Goal: Task Accomplishment & Management: Manage account settings

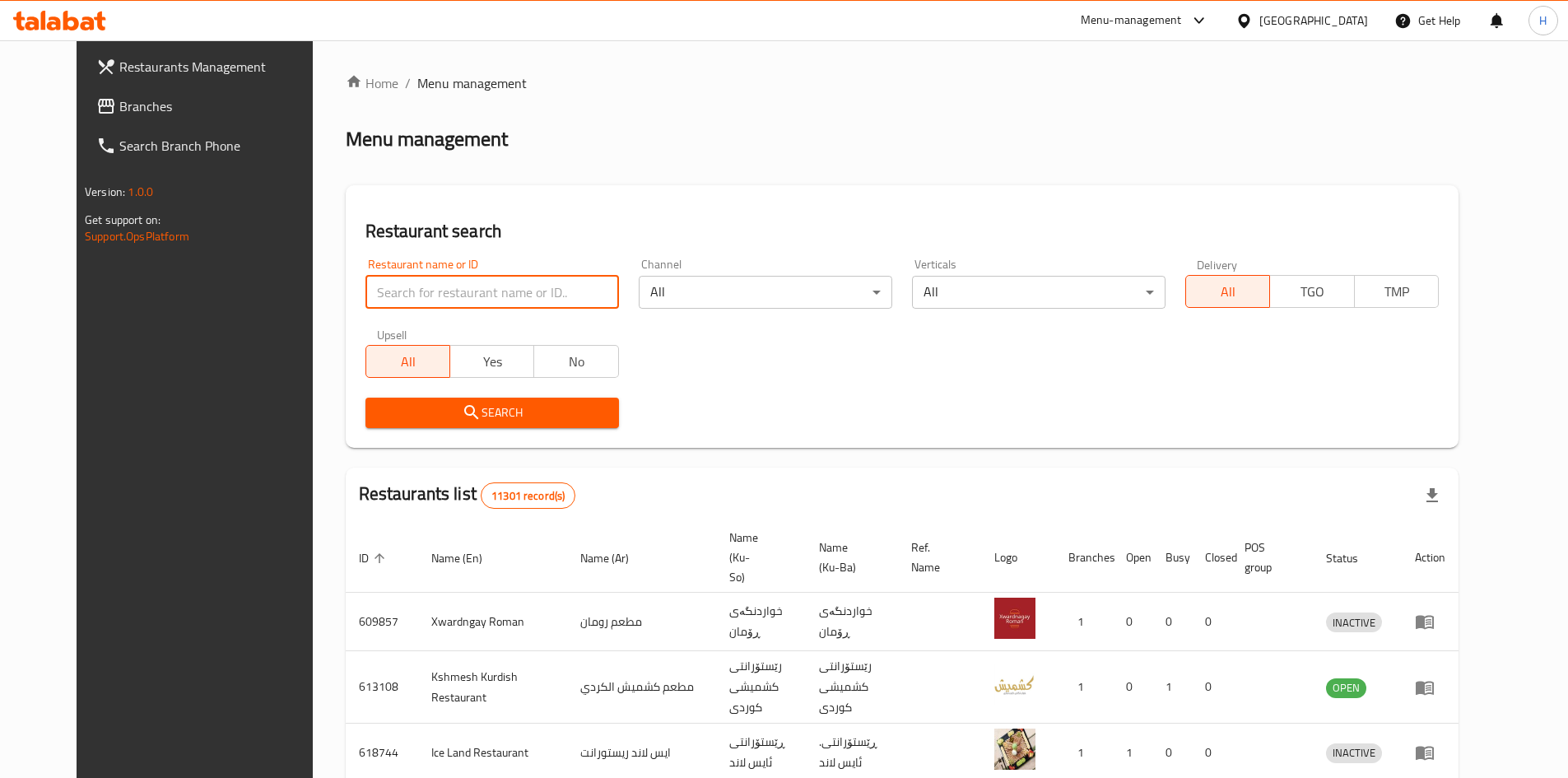
click at [447, 282] on input "search" at bounding box center [492, 292] width 254 height 33
paste input "702208"
type input "702208"
click button "Search" at bounding box center [492, 412] width 254 height 30
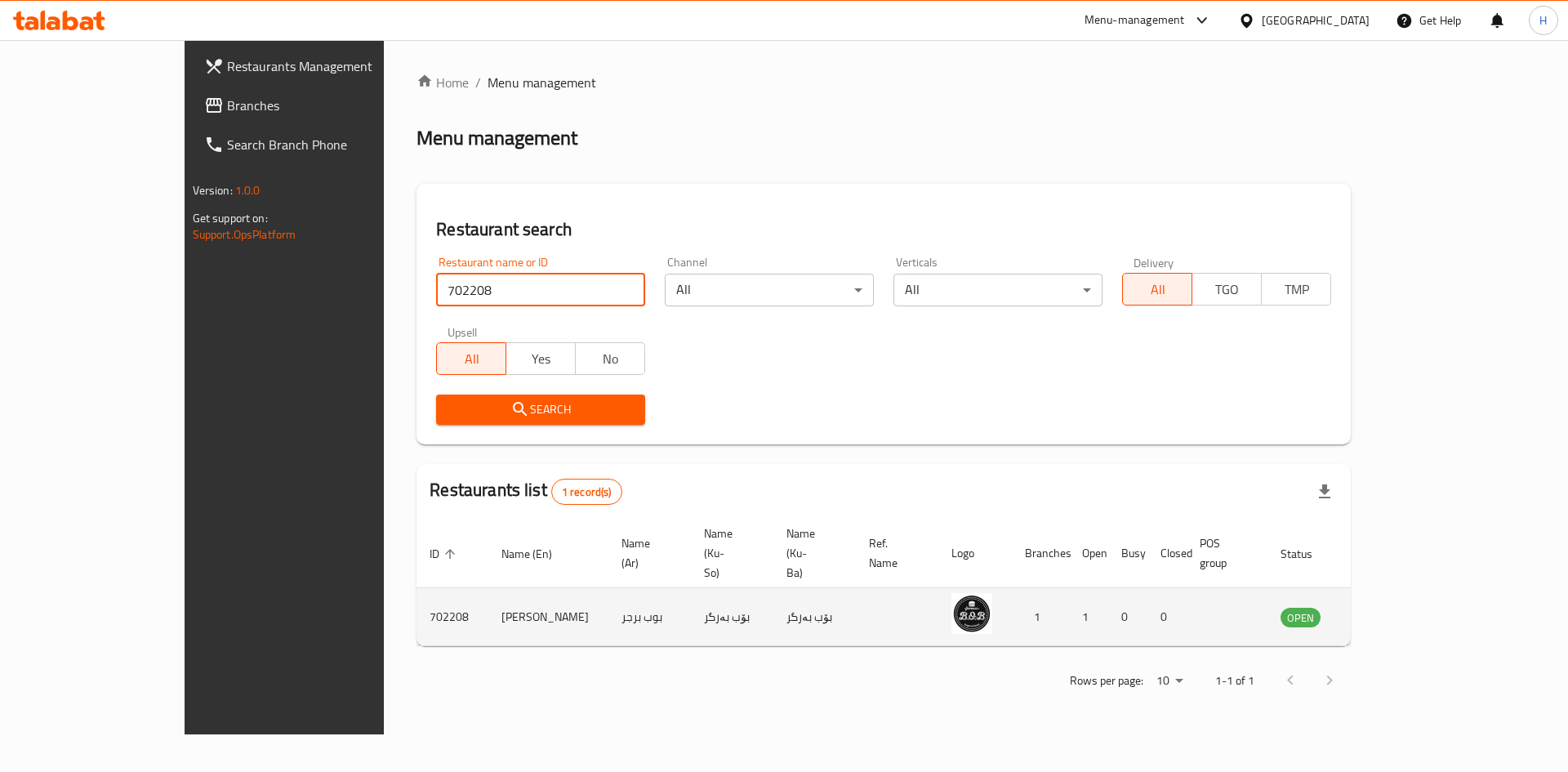
click at [1397, 607] on link "enhanced table" at bounding box center [1381, 617] width 30 height 19
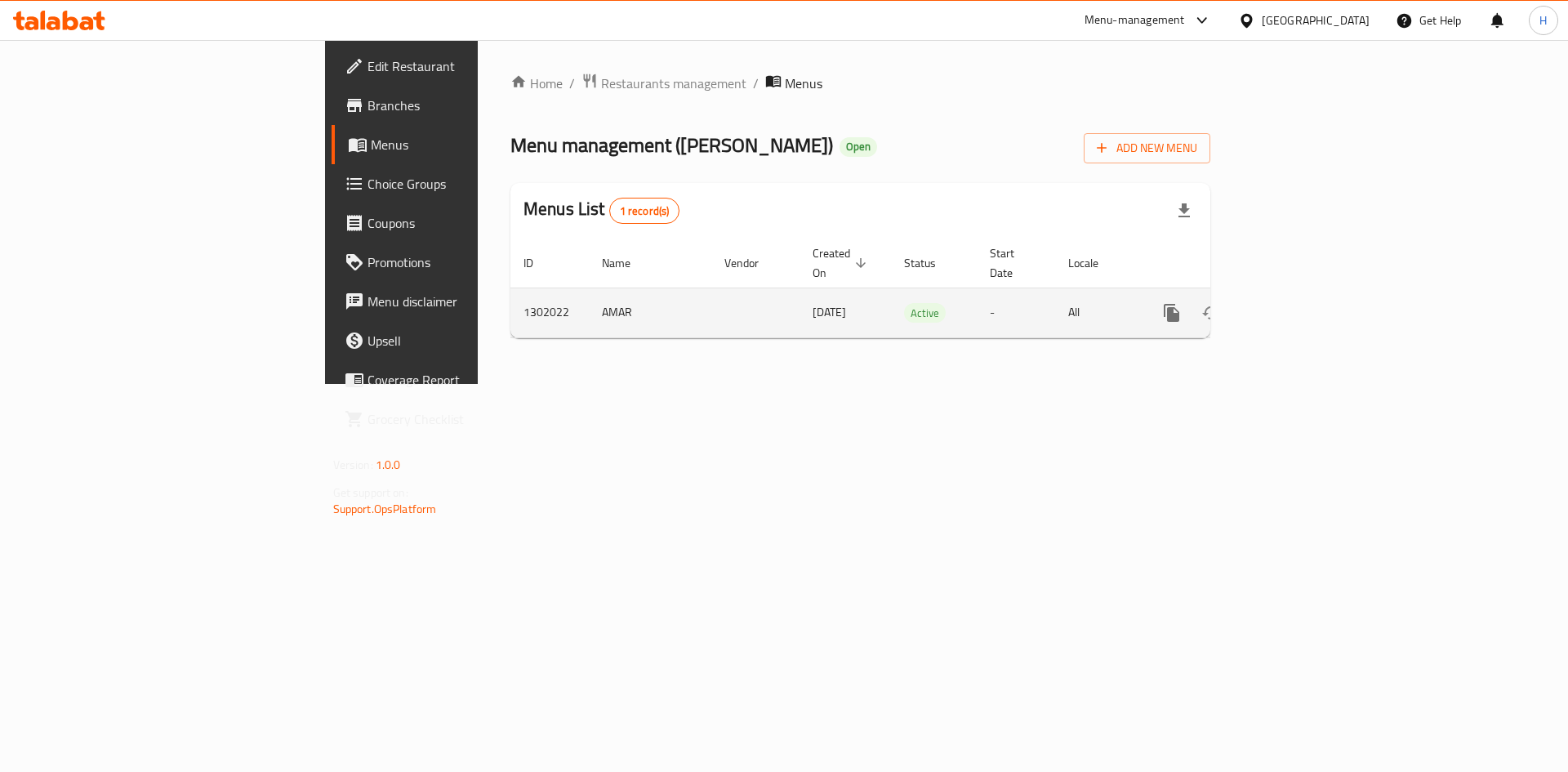
click at [1299, 303] on icon "enhanced table" at bounding box center [1290, 312] width 19 height 19
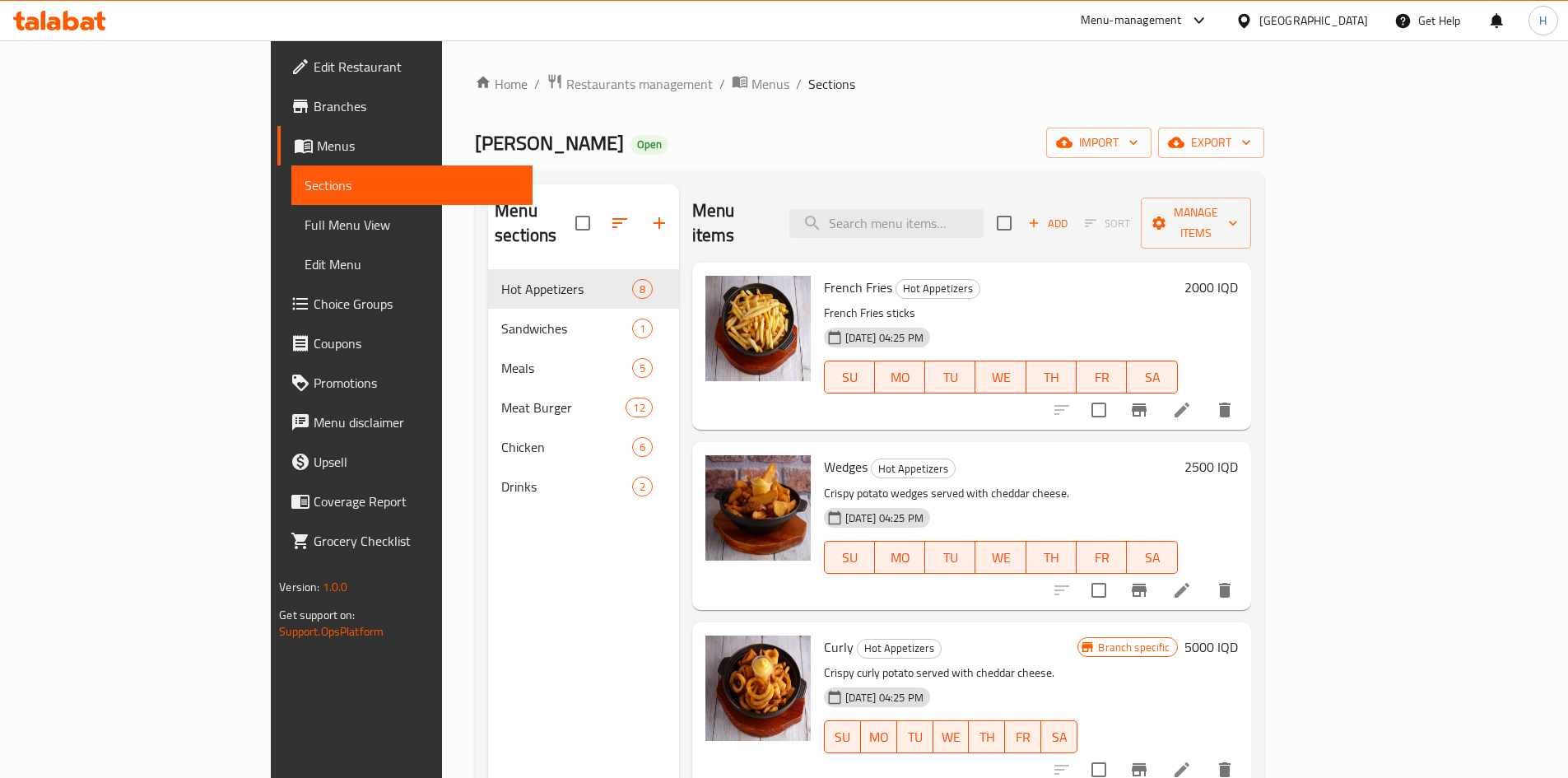
click at [981, 186] on div "Menu items Add Sort Manage items" at bounding box center [972, 224] width 559 height 78
click at [981, 209] on input "search" at bounding box center [886, 223] width 194 height 28
type input "v"
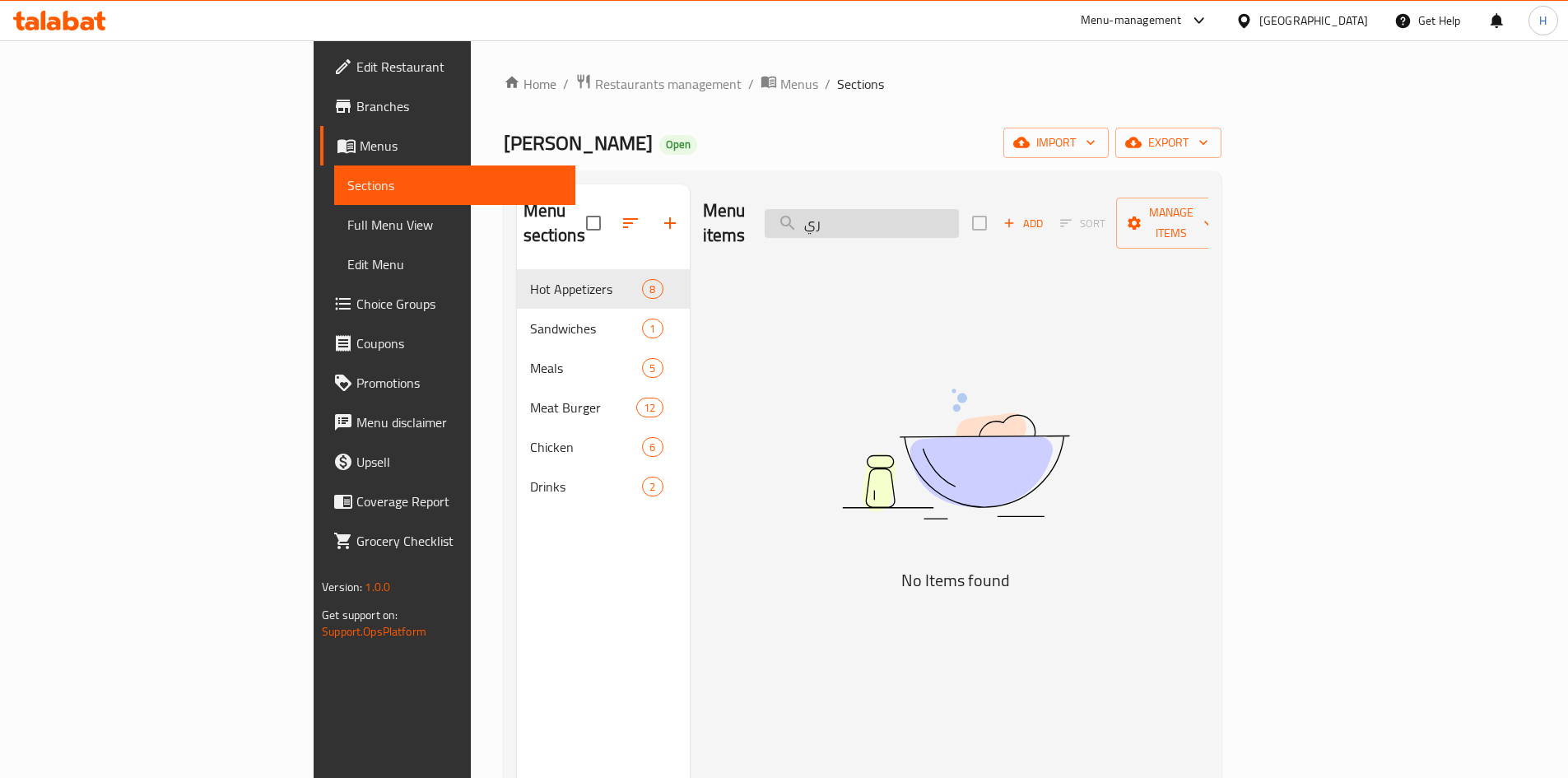
type input "ر"
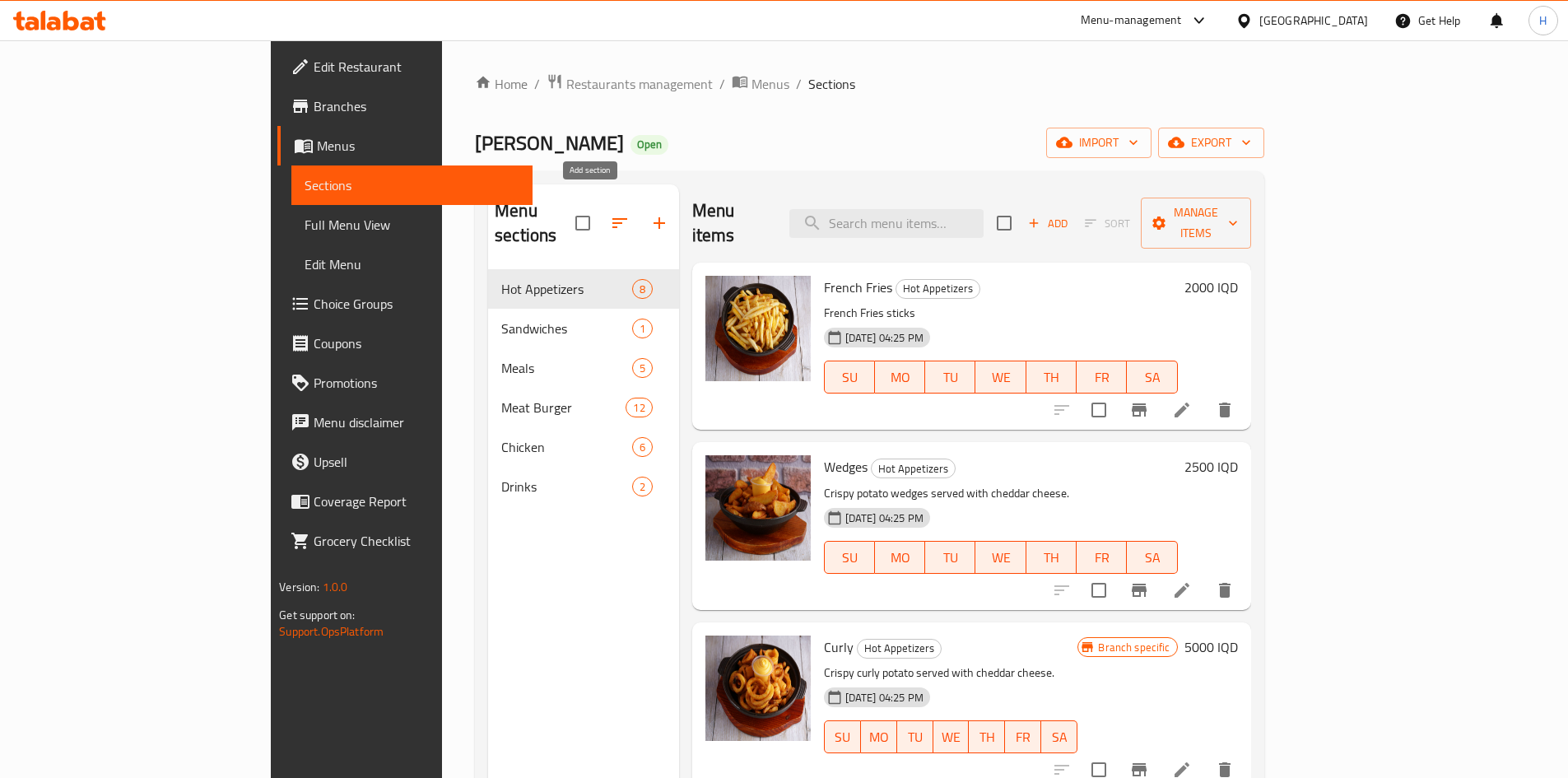
click at [649, 213] on icon "button" at bounding box center [659, 223] width 20 height 20
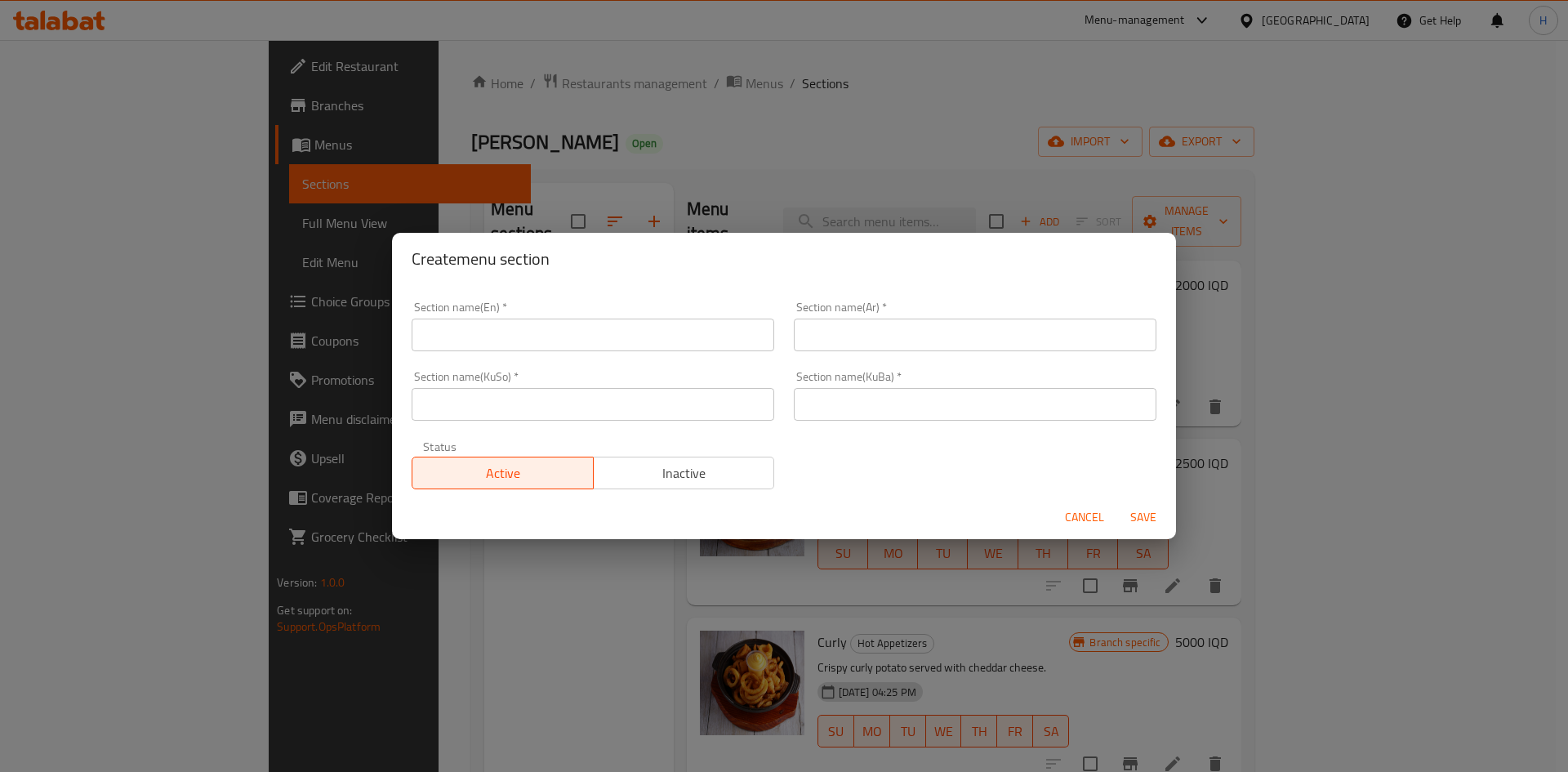
click at [488, 353] on div "Section name(En)   * Section name(En) *" at bounding box center [593, 326] width 383 height 69
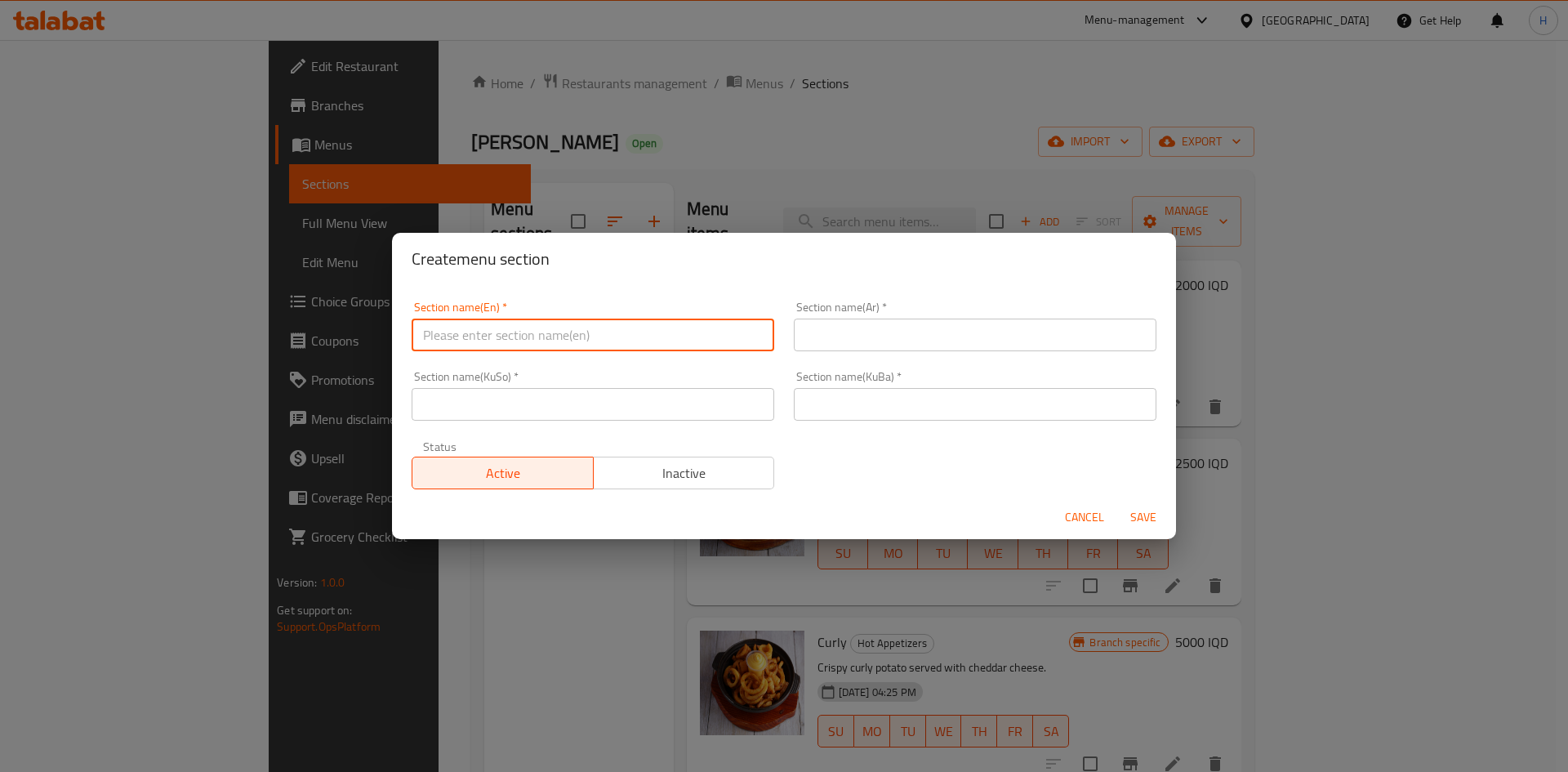
click at [503, 335] on input "text" at bounding box center [593, 335] width 363 height 33
type input "ق"
type input "Rizo"
click at [866, 334] on input "text" at bounding box center [975, 335] width 363 height 33
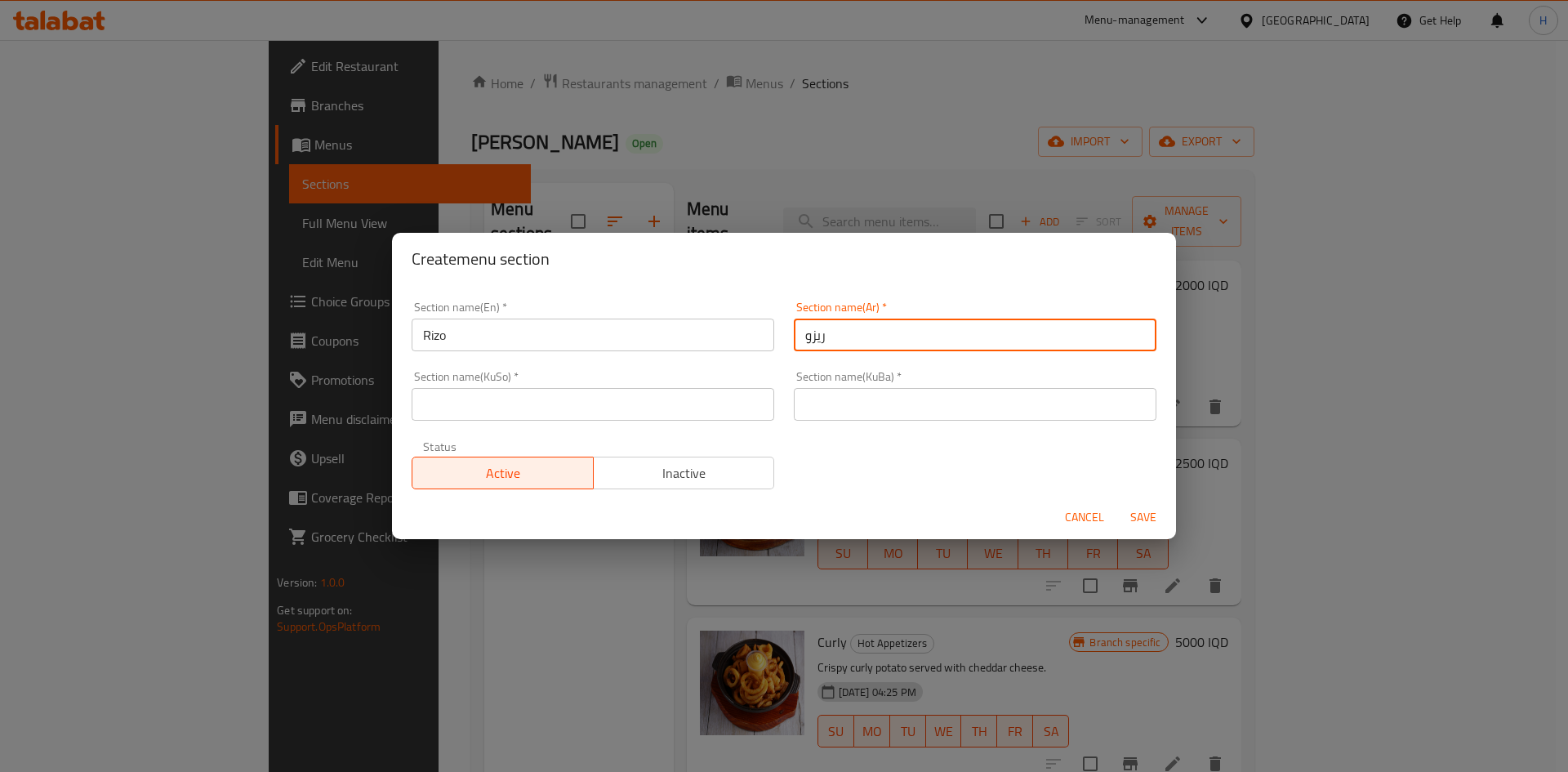
type input "ريزو"
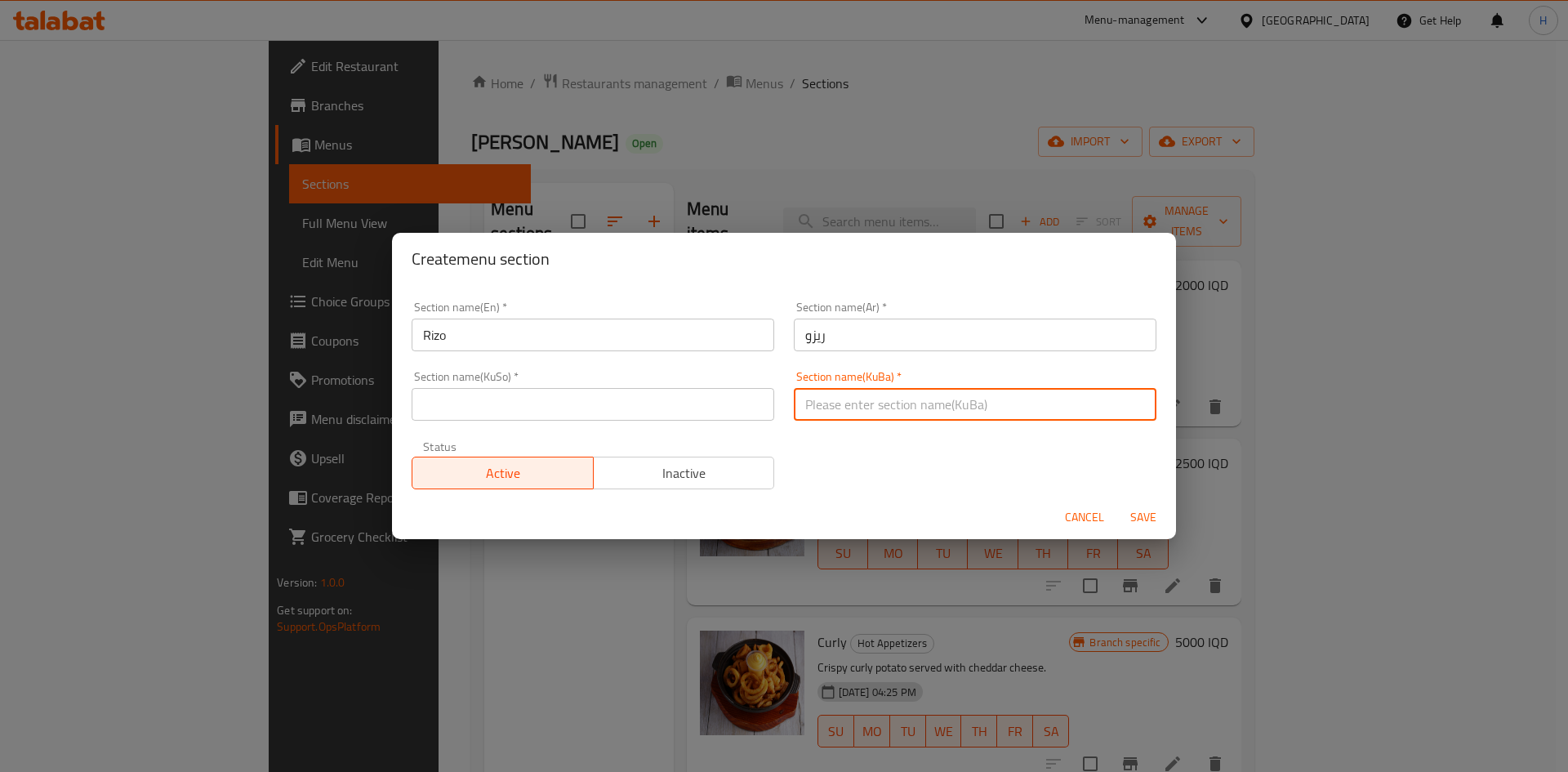
click at [852, 403] on input "text" at bounding box center [975, 405] width 363 height 33
type input "."
click at [692, 423] on div "Section name(KuSo)   * Section name(KuSo) *" at bounding box center [593, 395] width 383 height 69
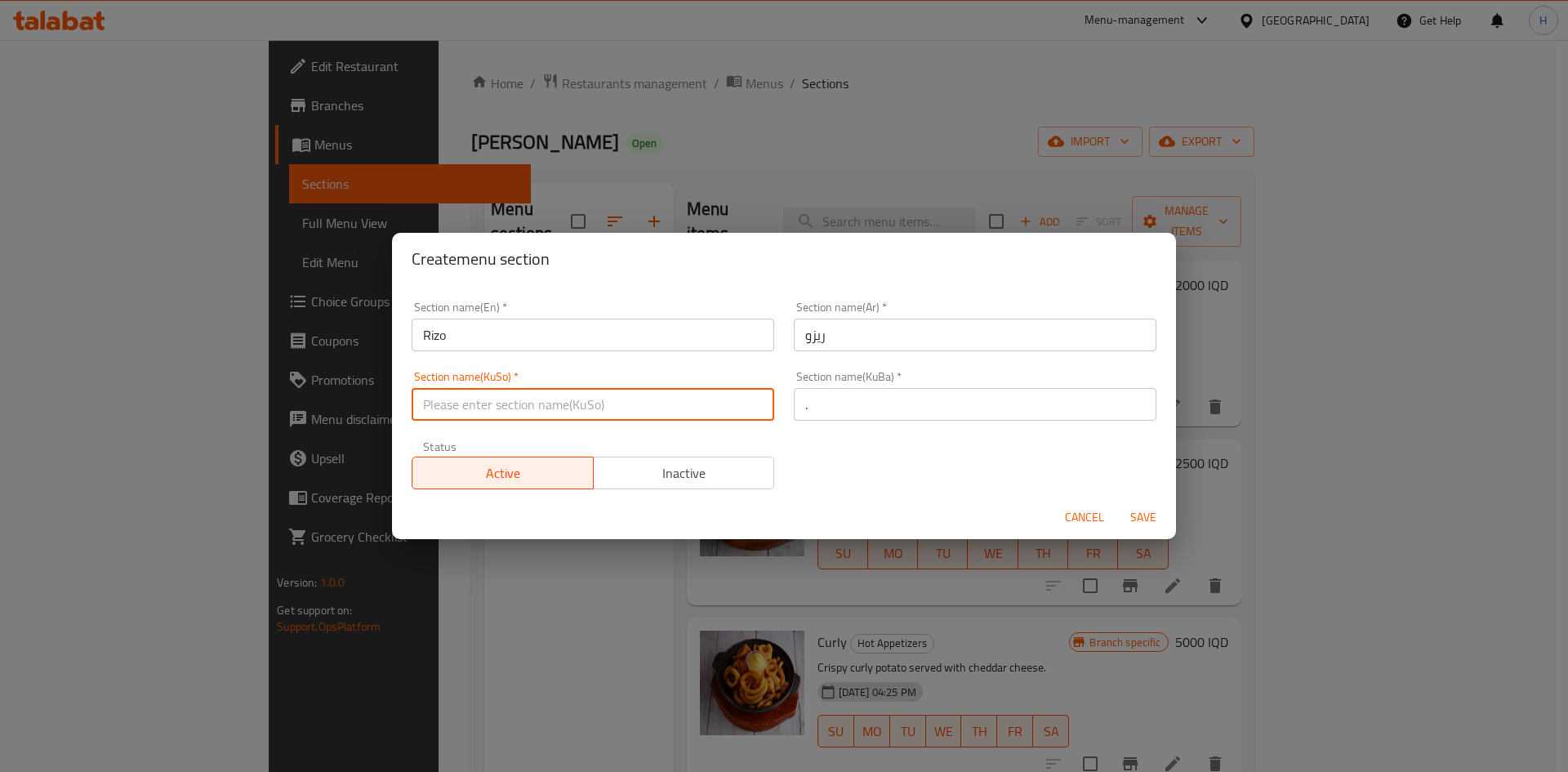
click at [682, 414] on input "text" at bounding box center [593, 405] width 363 height 33
type input "."
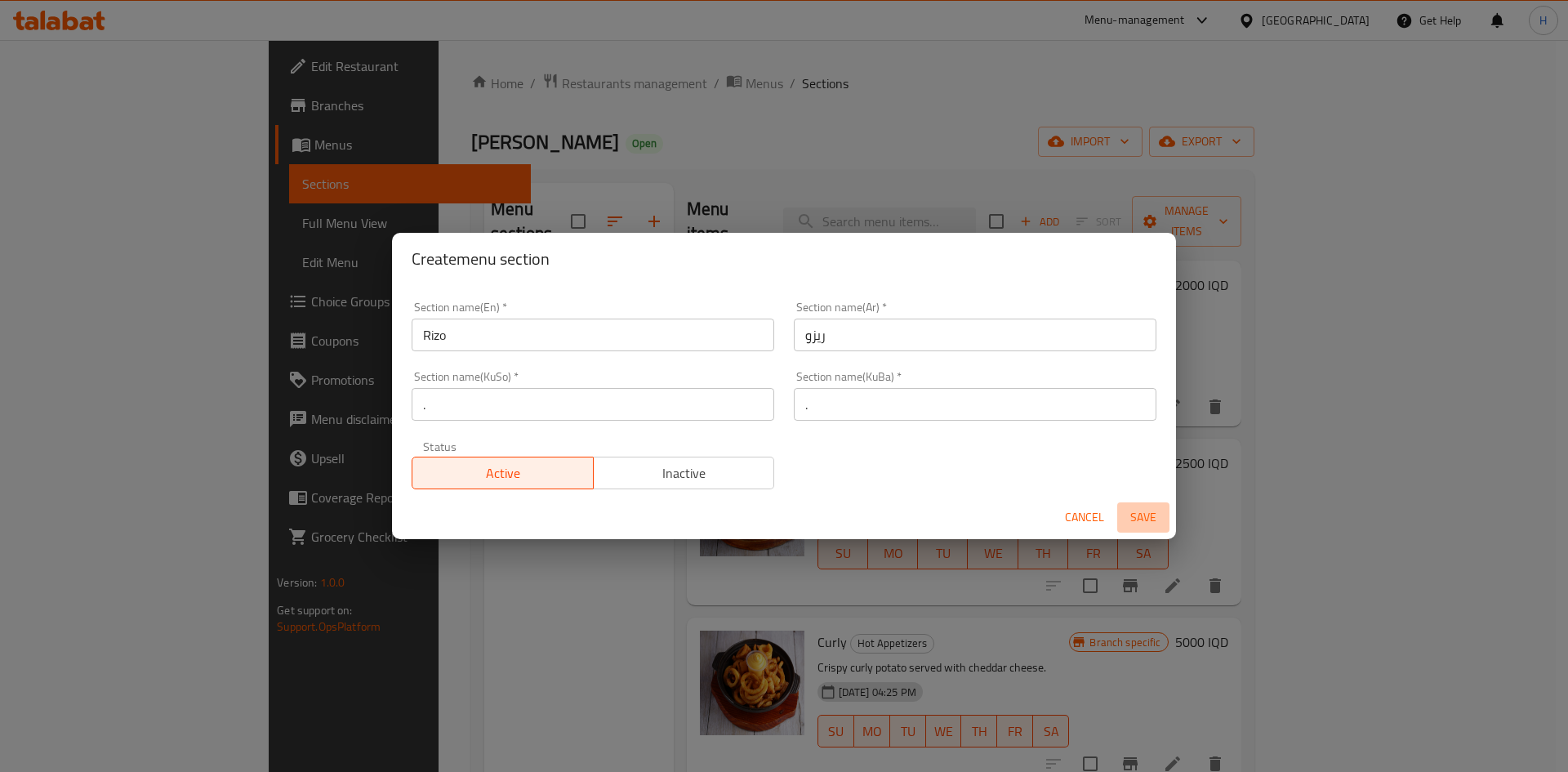
click at [1149, 517] on span "Save" at bounding box center [1144, 517] width 39 height 20
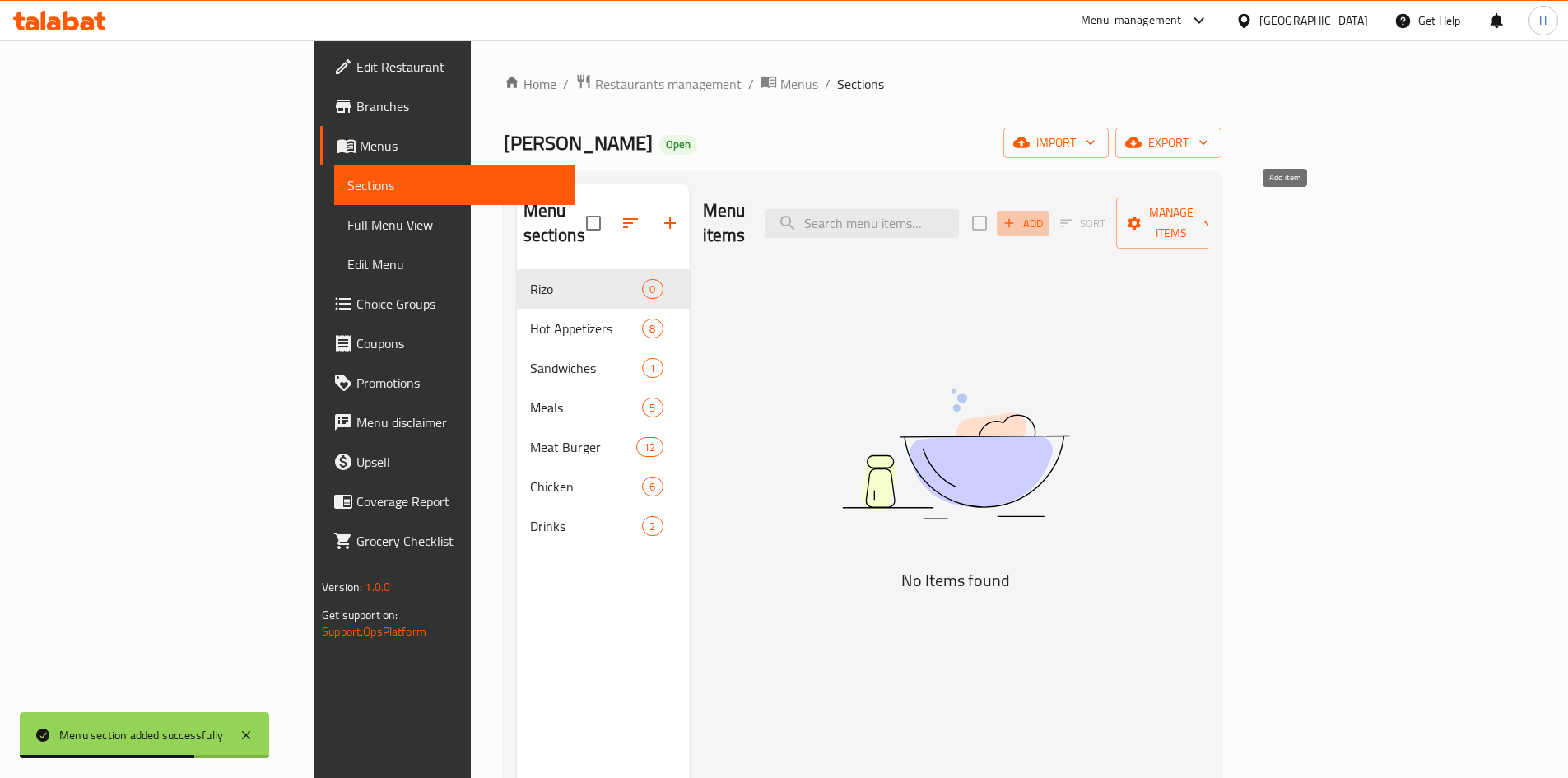
click at [1045, 214] on span "Add" at bounding box center [1023, 223] width 44 height 19
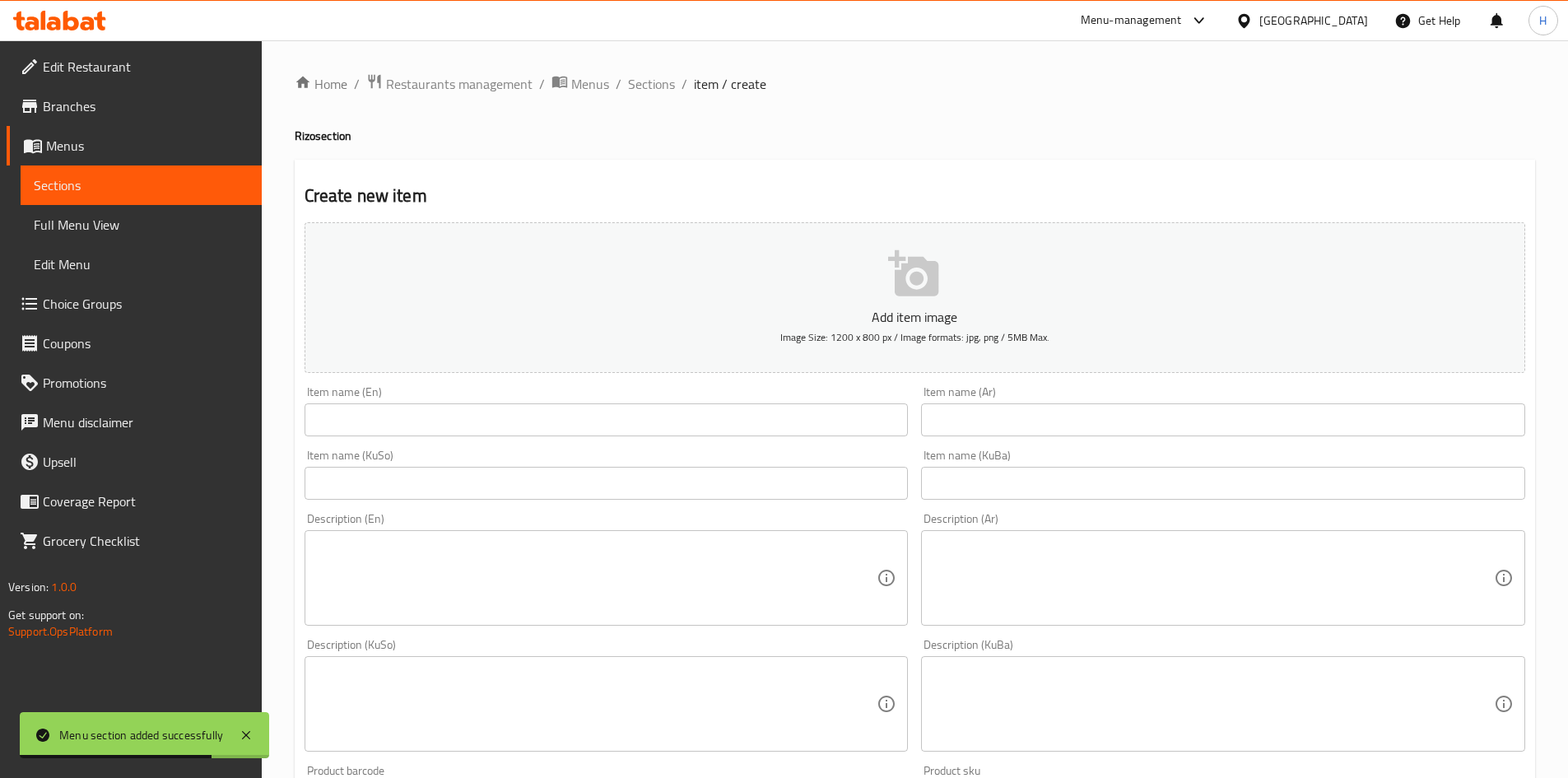
click at [1003, 426] on input "text" at bounding box center [1223, 420] width 604 height 33
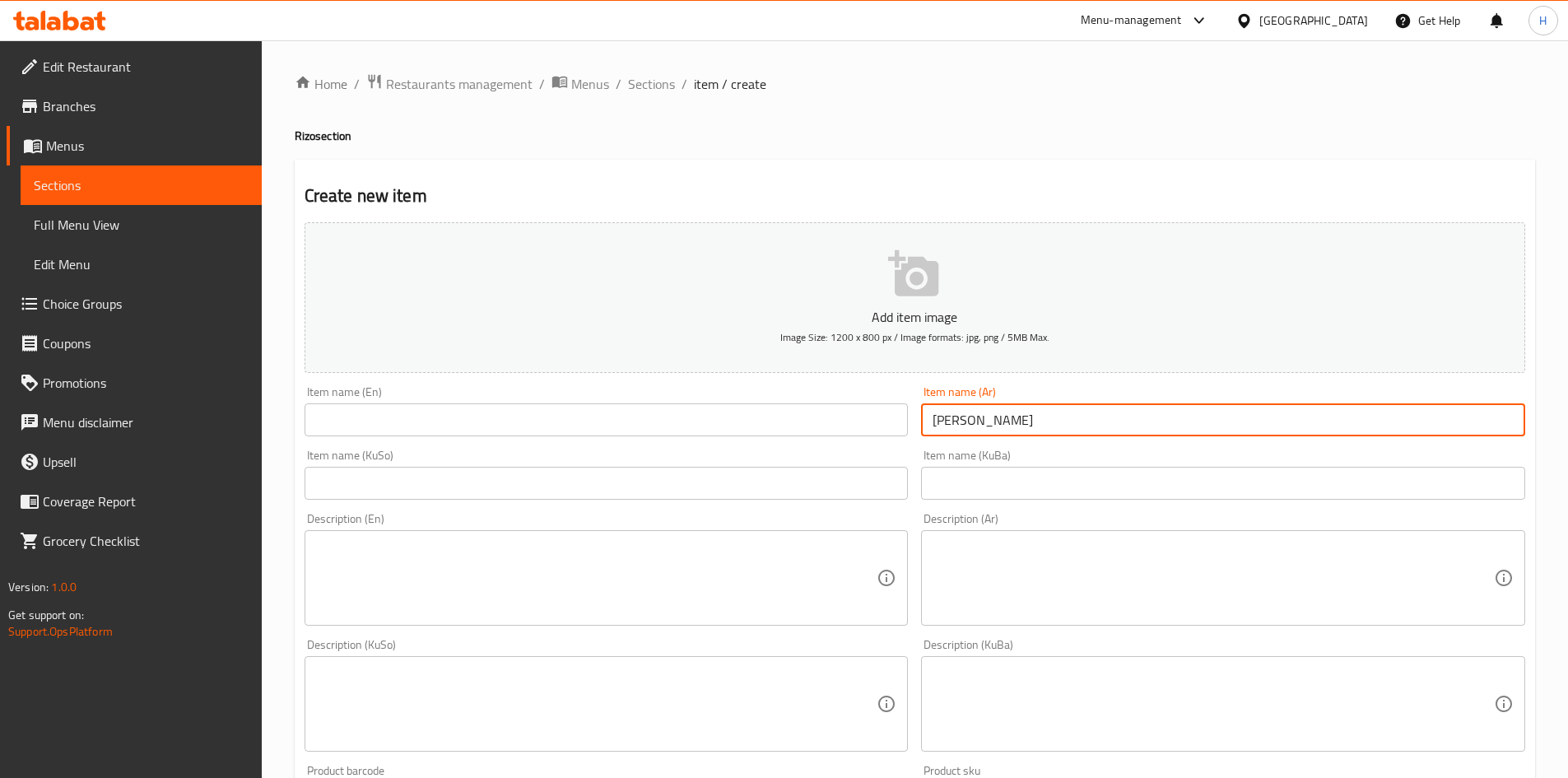
type input "[PERSON_NAME]"
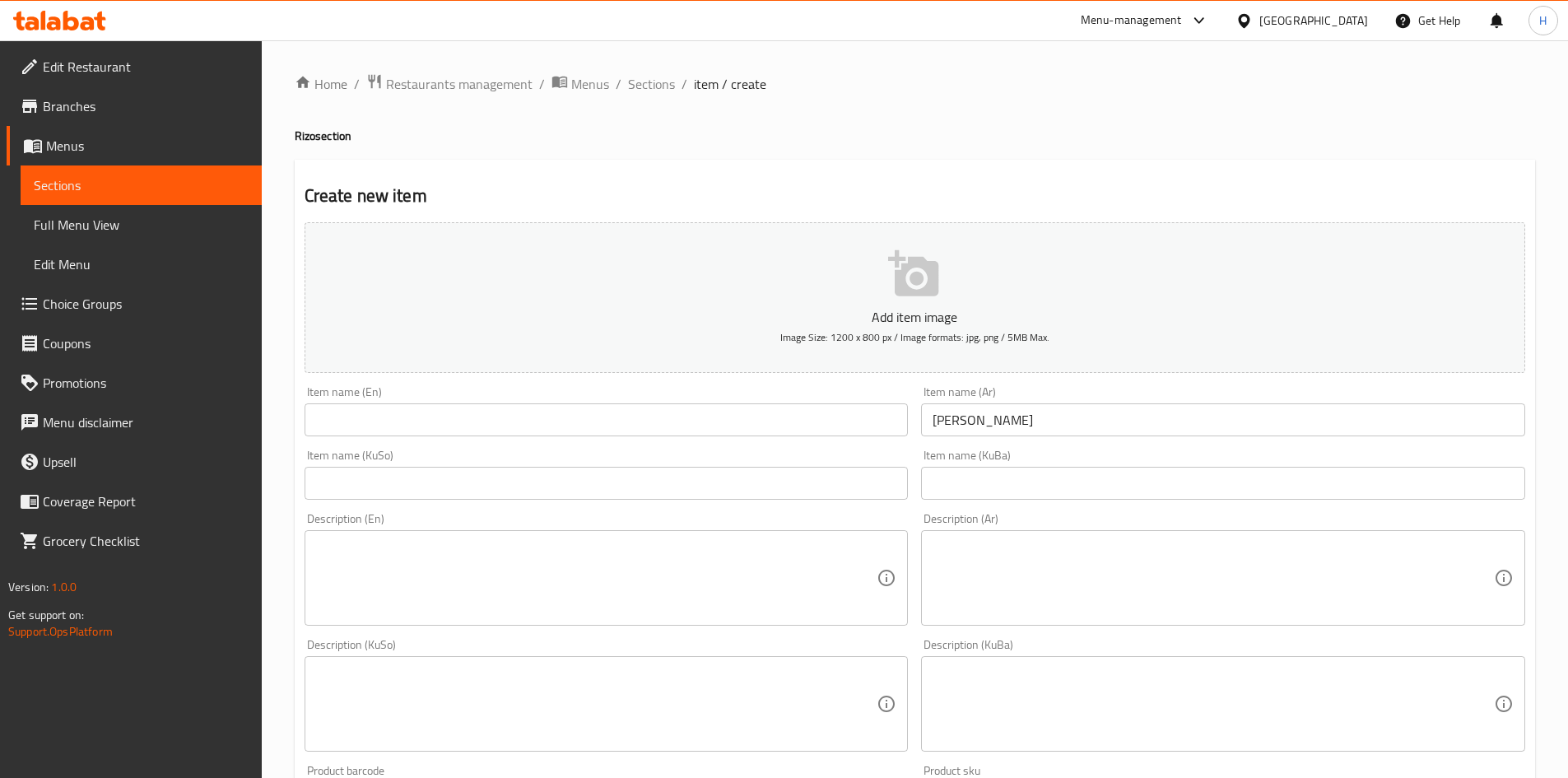
drag, startPoint x: 715, startPoint y: 448, endPoint x: 722, endPoint y: 426, distance: 23.1
click at [719, 434] on div "Add item image Image Size: 1200 x 800 px / Image formats: jpg, png / 5MB Max. I…" at bounding box center [915, 665] width 1234 height 900
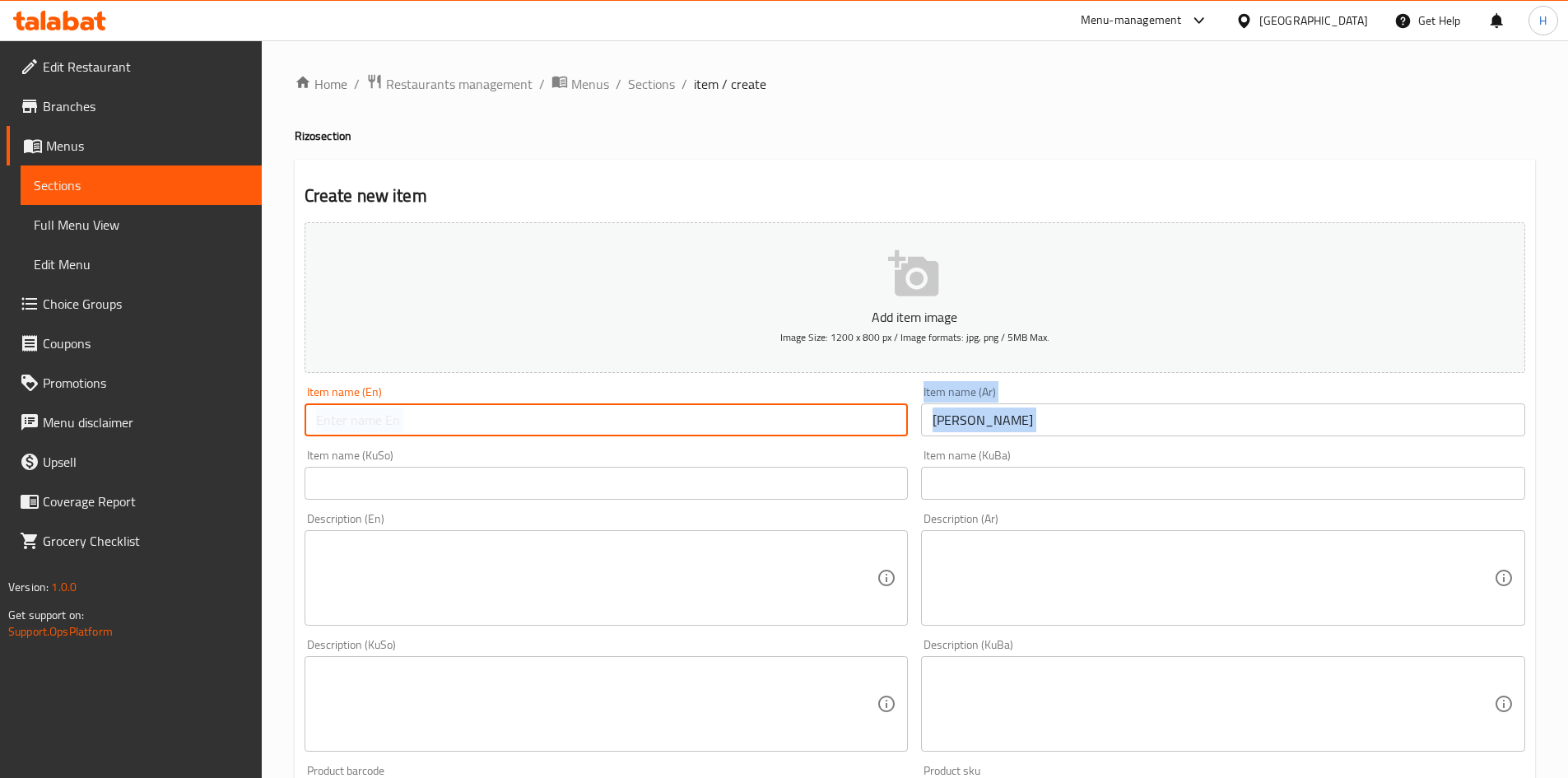
click at [722, 426] on input "text" at bounding box center [607, 420] width 604 height 33
type input "Spicy Rizo"
click at [1103, 602] on textarea at bounding box center [1213, 579] width 561 height 78
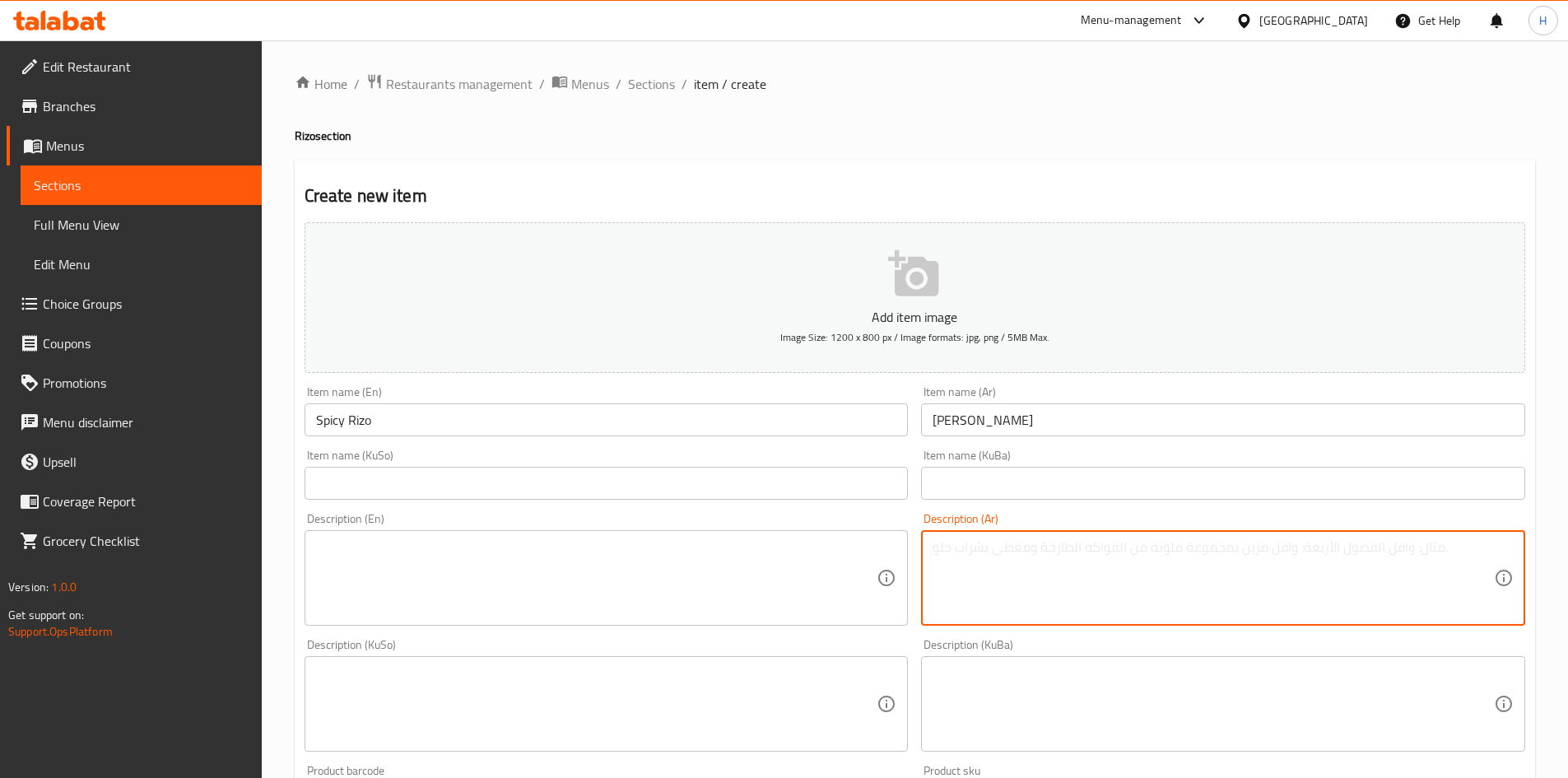
click at [1154, 587] on textarea at bounding box center [1213, 579] width 561 height 78
paste textarea "تمن قطع دجاج مقلية صوص حار صوص"
click at [1130, 545] on textarea "تمن قطع دجاج مقلية صوص حار صوص" at bounding box center [1213, 579] width 561 height 78
drag, startPoint x: 1021, startPoint y: 543, endPoint x: 872, endPoint y: 545, distance: 149.0
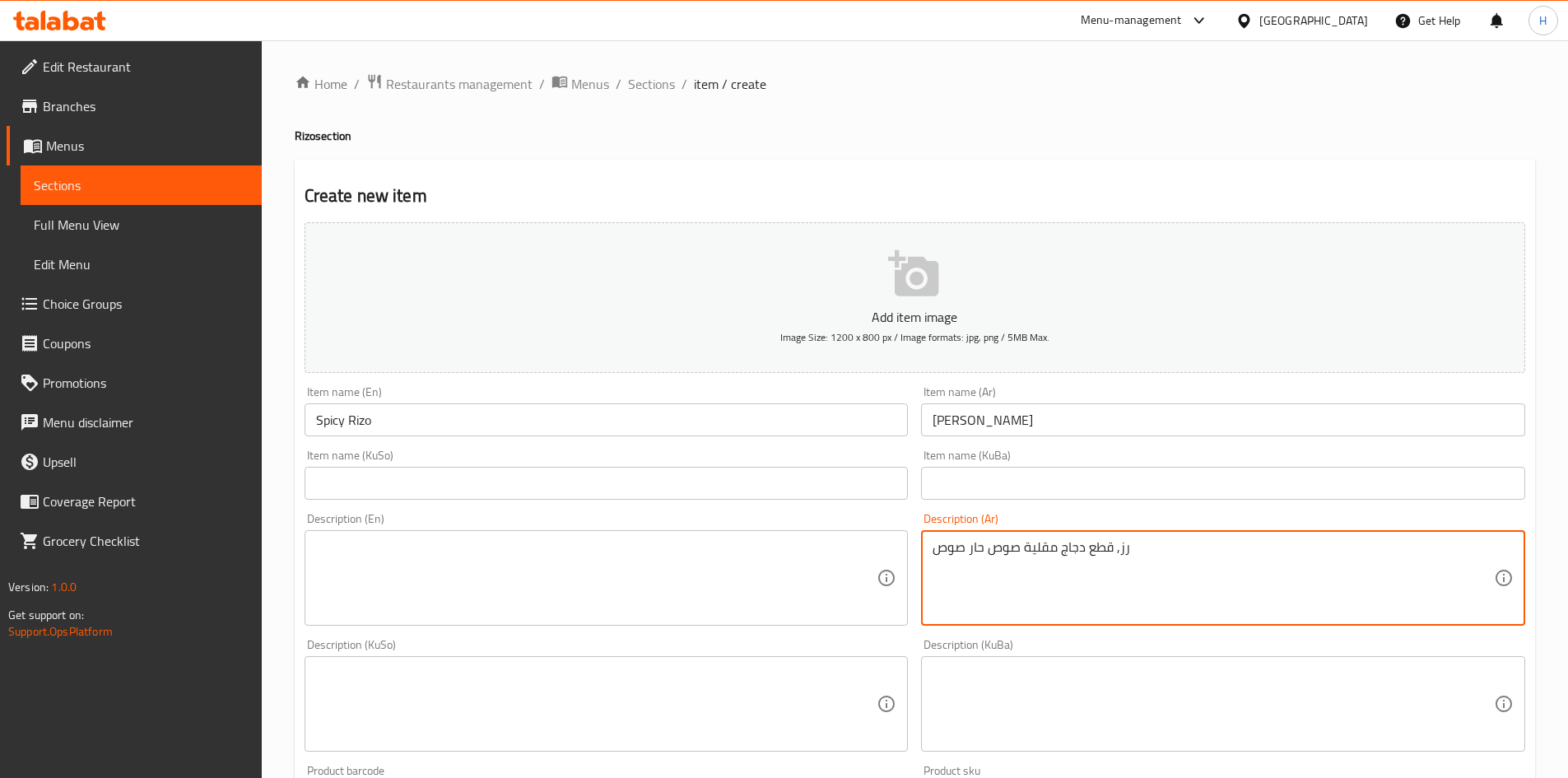
click at [872, 545] on div "Add item image Image Size: 1200 x 800 px / Image formats: jpg, png / 5MB Max. I…" at bounding box center [915, 665] width 1234 height 900
click at [1094, 552] on textarea "رز, قطع دجاج مقلية وصلصة حارة" at bounding box center [1213, 579] width 561 height 78
type textarea "رز, قطع دجاج مقلية وصلصة حارة"
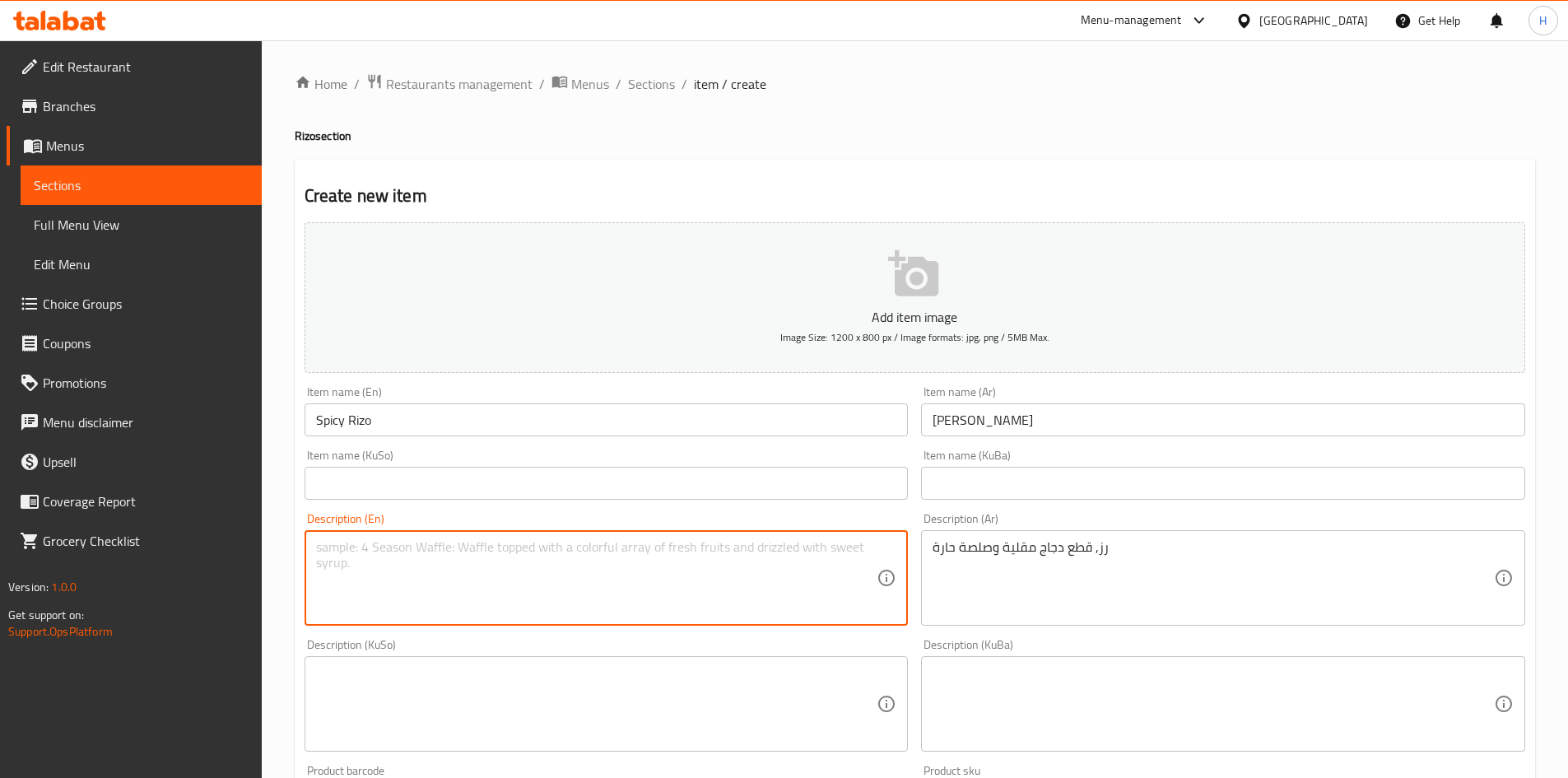
click at [458, 562] on textarea at bounding box center [596, 579] width 561 height 78
paste textarea "Rice, fried chicken pieces and hot sauce"
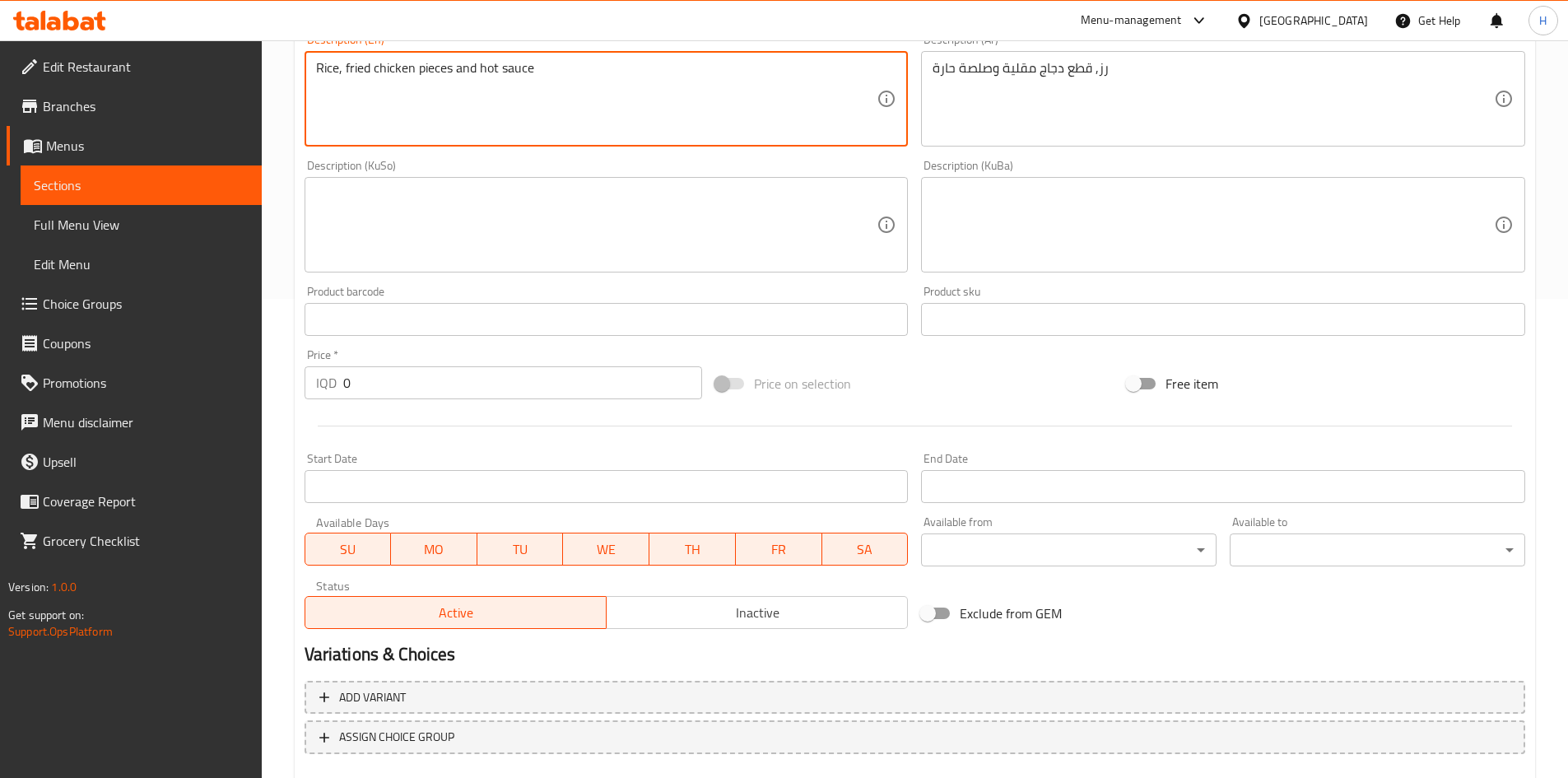
scroll to position [494, 0]
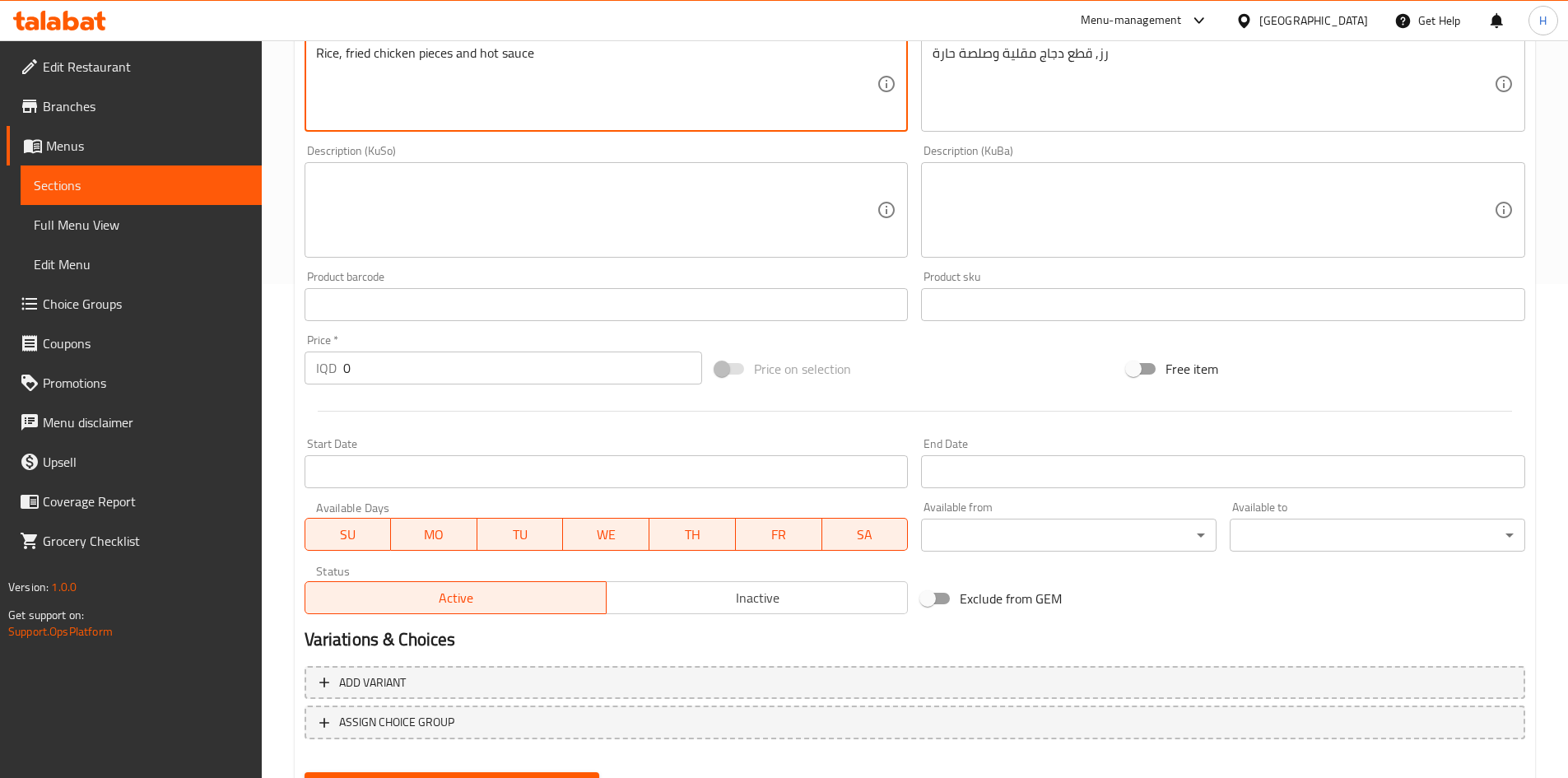
type textarea "Rice, fried chicken pieces and hot sauce"
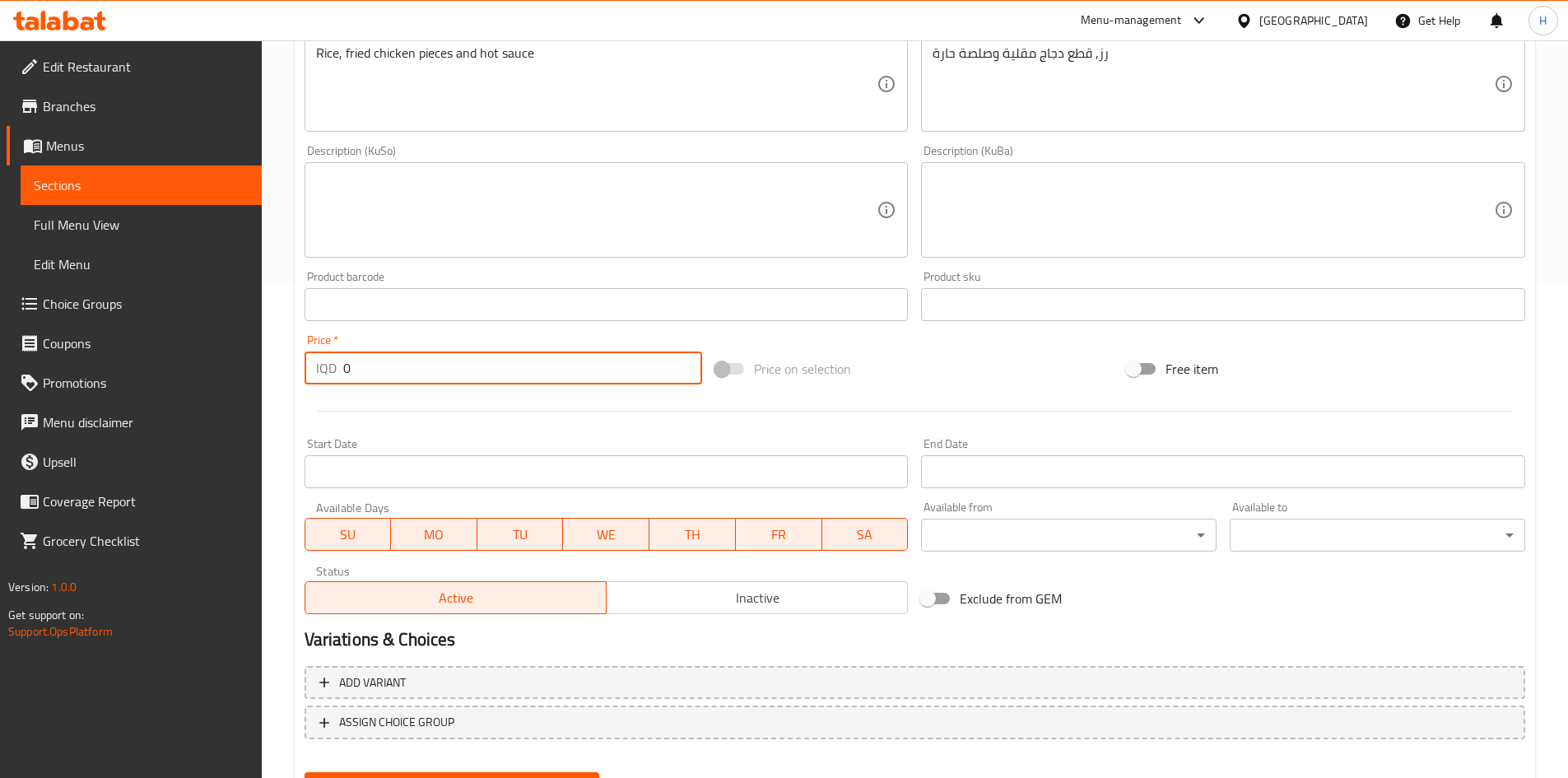
click at [381, 379] on input "0" at bounding box center [523, 368] width 360 height 33
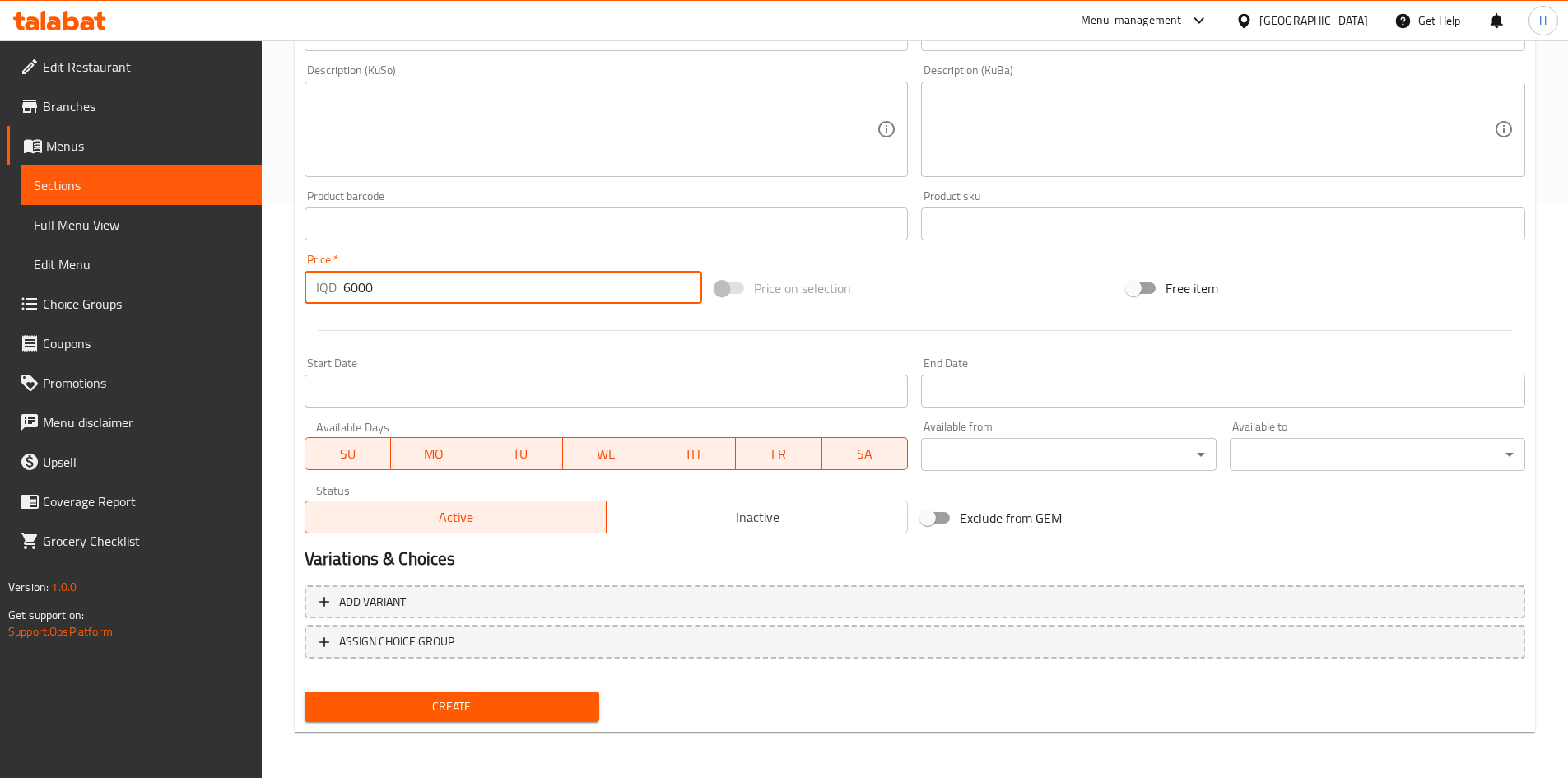
type input "6000"
click at [462, 711] on span "Create" at bounding box center [452, 706] width 269 height 21
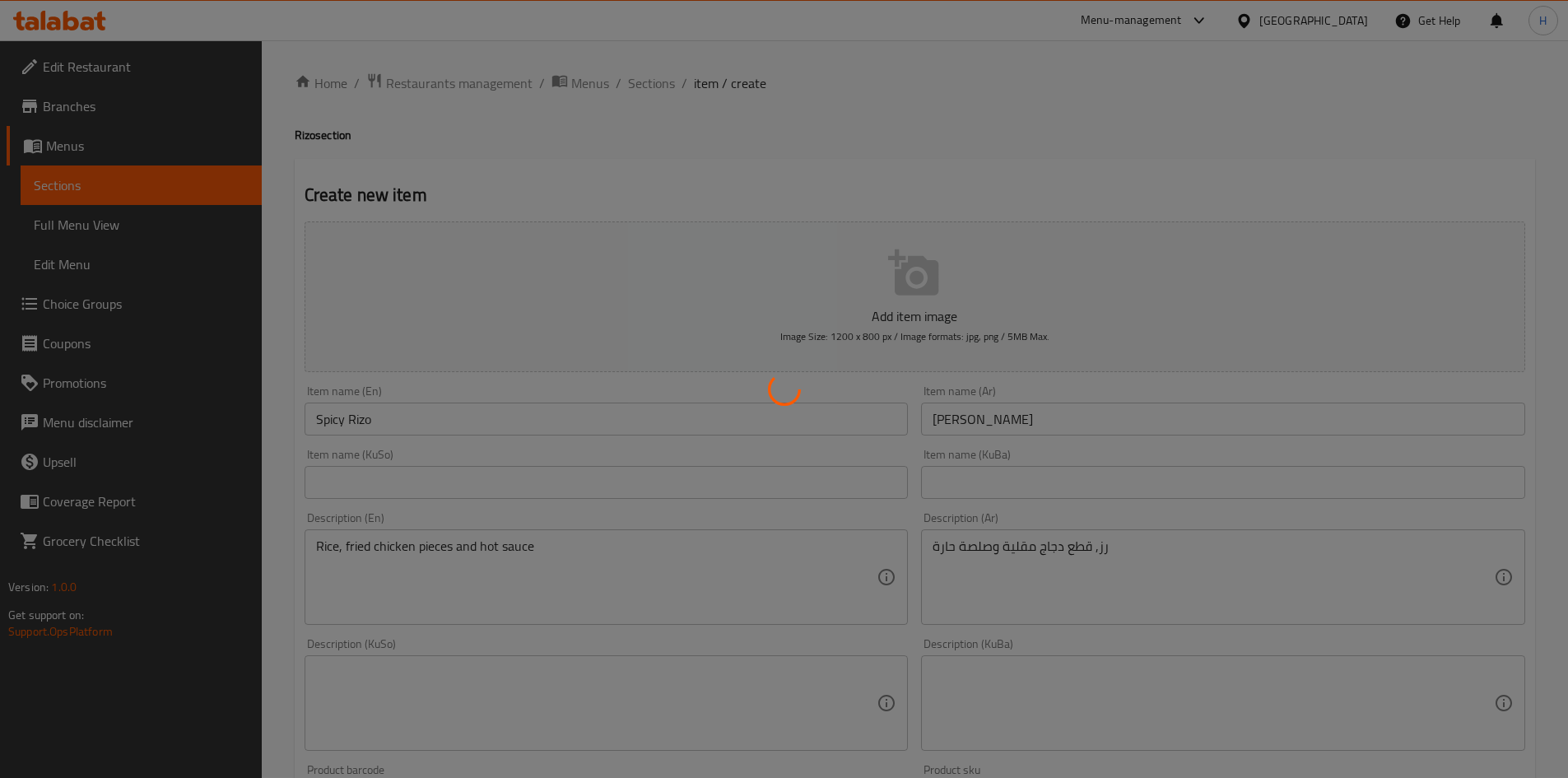
scroll to position [0, 0]
type input "0"
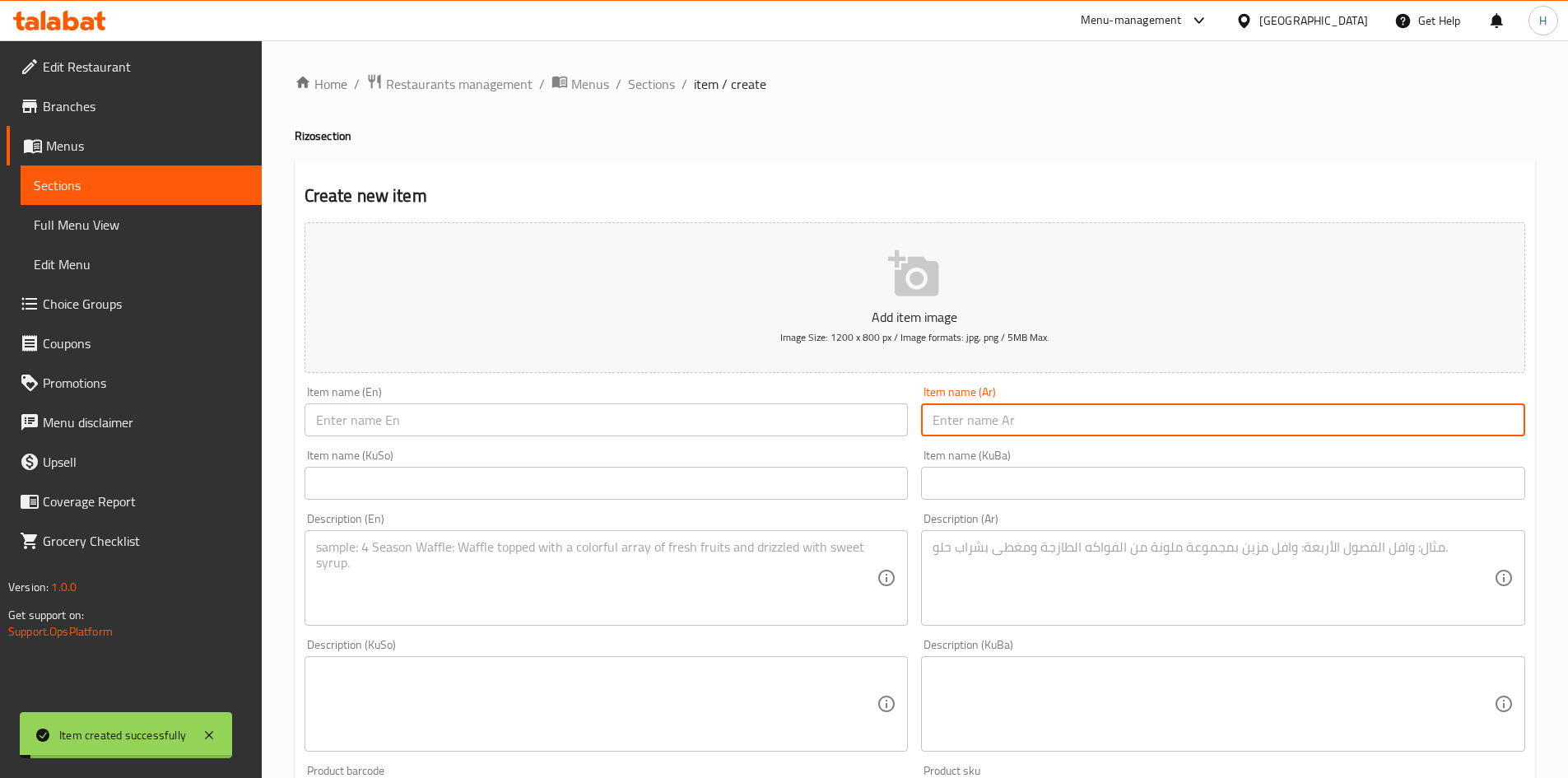
click at [1052, 424] on input "text" at bounding box center [1223, 420] width 604 height 33
type input "[PERSON_NAME]"
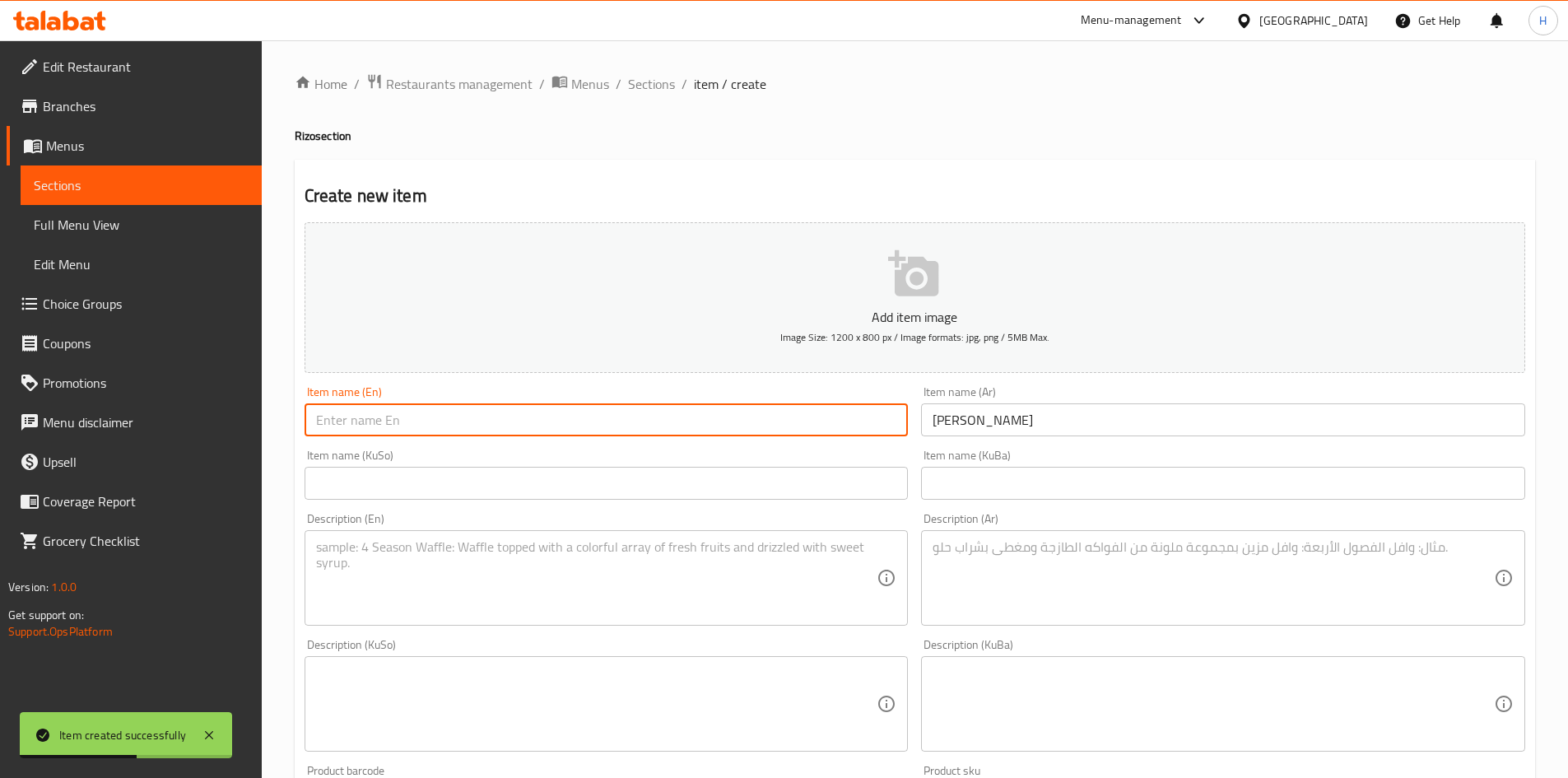
click at [722, 407] on input "text" at bounding box center [607, 420] width 604 height 33
type input "Cheese Rizo"
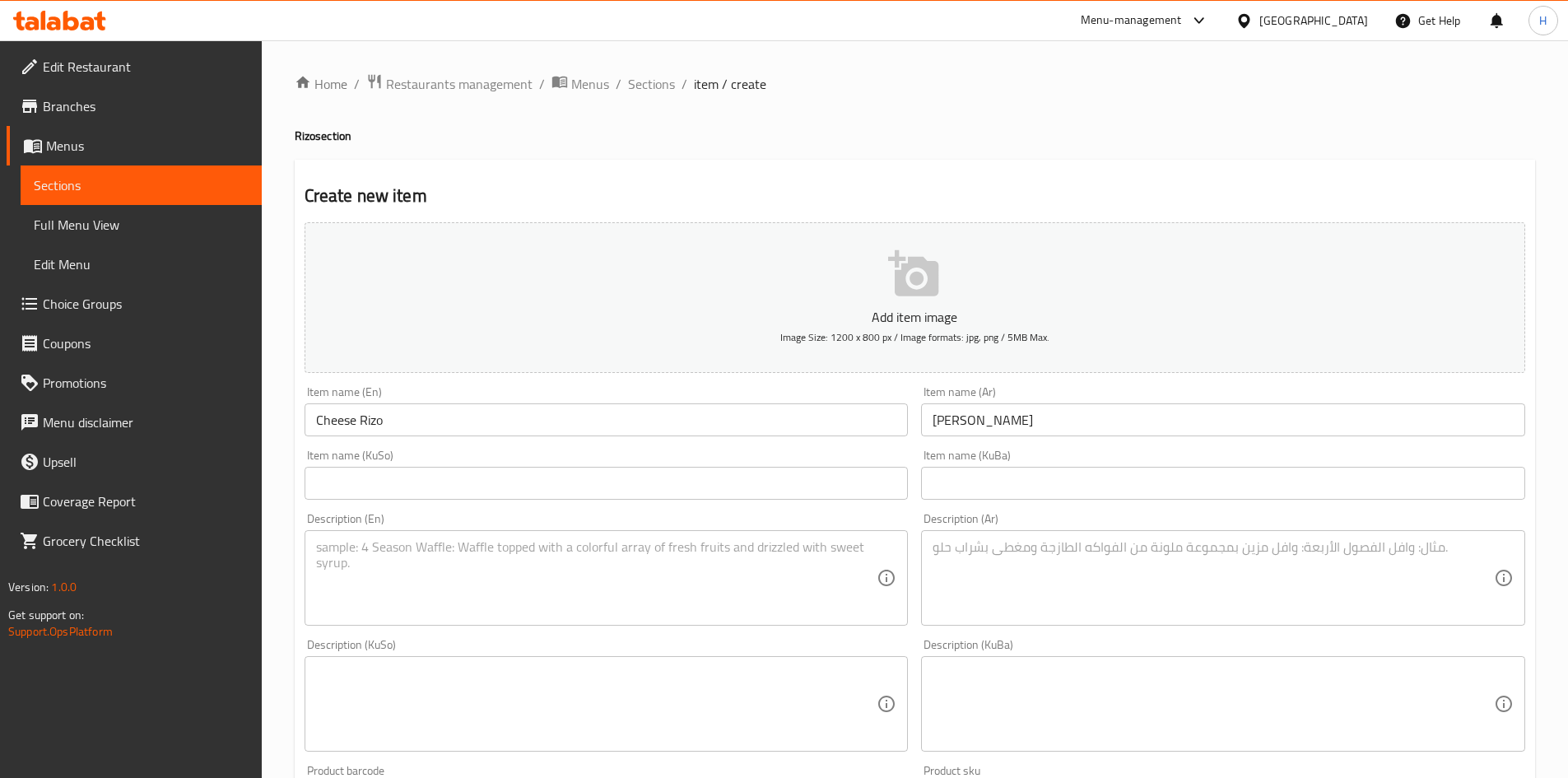
click at [1170, 561] on textarea at bounding box center [1213, 579] width 561 height 78
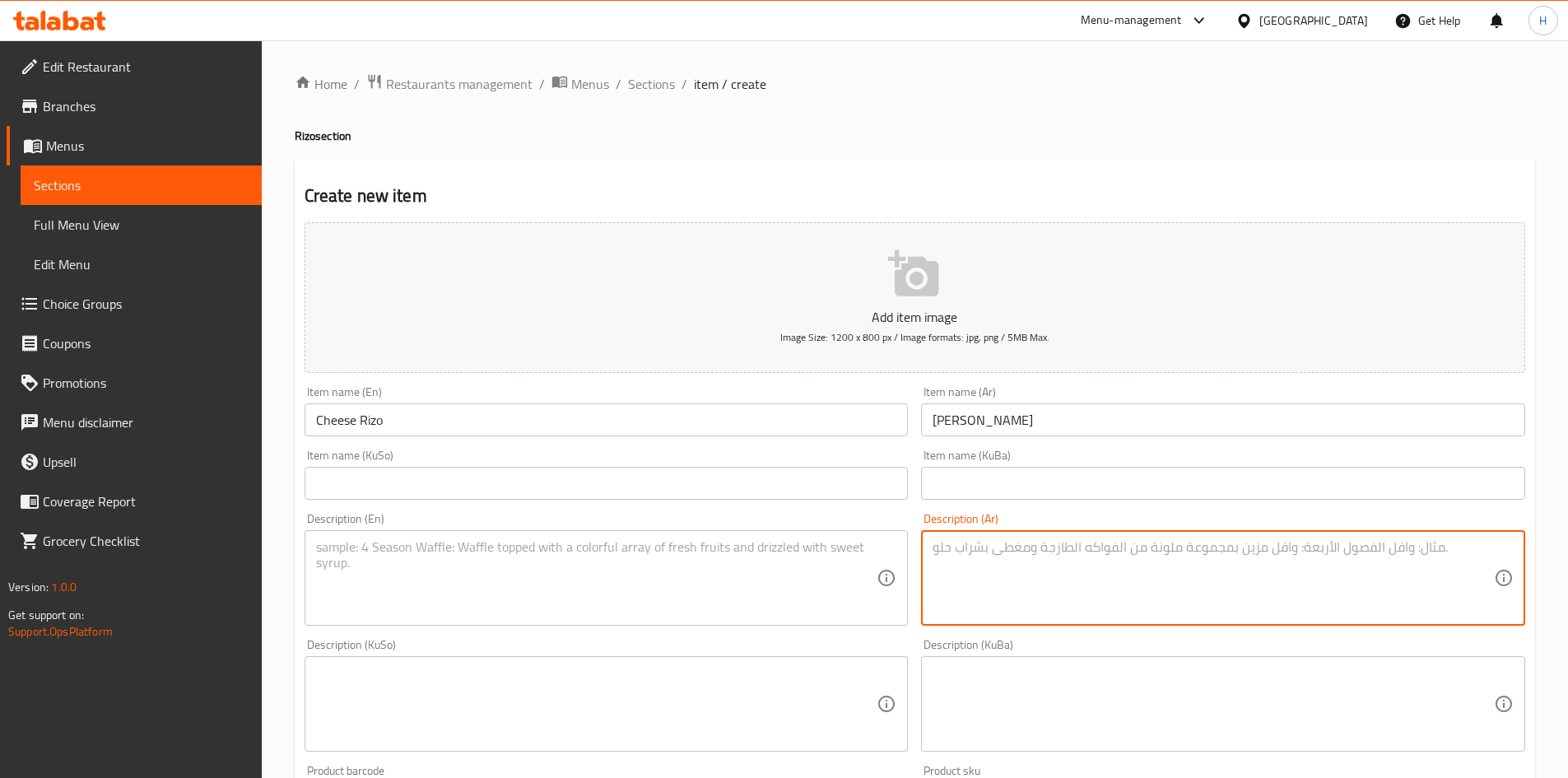
paste textarea "تمن قطع دجاج مقلية جبن صوص ريزو"
click at [1129, 553] on textarea "تمن قطع دجاج مقلية جبن صوص ريزو" at bounding box center [1213, 579] width 561 height 78
click at [1021, 546] on textarea "رز, قطع دجاج مقلية جبن صوص ريزو" at bounding box center [1213, 579] width 561 height 78
drag, startPoint x: 990, startPoint y: 545, endPoint x: 927, endPoint y: 546, distance: 63.0
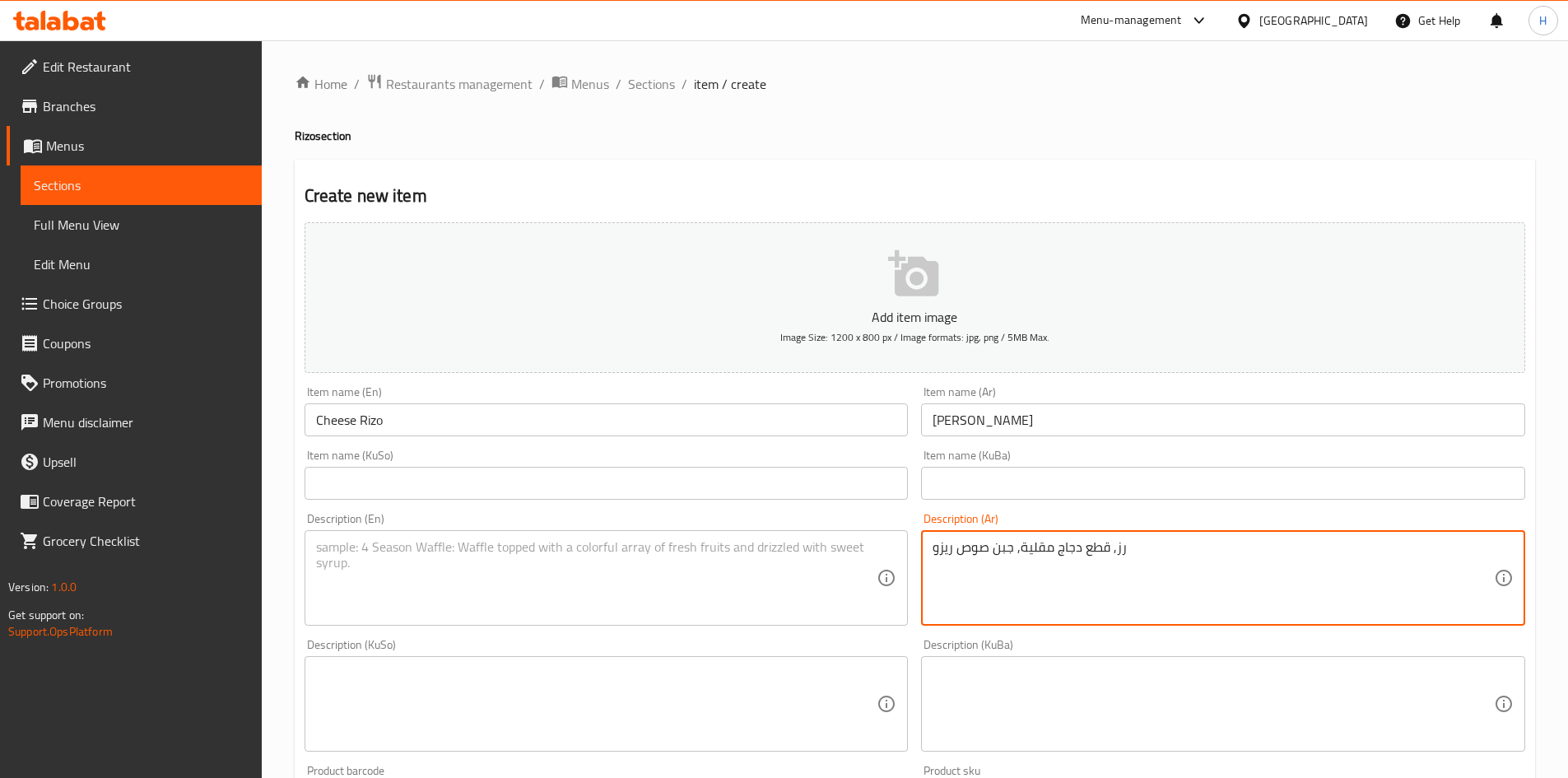
click at [927, 546] on div "رز, قطع دجاج مقلية, جبن صوص ريزو Description (Ar)" at bounding box center [1223, 578] width 604 height 95
click at [950, 546] on textarea "رز, قطع دجاج مقلية, جبن صوص ريزو" at bounding box center [1213, 579] width 561 height 78
drag, startPoint x: 990, startPoint y: 545, endPoint x: 936, endPoint y: 546, distance: 54.0
click at [936, 546] on textarea "رز, قطع دجاج مقلية, جبن صوص ريزو" at bounding box center [1213, 579] width 561 height 78
click at [985, 561] on textarea "رز, قطع دجاج مقلية, جبن وصلصة ريزو" at bounding box center [1213, 579] width 561 height 78
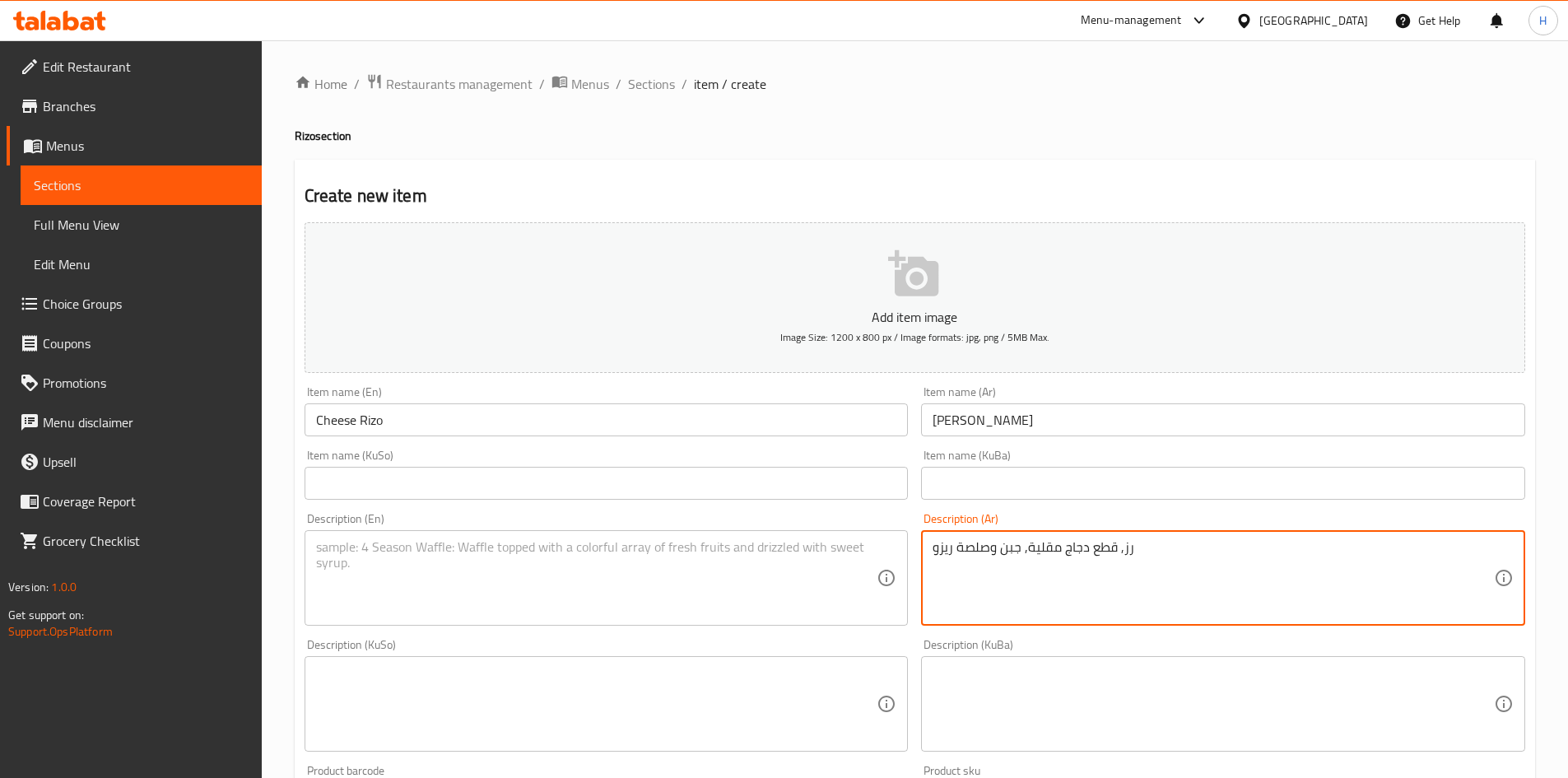
click at [985, 561] on textarea "رز, قطع دجاج مقلية, جبن وصلصة ريزو" at bounding box center [1213, 579] width 561 height 78
type textarea "رز, قطع دجاج مقلية, جبن وصلصة ريزو"
click at [483, 603] on textarea at bounding box center [596, 579] width 561 height 78
paste textarea "Rice, fried chicken pieces, cheese and risotto sauce"
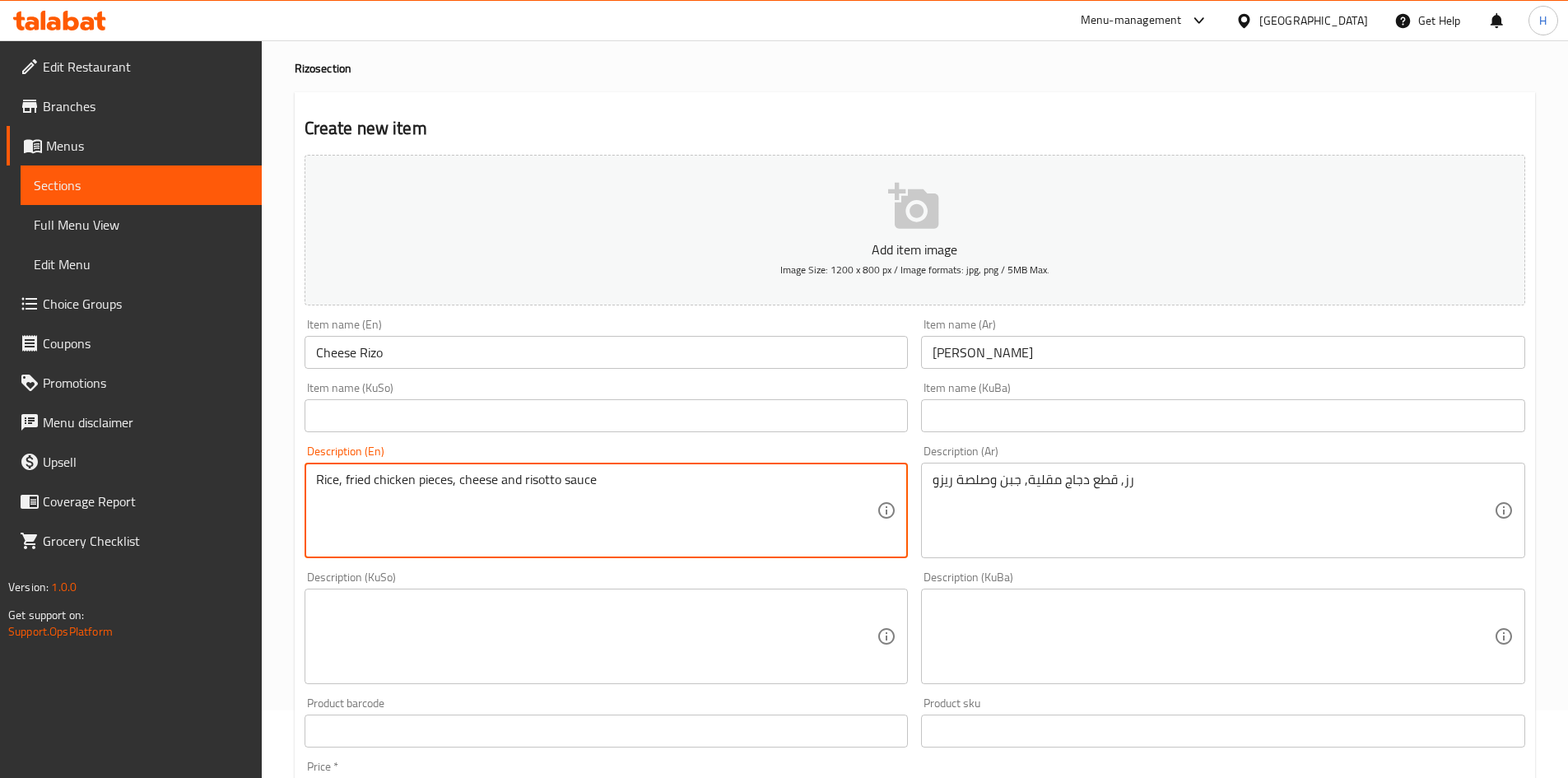
scroll to position [575, 0]
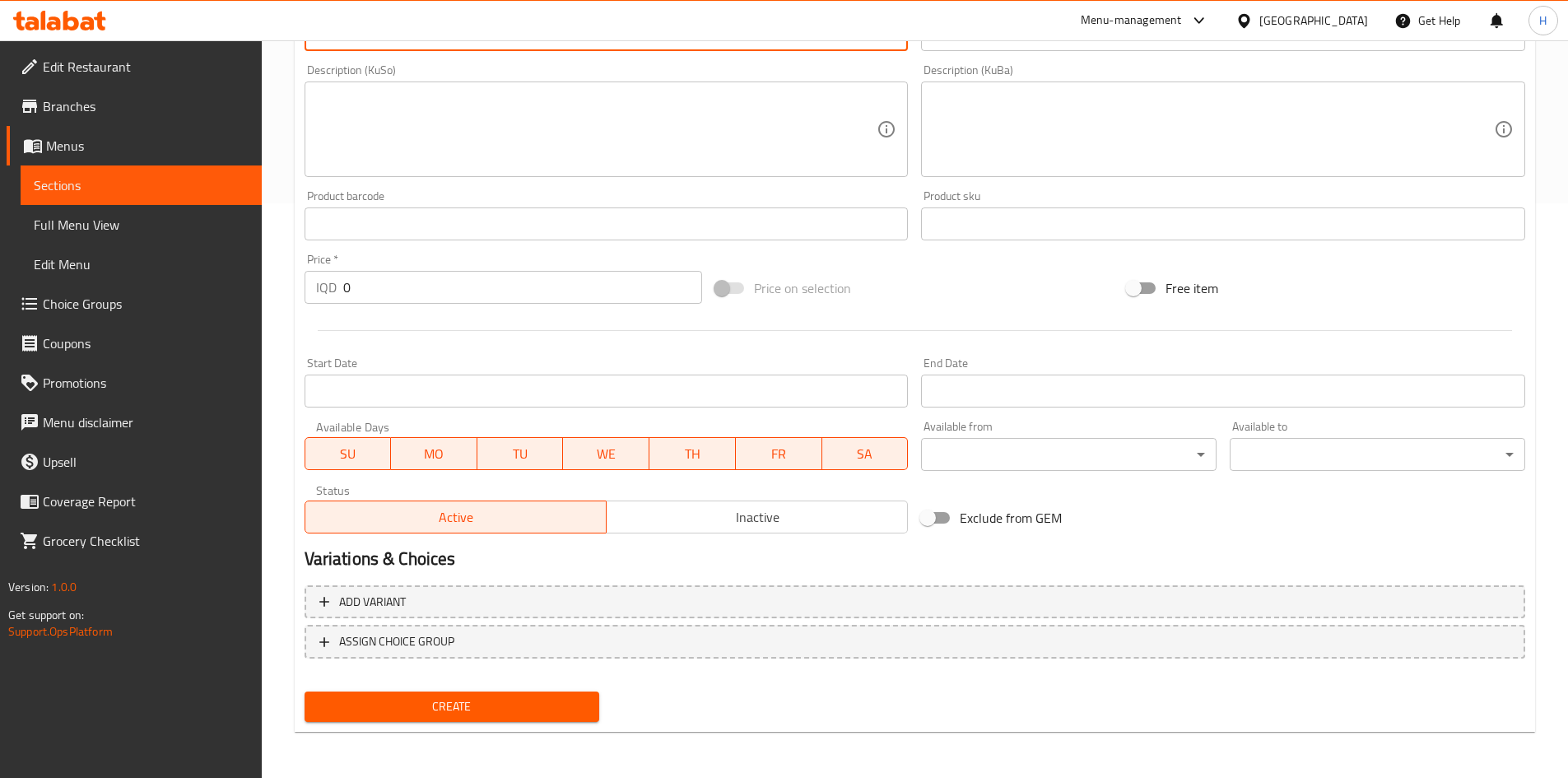
type textarea "Rice, fried chicken pieces, cheese and risotto sauce"
click at [405, 299] on input "0" at bounding box center [523, 287] width 360 height 33
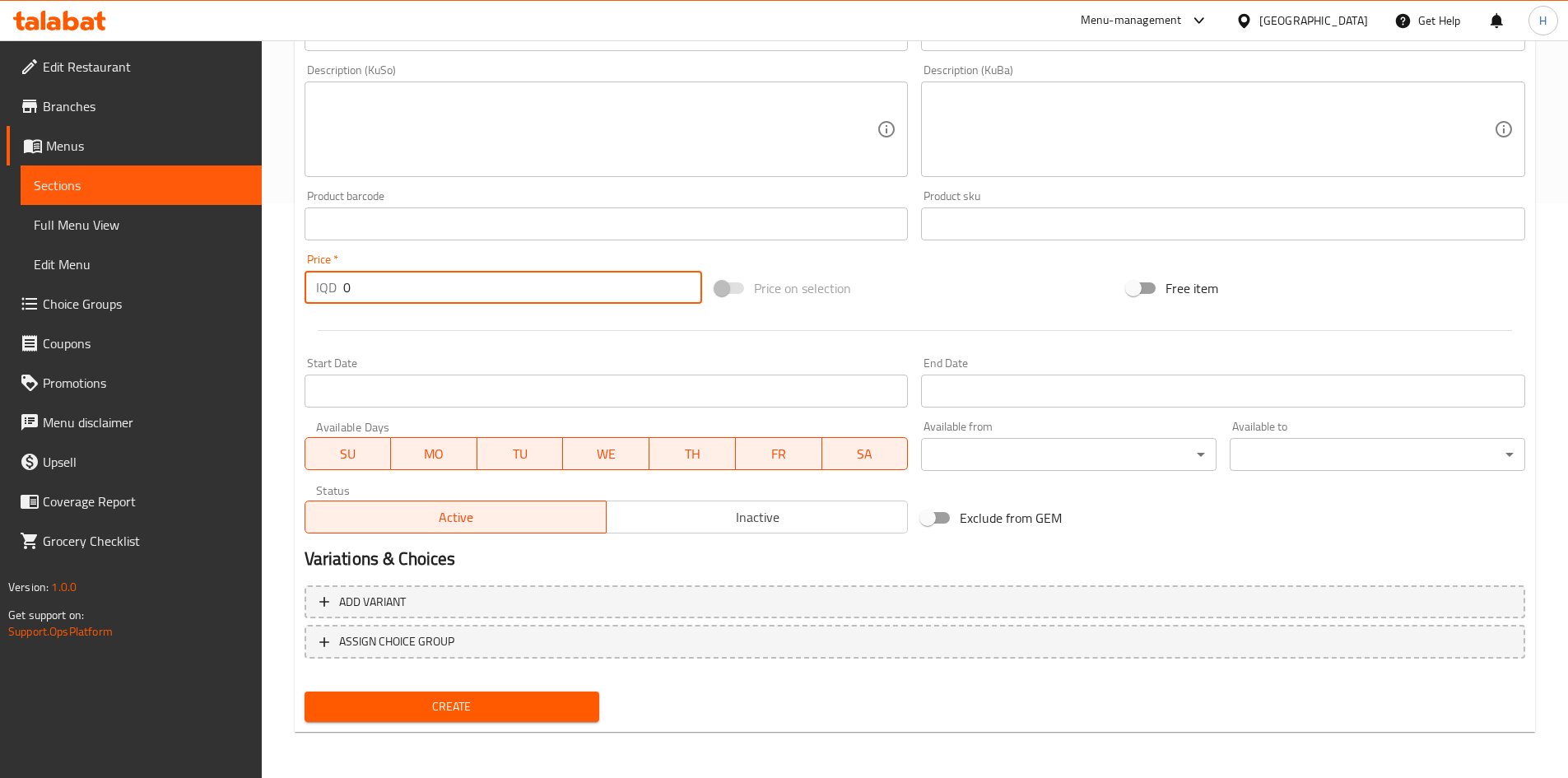
click at [405, 299] on input "0" at bounding box center [523, 287] width 360 height 33
type input "6000"
click at [476, 725] on div "Create" at bounding box center [452, 706] width 309 height 43
click at [538, 700] on span "Create" at bounding box center [452, 706] width 269 height 21
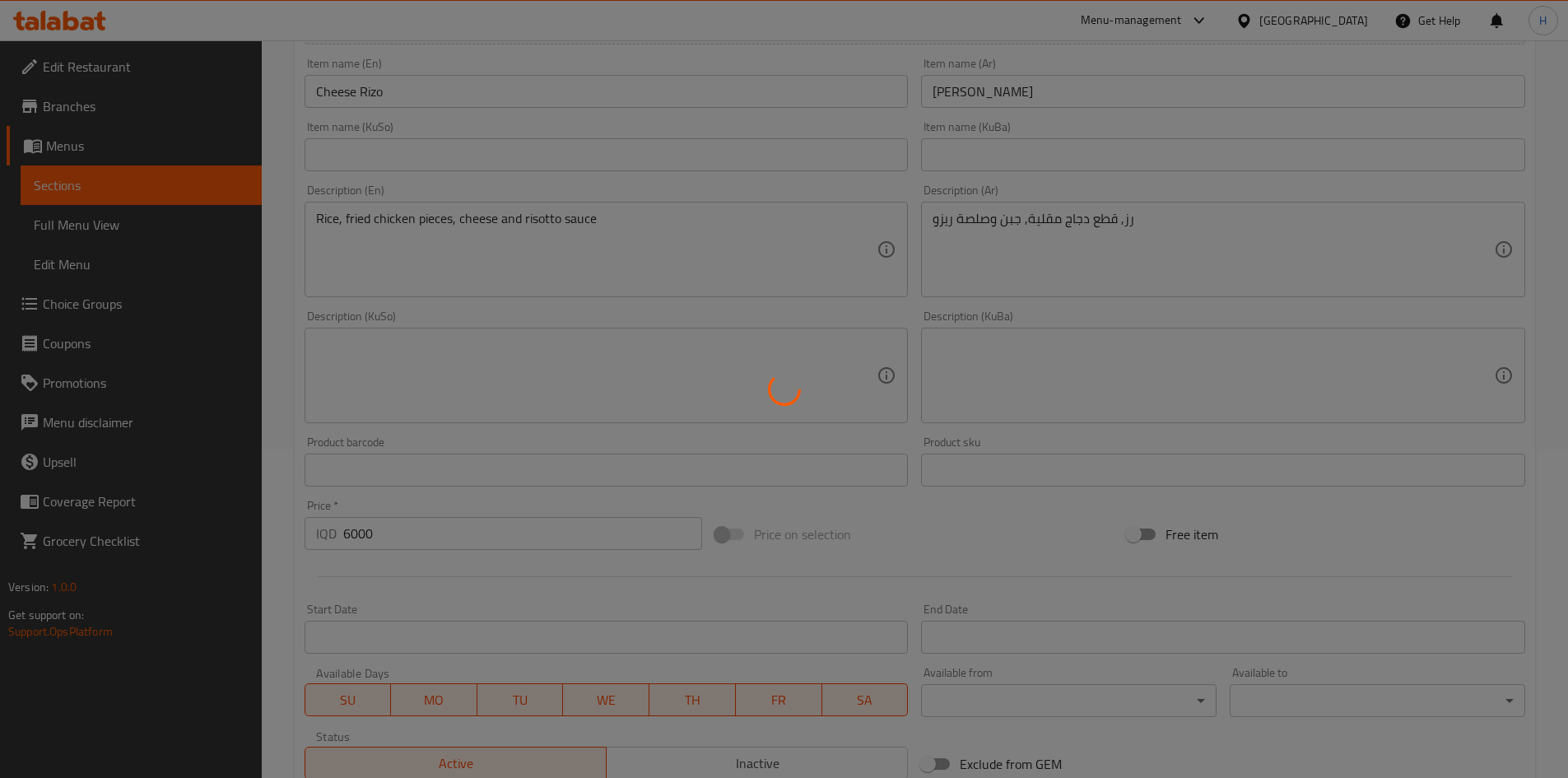
scroll to position [80, 0]
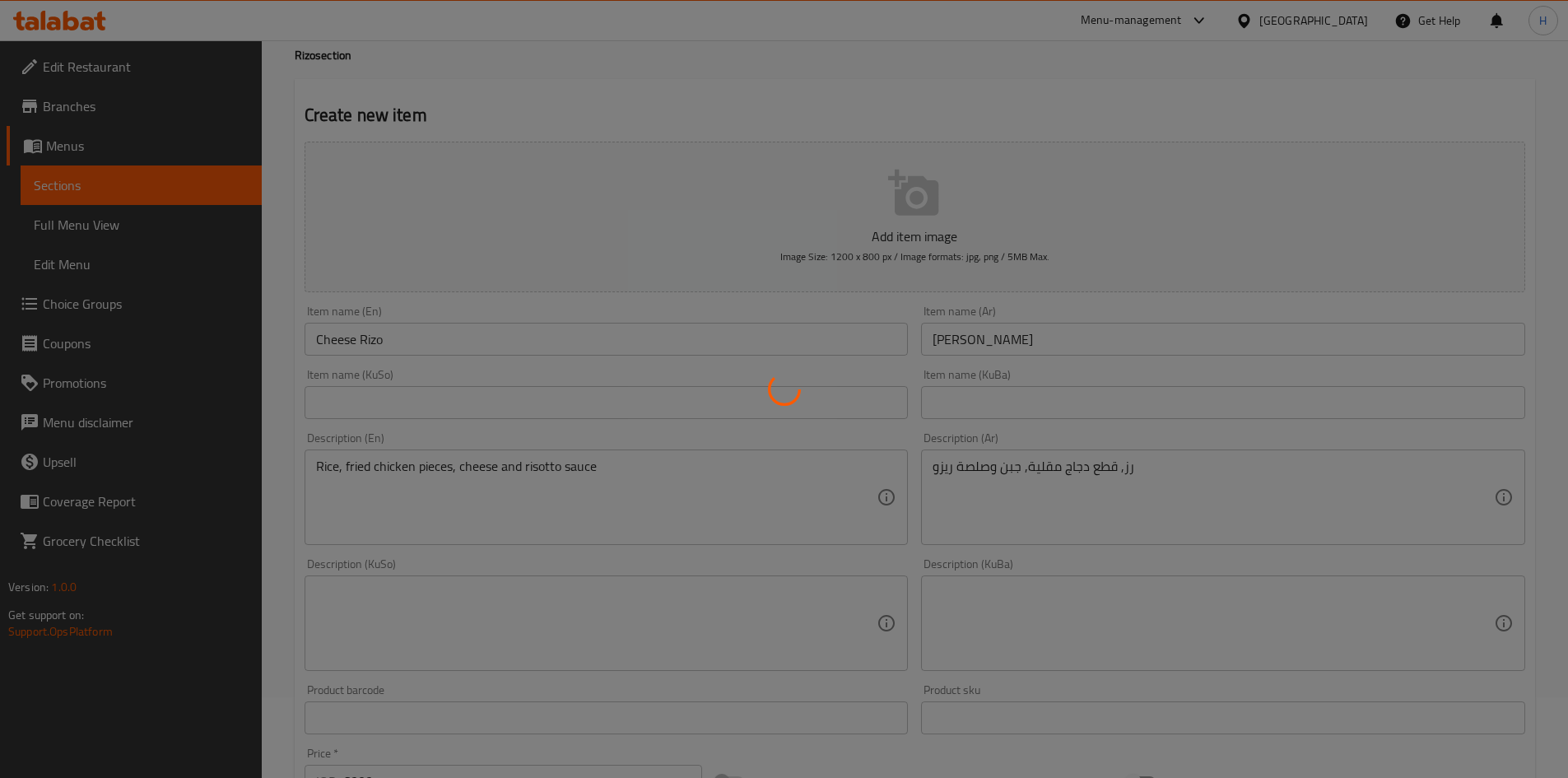
type input "0"
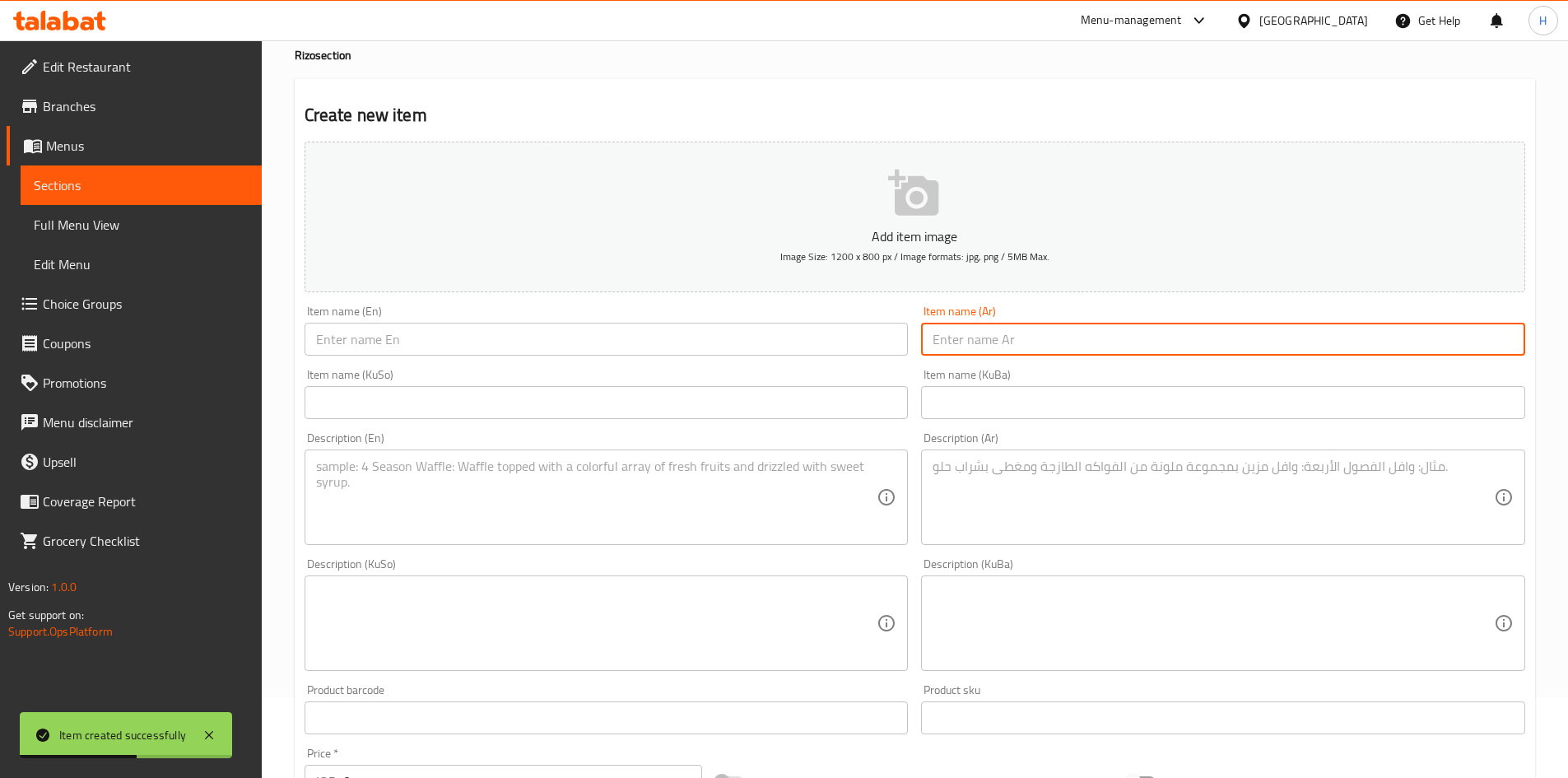
click at [1032, 346] on input "text" at bounding box center [1223, 339] width 604 height 33
type input "ريزو لاس فيغاس"
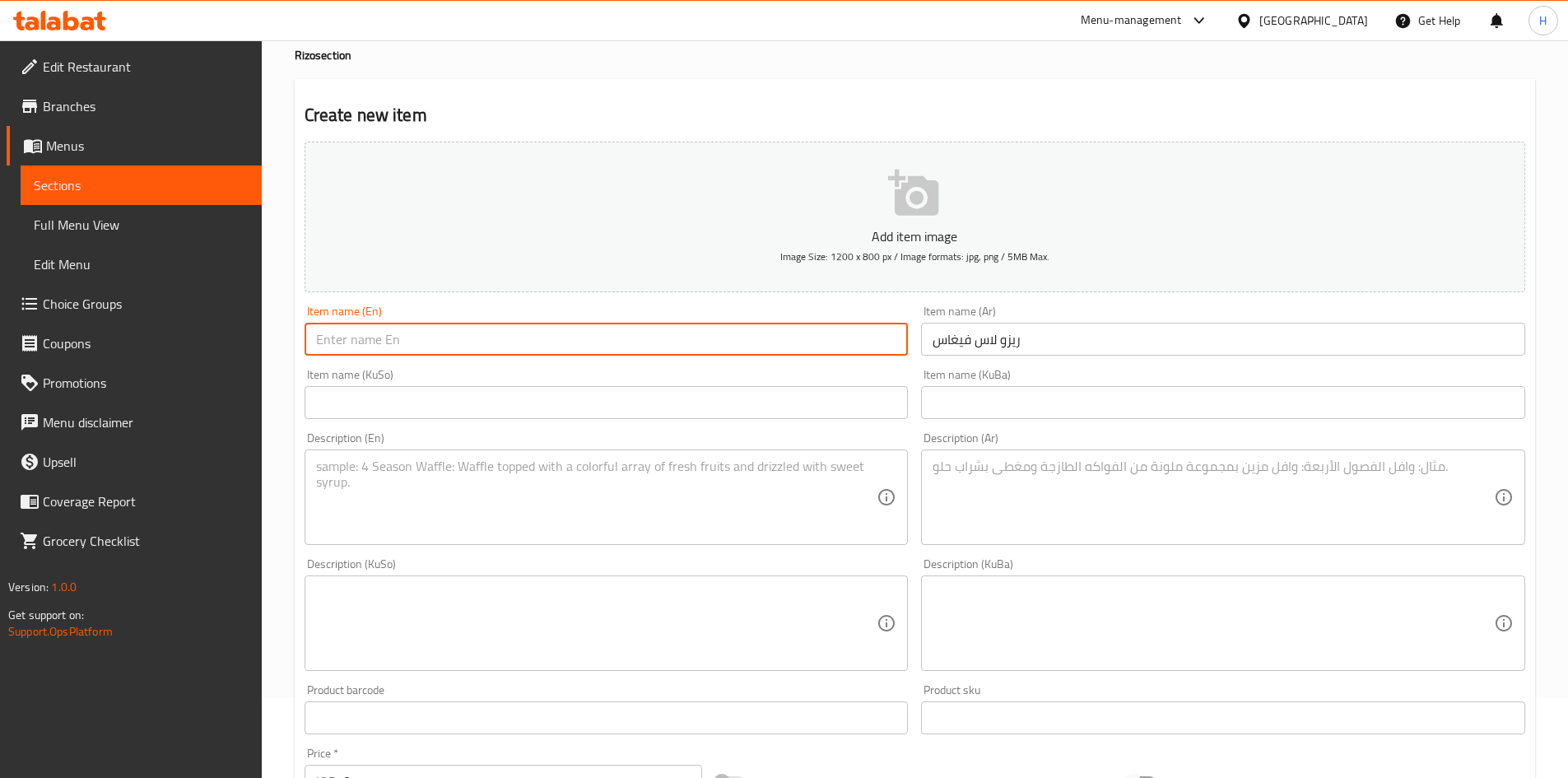
click at [753, 354] on input "text" at bounding box center [607, 339] width 604 height 33
type input "Las Vegas Rizo"
click at [1109, 489] on textarea at bounding box center [1213, 497] width 561 height 78
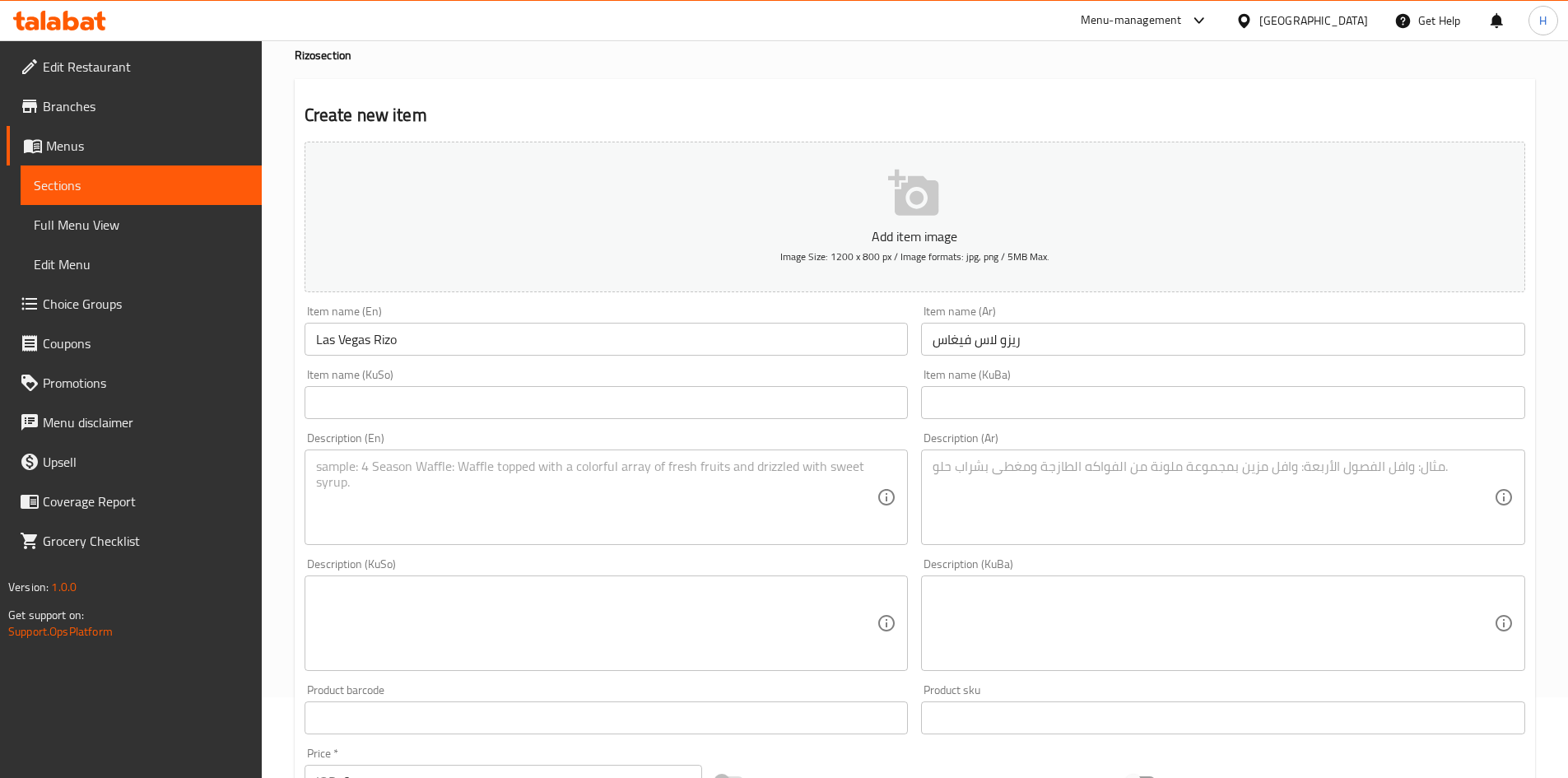
click at [1081, 484] on textarea at bounding box center [1213, 497] width 561 height 78
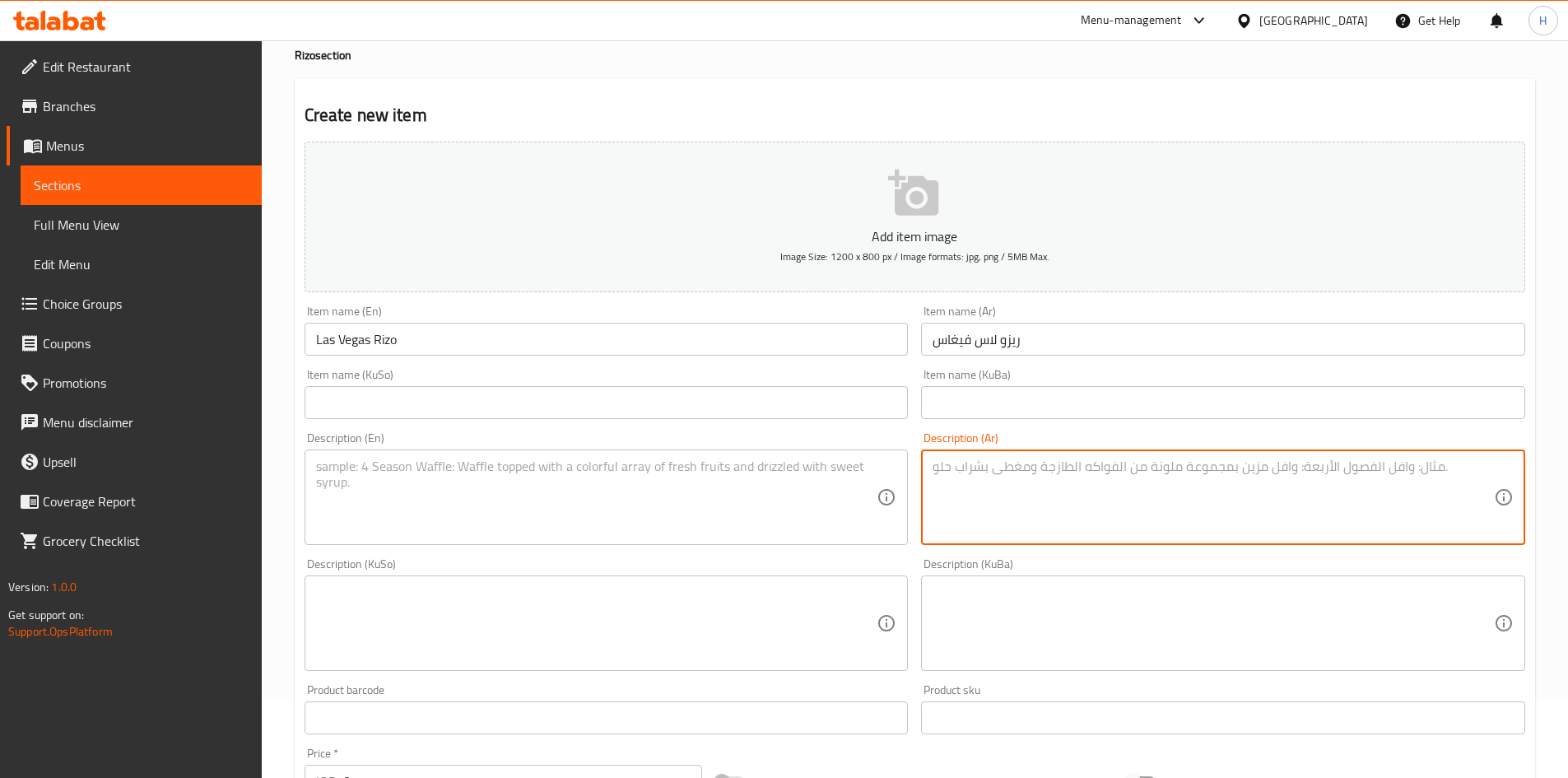
paste textarea "صدر دجاج مشوي صوص كوكتيل المميز بيكن بقري جبن تشدر وجبن مقلي خس مخلل"
click at [1293, 464] on textarea "صدر دجاج مشوي صوص كوكتيل المميز بيكن بقري جبن تشدر وجبن مقلي خس مخلل" at bounding box center [1213, 497] width 561 height 78
drag, startPoint x: 1268, startPoint y: 468, endPoint x: 1258, endPoint y: 469, distance: 10.0
click at [1258, 469] on textarea "صدر دجاج مشوي, صوص كوكتيل المميز بيكن بقري جبن تشدر وجبن مقلي خس مخلل" at bounding box center [1213, 497] width 561 height 78
click at [1171, 465] on textarea "صدر دجاج مشوي, صلصة كوكتيل المميز بيكن بقري جبن تشدر وجبن مقلي خس مخلل" at bounding box center [1213, 497] width 561 height 78
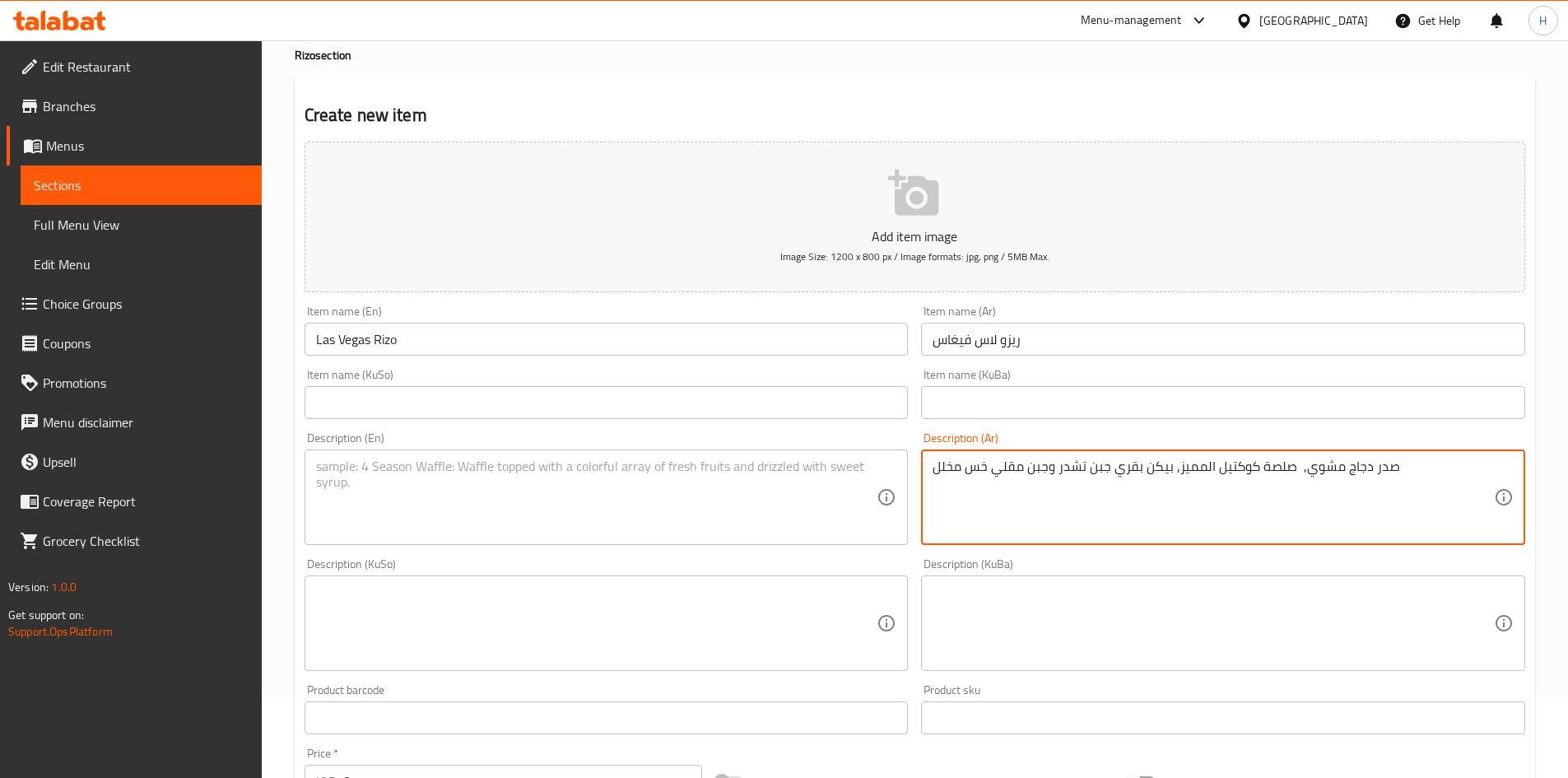
click at [1114, 466] on textarea "صدر دجاج مشوي, صلصة كوكتيل المميز, بيكن بقري جبن تشدر وجبن مقلي خس مخلل" at bounding box center [1213, 497] width 561 height 78
click at [1050, 470] on textarea "صدر دجاج مشوي, صلصة كوكتيل المميز, بيكن بقري, جبن تشدر وجبن مقلي خس مخلل" at bounding box center [1213, 497] width 561 height 78
click at [995, 466] on textarea "صدر دجاج مشوي, صلصة كوكتيل المميز, بيكن بقري, جبن تشدر ,جبن مقلي خس مخلل" at bounding box center [1213, 497] width 561 height 78
click at [972, 468] on textarea "صدر دجاج مشوي, صلصة كوكتيل المميز, بيكن بقري, جبن تشدر ,جبن مقلي, خس مخلل" at bounding box center [1213, 497] width 561 height 78
click at [986, 463] on textarea "صدر دجاج مشوي, صلصة كوكتيل المميز, بيكن بقري, جبن تشدر ,جبن مقلي, خس و مخلل" at bounding box center [1213, 497] width 561 height 78
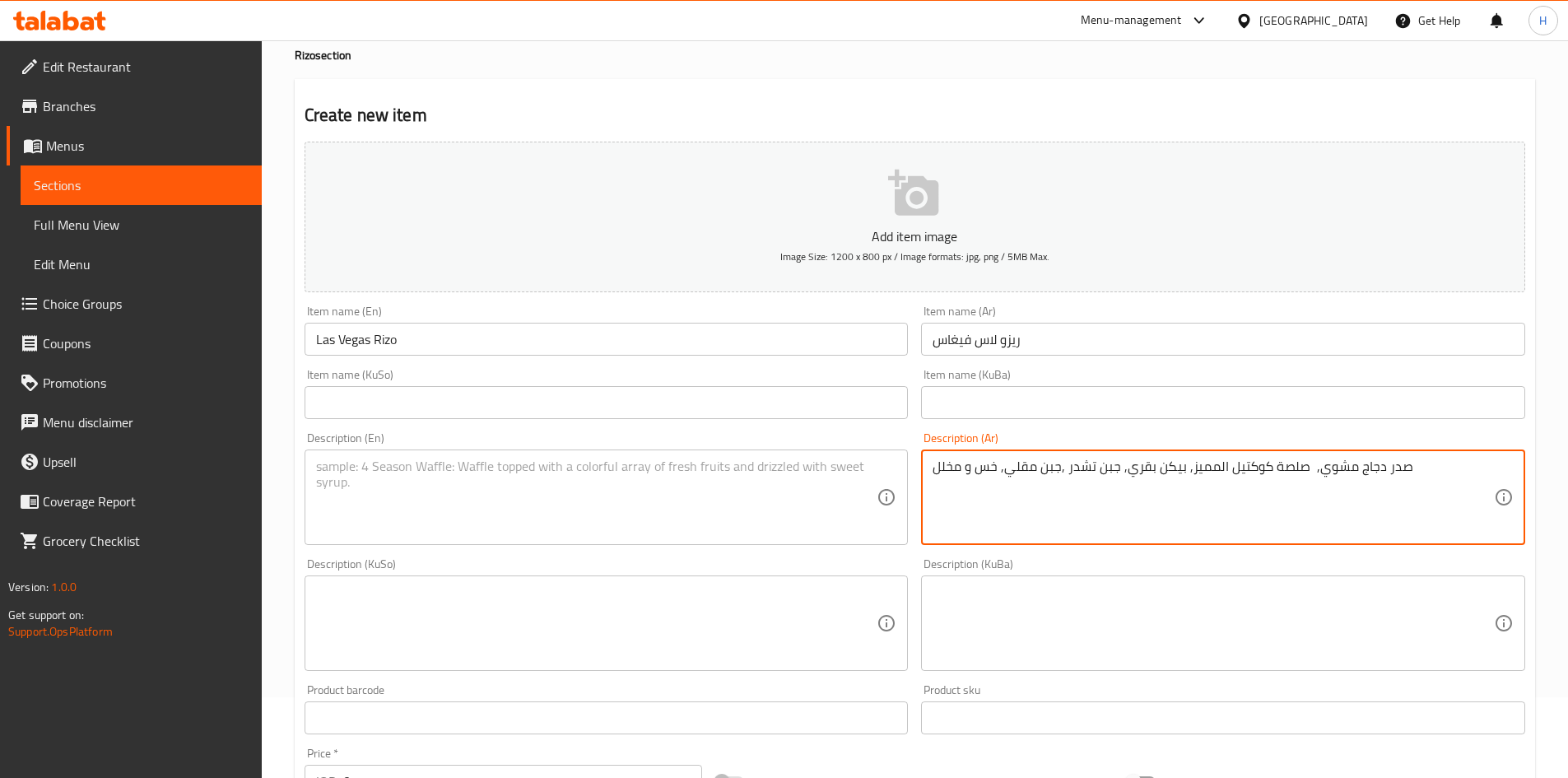
click at [986, 463] on textarea "صدر دجاج مشوي, صلصة كوكتيل المميز, بيكن بقري, جبن تشدر ,جبن مقلي, خس و مخلل" at bounding box center [1213, 497] width 561 height 78
click at [1166, 478] on textarea "صدر دجاج مشوي, صلصة كوكتيل المميز, بيكن بقري, جبن تشدر ,جبن مقلي, خس و مخلل" at bounding box center [1213, 497] width 561 height 78
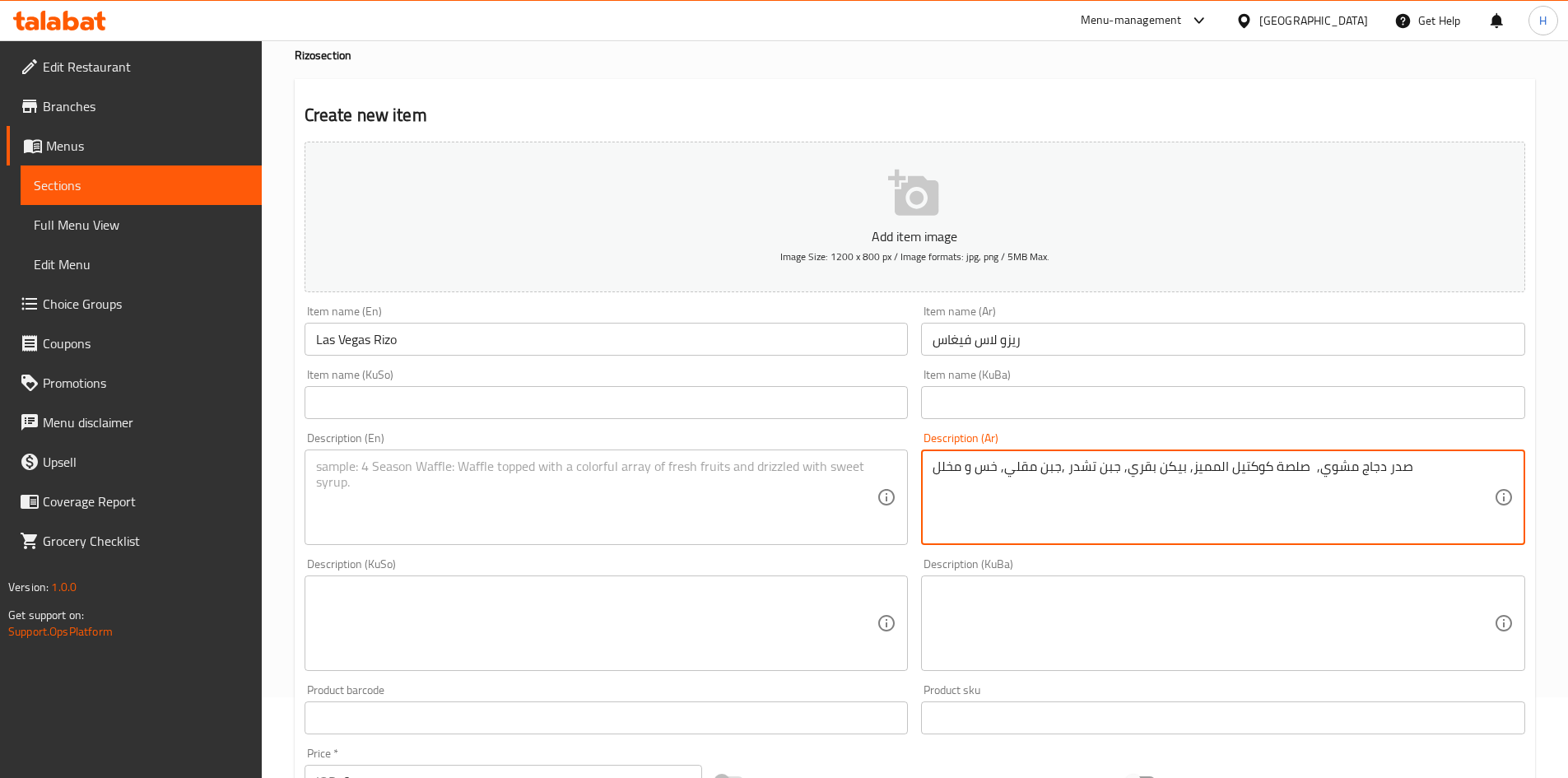
type textarea "صدر دجاج مشوي, صلصة كوكتيل المميز, بيكن بقري, جبن تشدر ,جبن مقلي, خس و مخلل"
click at [483, 488] on textarea at bounding box center [596, 497] width 561 height 78
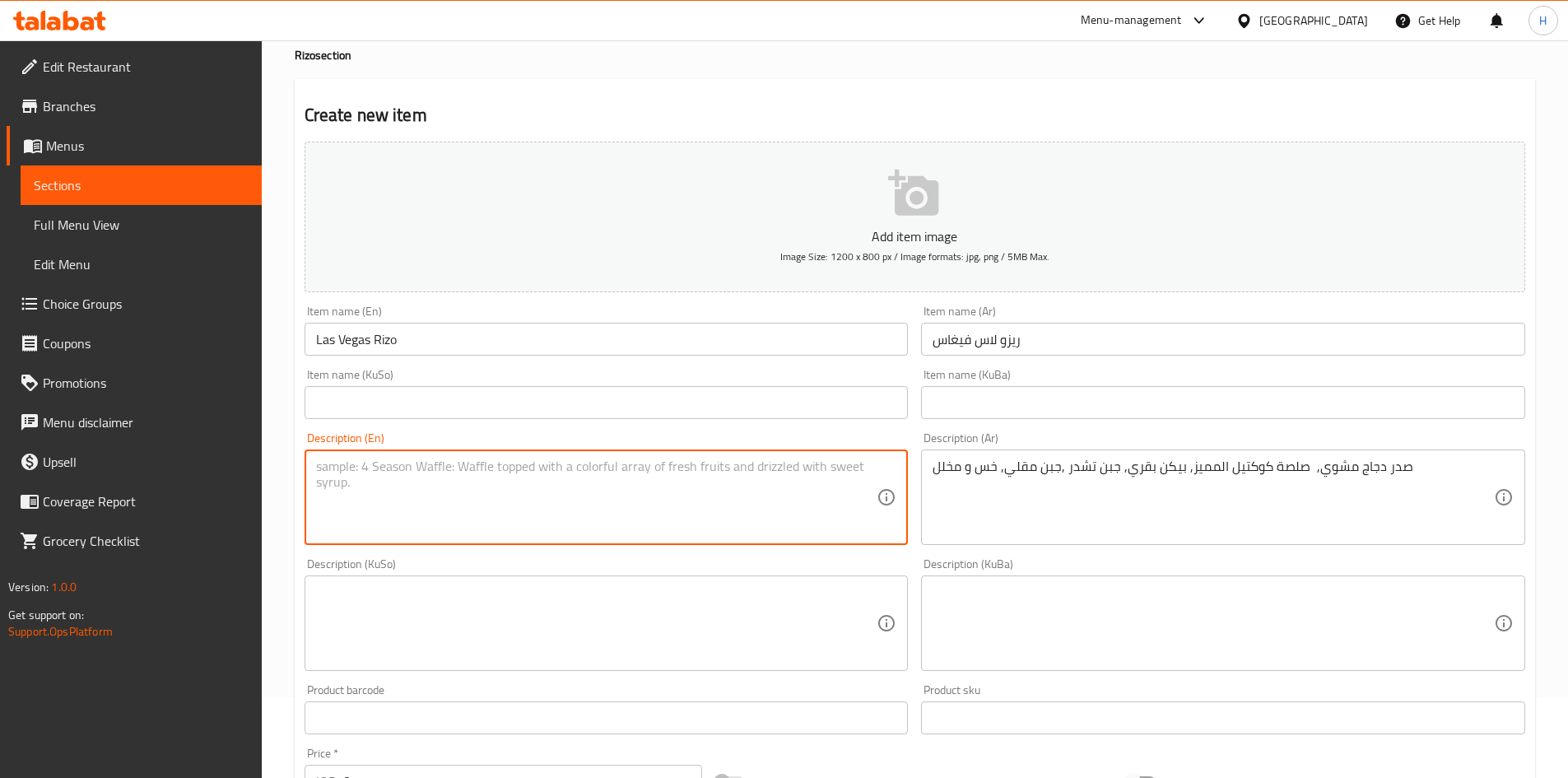
paste textarea "Grilled chicken breast, signature cocktail sauce, beef bacon, cheddar cheese, f…"
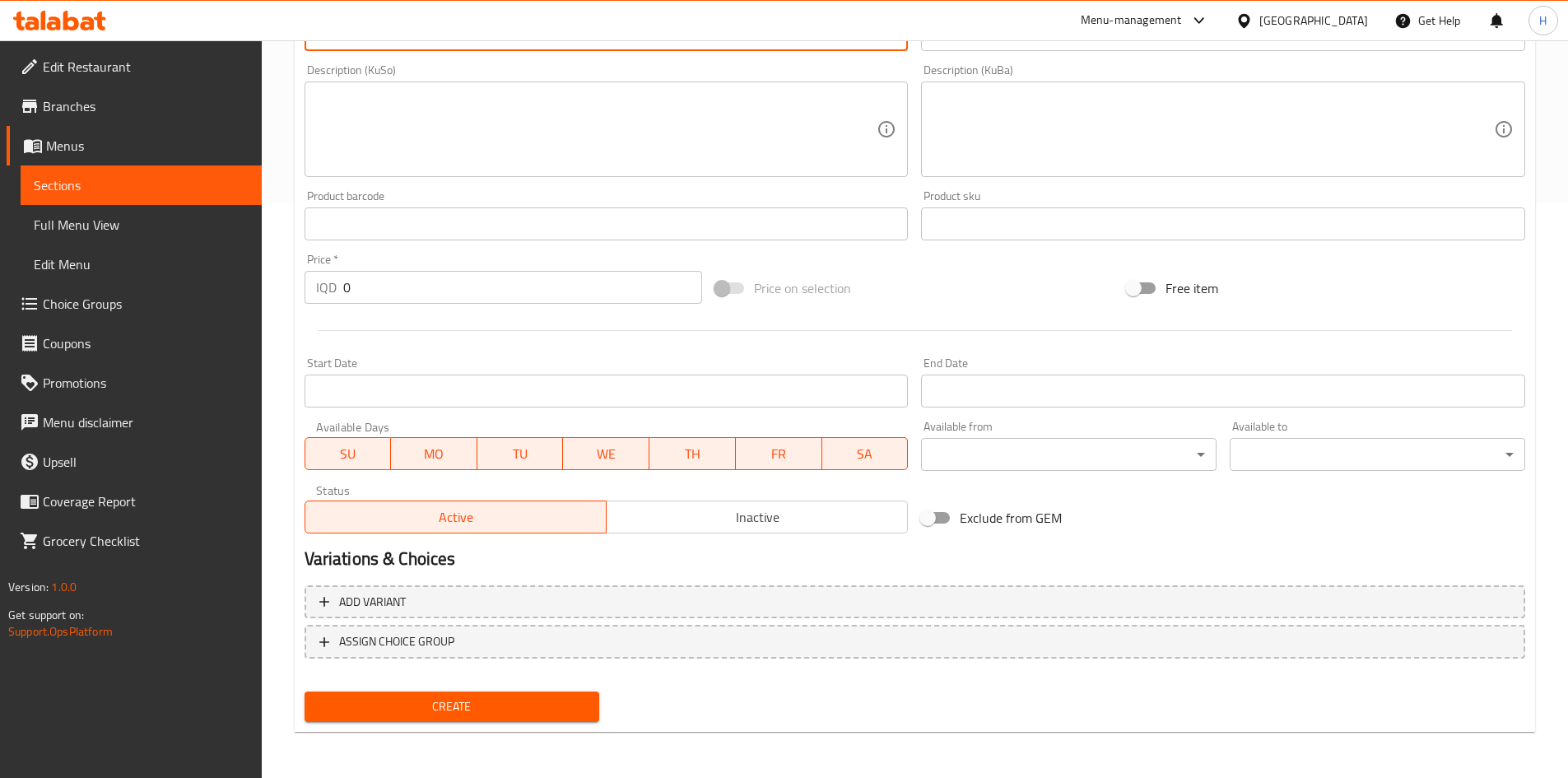
type textarea "Grilled chicken breast, signature cocktail sauce, beef bacon, cheddar cheese, f…"
click at [372, 281] on input "0" at bounding box center [523, 287] width 360 height 33
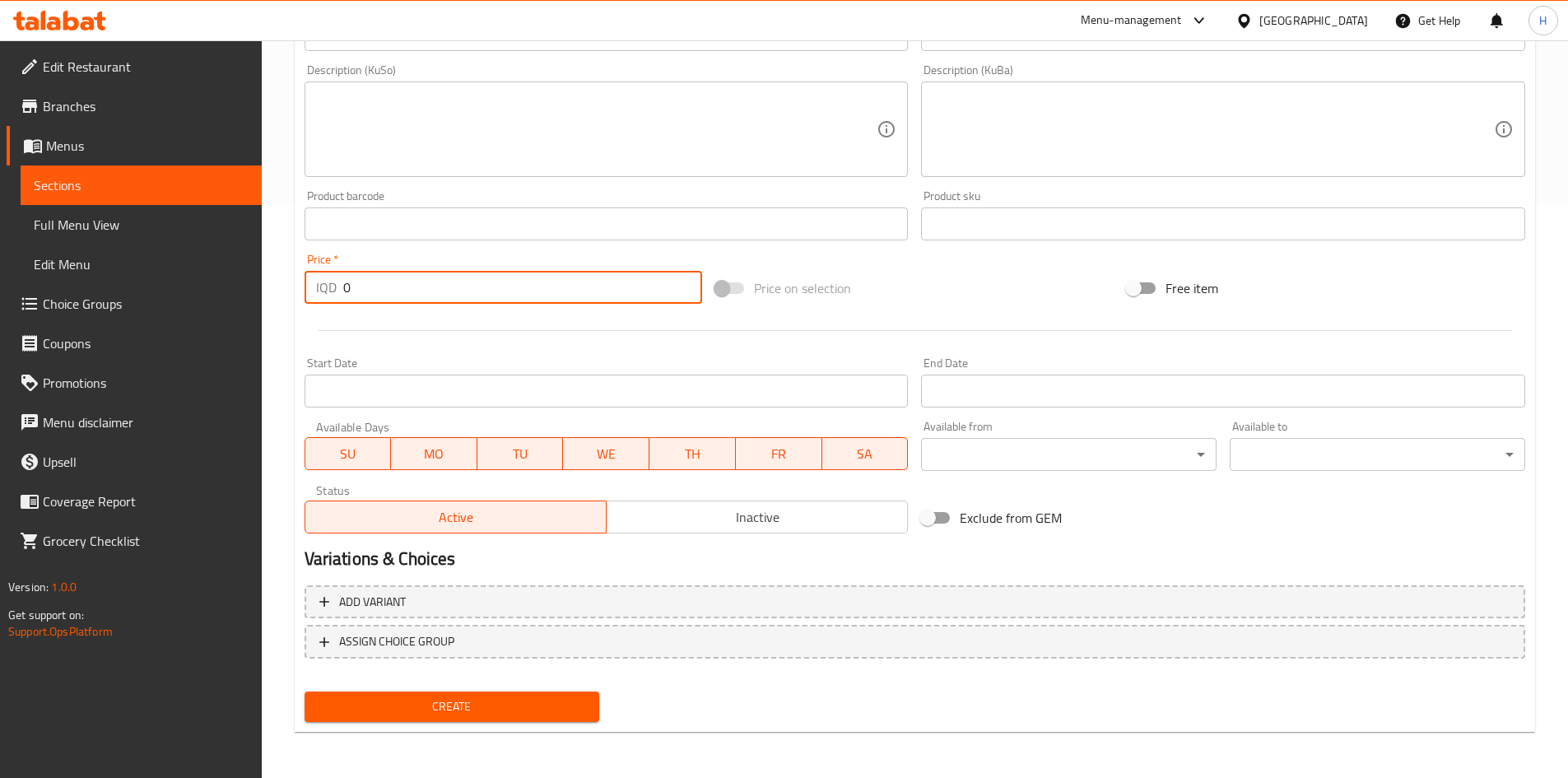
click at [372, 281] on input "0" at bounding box center [523, 287] width 360 height 33
drag, startPoint x: 347, startPoint y: 290, endPoint x: 337, endPoint y: 293, distance: 10.4
click at [337, 293] on div "IQD 6000 Price *" at bounding box center [504, 287] width 398 height 33
type input "7000"
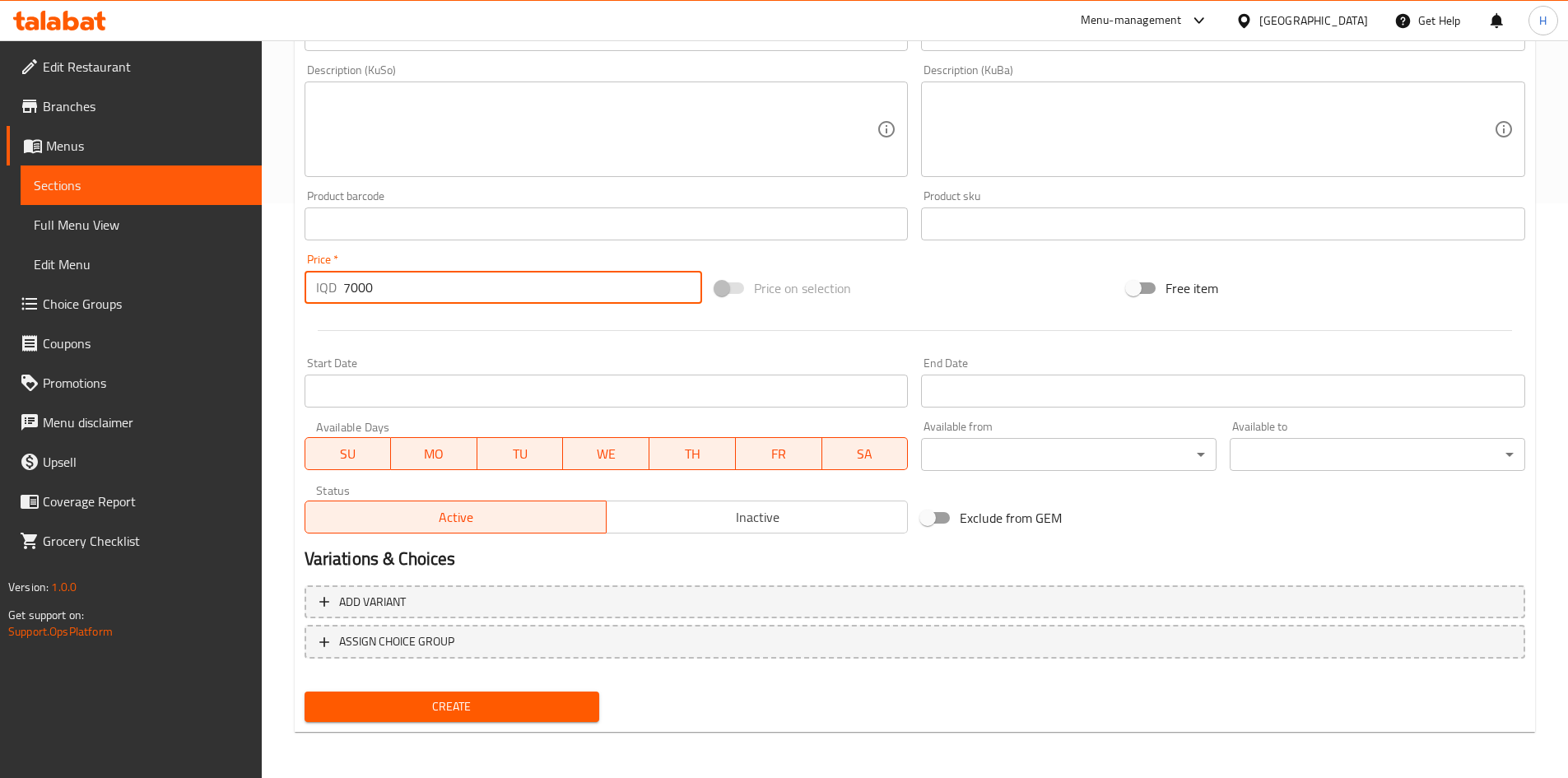
click at [515, 700] on span "Create" at bounding box center [452, 706] width 269 height 21
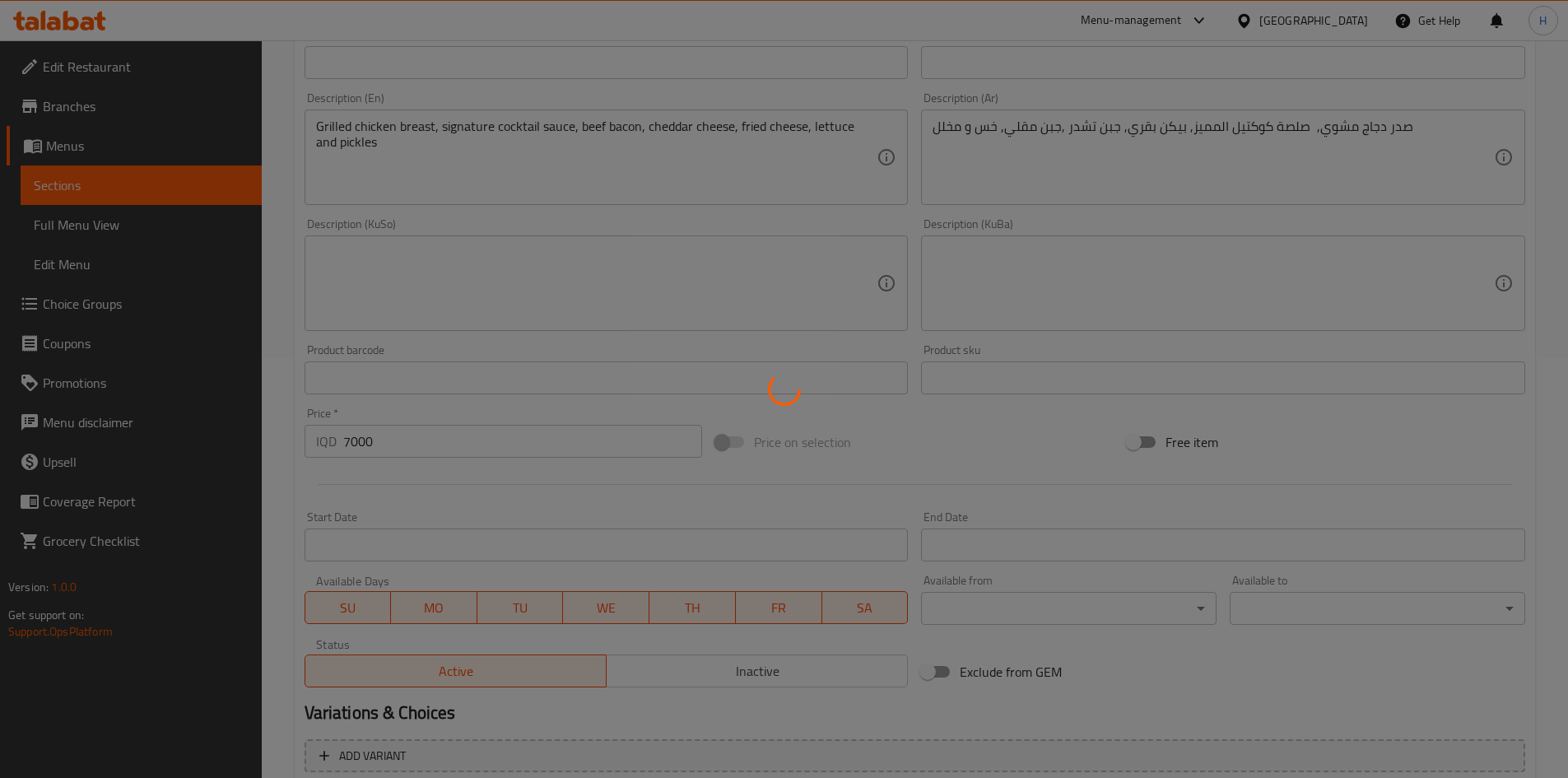
scroll to position [163, 0]
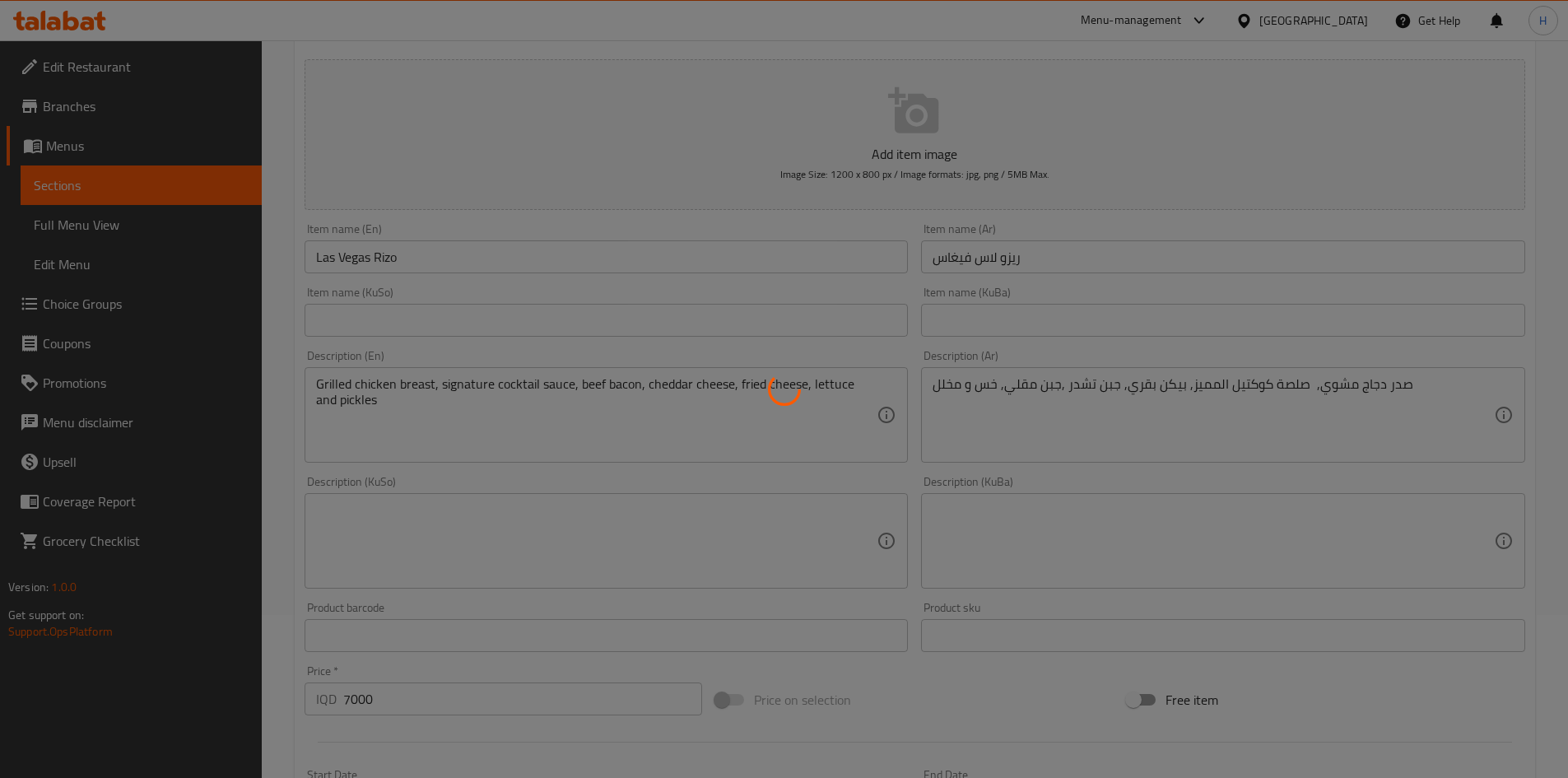
click at [1042, 259] on div at bounding box center [784, 389] width 1568 height 778
type input "0"
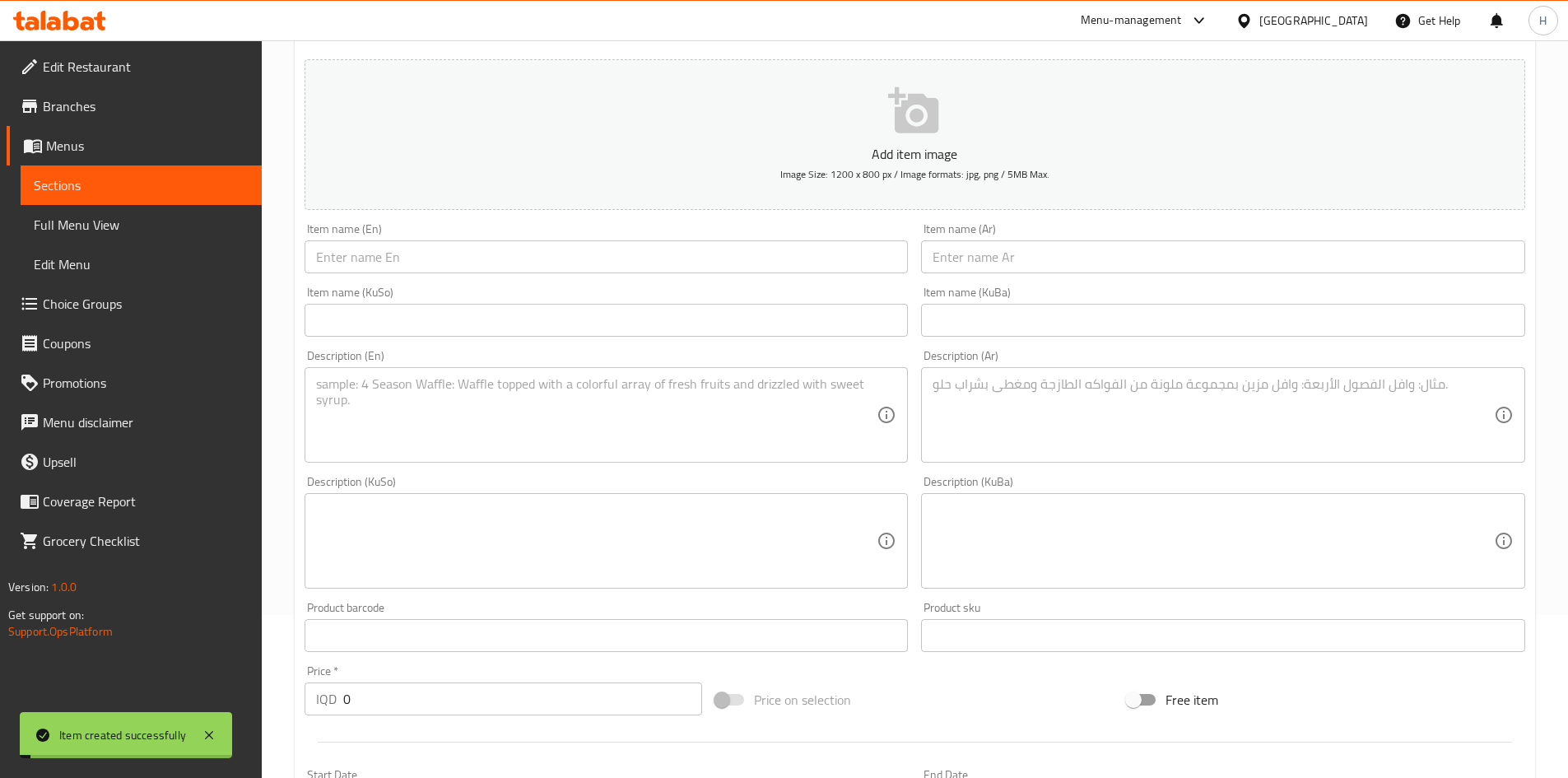
click at [1047, 249] on input "text" at bounding box center [1223, 257] width 604 height 33
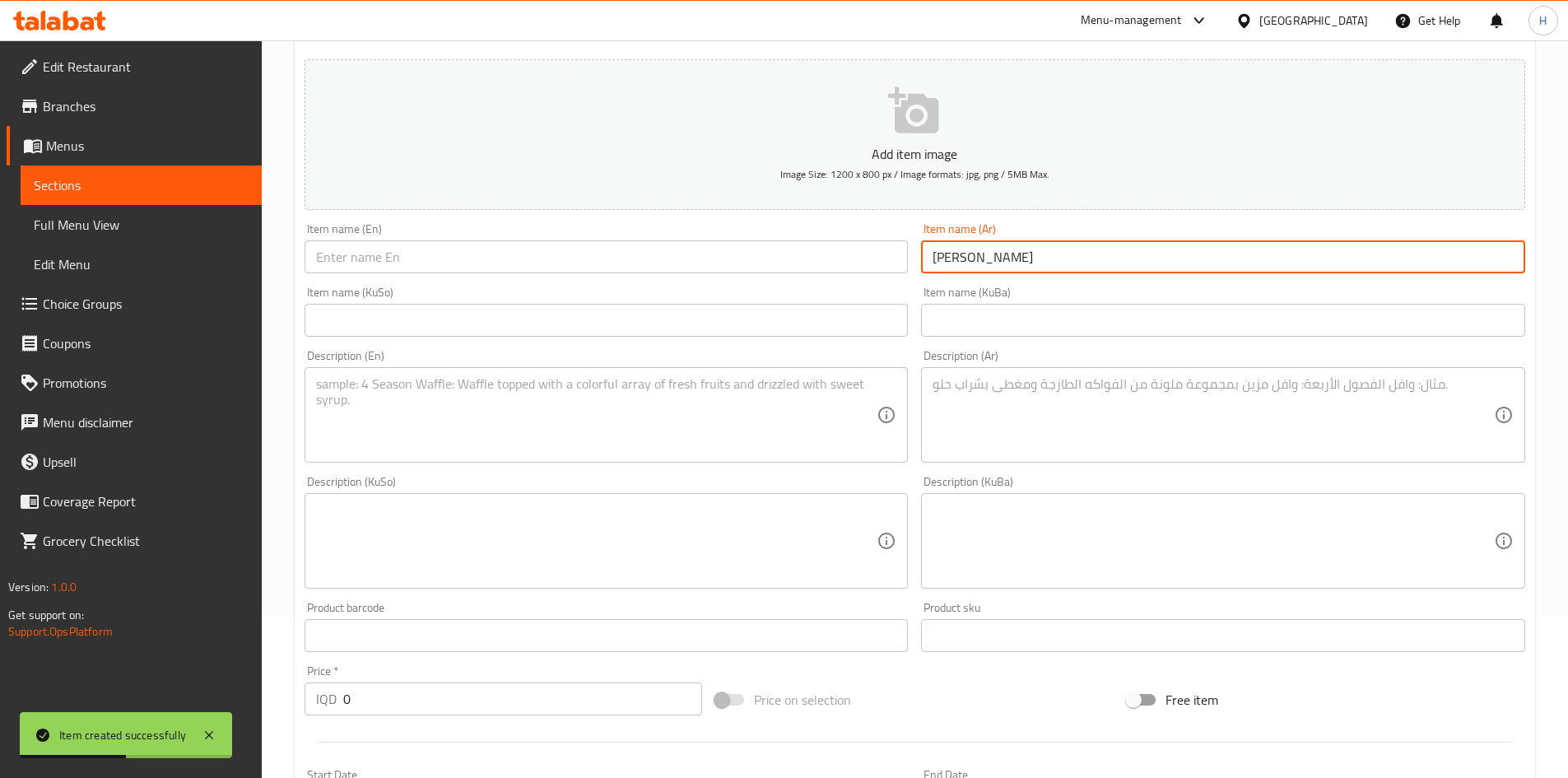
type input "[PERSON_NAME]"
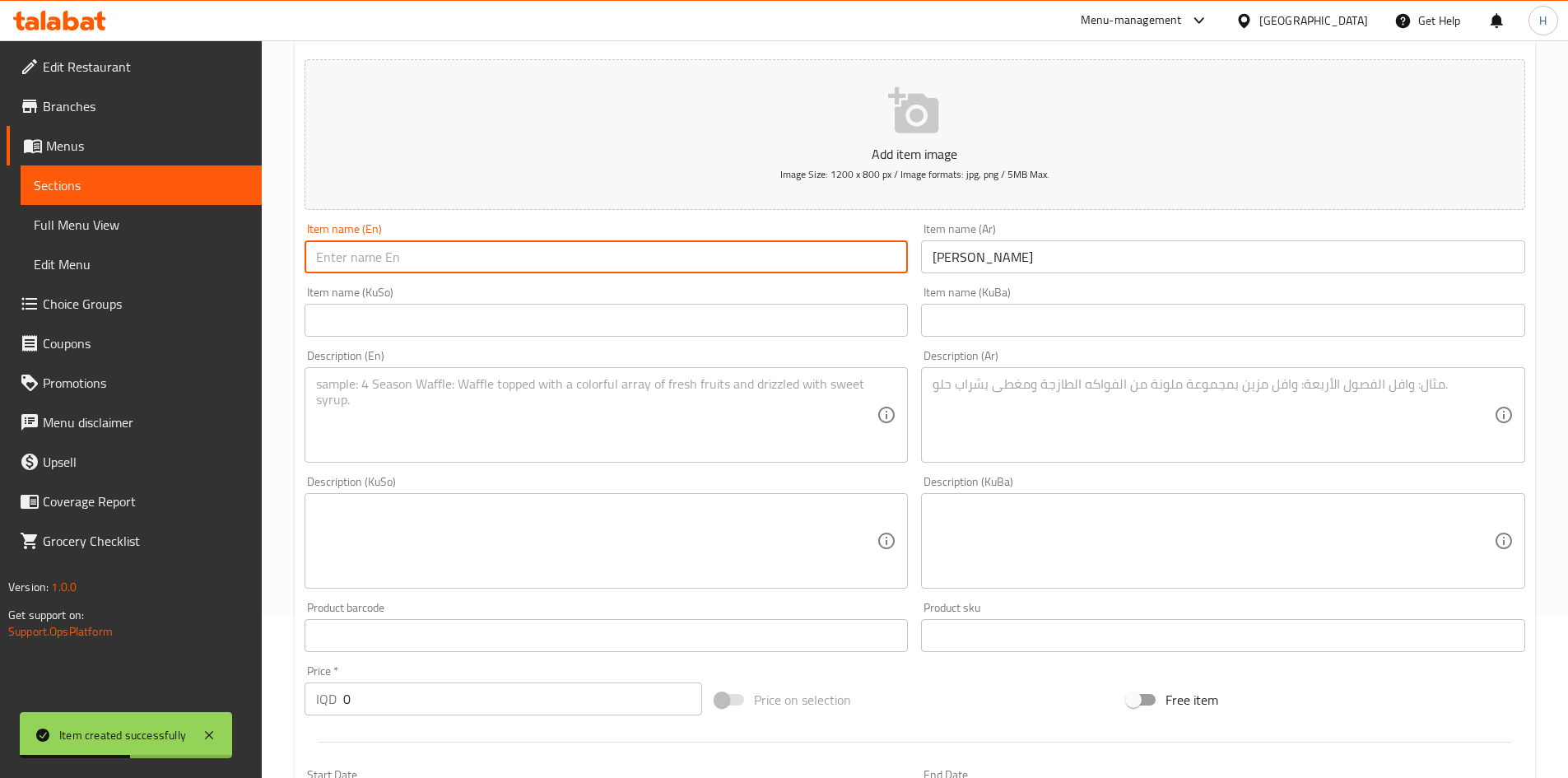
drag, startPoint x: 821, startPoint y: 256, endPoint x: 842, endPoint y: 250, distance: 21.8
click at [825, 255] on input "text" at bounding box center [607, 257] width 604 height 33
type input "Classic Rizo"
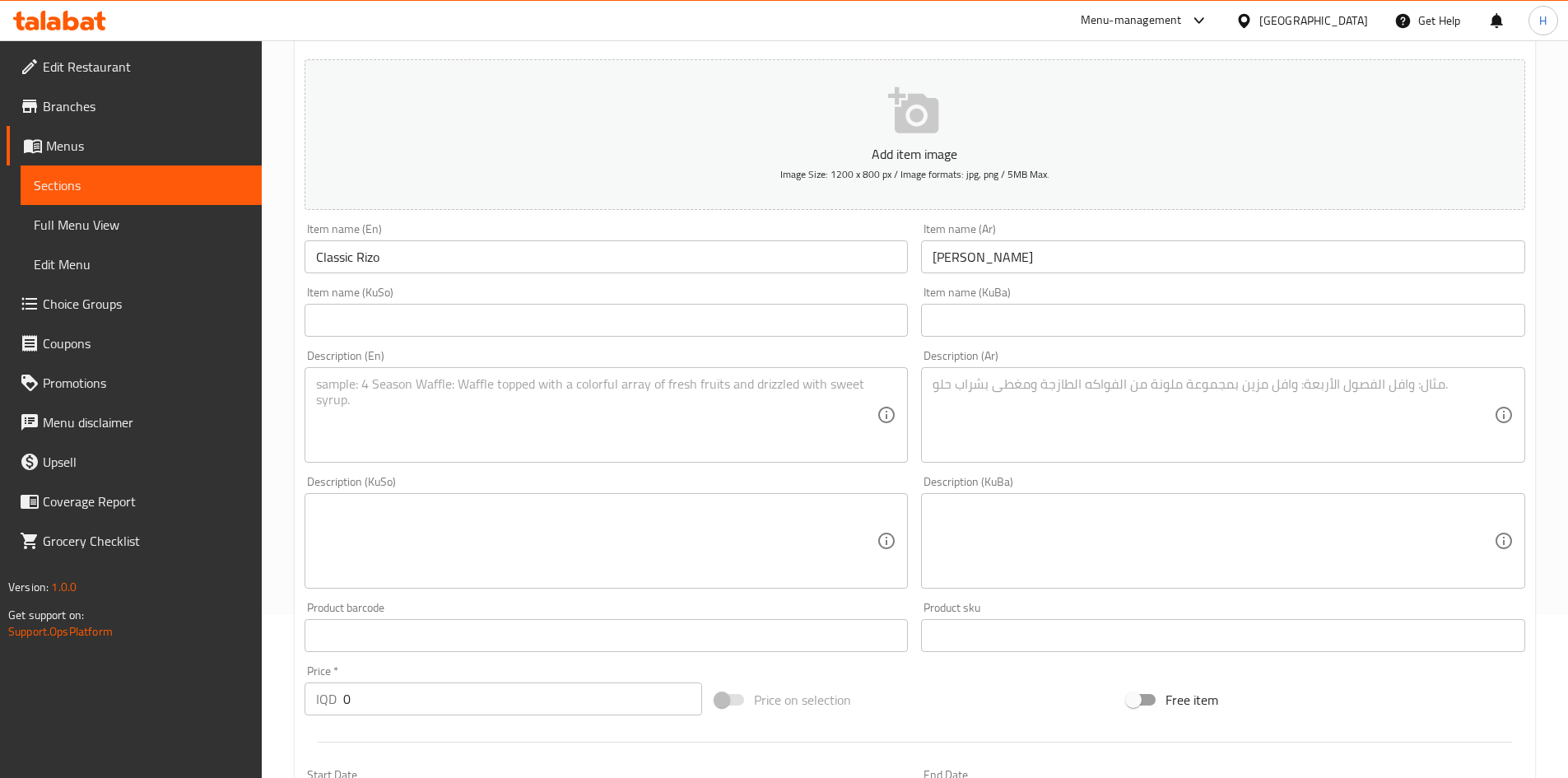
click at [1085, 428] on textarea at bounding box center [1213, 416] width 561 height 78
paste textarea "تمن قطع دجاج مقلية صوص ريزو"
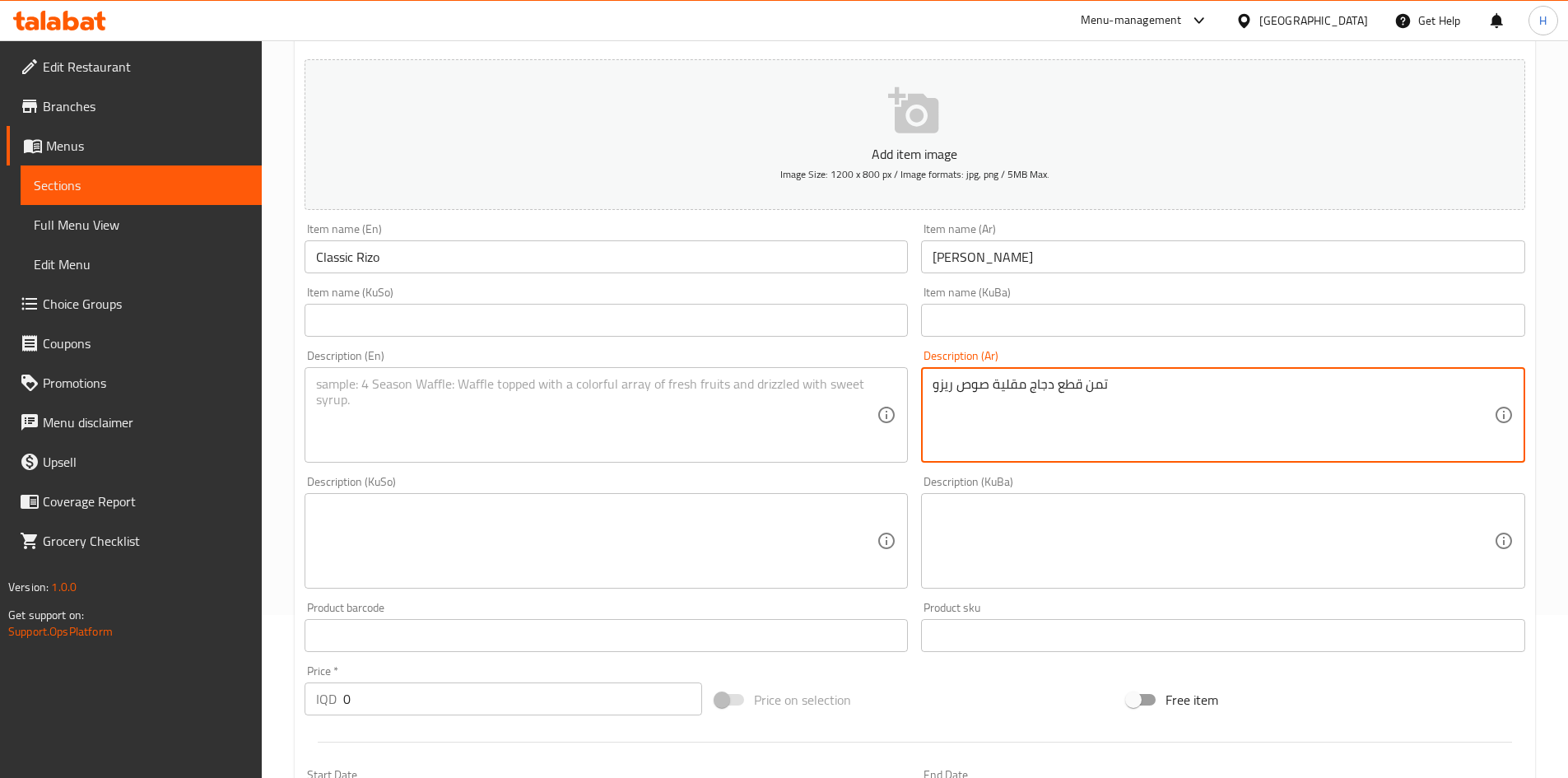
click at [1104, 384] on textarea "تمن قطع دجاج مقلية صوص ريزو" at bounding box center [1213, 416] width 561 height 78
drag, startPoint x: 986, startPoint y: 387, endPoint x: 907, endPoint y: 385, distance: 79.0
click at [907, 385] on div "Add item image Image Size: 1200 x 800 px / Image formats: jpg, png / 5MB Max. I…" at bounding box center [915, 502] width 1234 height 900
click at [1165, 409] on textarea "رز ,قطع دجاج مقلية وصلصة ريزو" at bounding box center [1213, 416] width 561 height 78
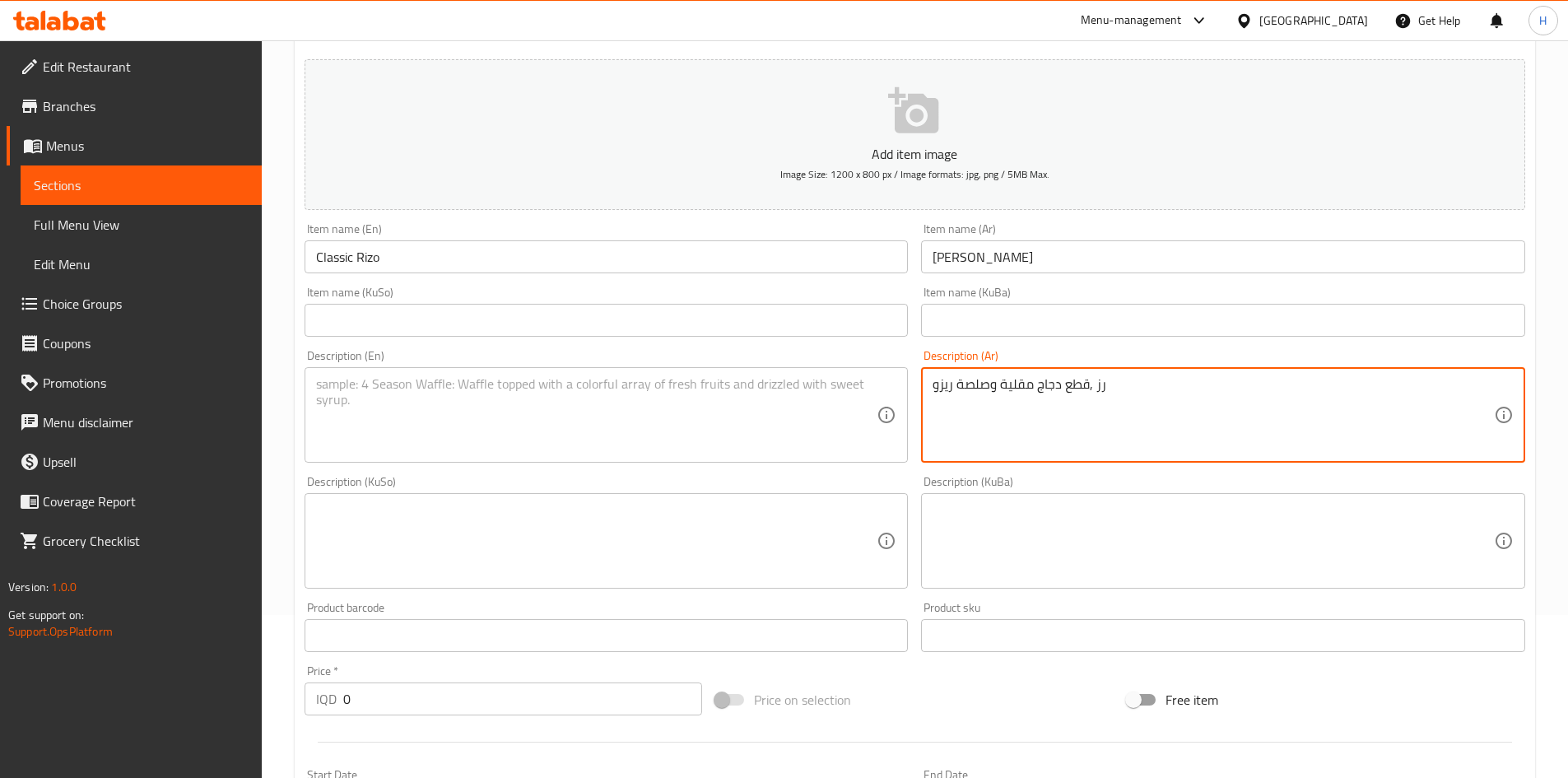
click at [1165, 409] on textarea "رز ,قطع دجاج مقلية وصلصة ريزو" at bounding box center [1213, 416] width 561 height 78
type textarea "رز ,قطع دجاج مقلية وصلصة ريزو"
click at [534, 430] on textarea at bounding box center [596, 416] width 561 height 78
paste textarea "Rice, fried chicken pieces and risotto sauce"
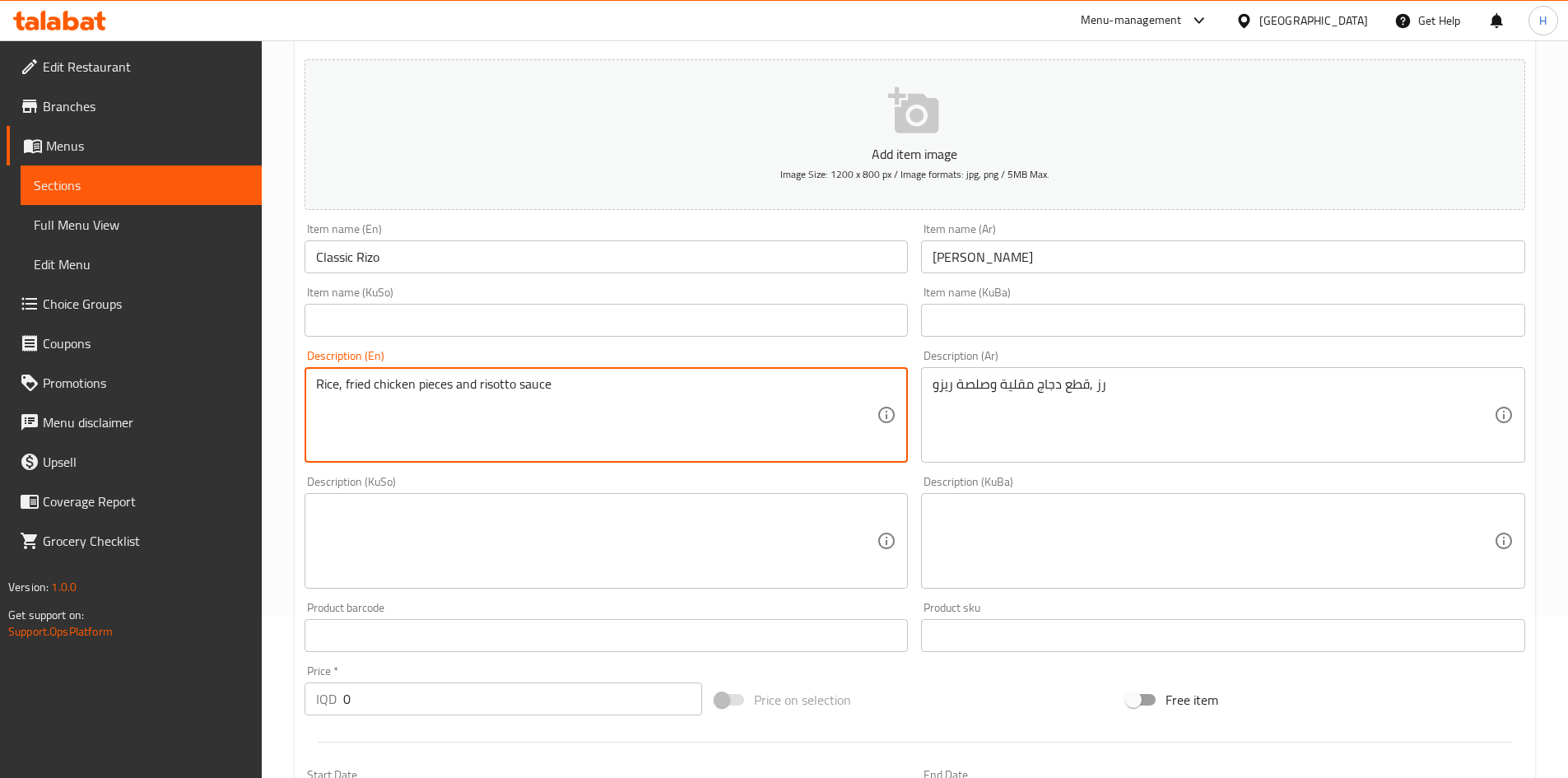
drag, startPoint x: 479, startPoint y: 383, endPoint x: 515, endPoint y: 397, distance: 38.6
click at [515, 397] on textarea "Rice, fried chicken pieces and risotto sauce" at bounding box center [596, 416] width 561 height 78
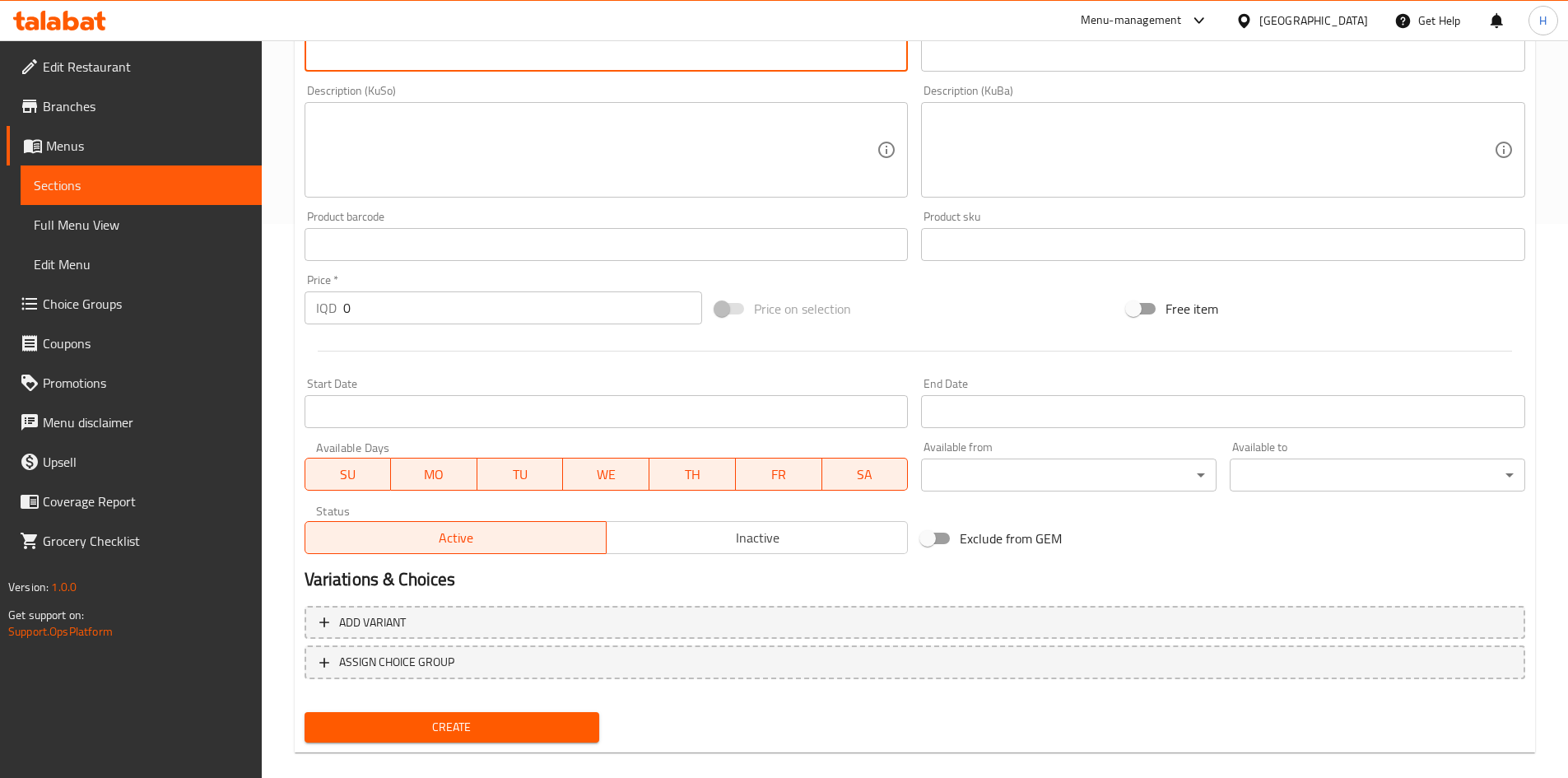
scroll to position [575, 0]
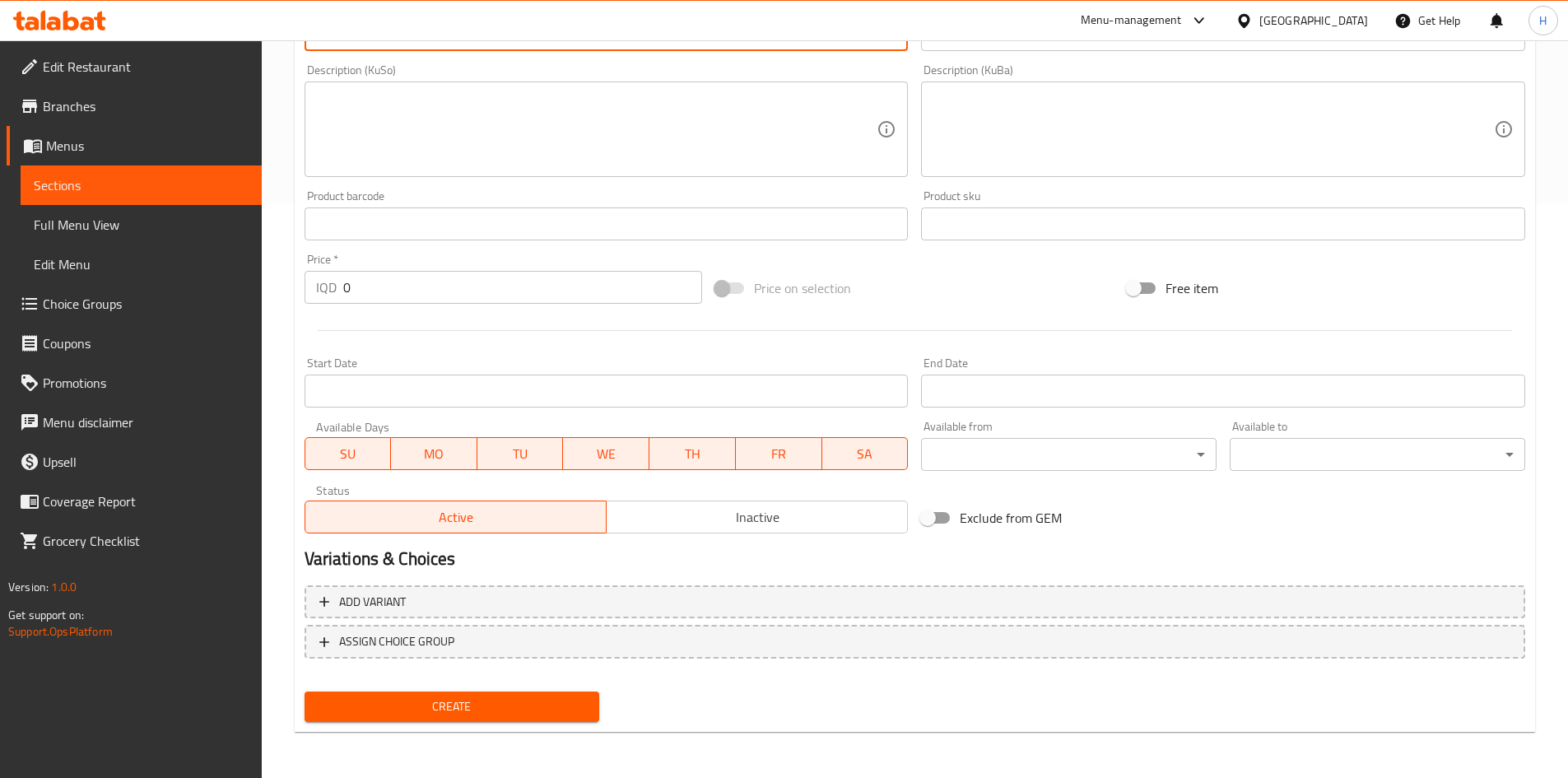
type textarea "Rice, fried chicken pieces and rizo sauce"
click at [372, 294] on input "0" at bounding box center [523, 287] width 360 height 33
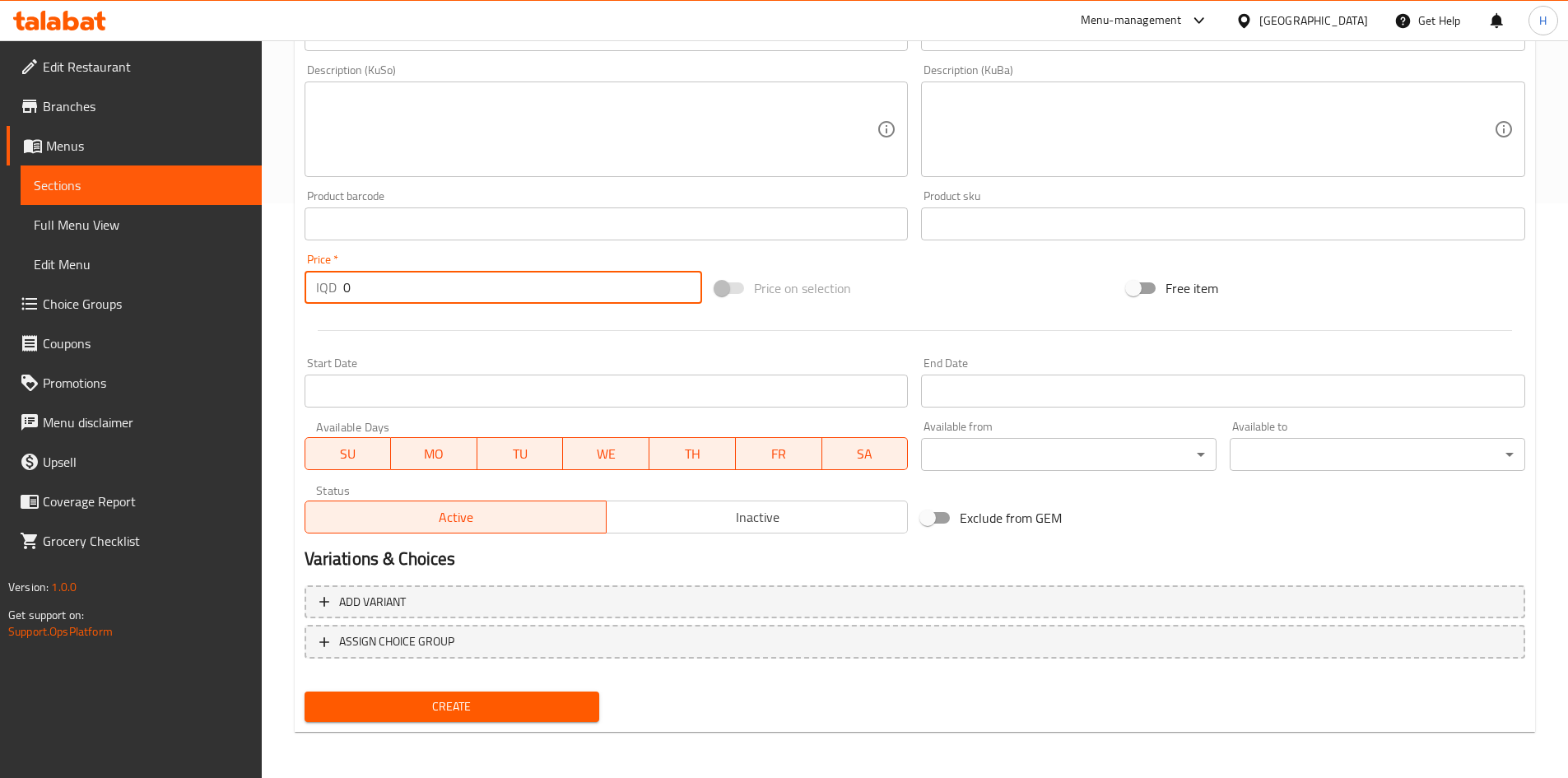
click at [372, 294] on input "0" at bounding box center [523, 287] width 360 height 33
type input "5000"
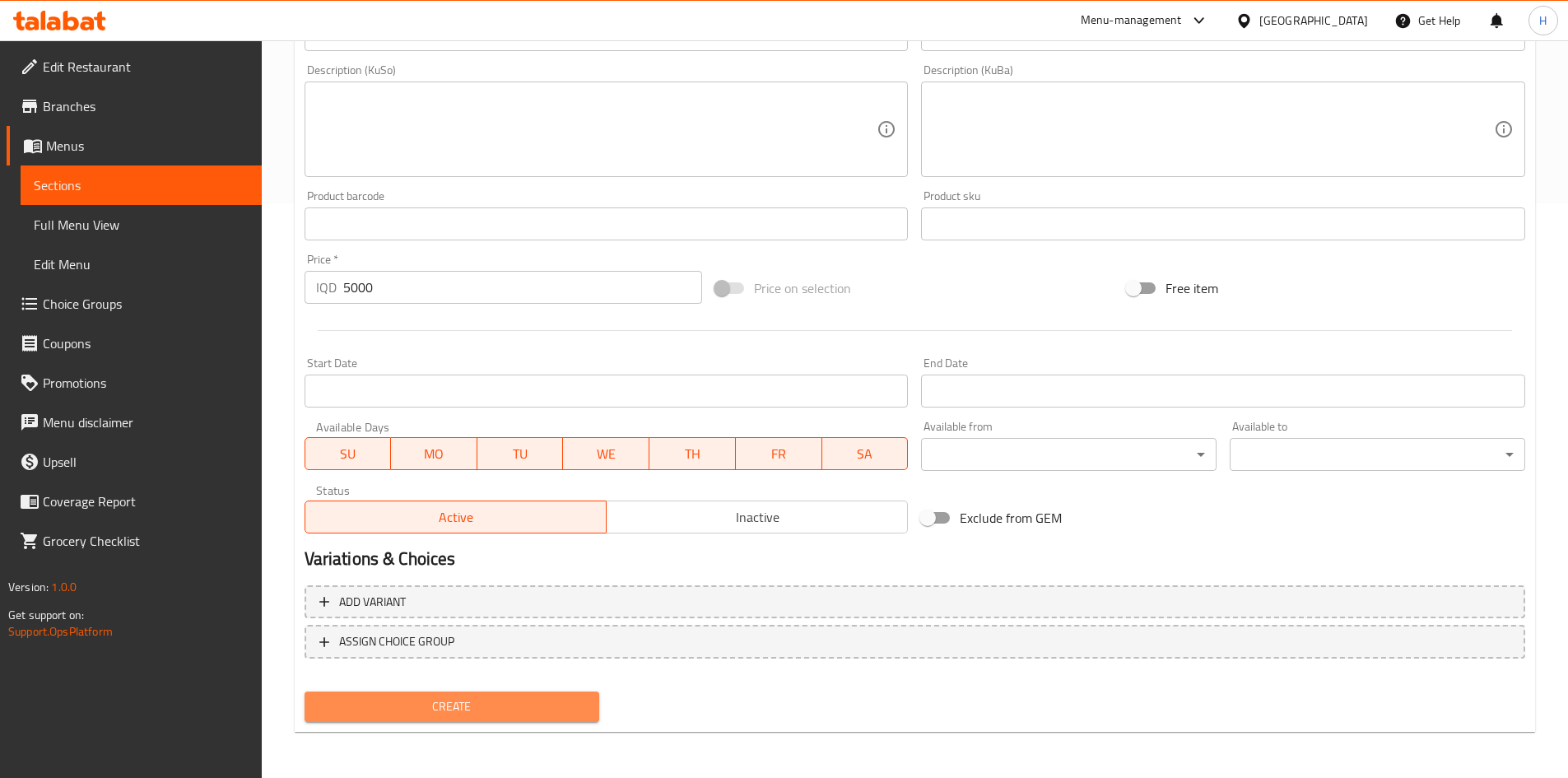
click at [483, 696] on button "Create" at bounding box center [452, 706] width 295 height 30
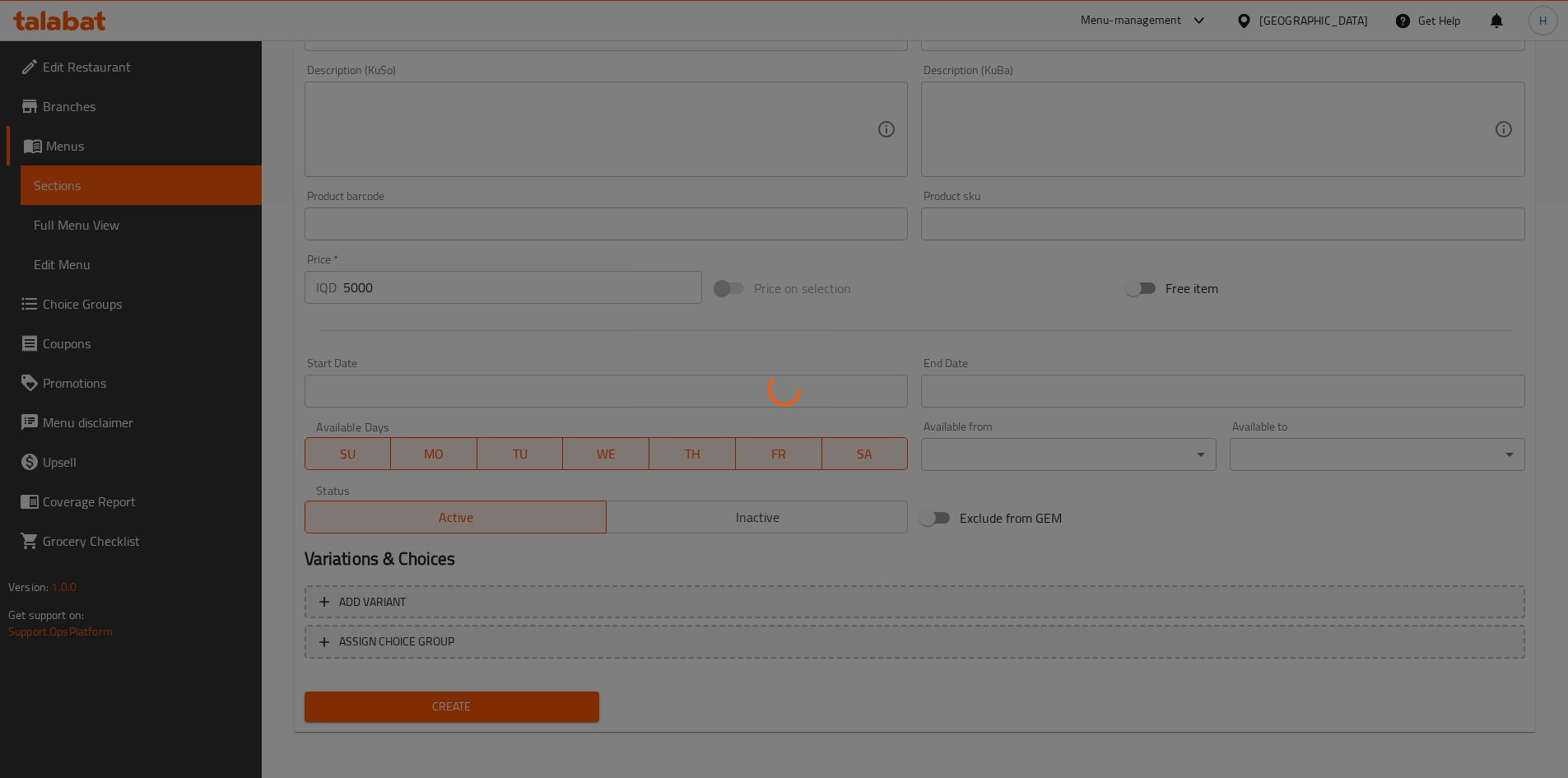
type input "0"
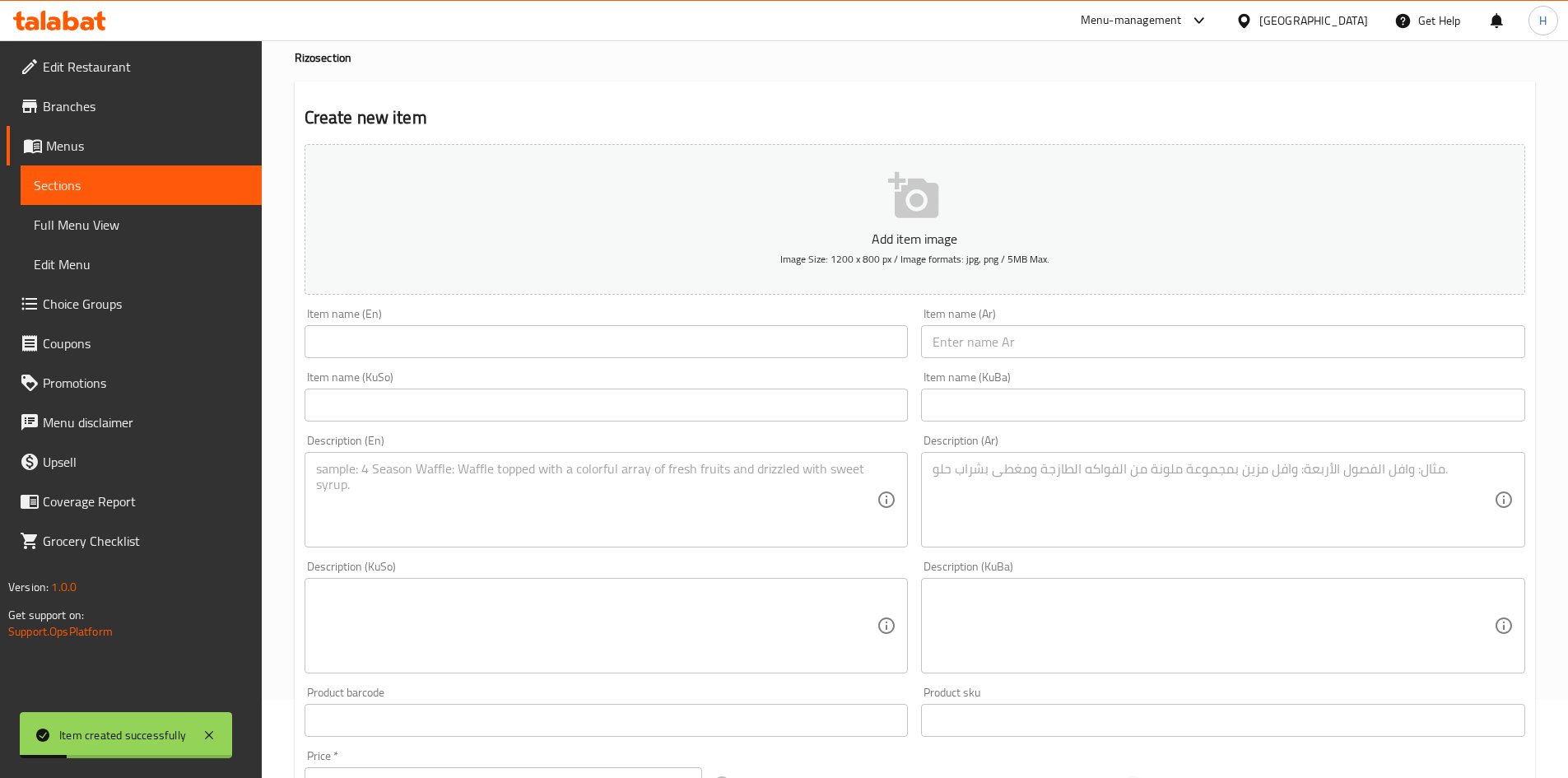
scroll to position [0, 0]
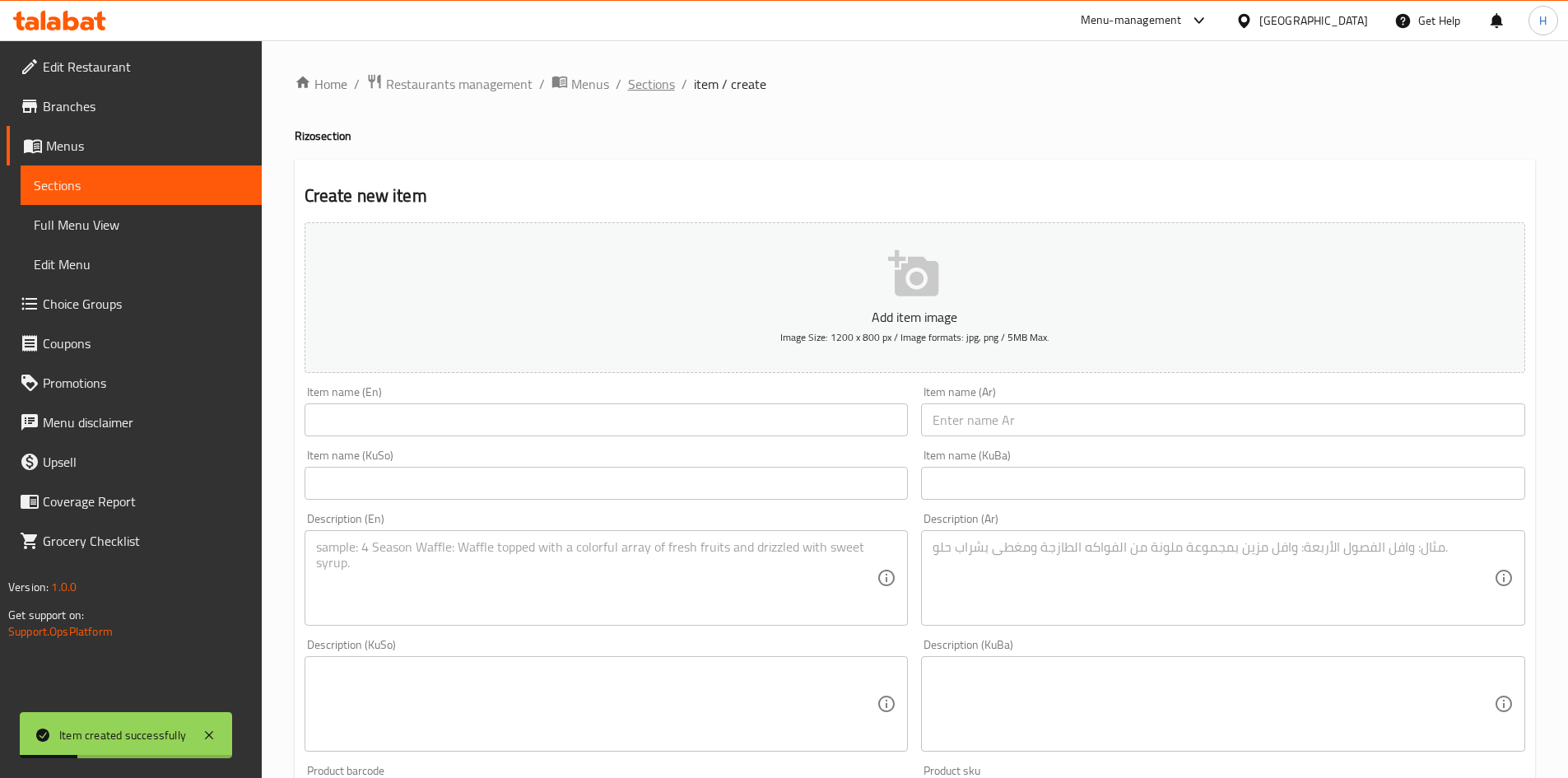
click at [653, 80] on span "Sections" at bounding box center [651, 84] width 47 height 20
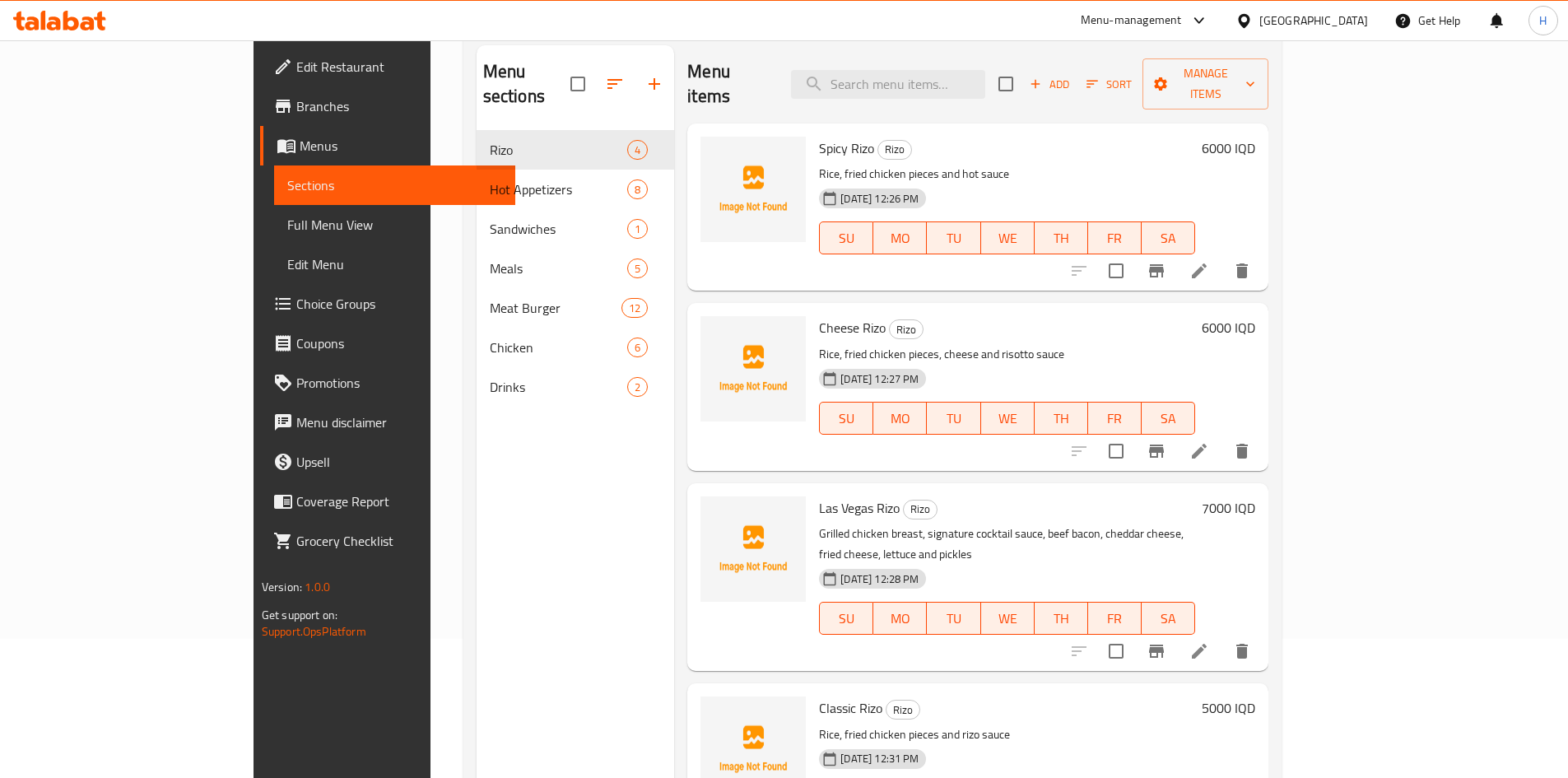
scroll to position [231, 0]
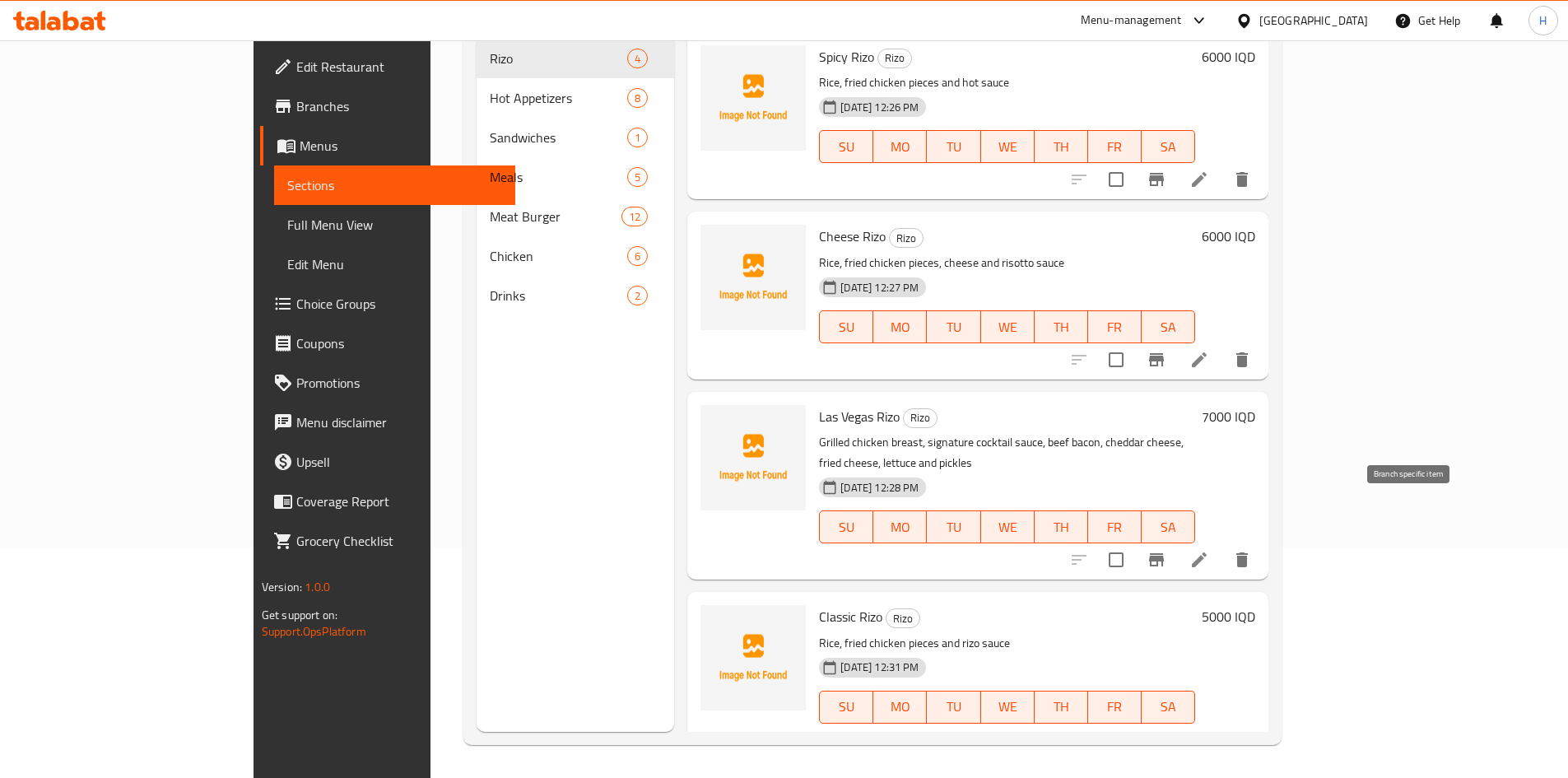
click at [1166, 550] on icon "Branch-specific-item" at bounding box center [1156, 560] width 20 height 20
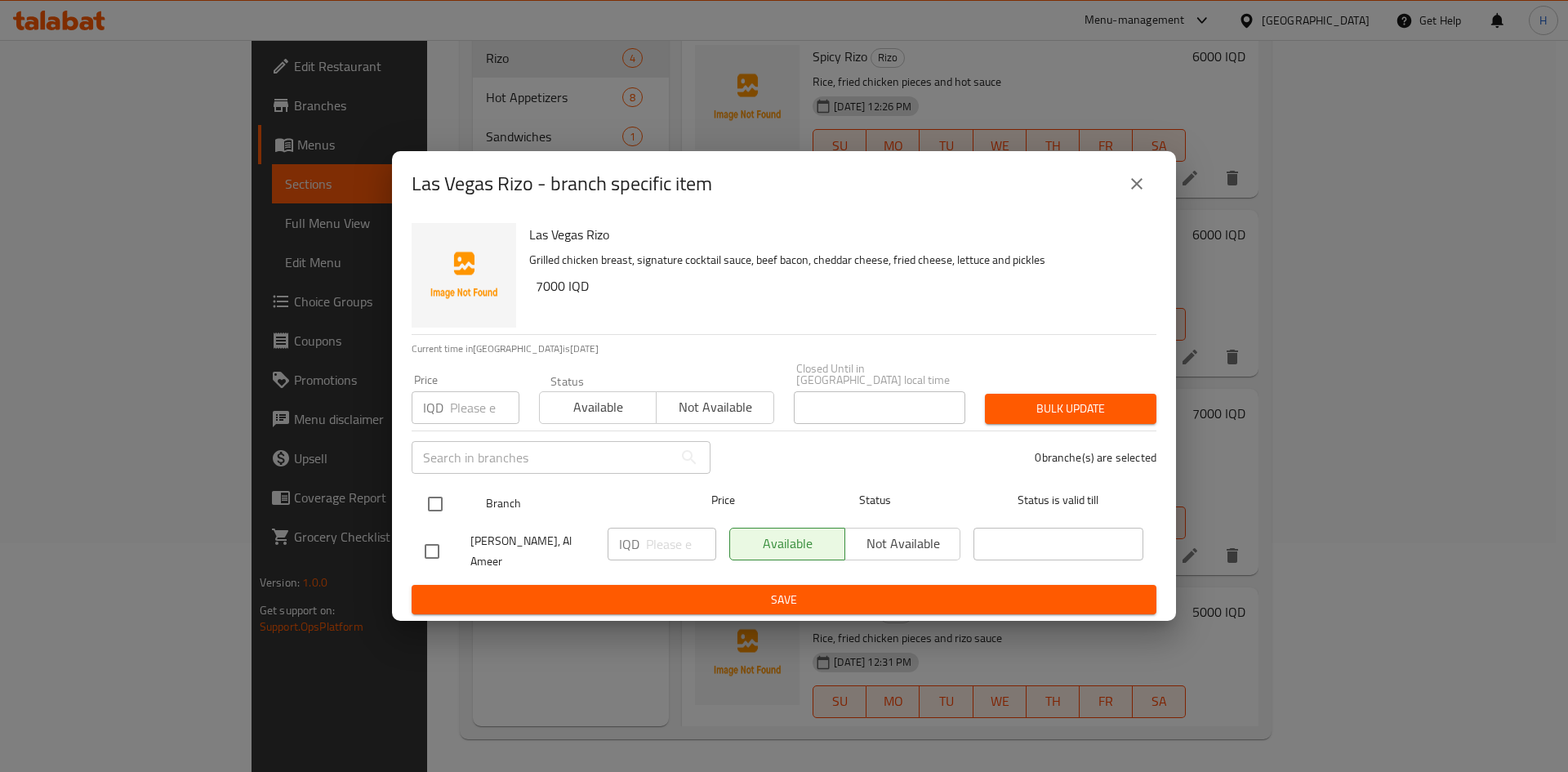
click at [429, 505] on input "checkbox" at bounding box center [435, 503] width 34 height 34
checkbox input "true"
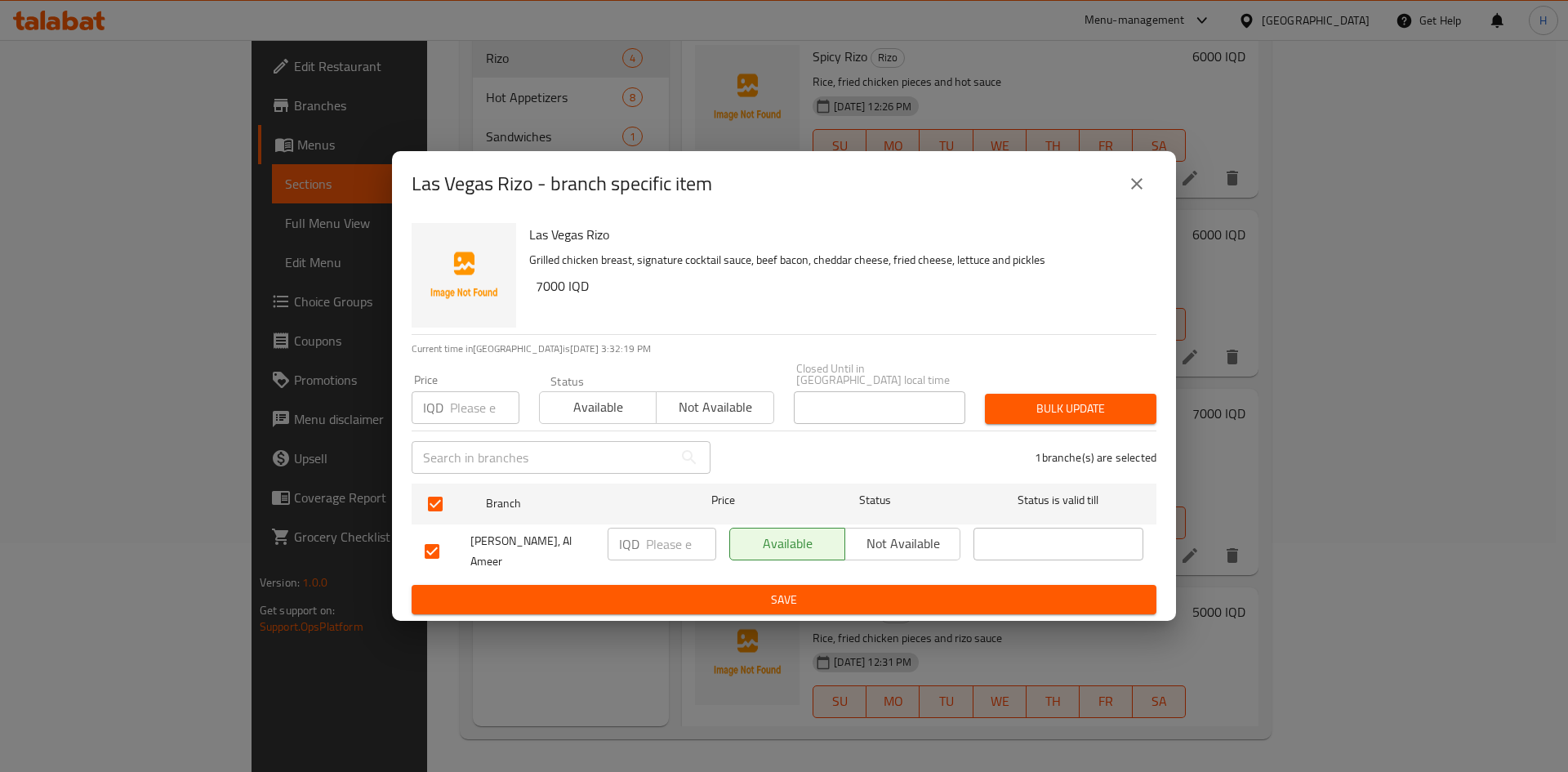
click at [649, 545] on input "number" at bounding box center [681, 544] width 70 height 33
type input "7500"
click at [783, 590] on span "Save" at bounding box center [784, 600] width 719 height 20
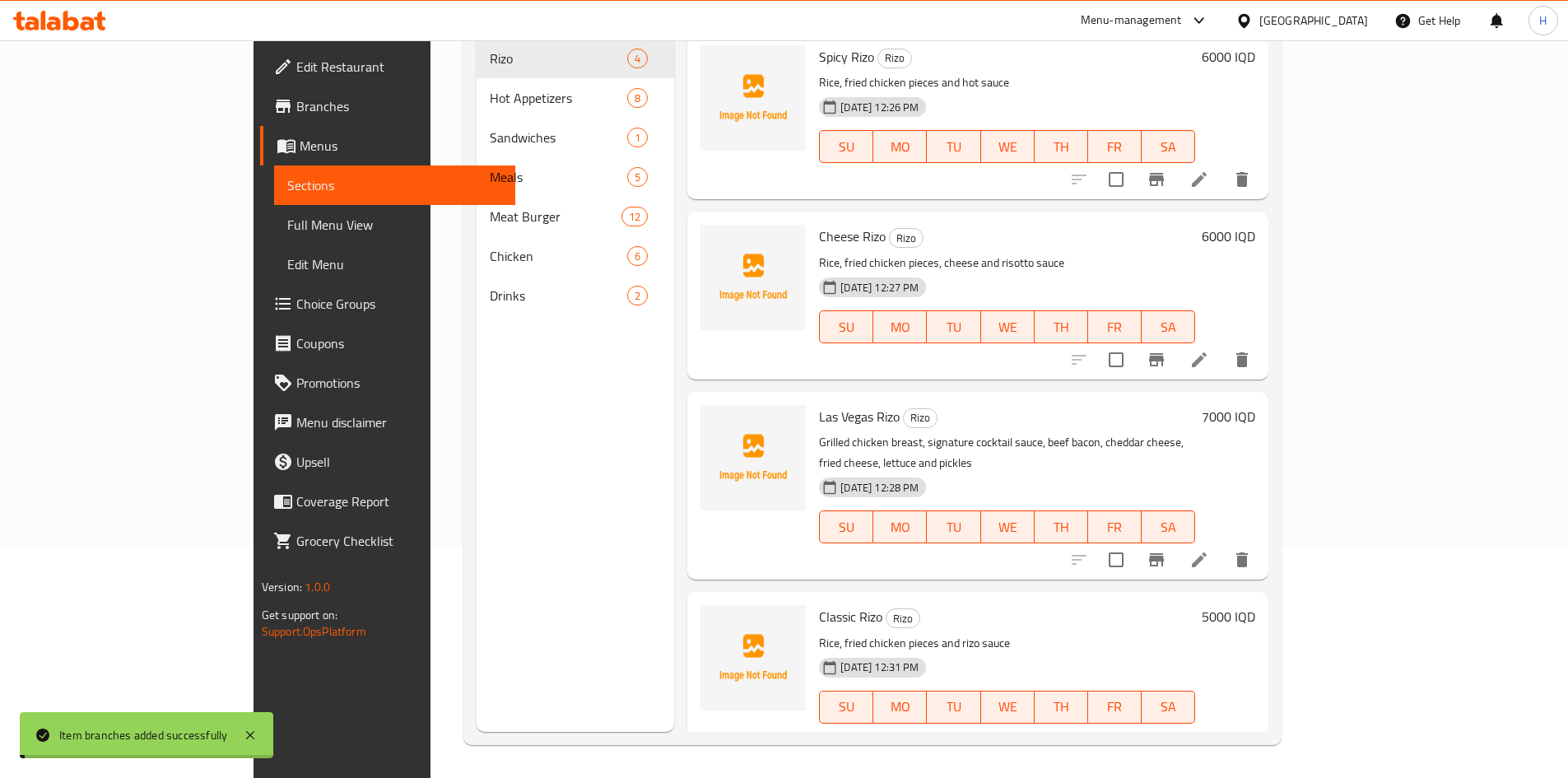
click at [1255, 405] on h6 "7000 IQD" at bounding box center [1228, 417] width 54 height 24
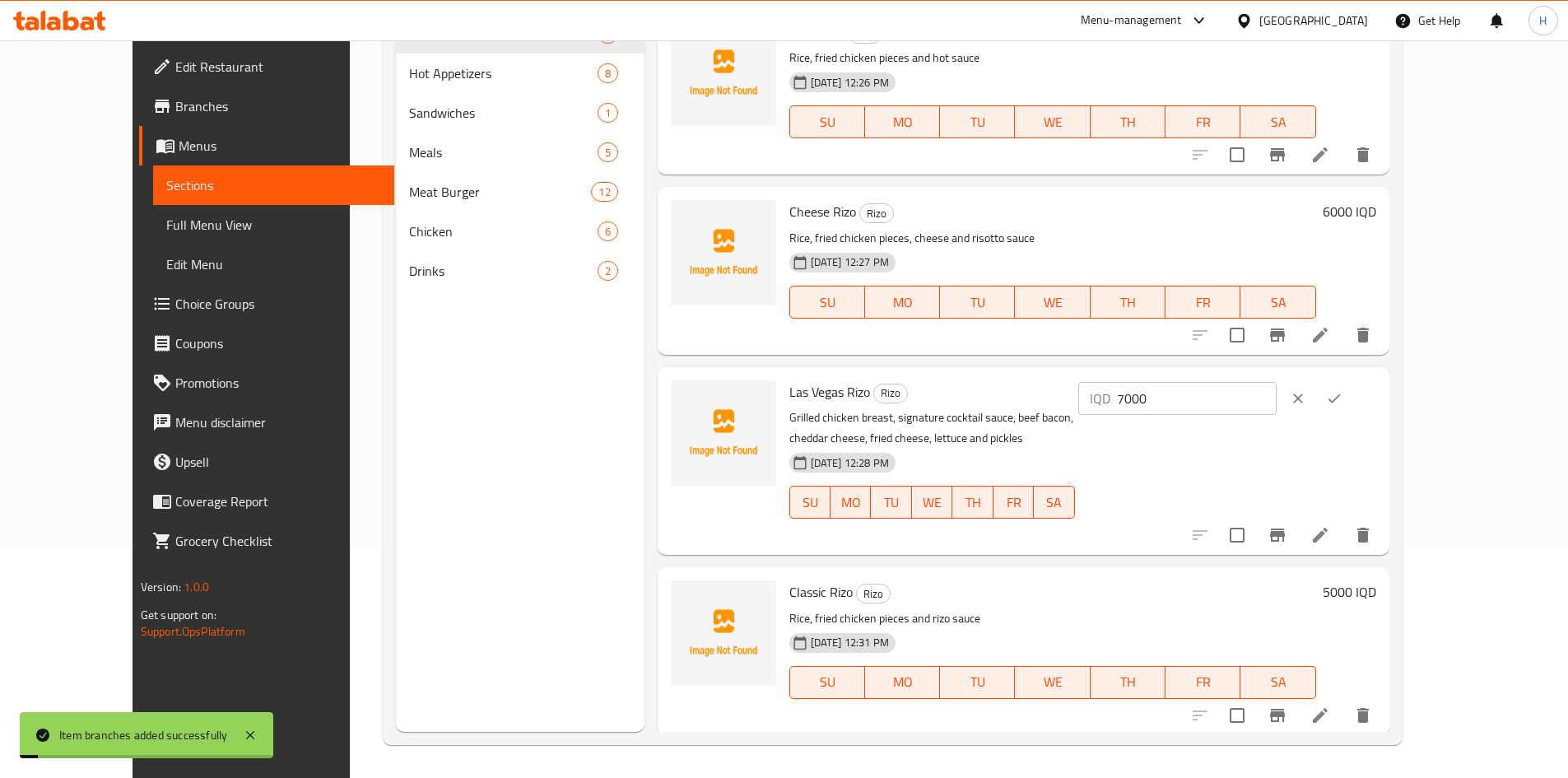
click at [1277, 407] on input "7000" at bounding box center [1196, 398] width 160 height 33
type input "7500"
click at [1342, 399] on icon "ok" at bounding box center [1334, 398] width 17 height 17
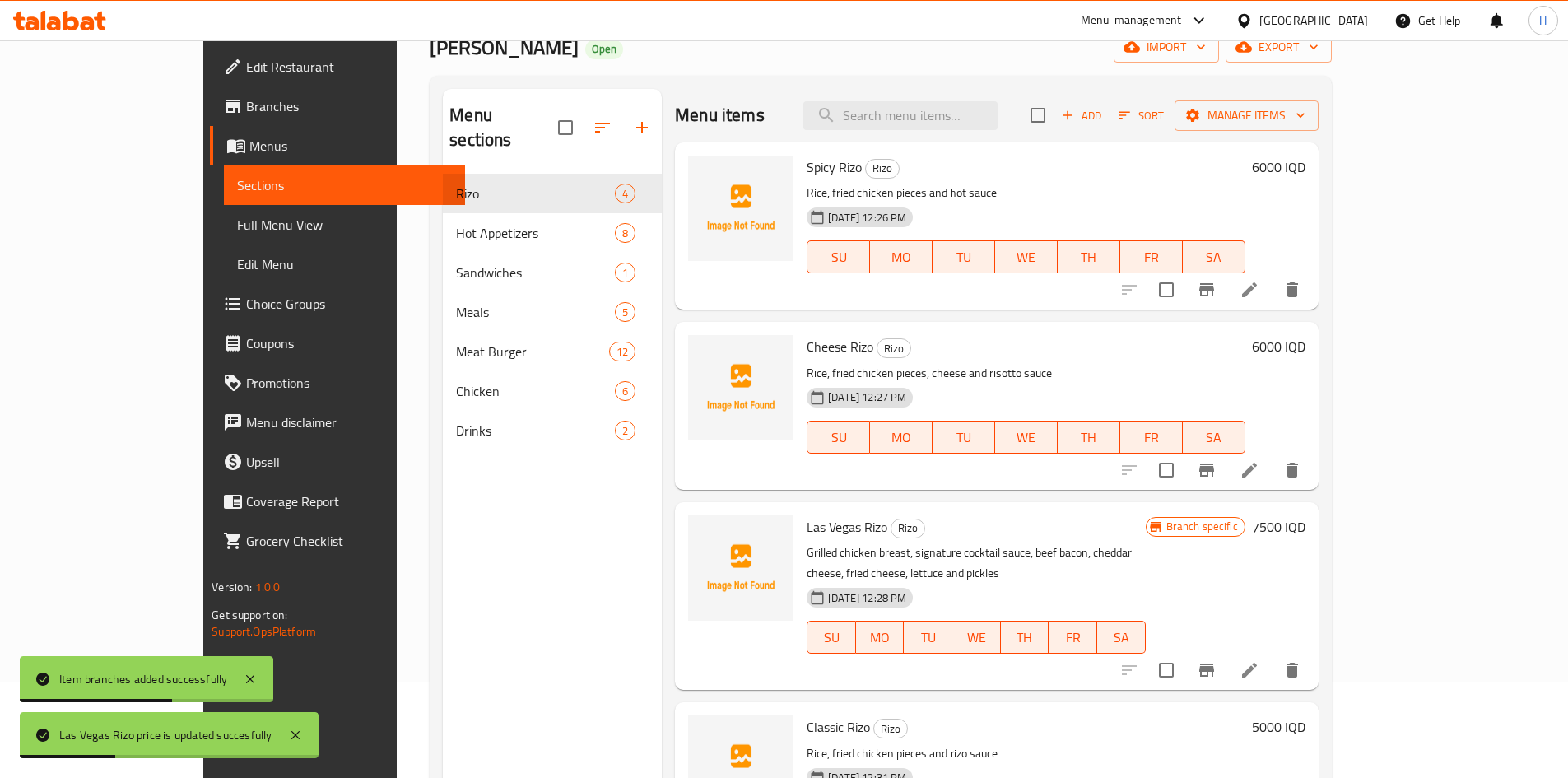
scroll to position [0, 0]
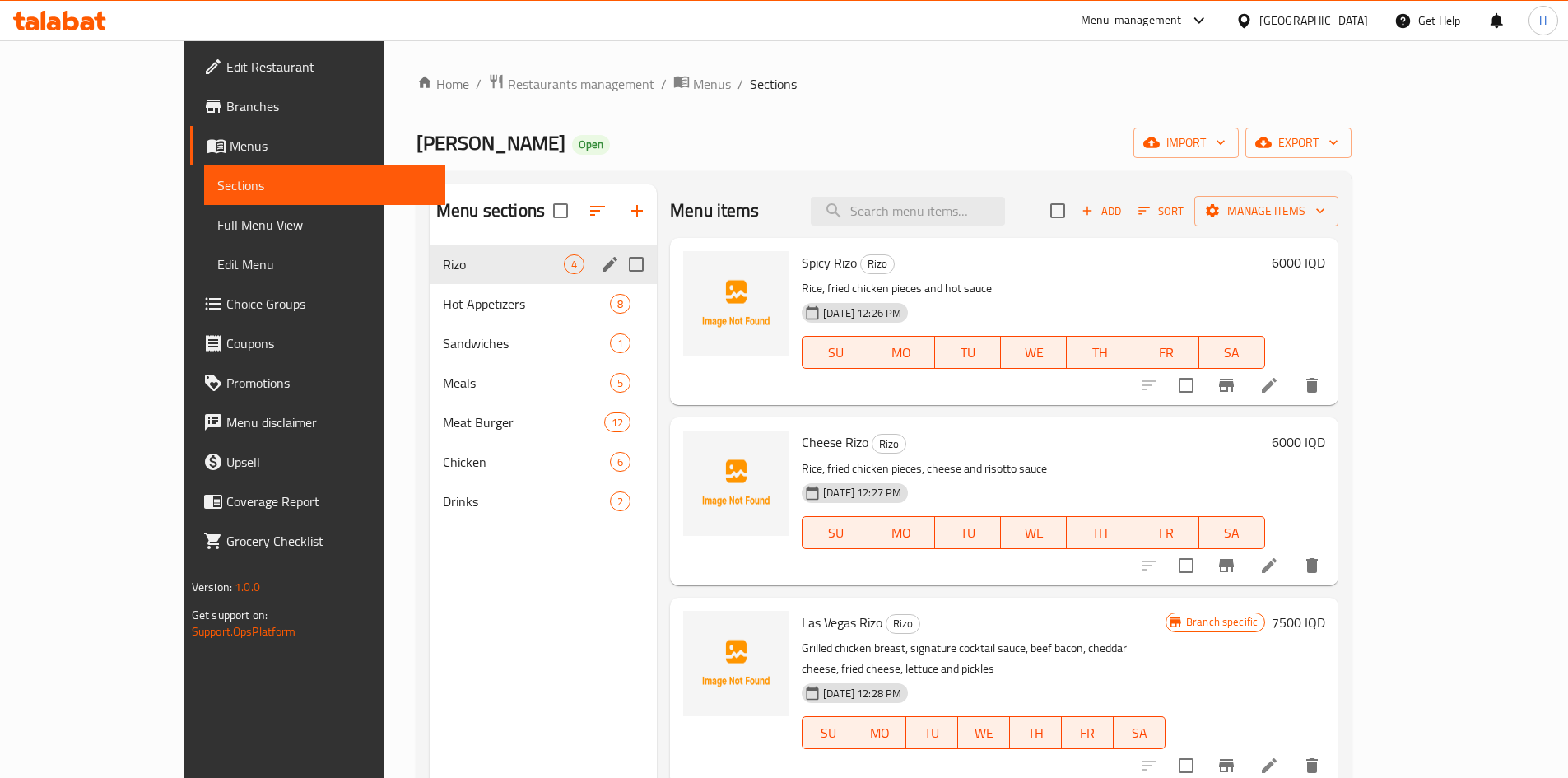
click at [600, 264] on icon "edit" at bounding box center [610, 264] width 20 height 20
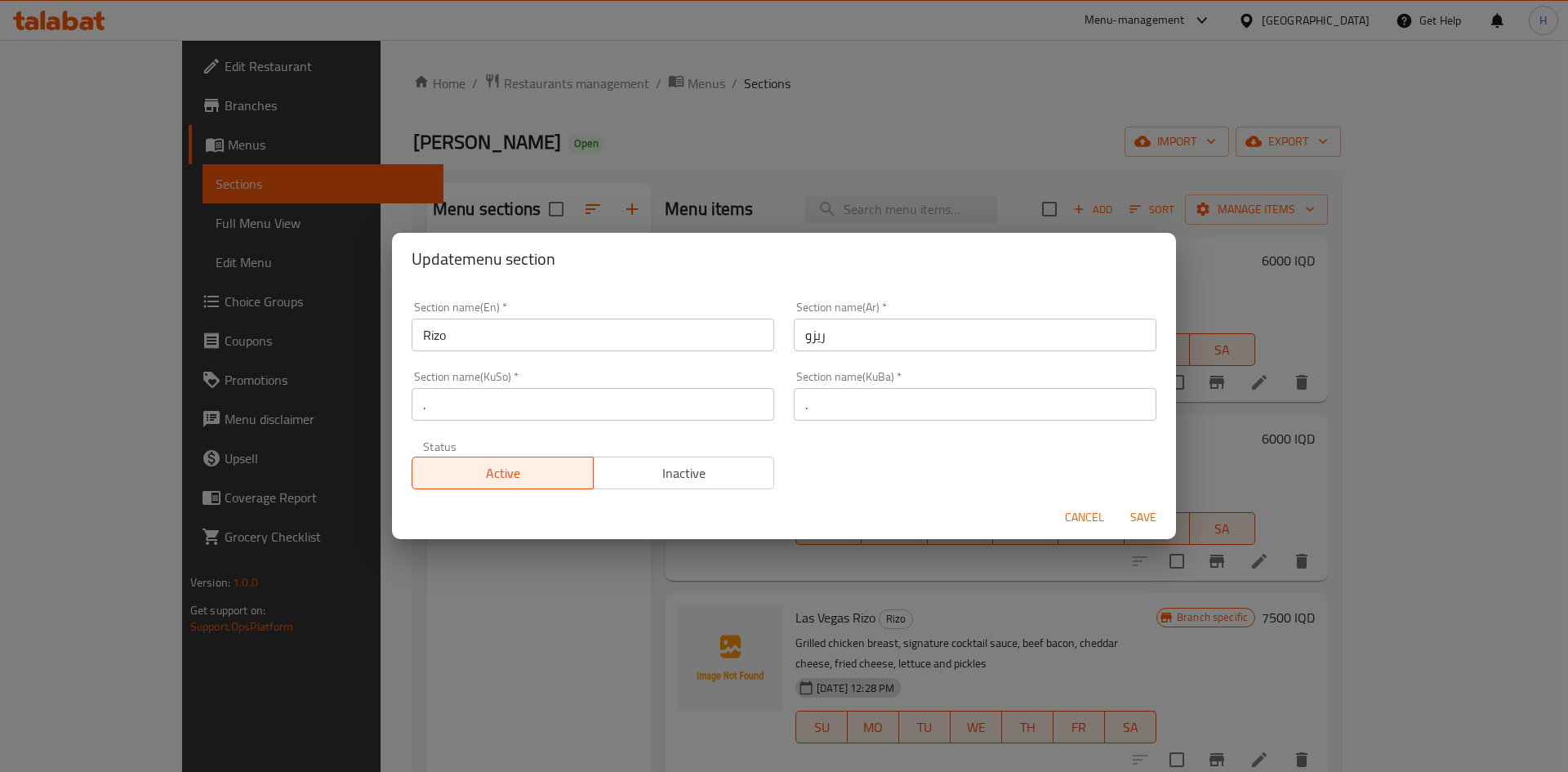
click at [689, 462] on span "Inactive" at bounding box center [684, 473] width 168 height 23
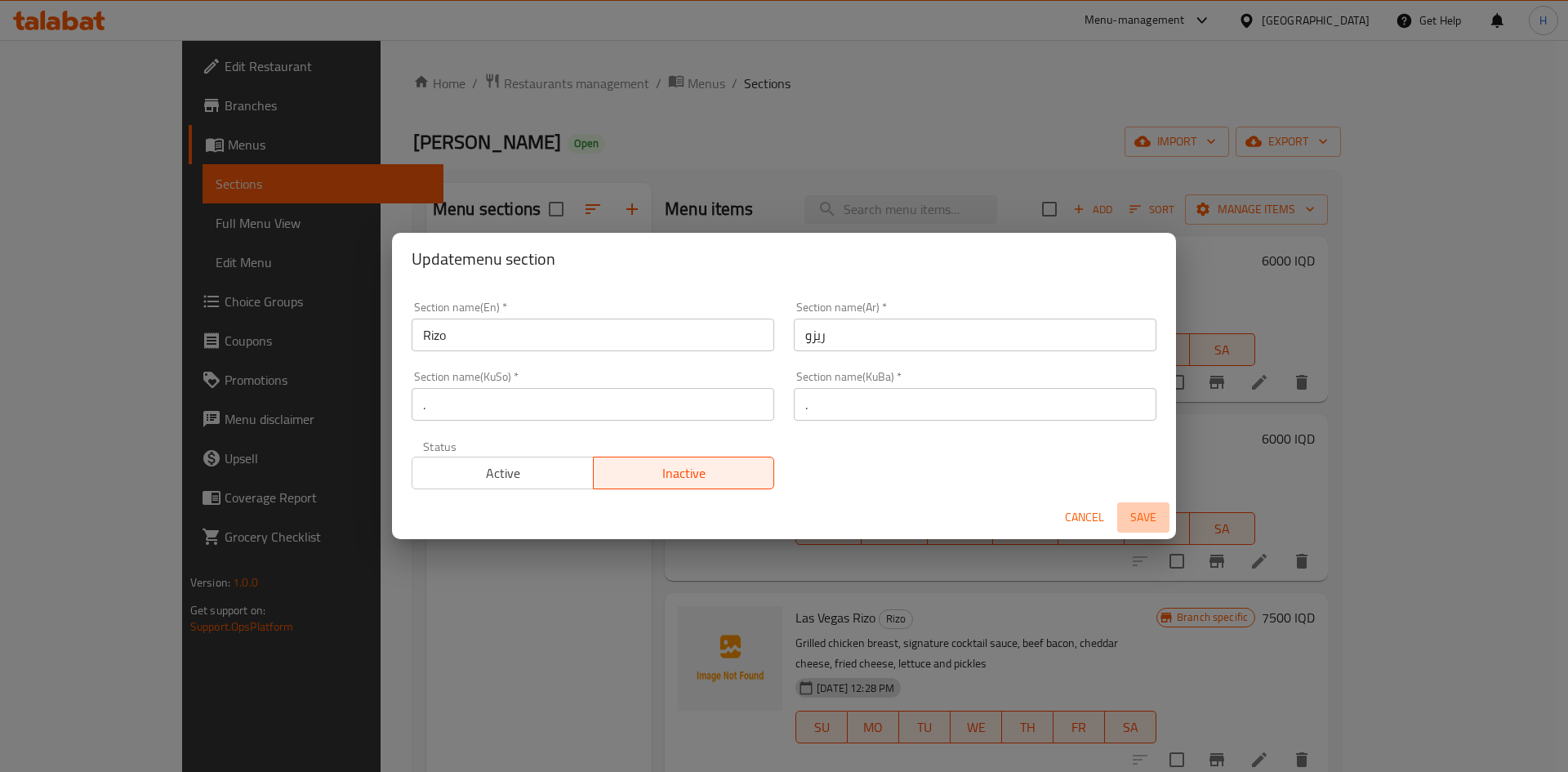
click at [1141, 513] on span "Save" at bounding box center [1144, 517] width 39 height 20
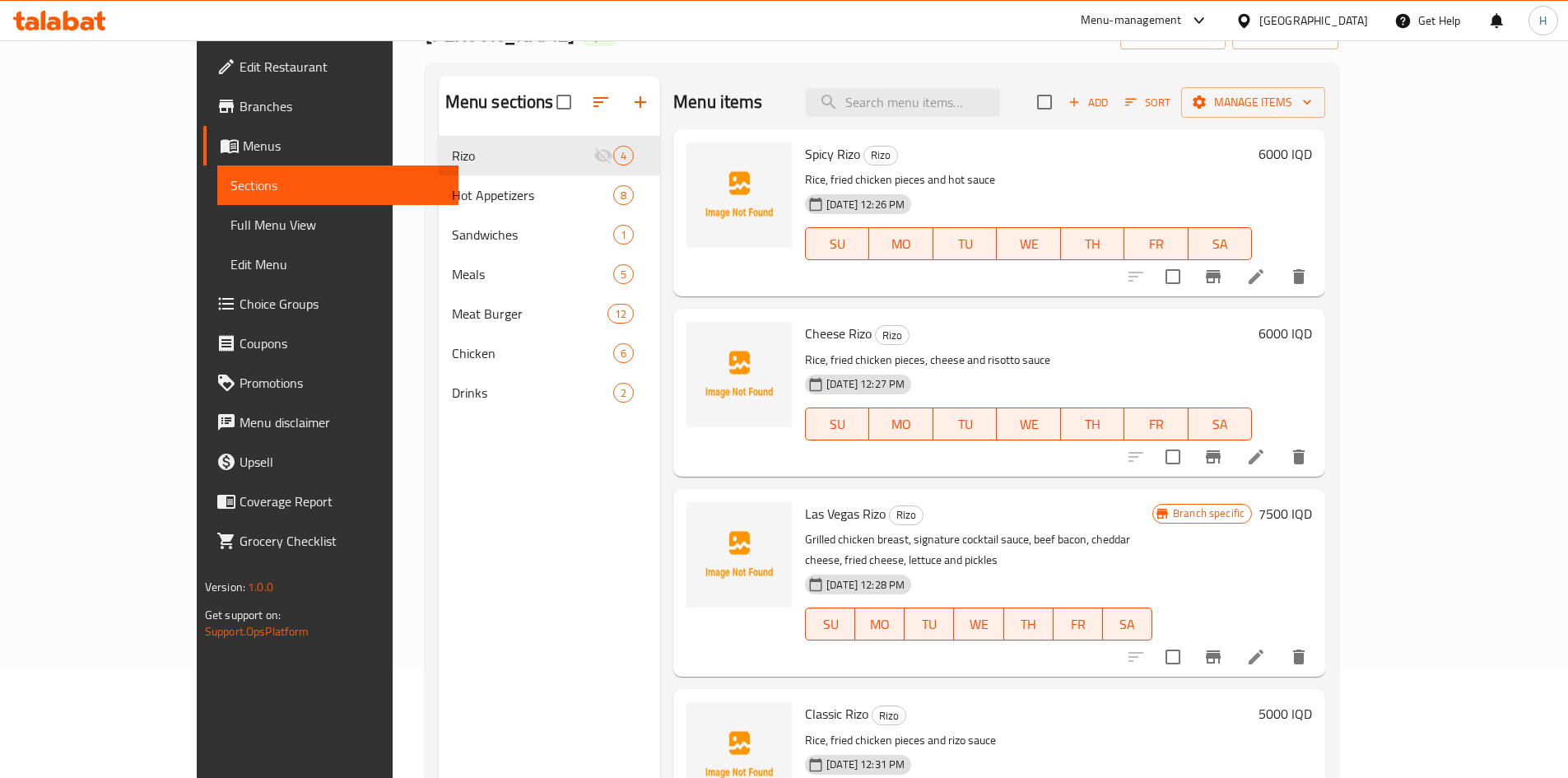
scroll to position [66, 0]
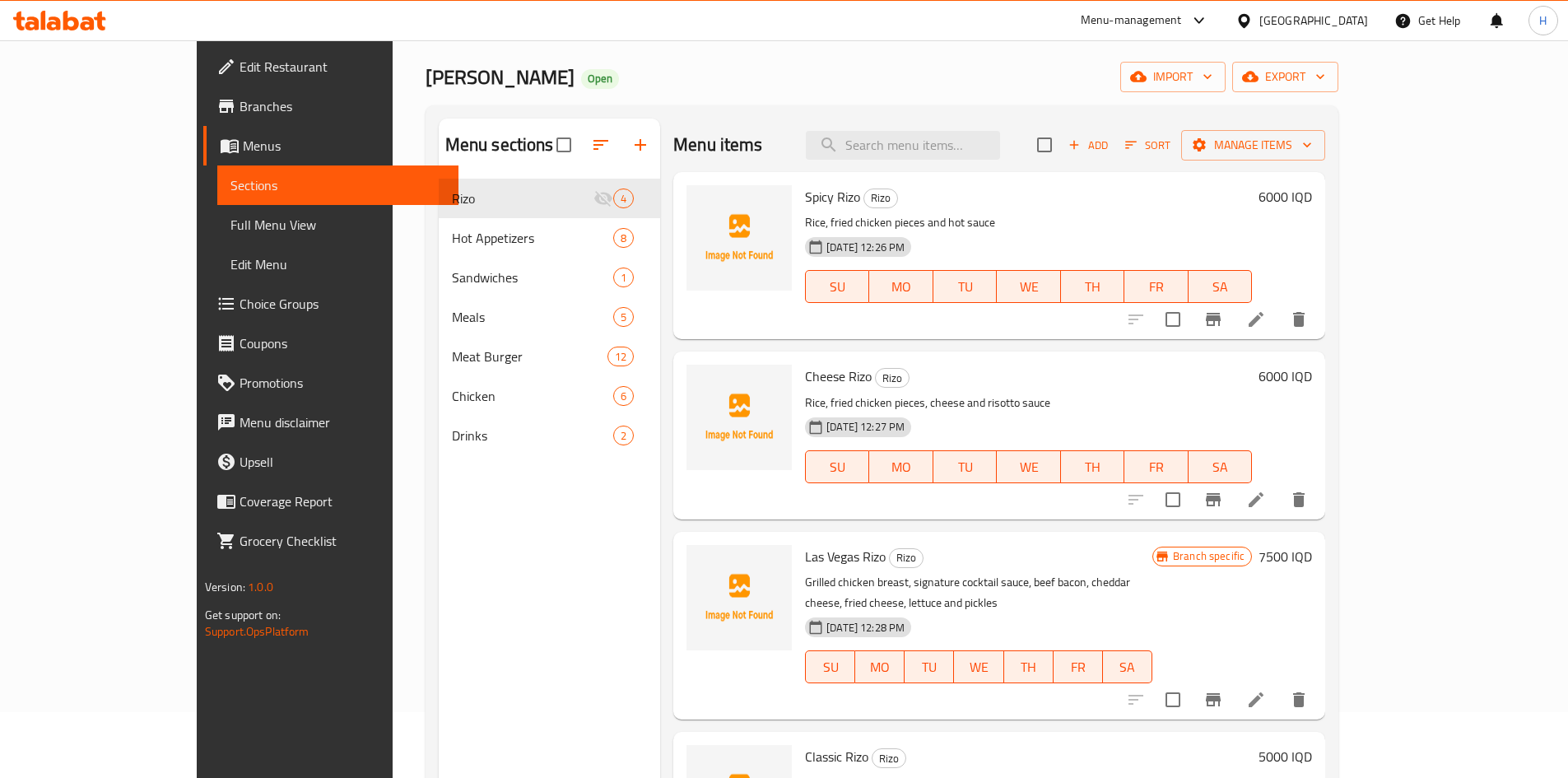
click at [1279, 510] on li at bounding box center [1255, 499] width 46 height 29
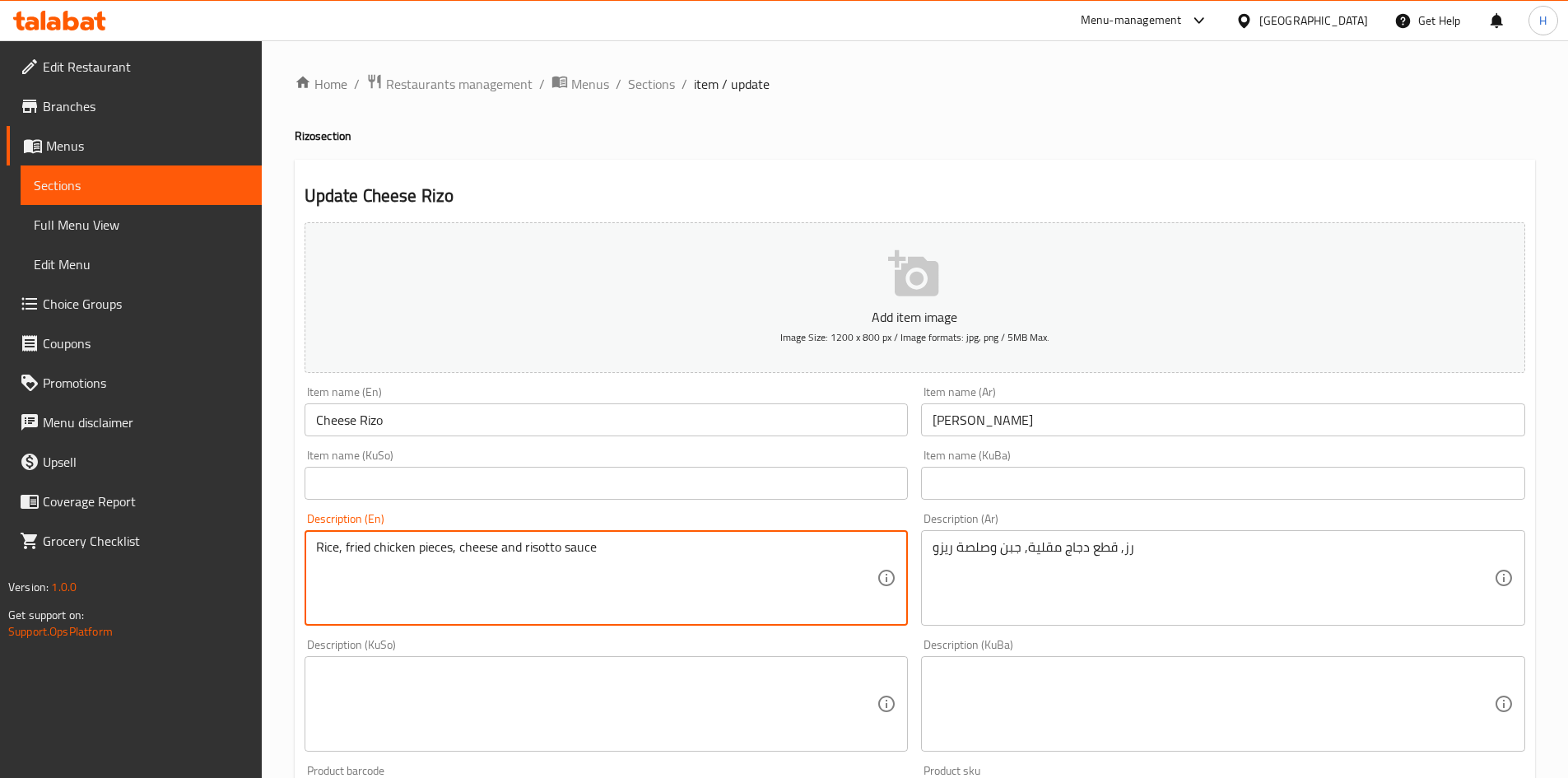
click at [519, 541] on textarea "Rice, fried chicken pieces, cheese and risotto sauce" at bounding box center [596, 579] width 561 height 78
click at [533, 544] on textarea "Rice, fried chicken pieces, cheese and risotto sauce" at bounding box center [596, 579] width 561 height 78
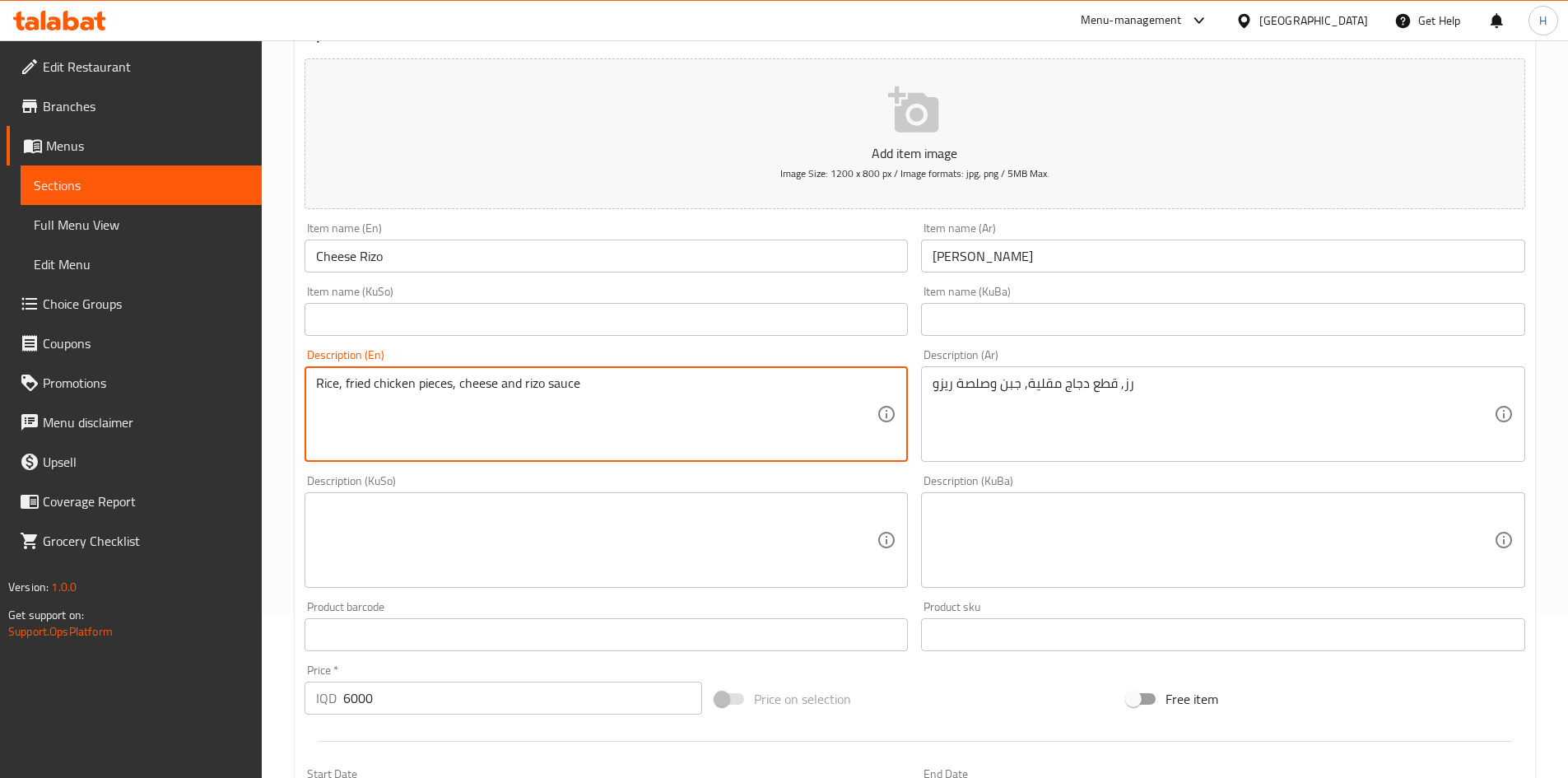
scroll to position [575, 0]
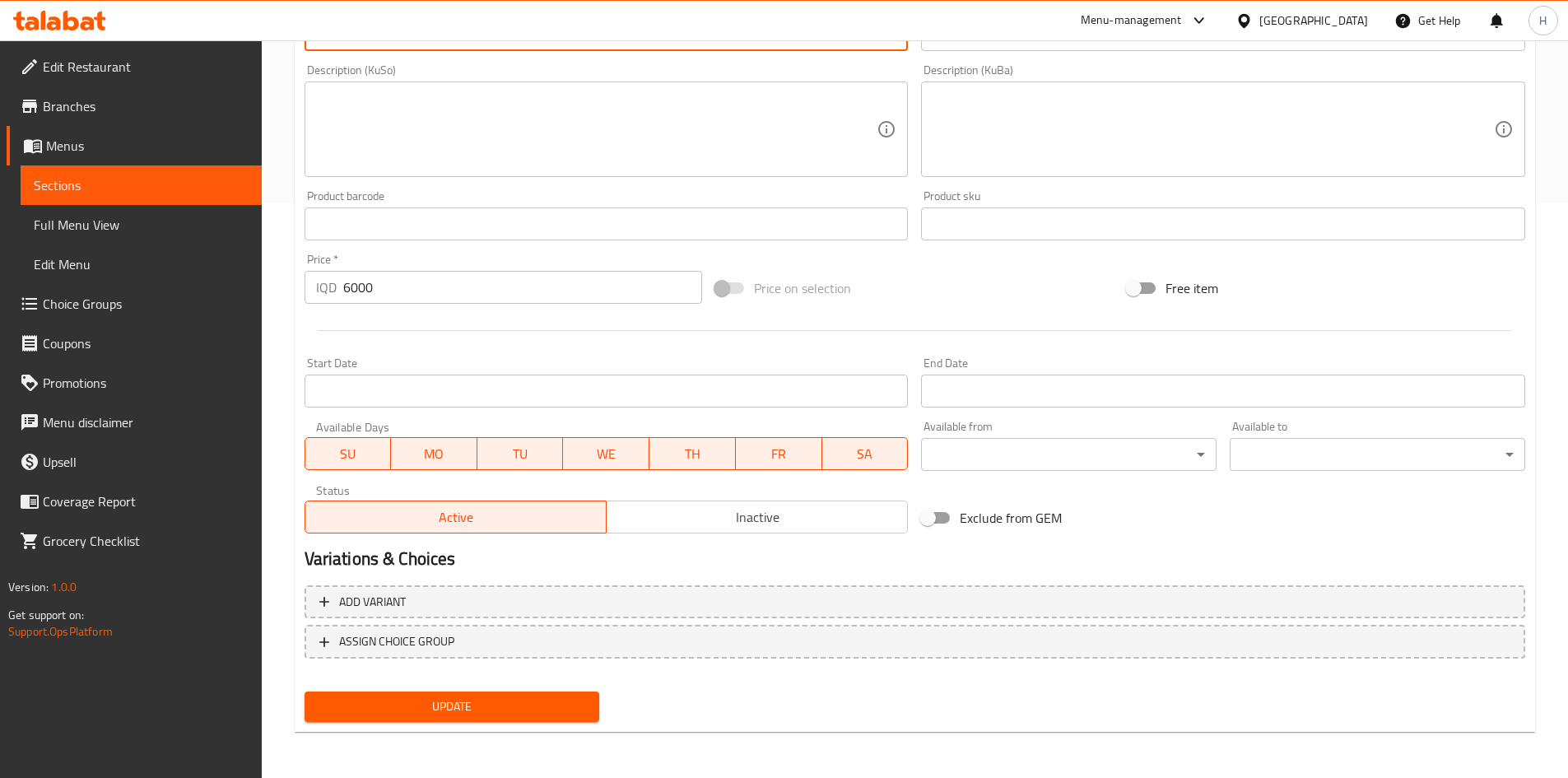
type textarea "Rice, fried chicken pieces, cheese and rizo sauce"
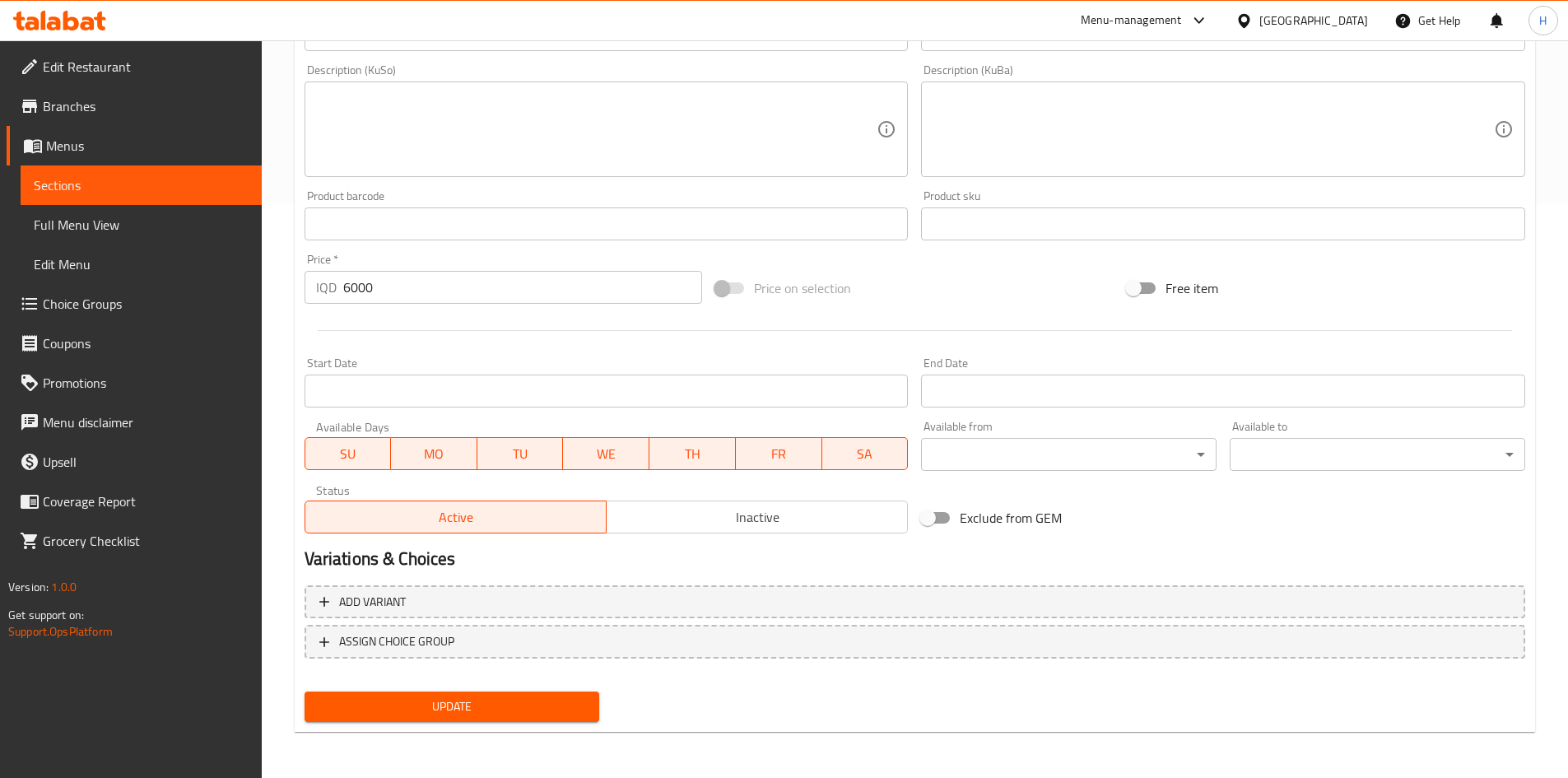
click at [545, 687] on div "Update" at bounding box center [452, 706] width 309 height 43
click at [543, 695] on button "Update" at bounding box center [452, 706] width 295 height 30
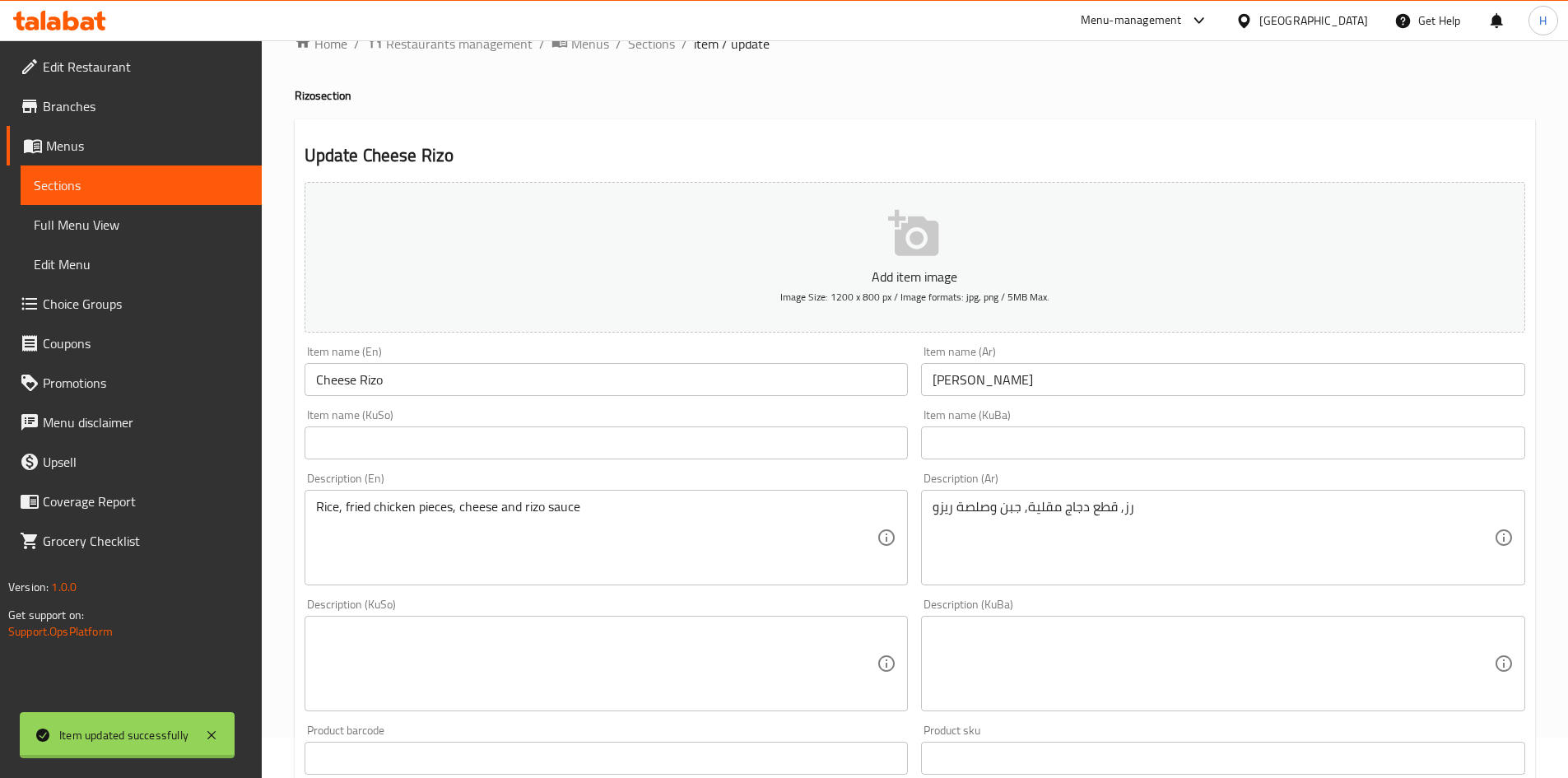
scroll to position [0, 0]
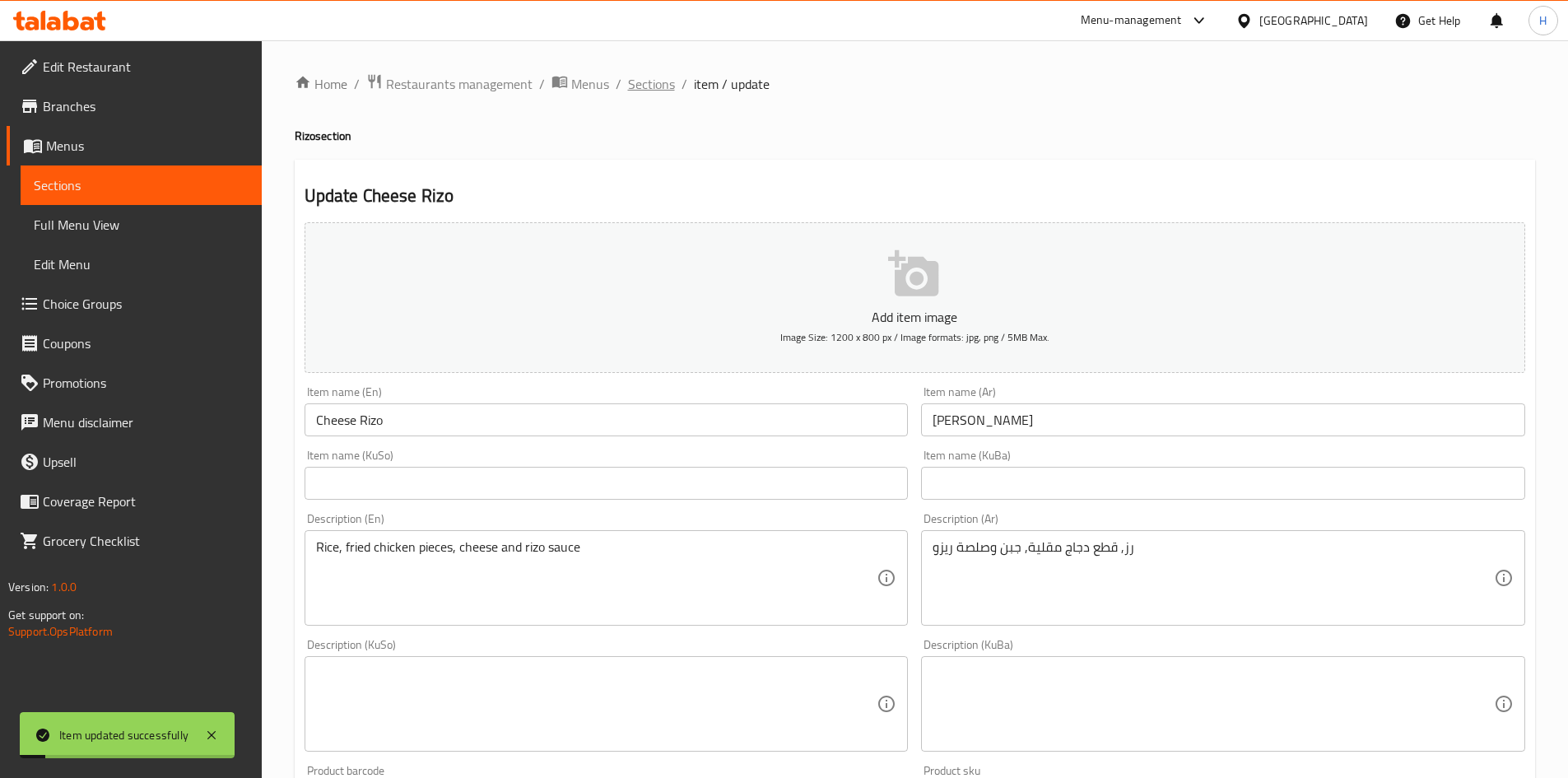
click at [642, 88] on span "Sections" at bounding box center [651, 84] width 47 height 20
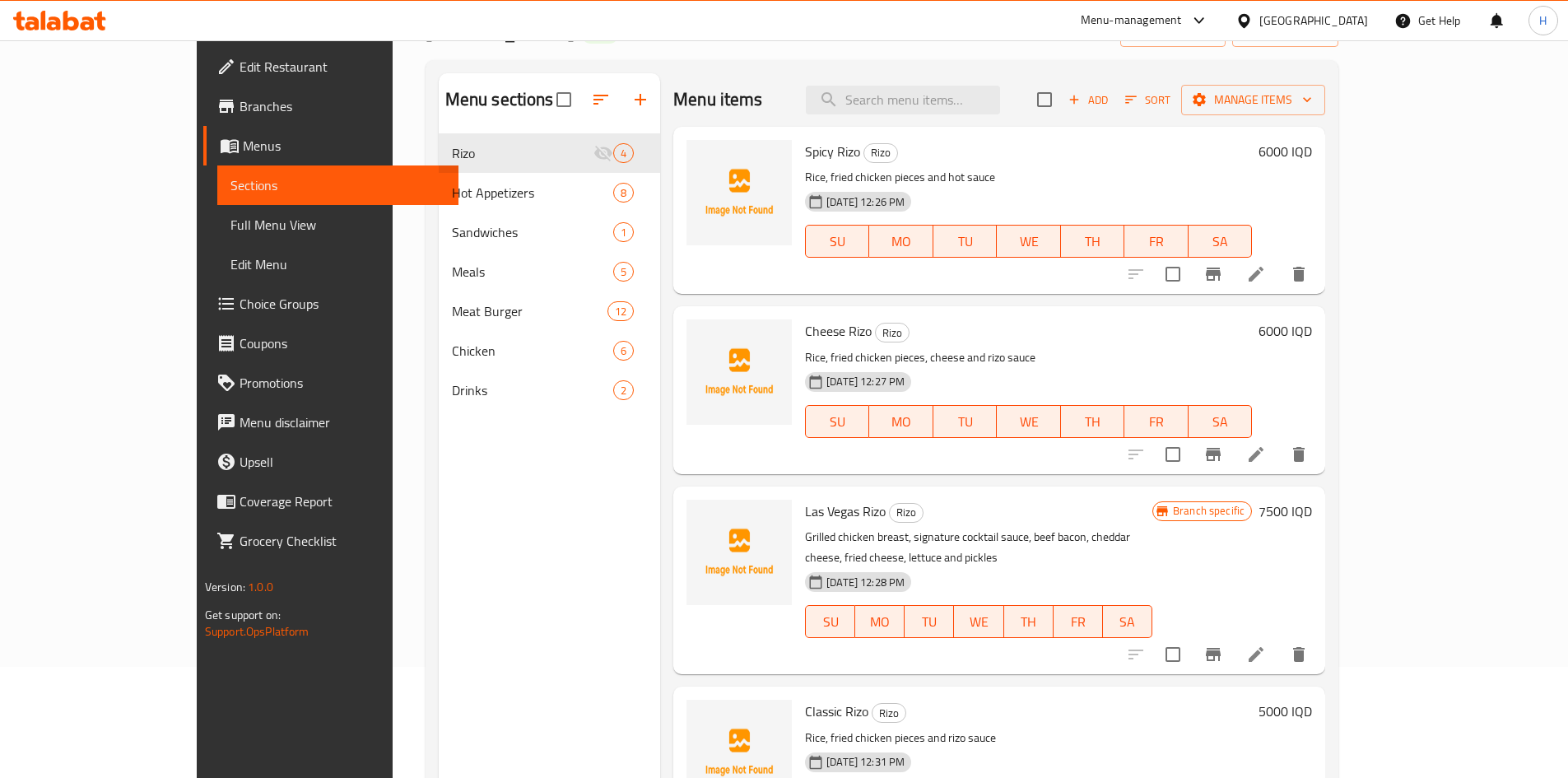
scroll to position [82, 0]
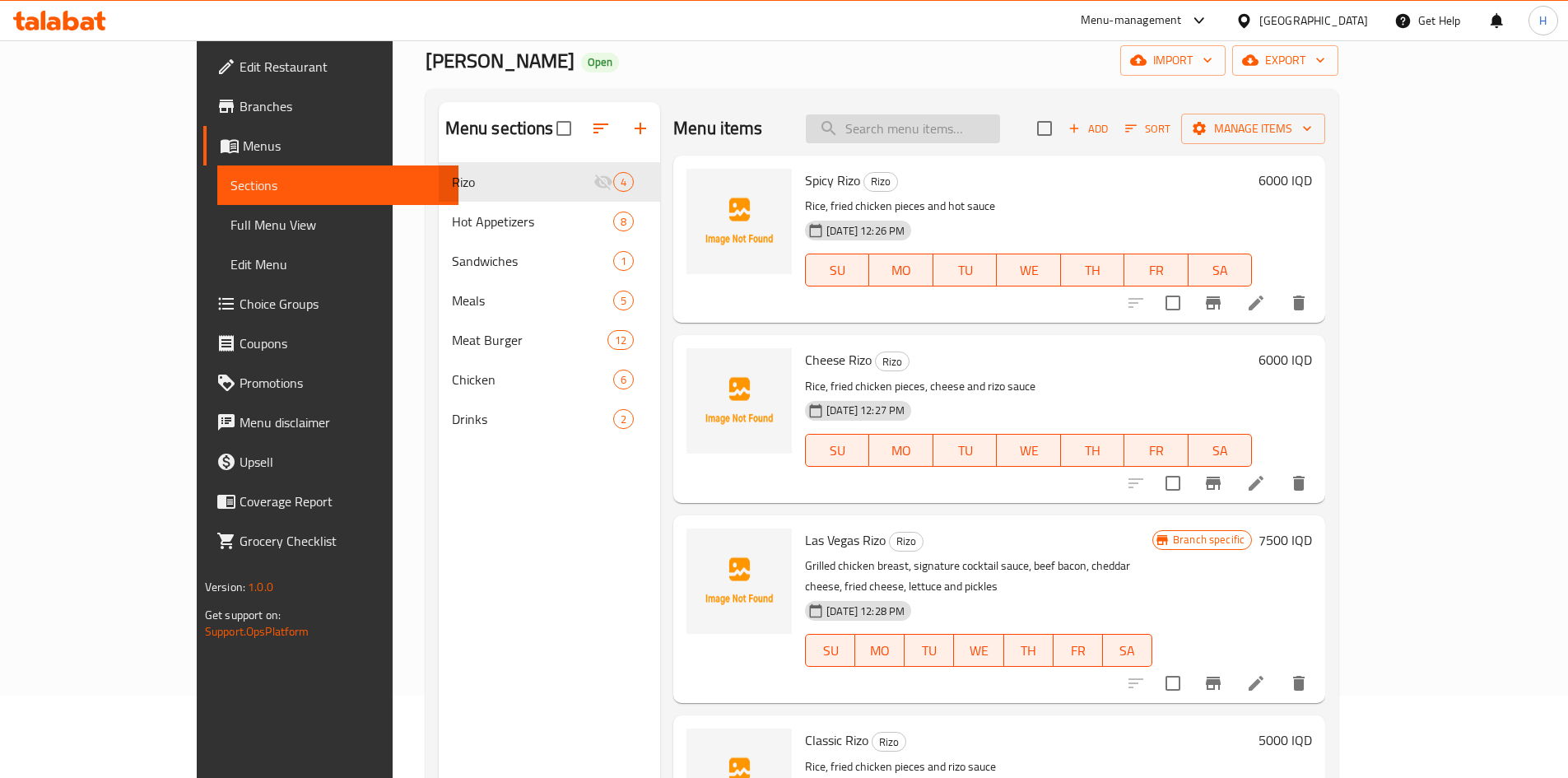
click at [940, 135] on input "search" at bounding box center [903, 129] width 194 height 28
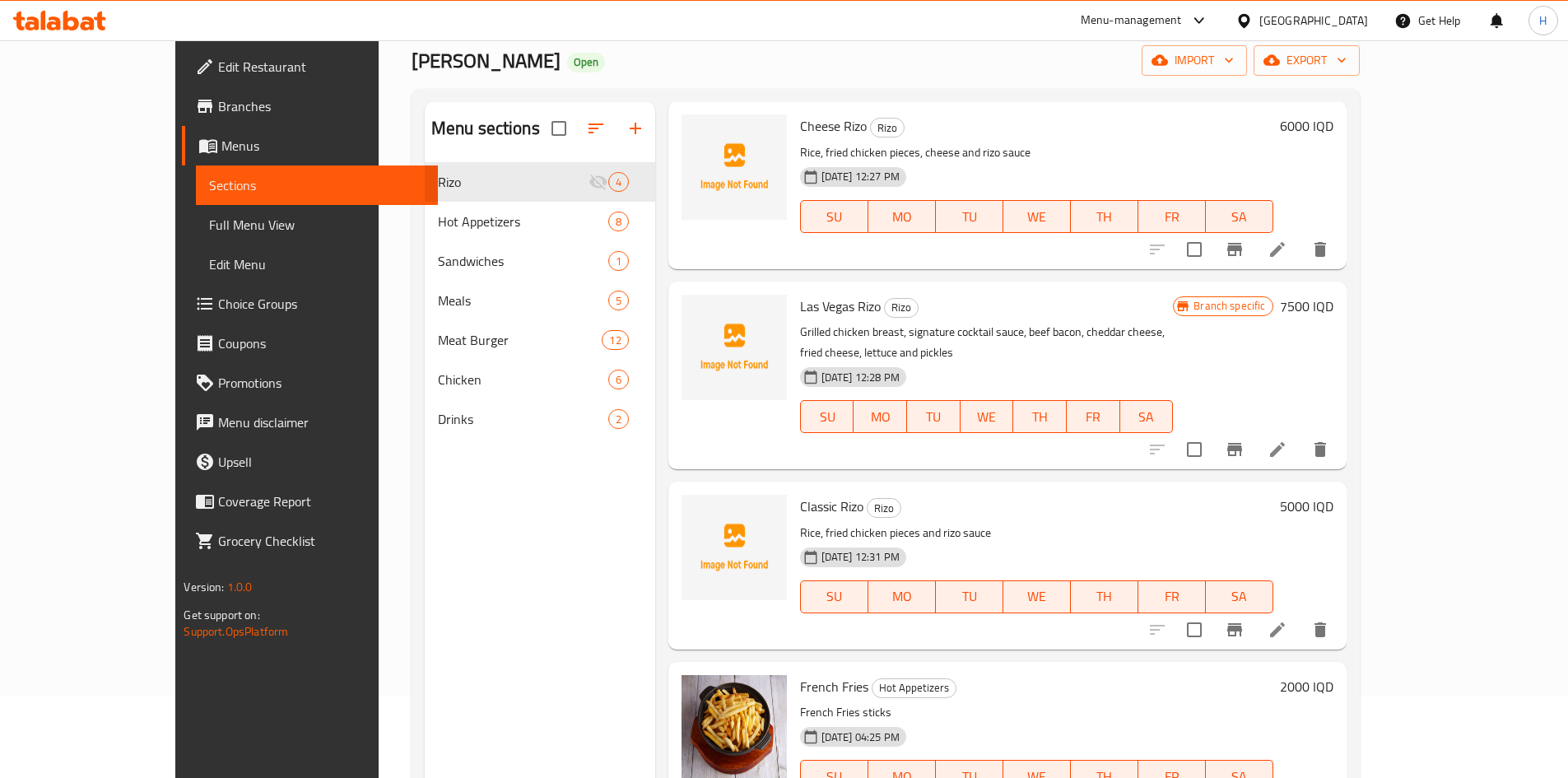
scroll to position [0, 0]
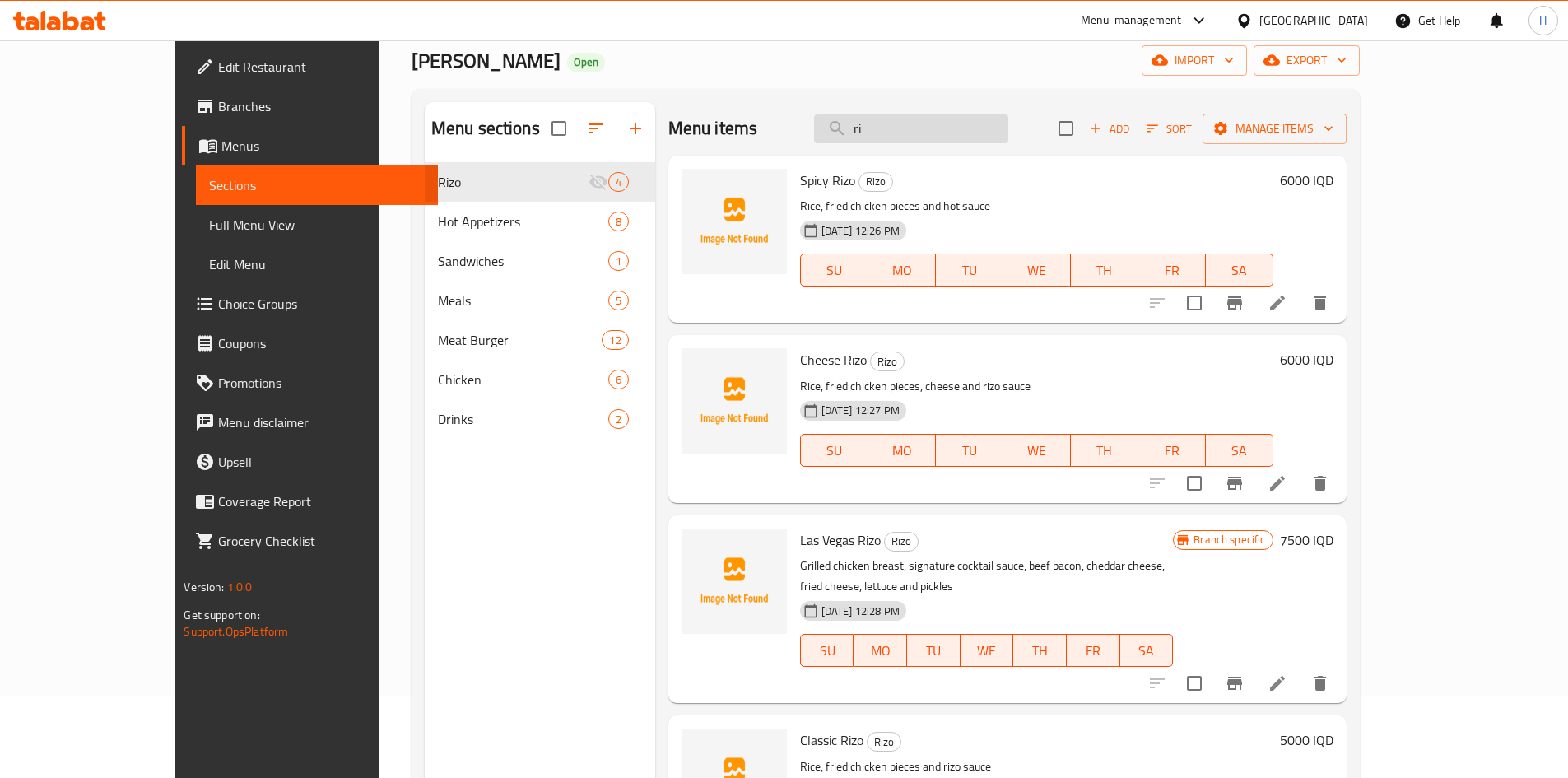
click at [986, 126] on input "ri" at bounding box center [911, 129] width 194 height 28
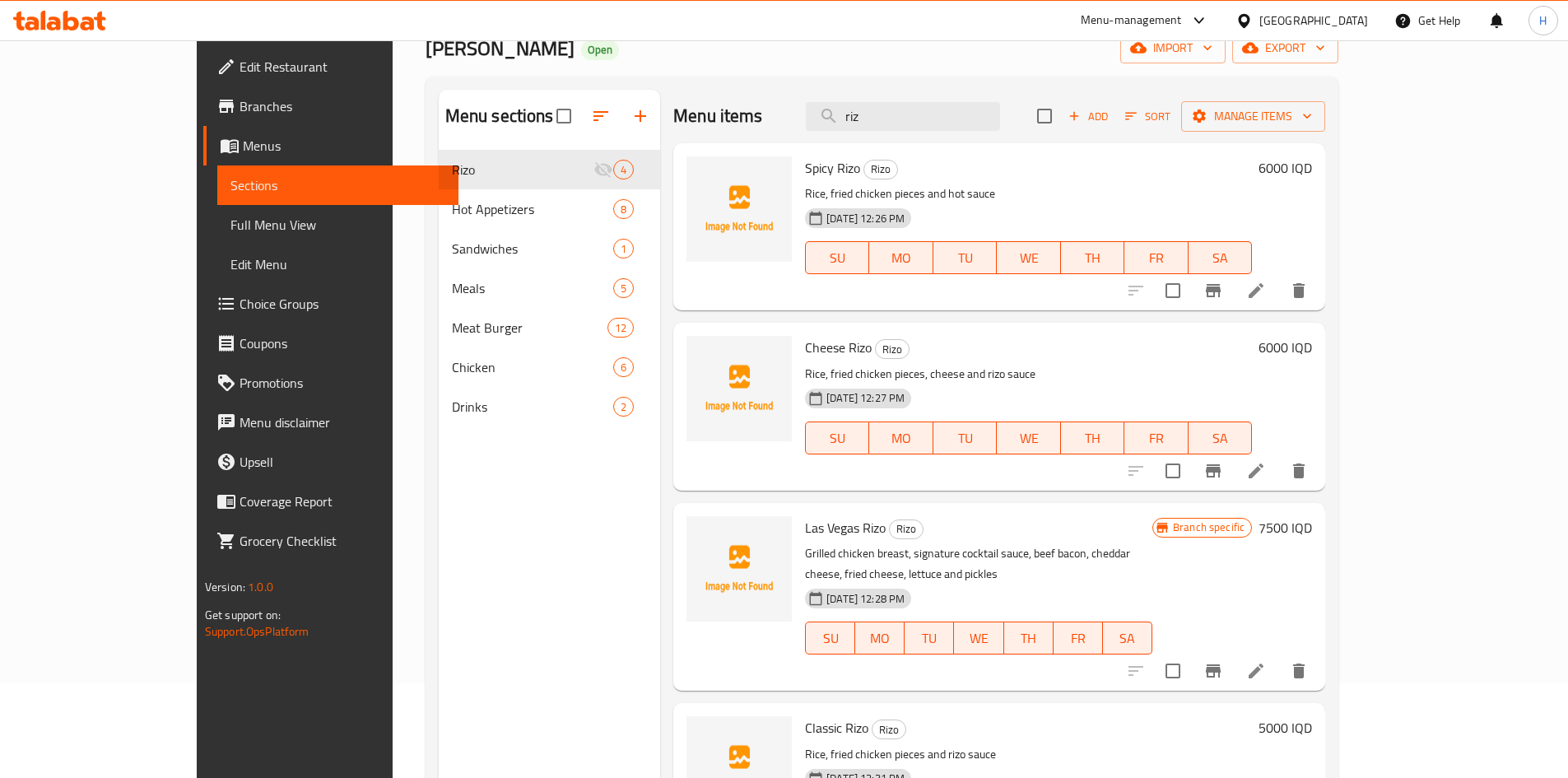
scroll to position [231, 0]
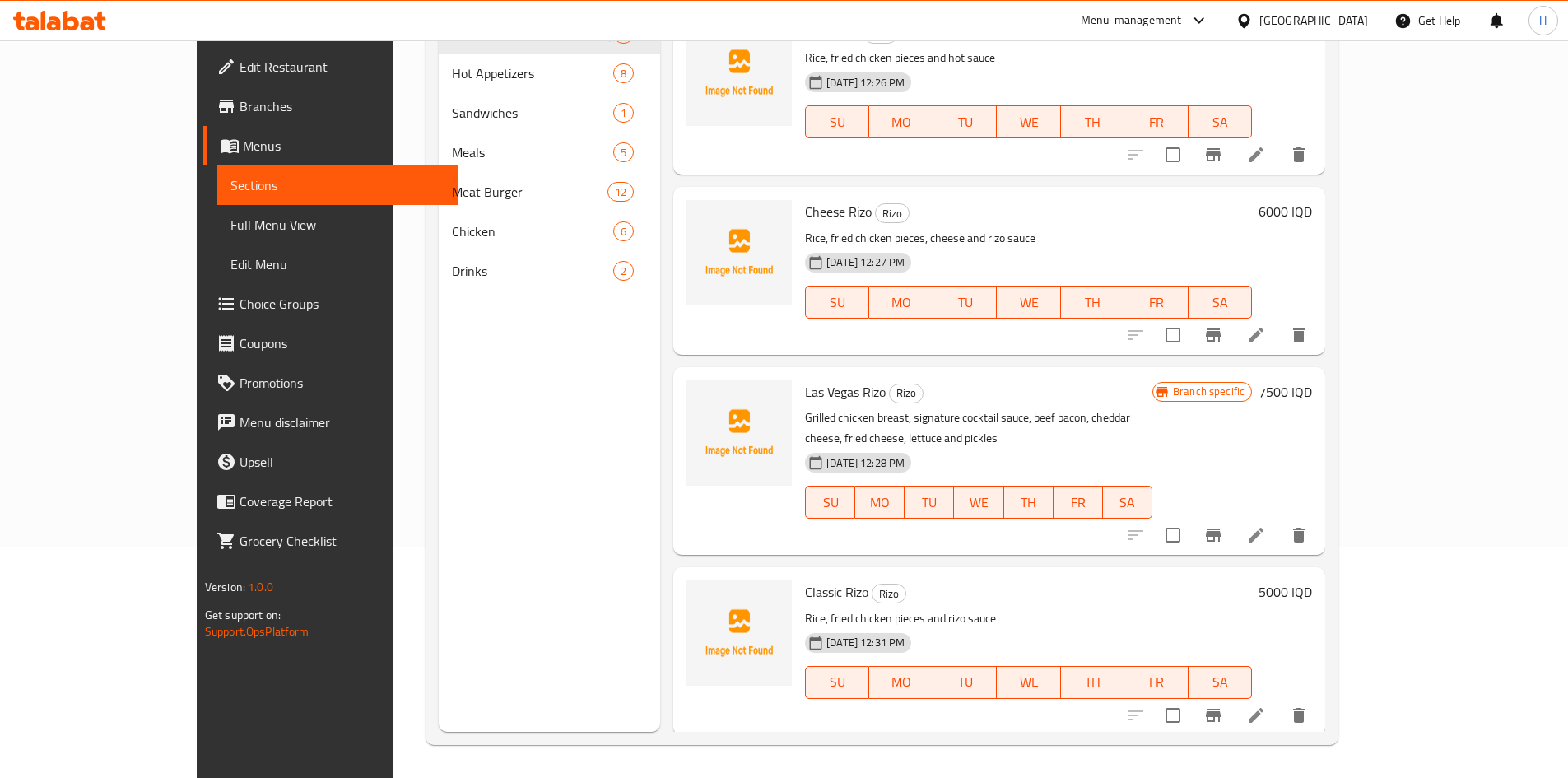
type input "riz"
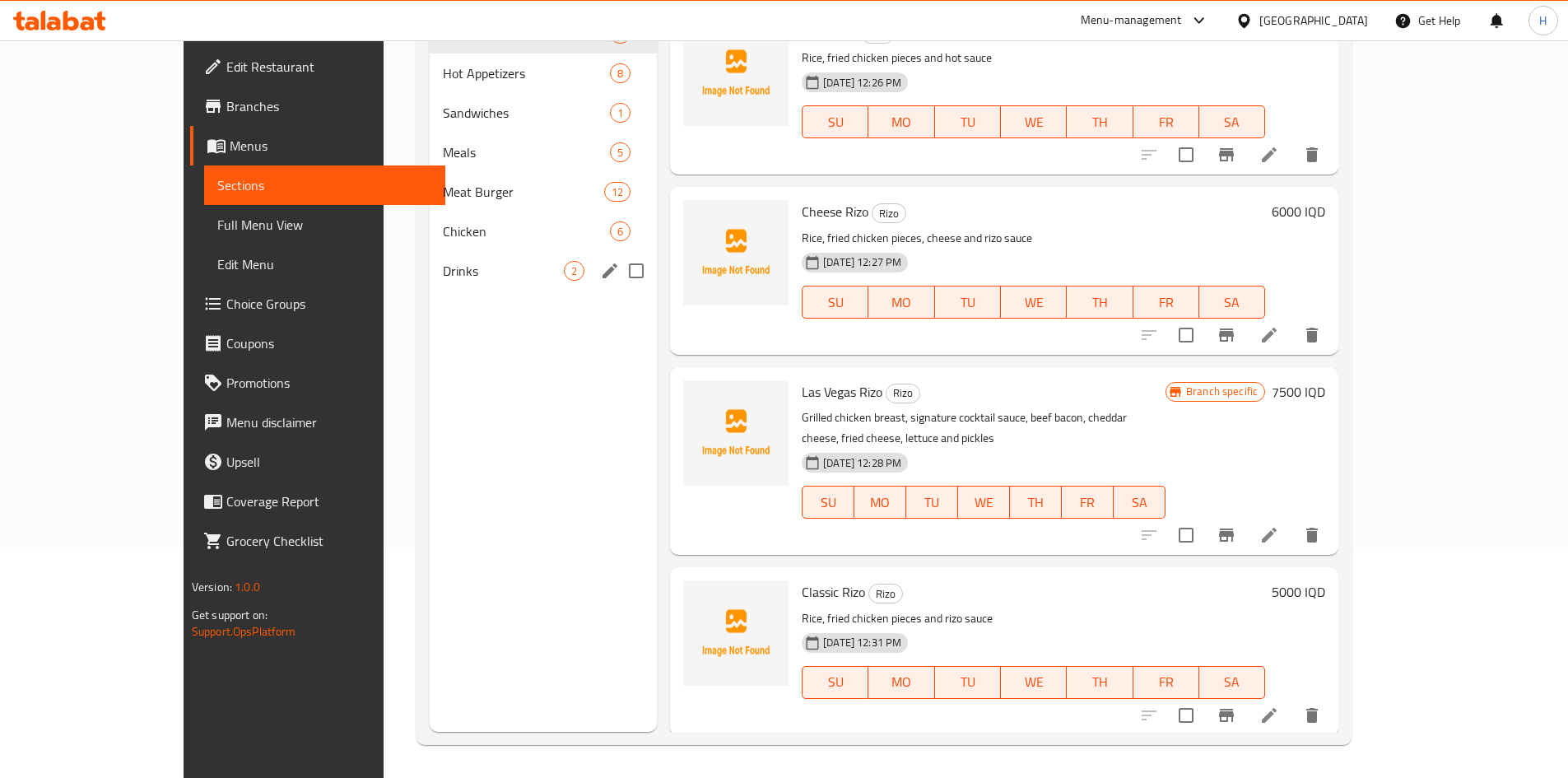
scroll to position [66, 0]
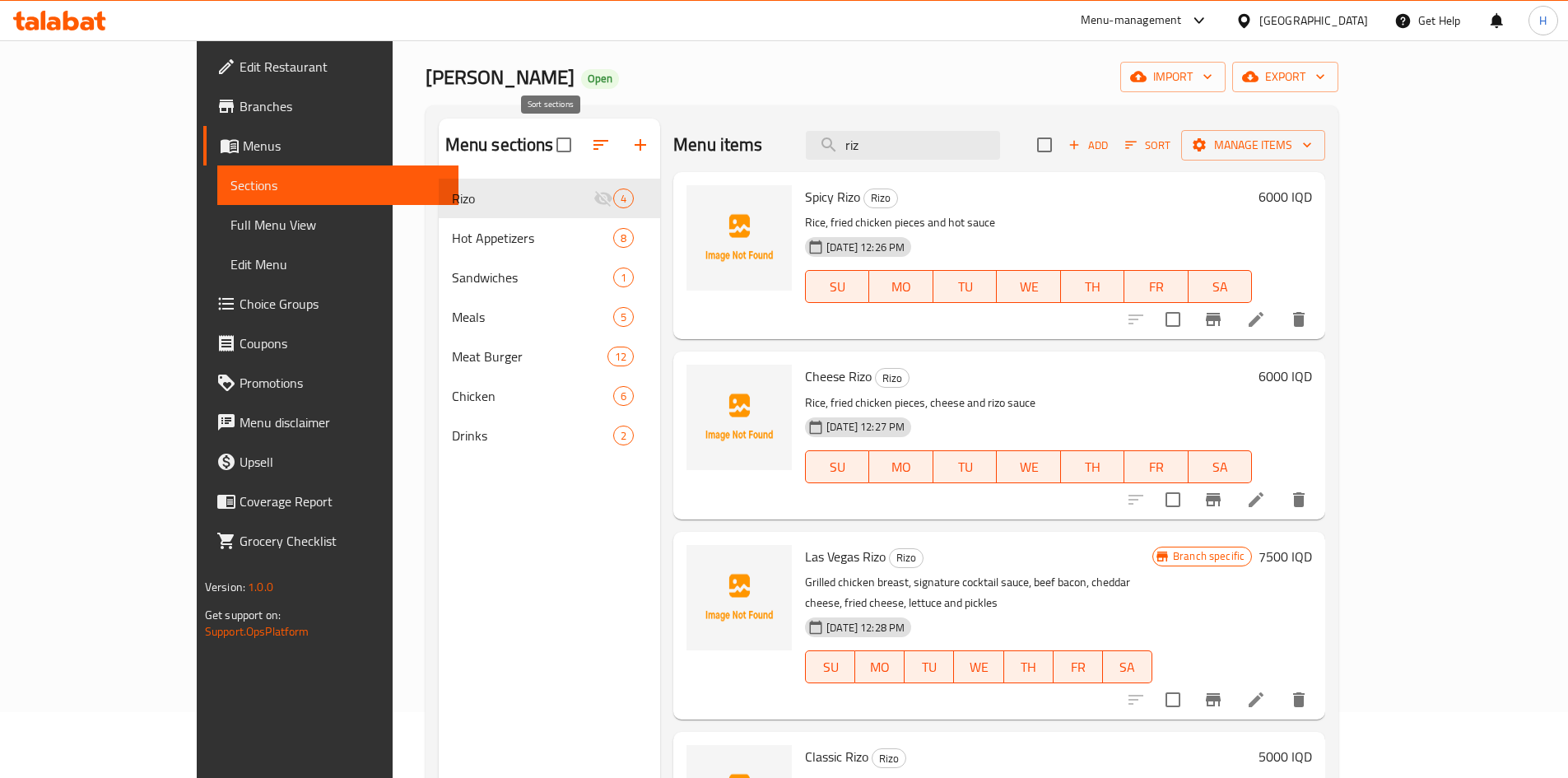
click at [591, 148] on icon "button" at bounding box center [601, 145] width 20 height 20
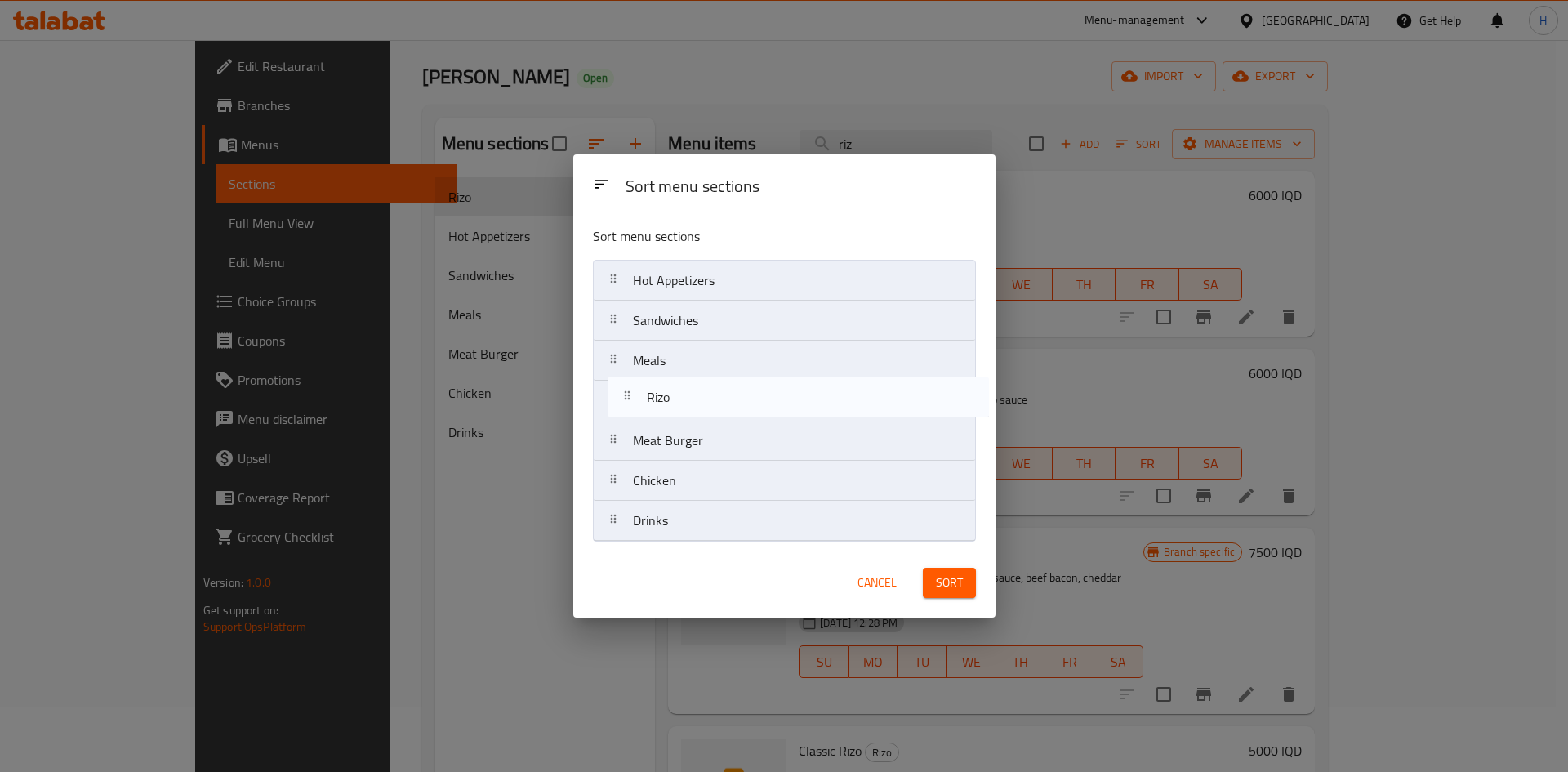
drag, startPoint x: 698, startPoint y: 283, endPoint x: 712, endPoint y: 405, distance: 122.8
click at [712, 405] on nav "Rizo Hot Appetizers Sandwiches Meals Meat Burger Chicken Drinks" at bounding box center [784, 401] width 383 height 282
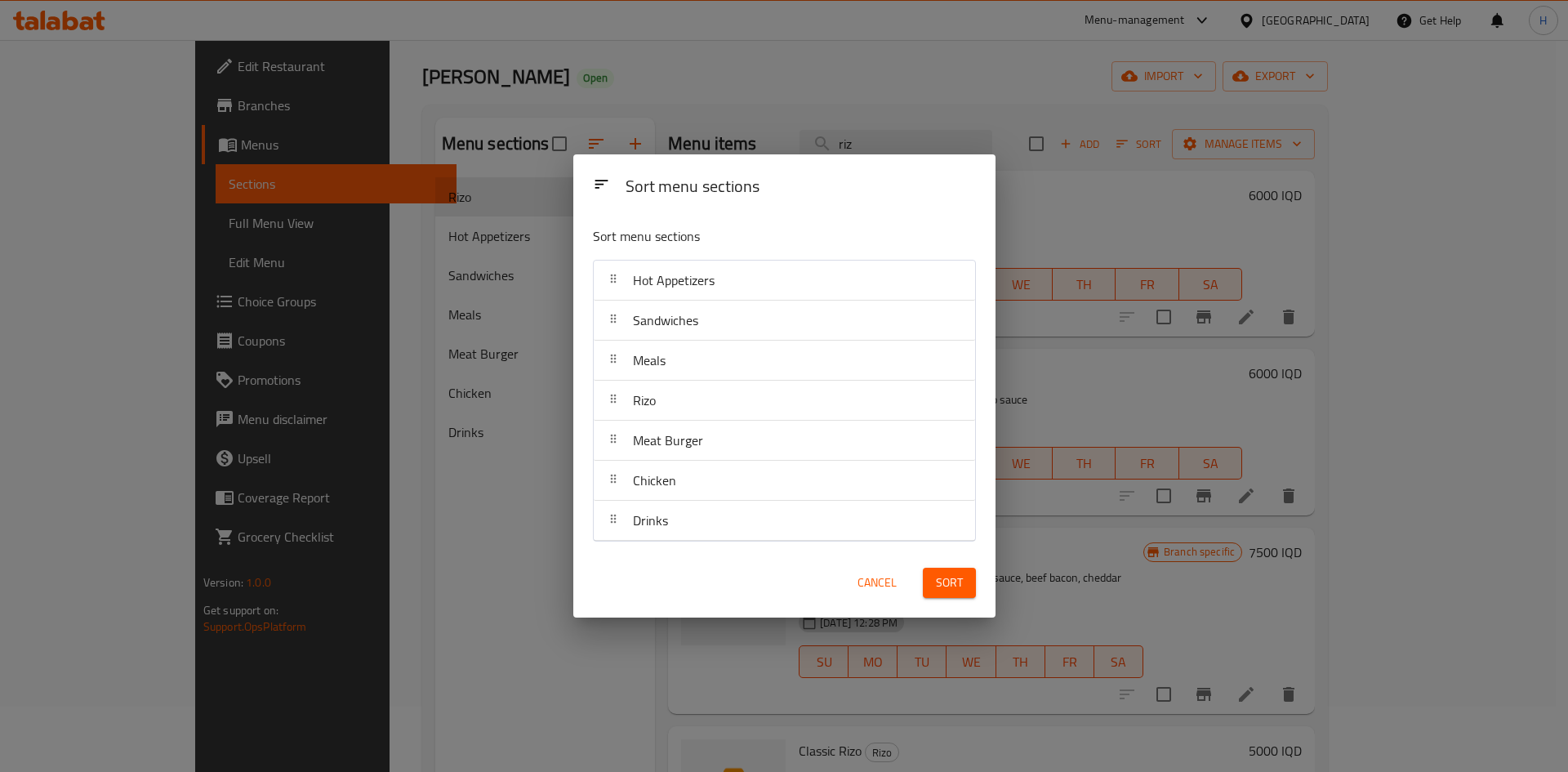
click at [945, 576] on span "Sort" at bounding box center [950, 582] width 27 height 20
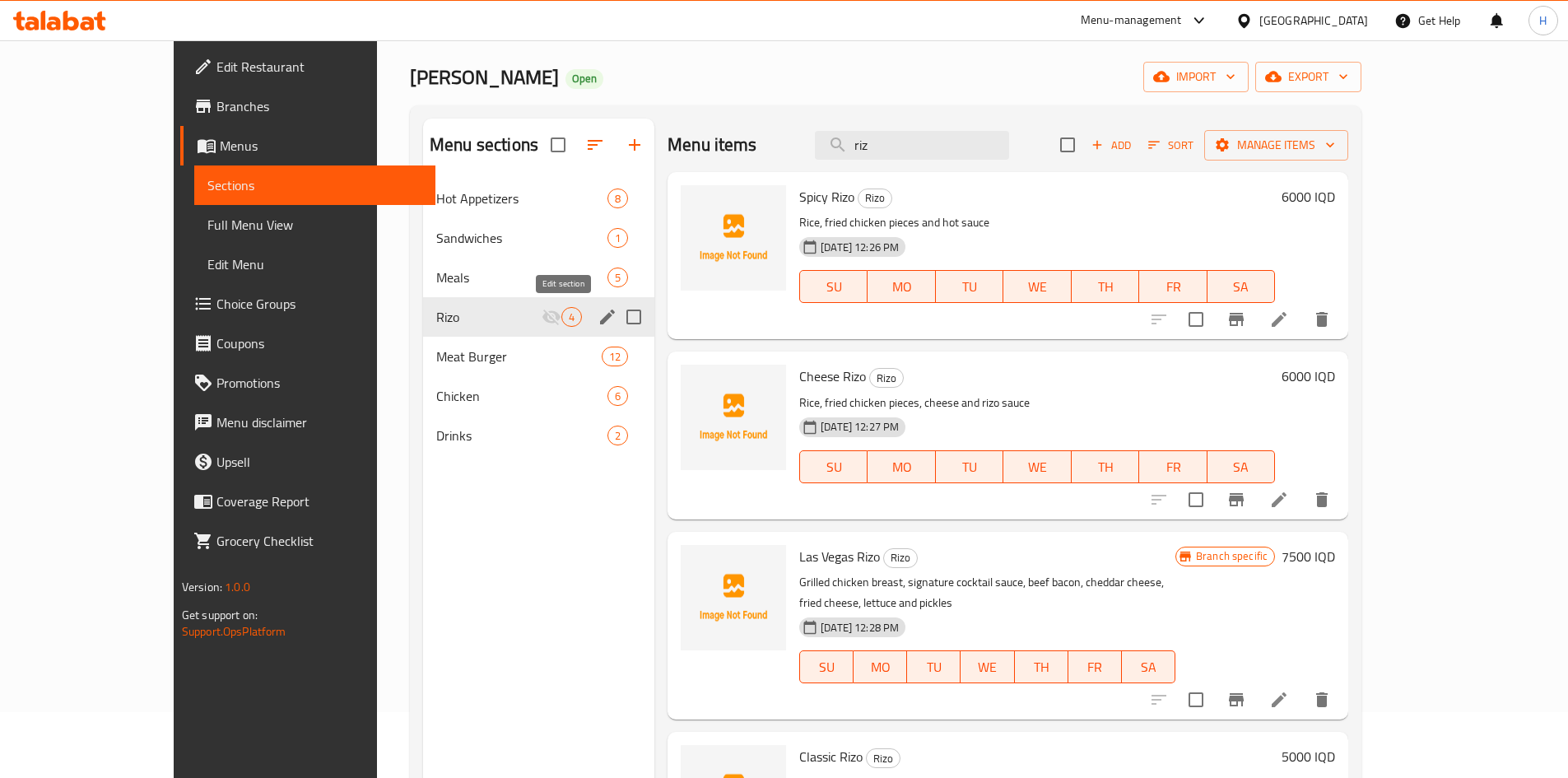
click at [597, 315] on icon "edit" at bounding box center [607, 317] width 20 height 20
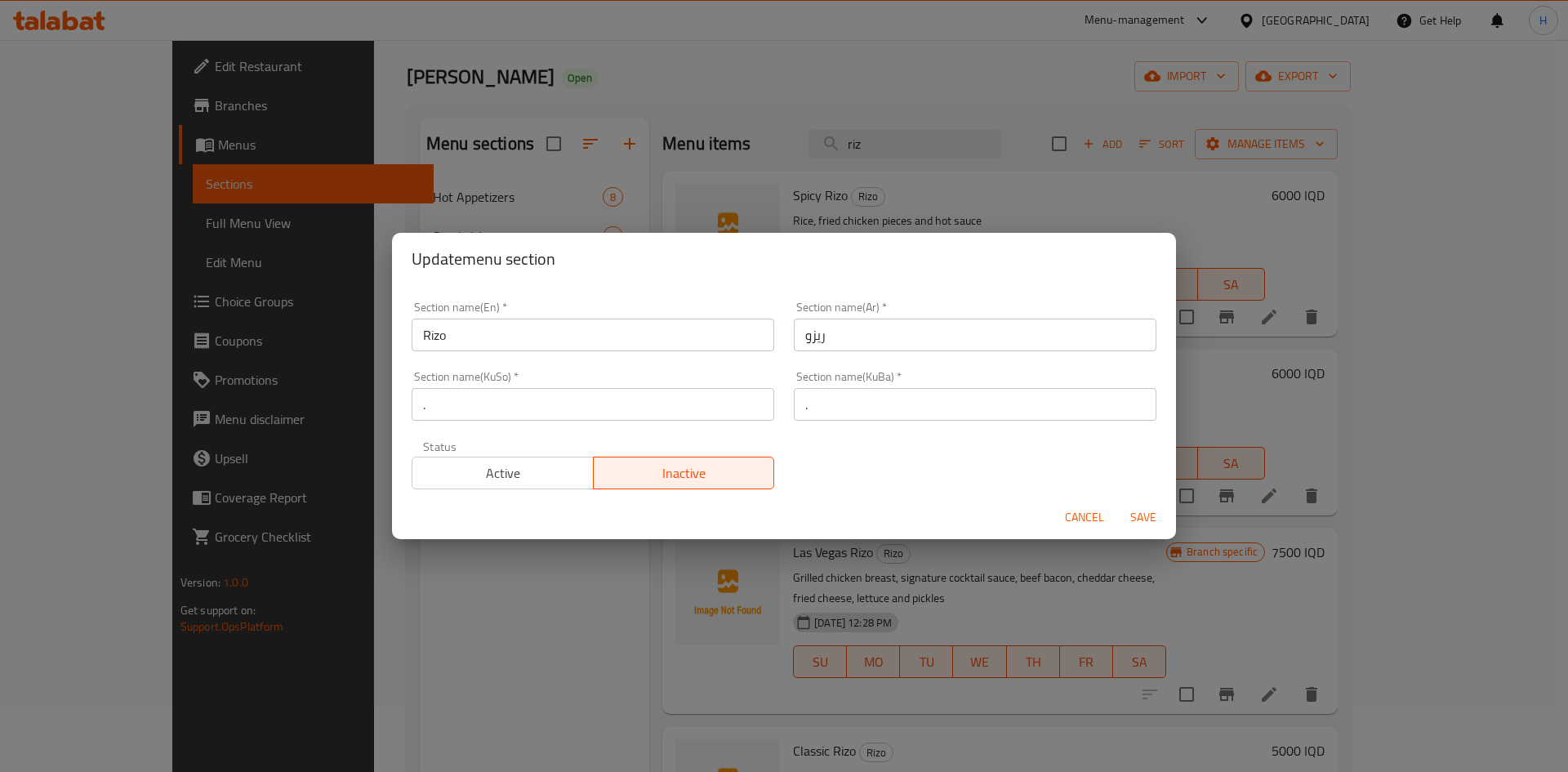
click at [526, 481] on span "Active" at bounding box center [503, 473] width 168 height 23
click at [705, 484] on span "Inactive" at bounding box center [684, 473] width 168 height 23
click at [1146, 516] on span "Save" at bounding box center [1144, 517] width 39 height 20
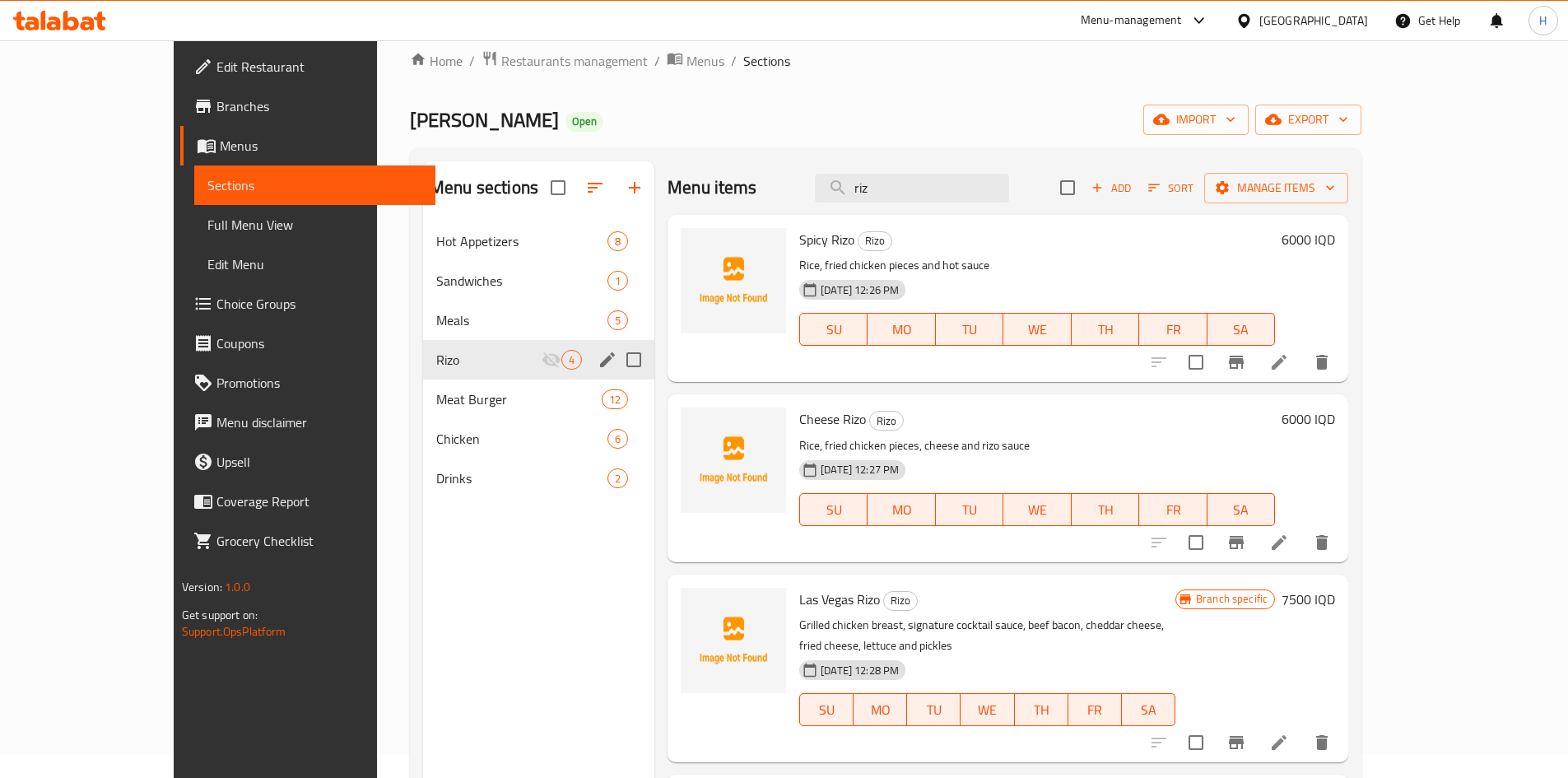
scroll to position [0, 0]
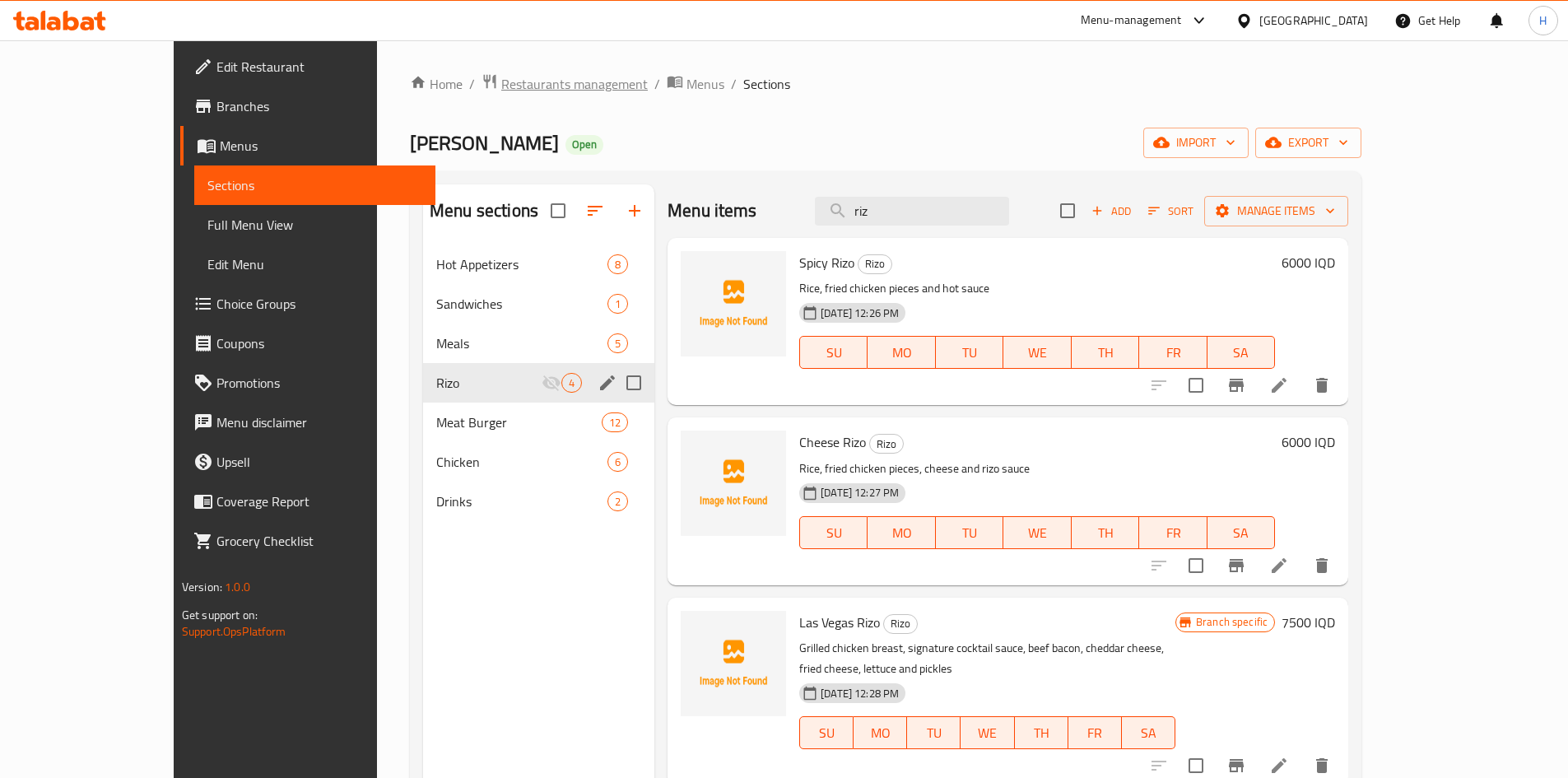
click at [501, 75] on span "Restaurants management" at bounding box center [574, 84] width 146 height 20
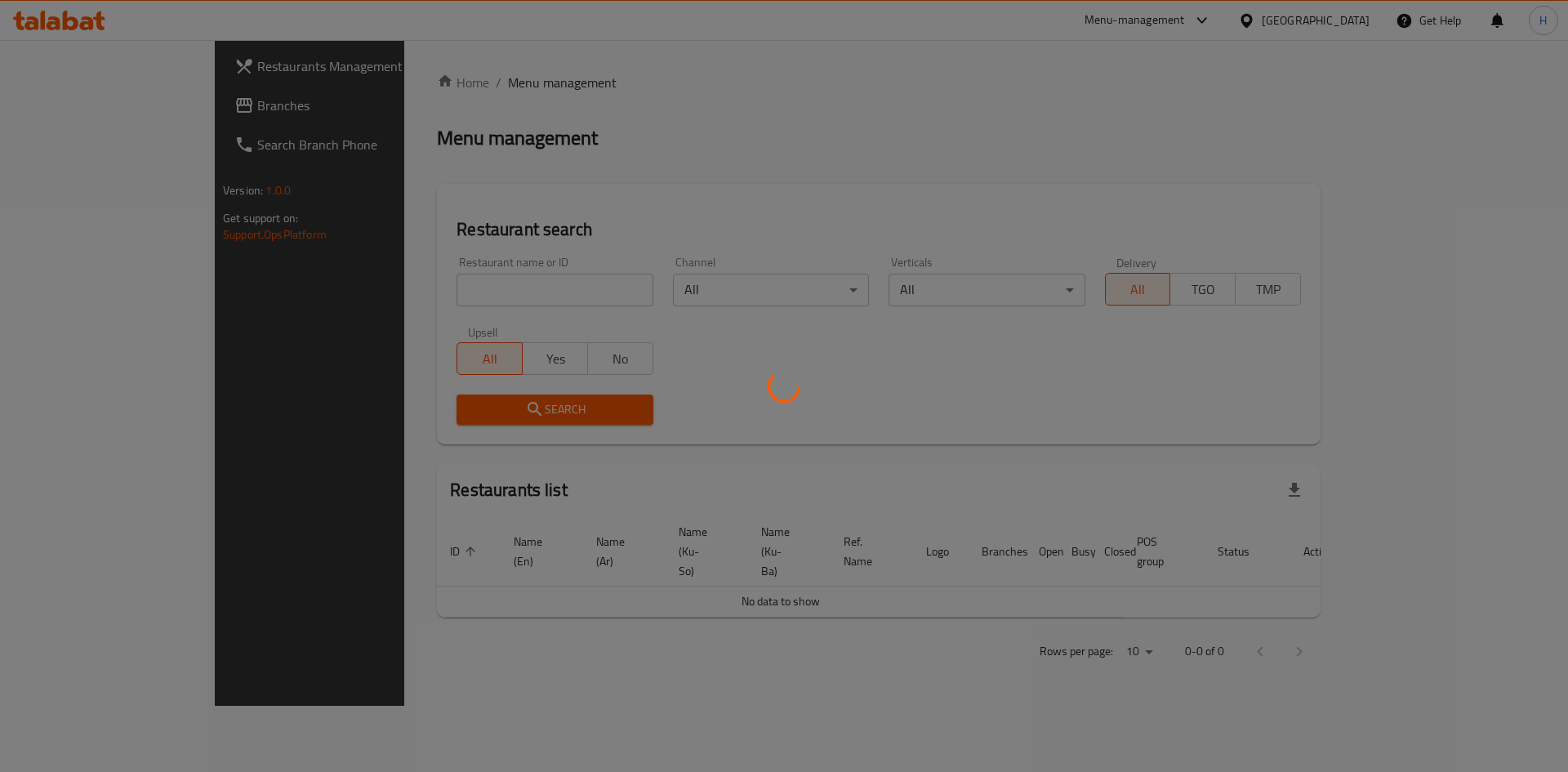
click at [492, 297] on div at bounding box center [784, 386] width 1568 height 772
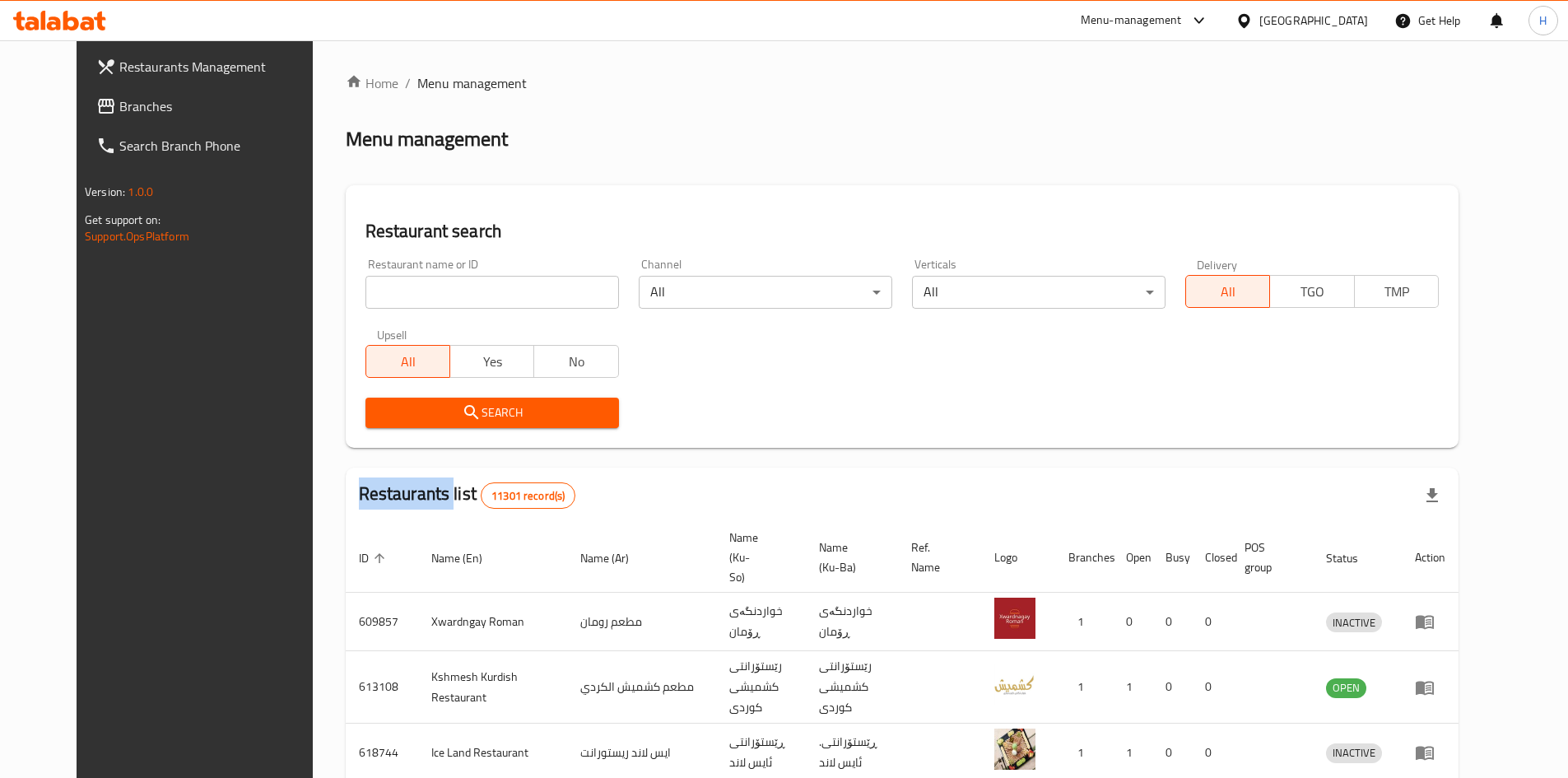
click at [495, 299] on div "Home / Menu management Menu management Restaurant search Restaurant name or ID …" at bounding box center [902, 644] width 1113 height 1141
click at [495, 299] on input "search" at bounding box center [492, 292] width 254 height 33
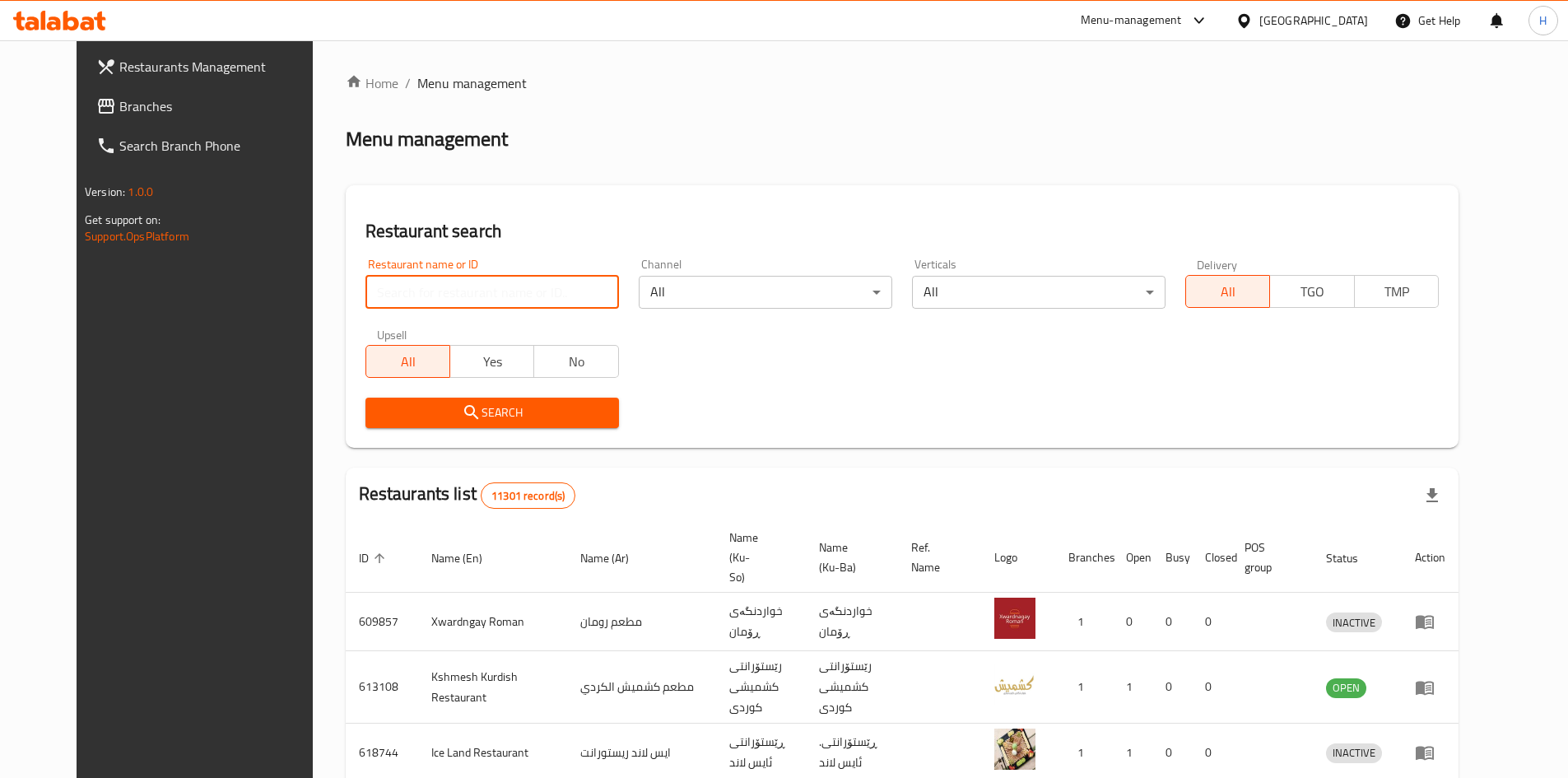
type input "g"
type input "لوكاس"
click button "Search" at bounding box center [492, 412] width 254 height 30
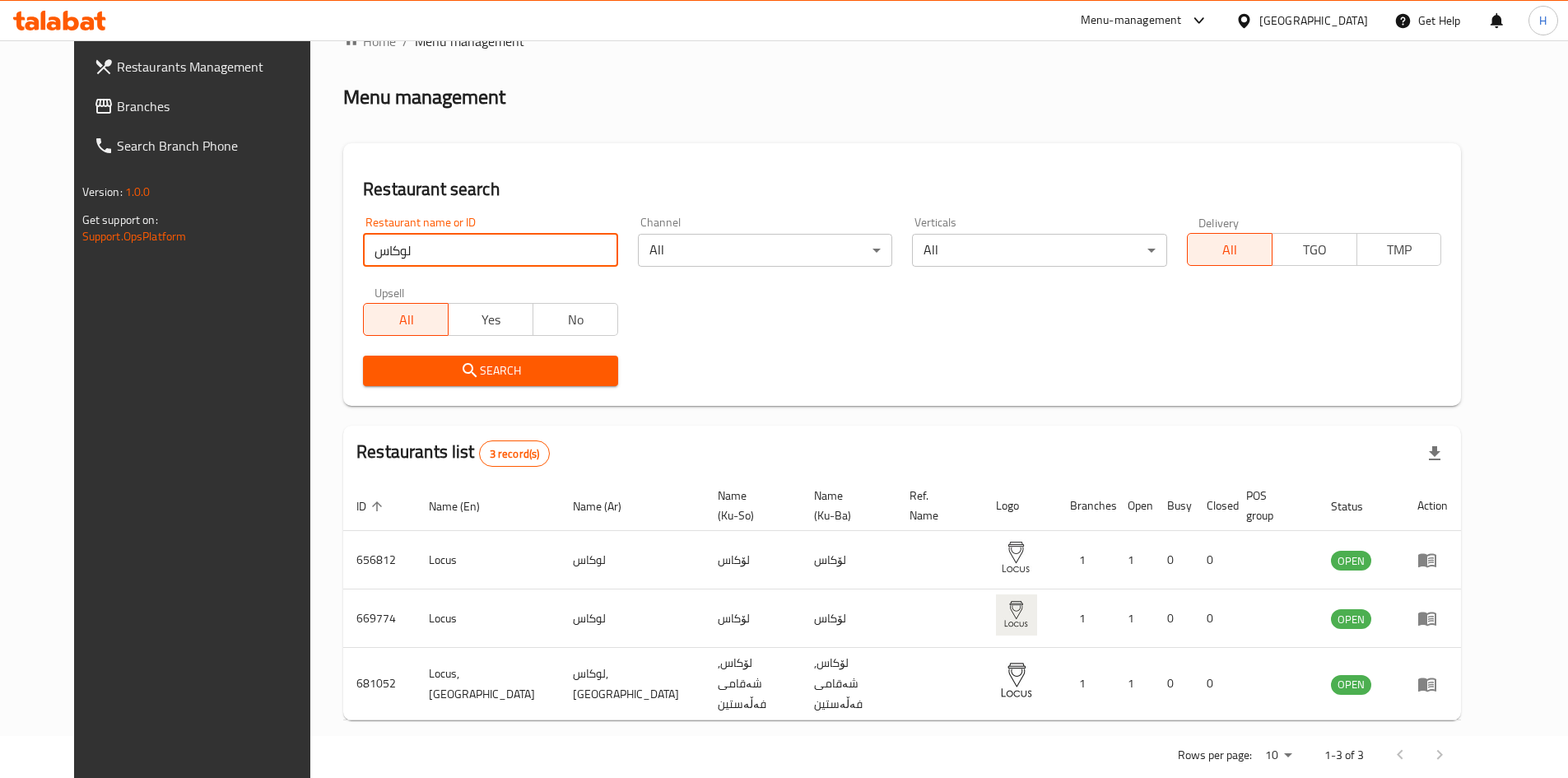
scroll to position [59, 0]
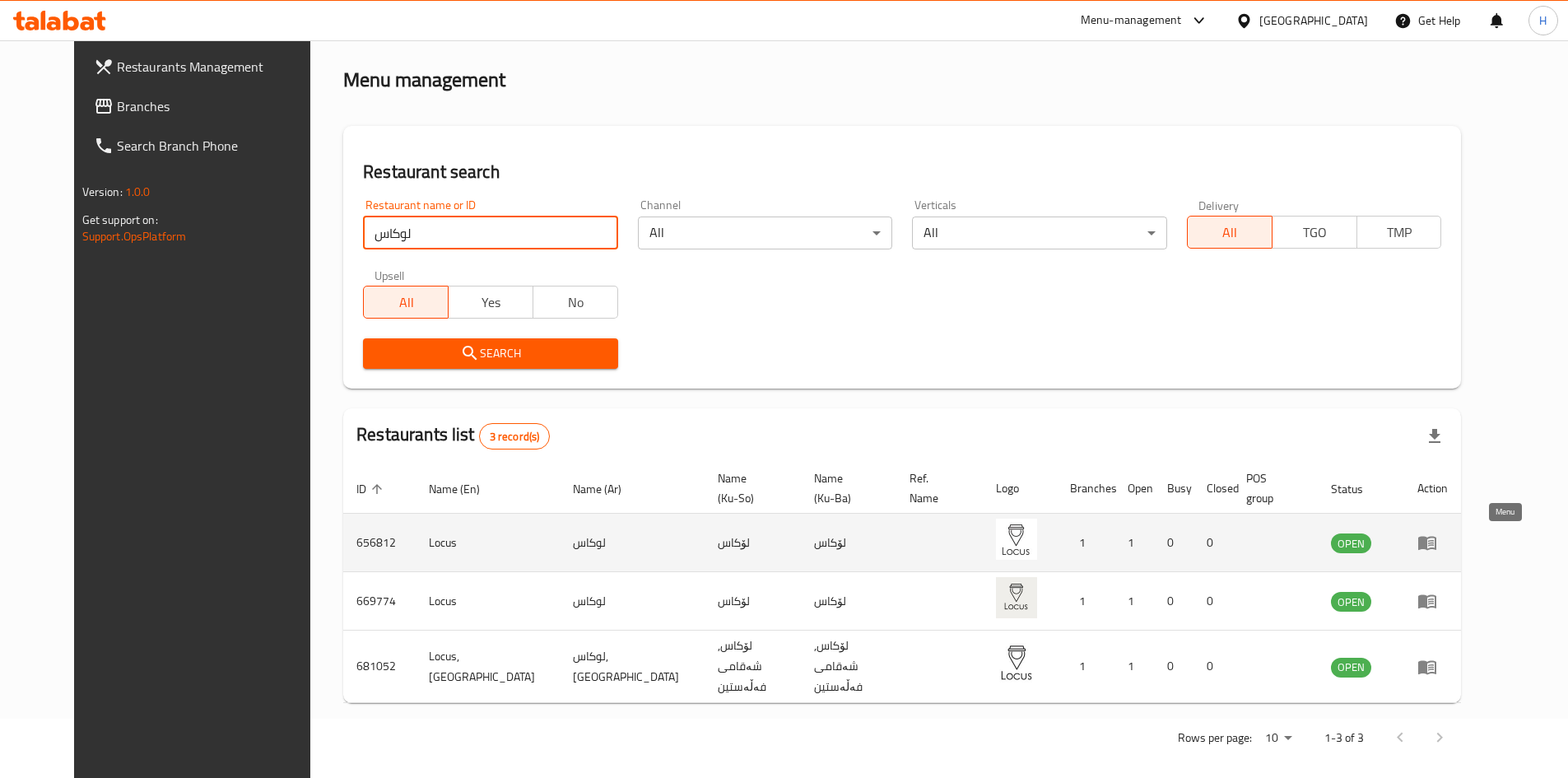
click at [1437, 545] on icon "enhanced table" at bounding box center [1427, 544] width 18 height 14
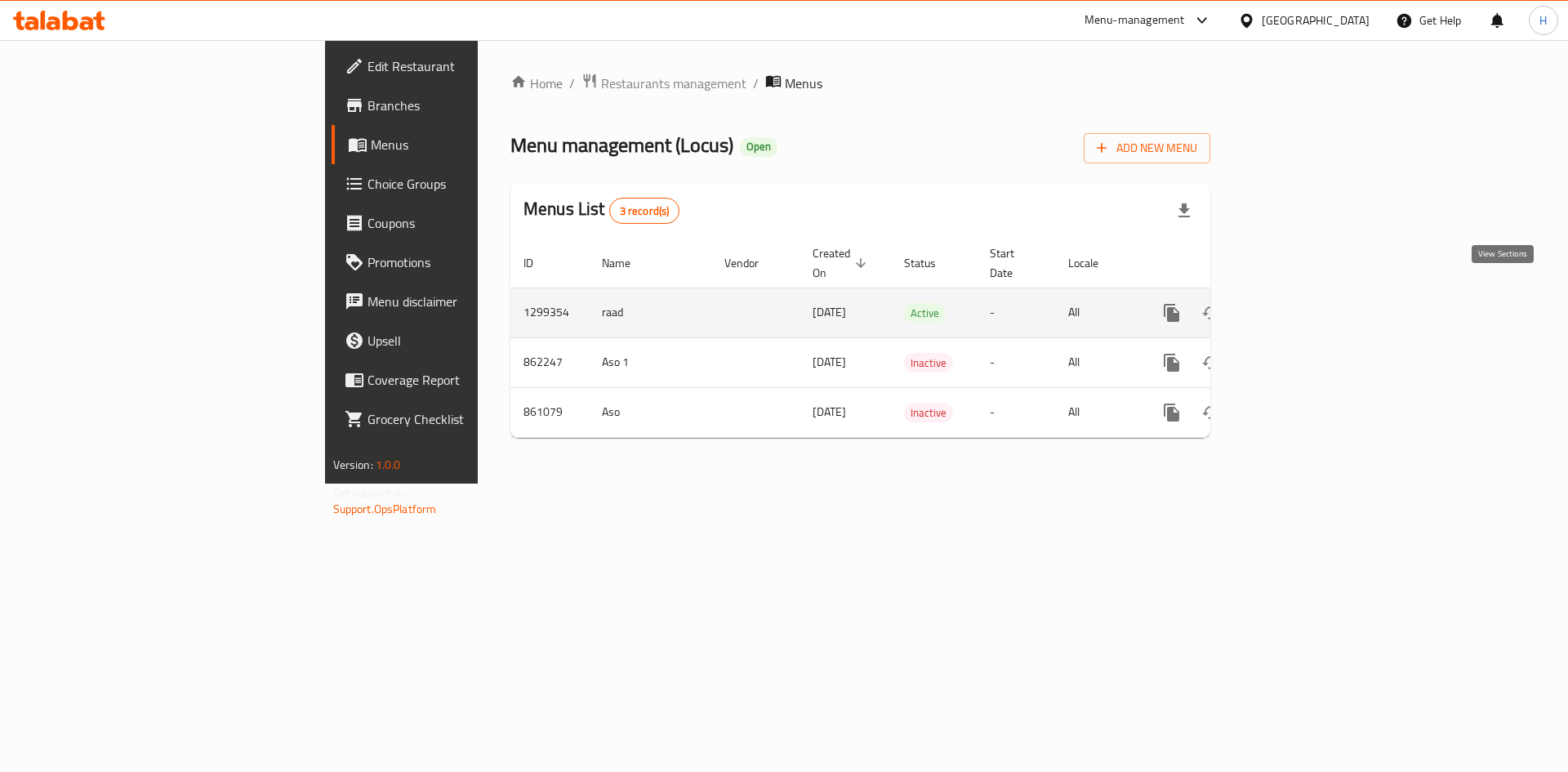
click at [1299, 303] on icon "enhanced table" at bounding box center [1290, 312] width 19 height 19
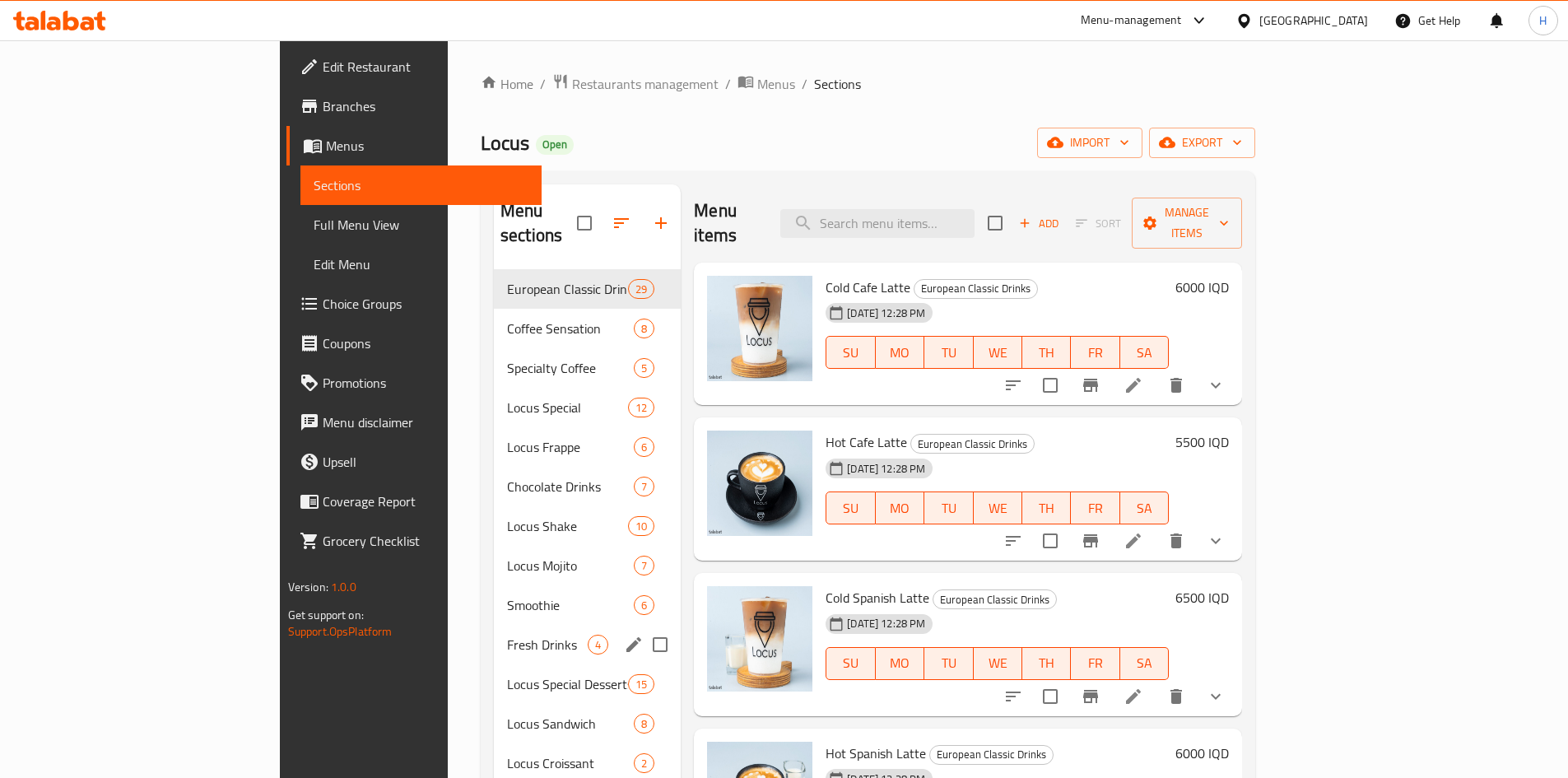
scroll to position [231, 0]
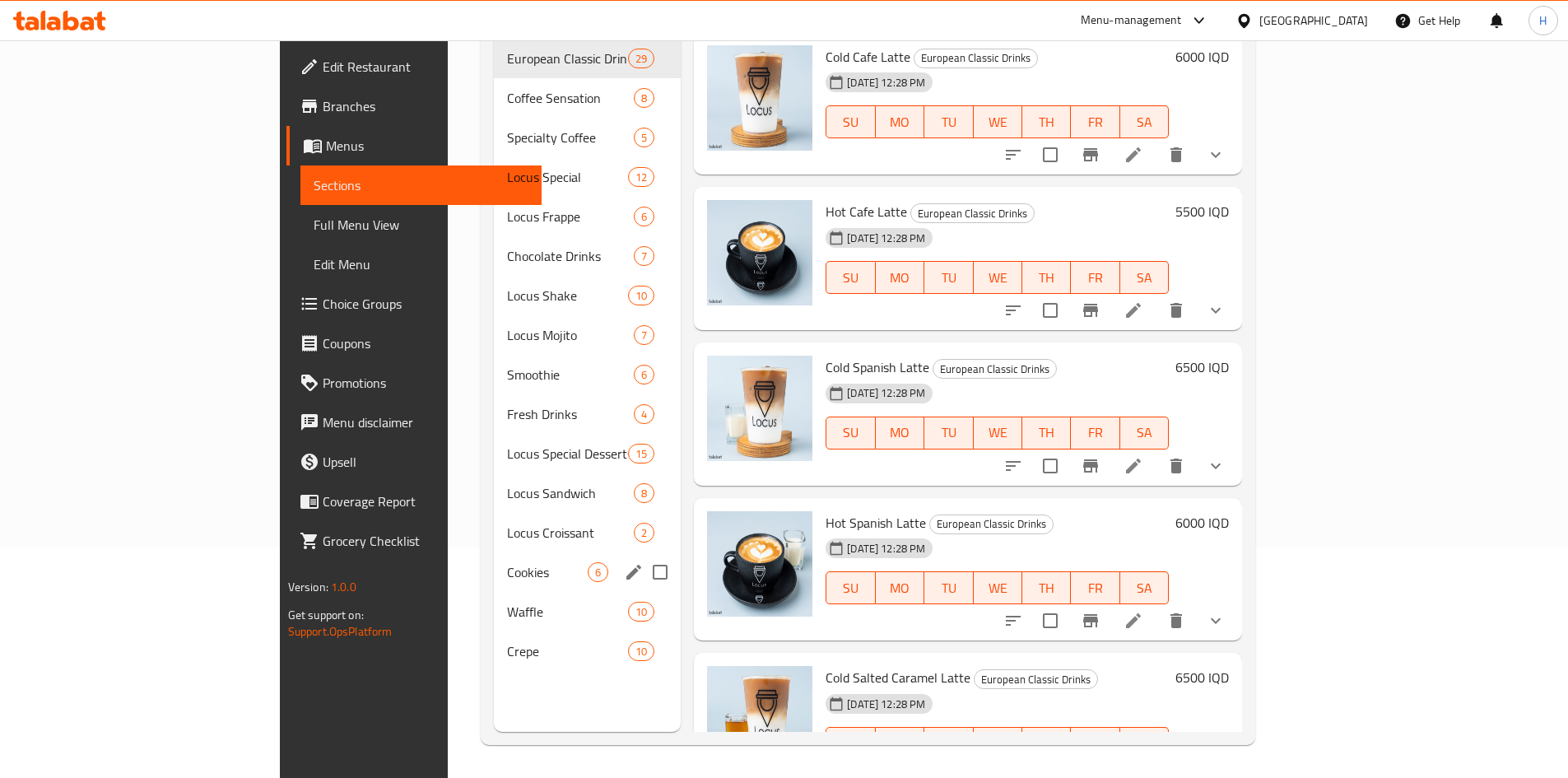
click at [494, 561] on div "Cookies 6" at bounding box center [587, 572] width 187 height 39
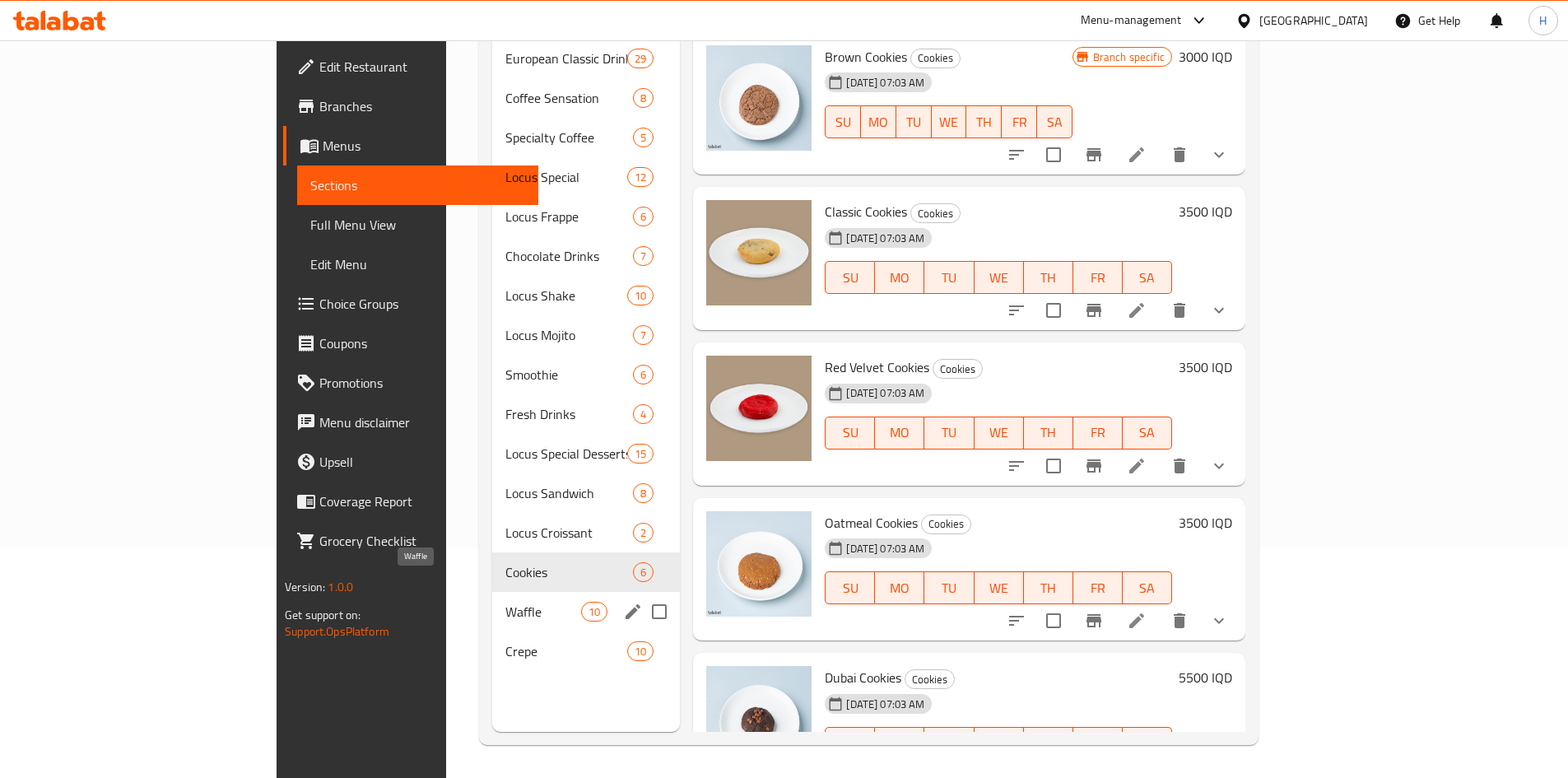
click at [505, 602] on span "Waffle" at bounding box center [543, 612] width 76 height 20
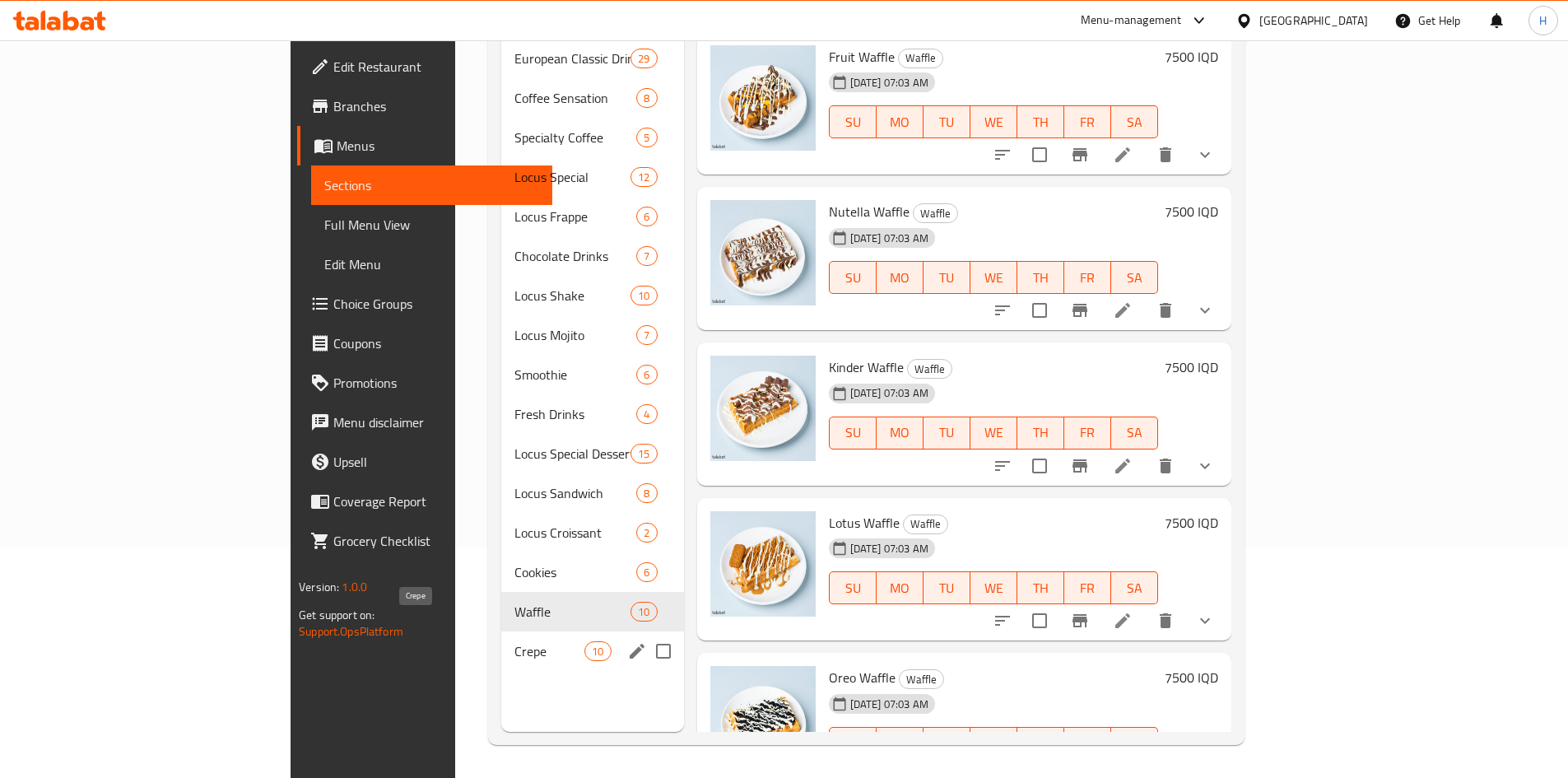
click at [515, 642] on span "Crepe" at bounding box center [549, 651] width 70 height 20
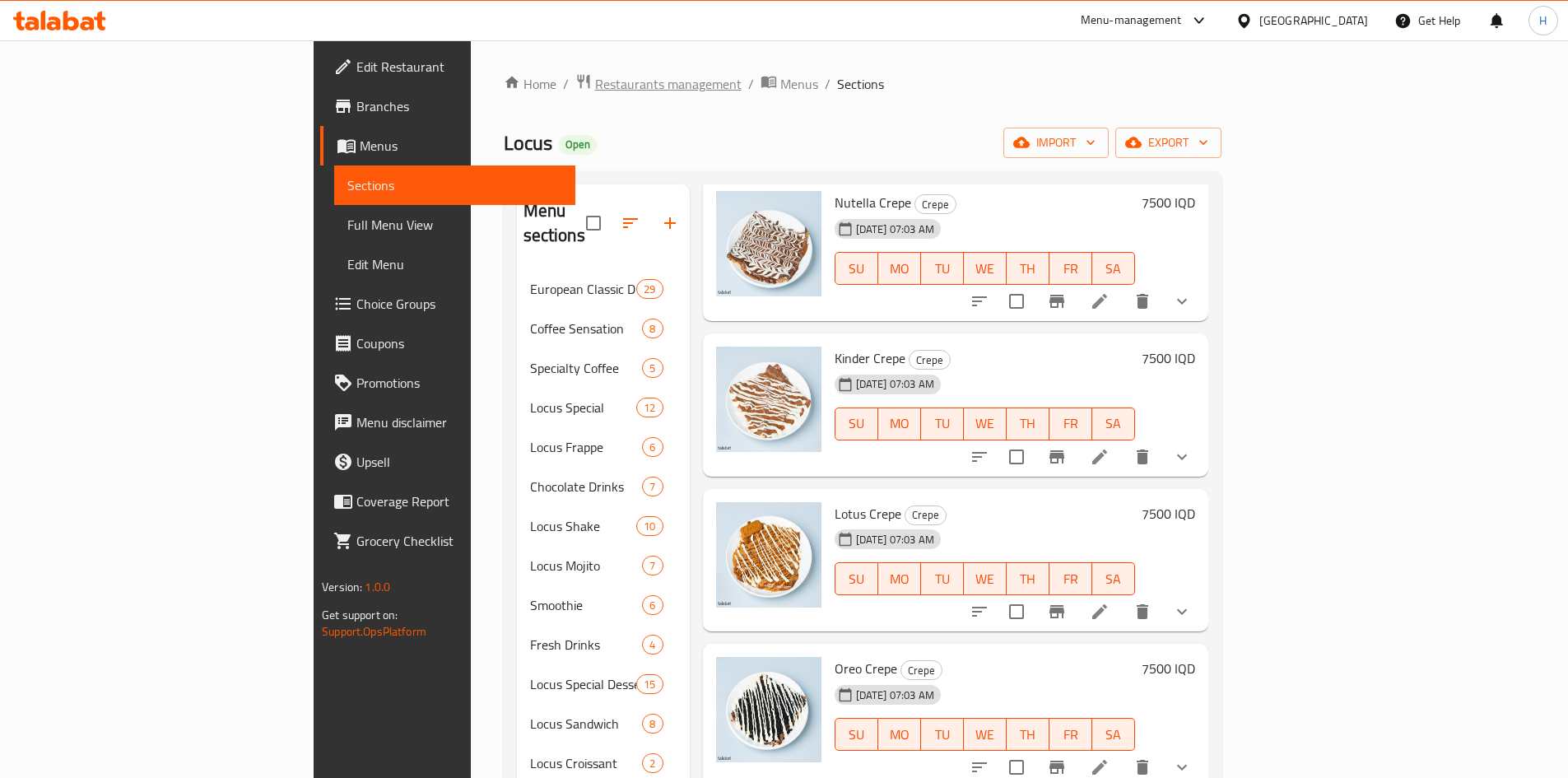
click at [595, 86] on span "Restaurants management" at bounding box center [668, 84] width 146 height 20
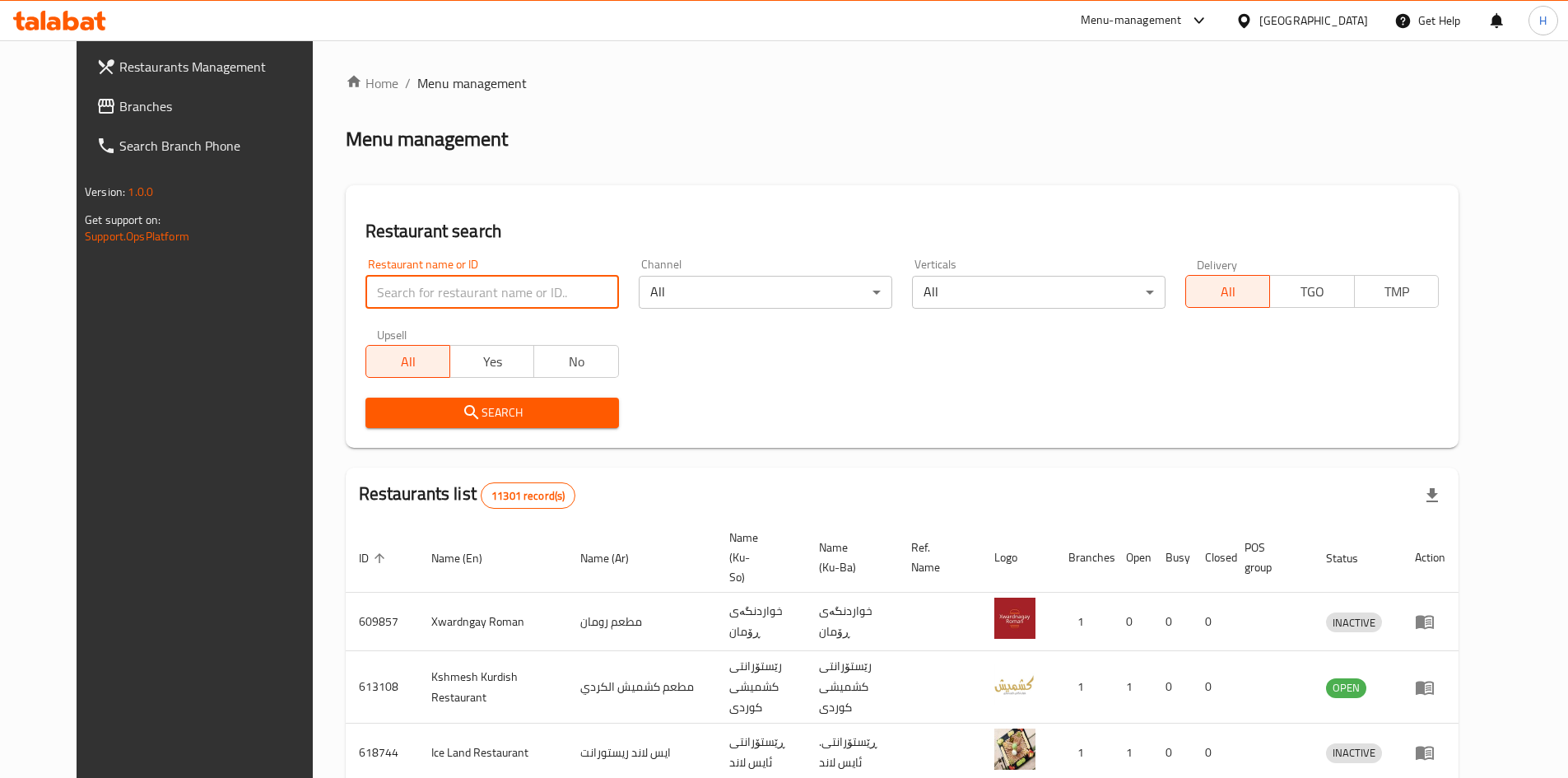
click at [462, 289] on input "search" at bounding box center [492, 292] width 254 height 33
type input "لوكاس"
click at [471, 401] on button "Search" at bounding box center [492, 412] width 254 height 30
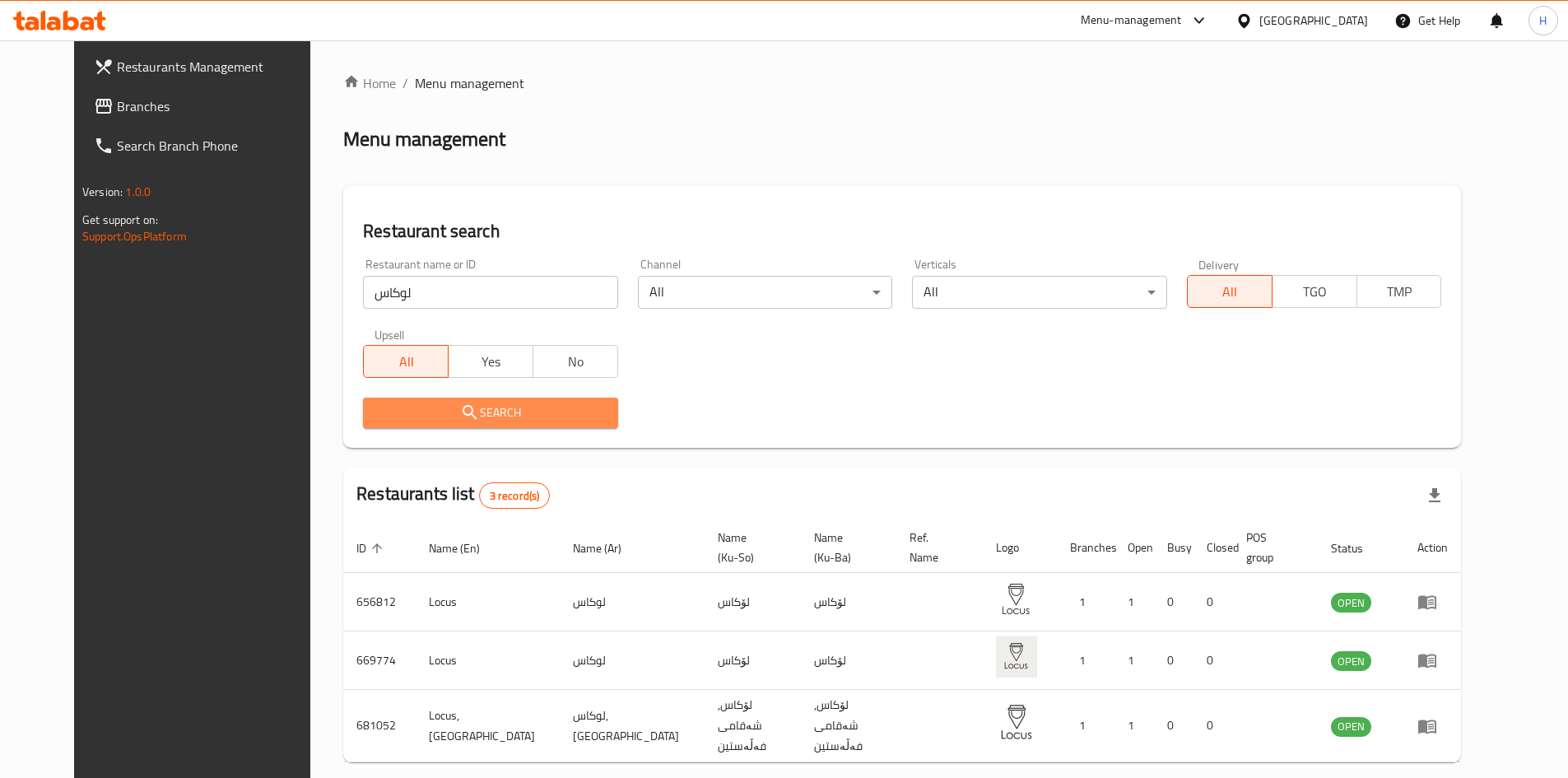
click at [471, 401] on button "Search" at bounding box center [490, 412] width 255 height 30
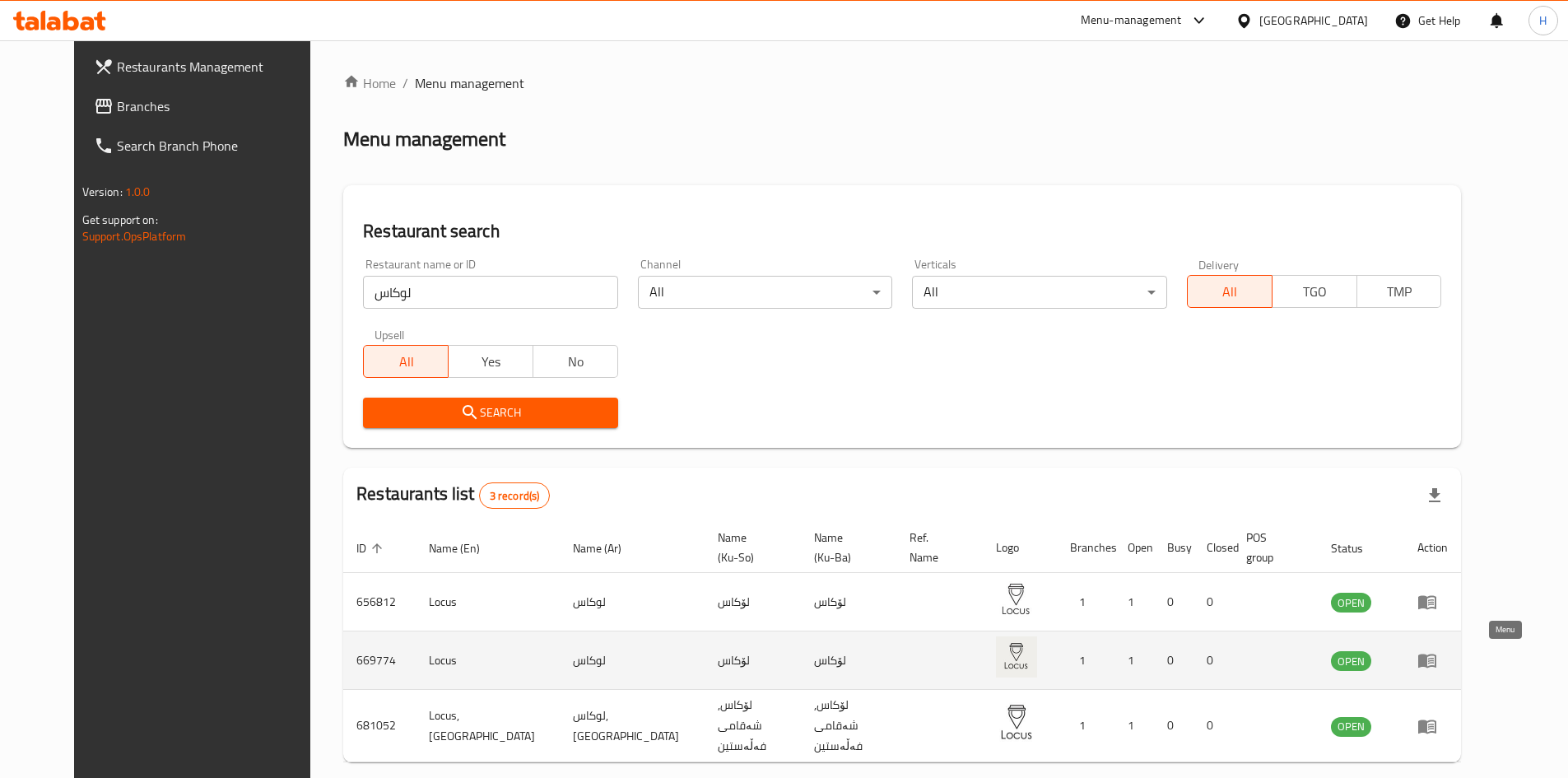
click at [1437, 664] on icon "enhanced table" at bounding box center [1427, 660] width 20 height 20
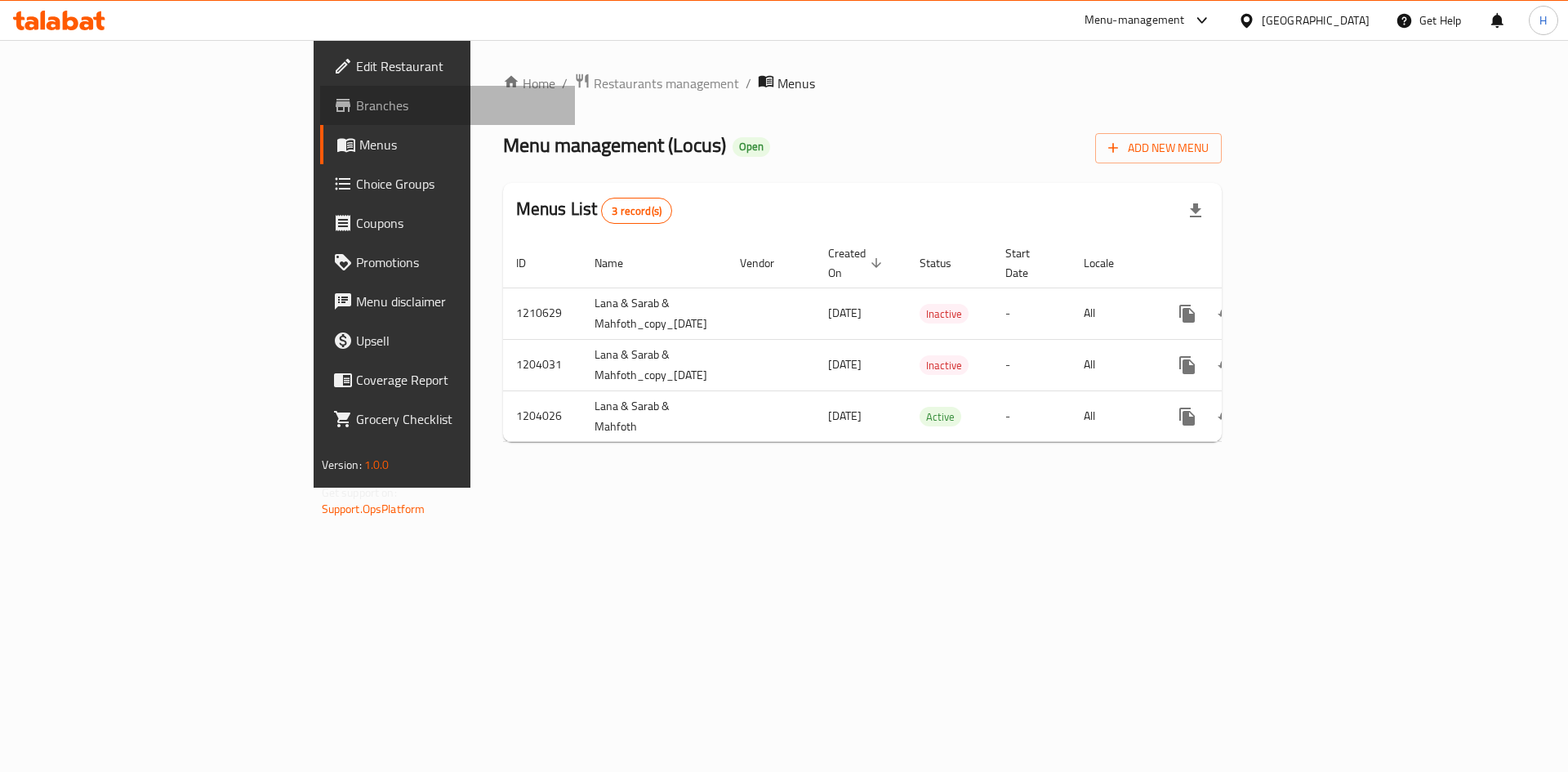
click at [356, 109] on span "Branches" at bounding box center [459, 105] width 206 height 19
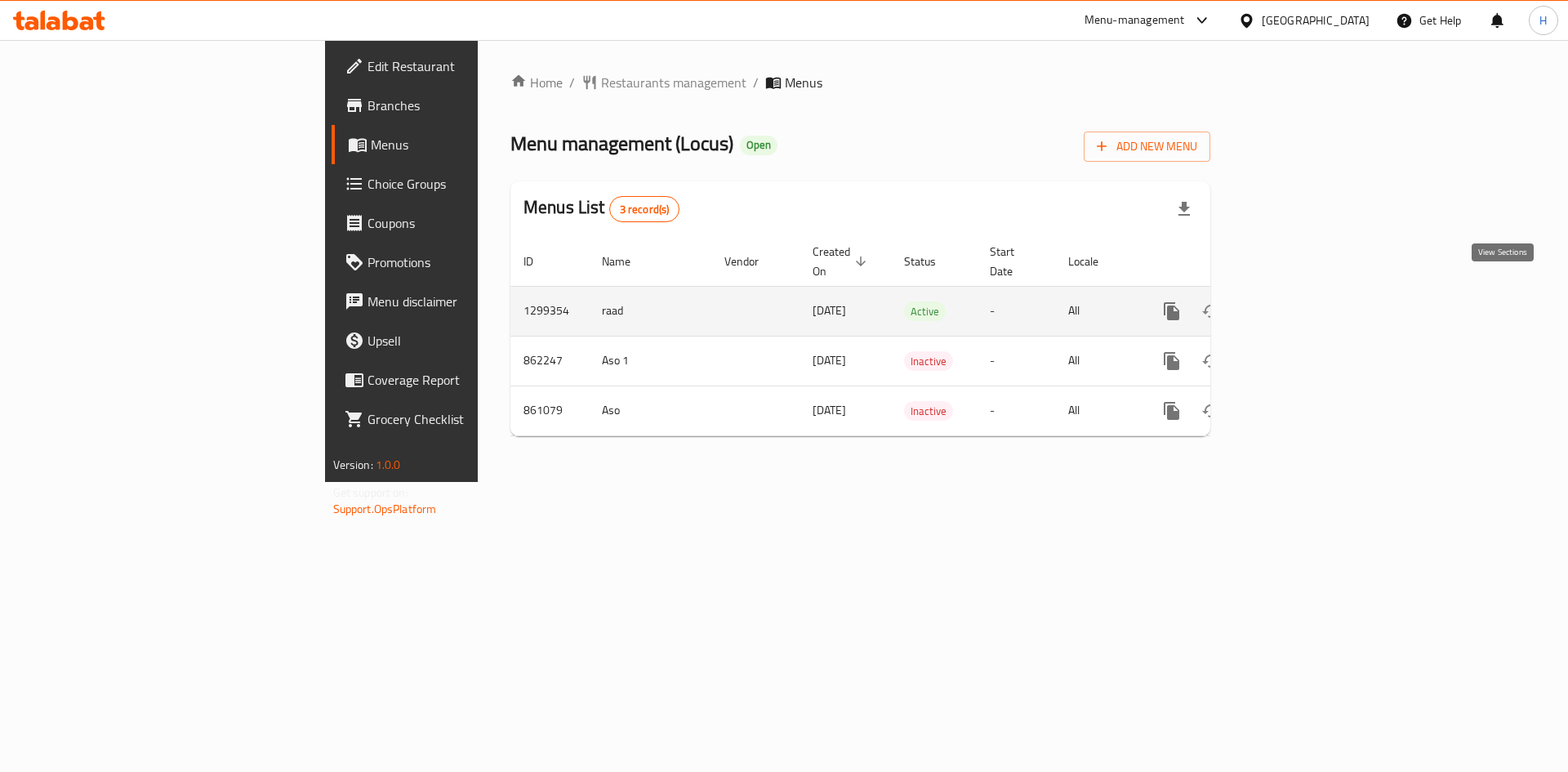
click at [1299, 302] on icon "enhanced table" at bounding box center [1290, 312] width 19 height 19
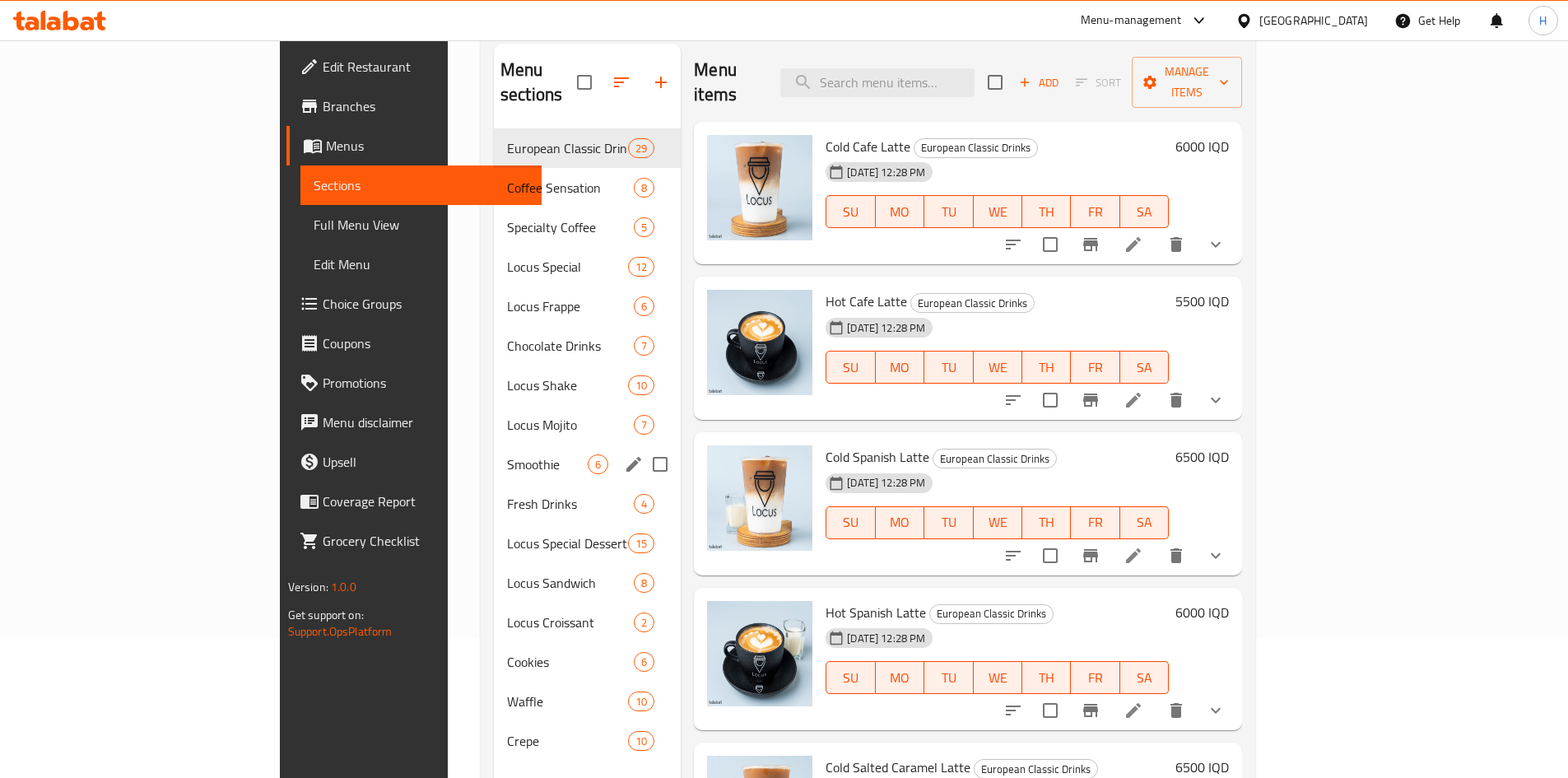
scroll to position [231, 0]
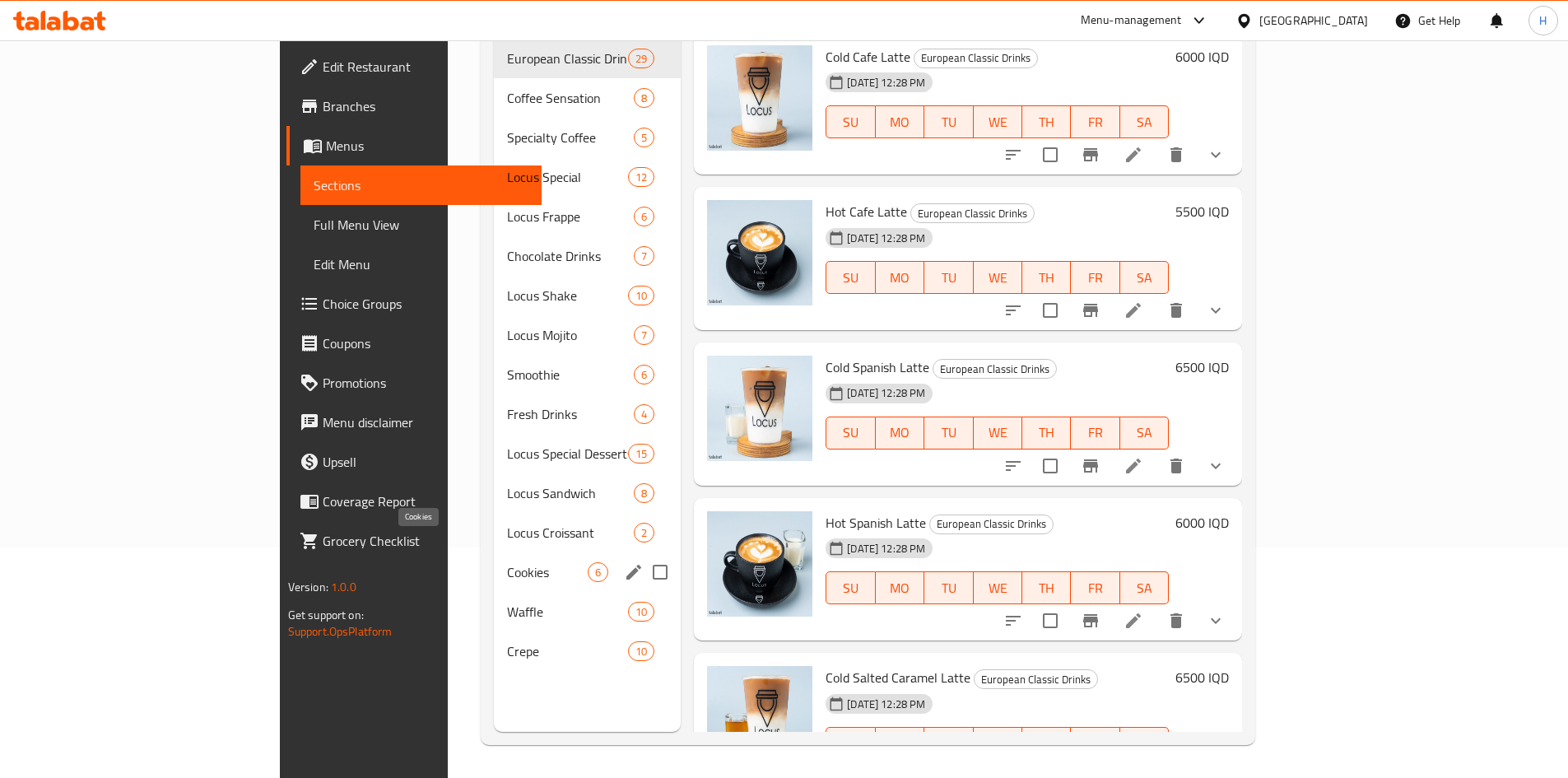
click at [507, 562] on span "Cookies" at bounding box center [547, 572] width 80 height 20
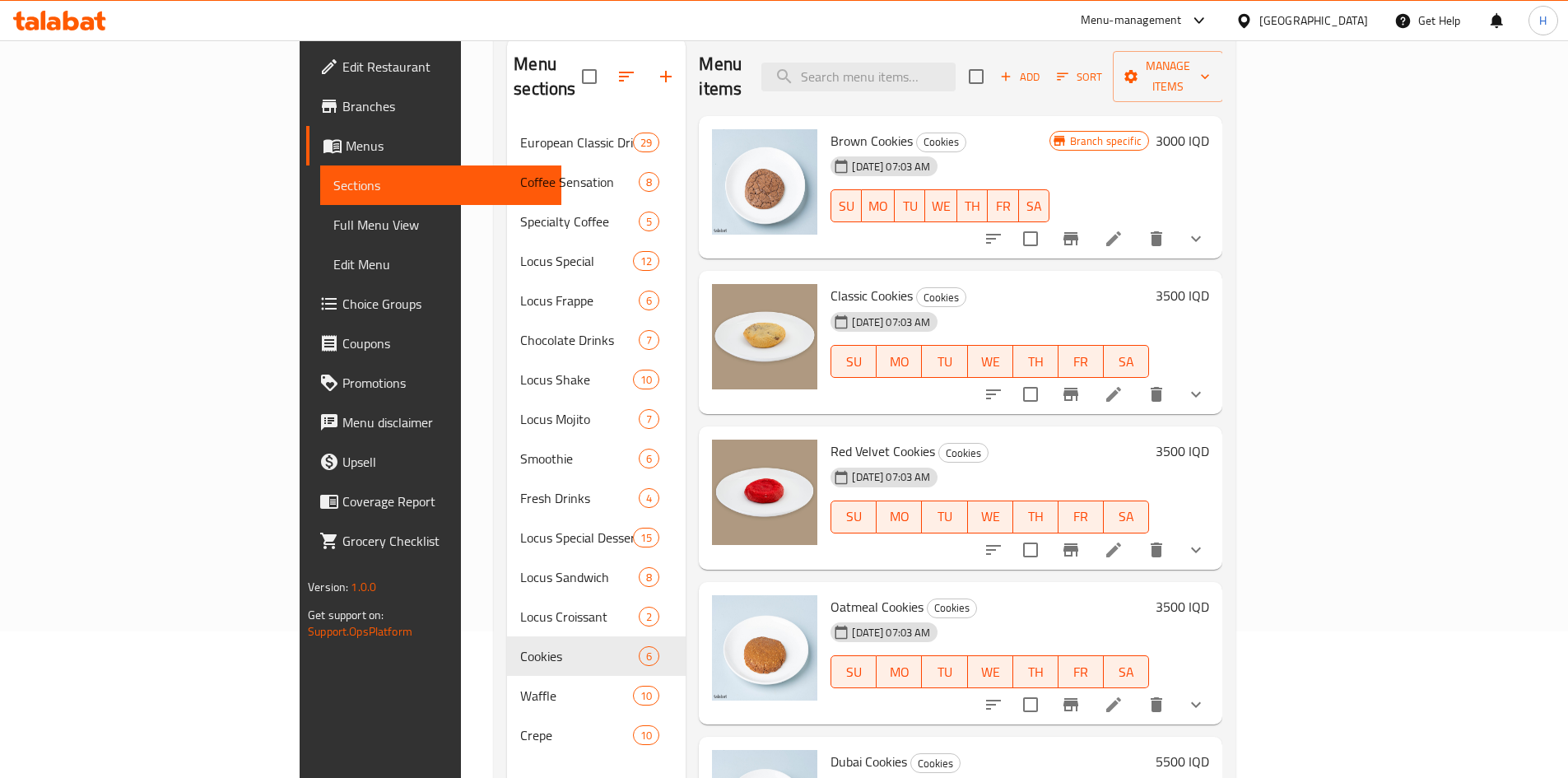
scroll to position [231, 0]
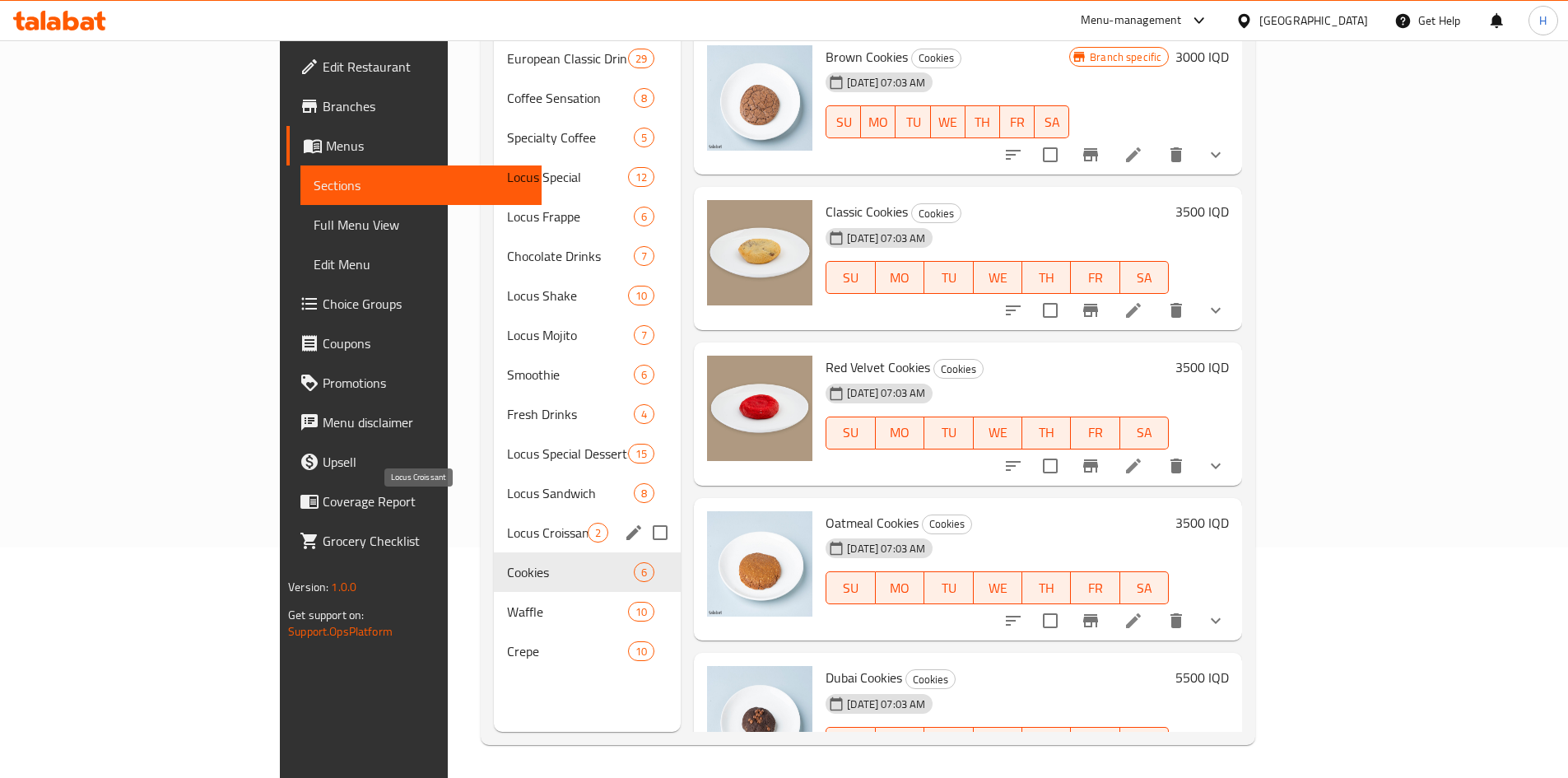
click at [507, 523] on span "Locus Croissant" at bounding box center [547, 533] width 80 height 20
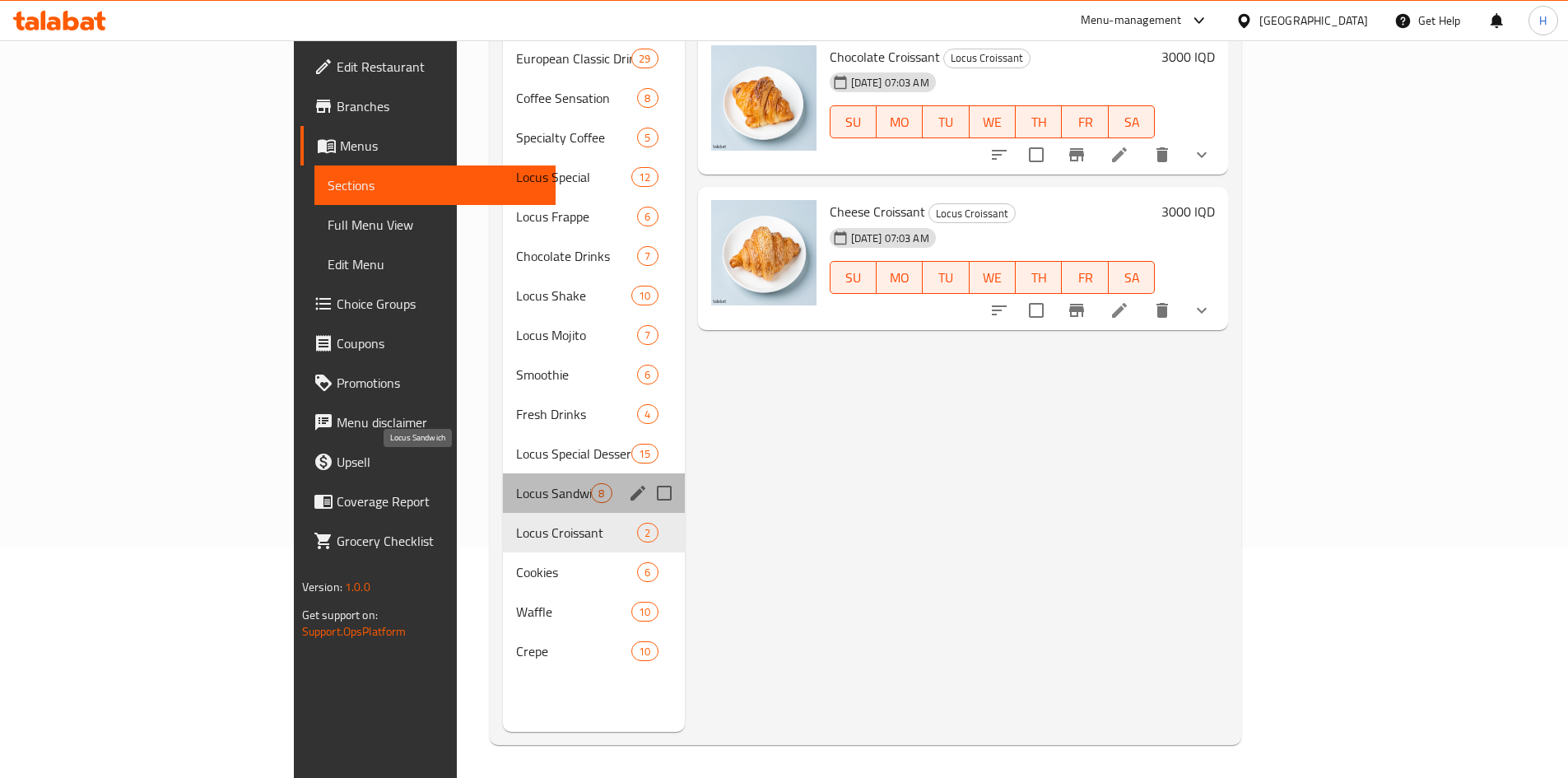
click at [516, 484] on span "Locus Sandwich" at bounding box center [553, 493] width 75 height 20
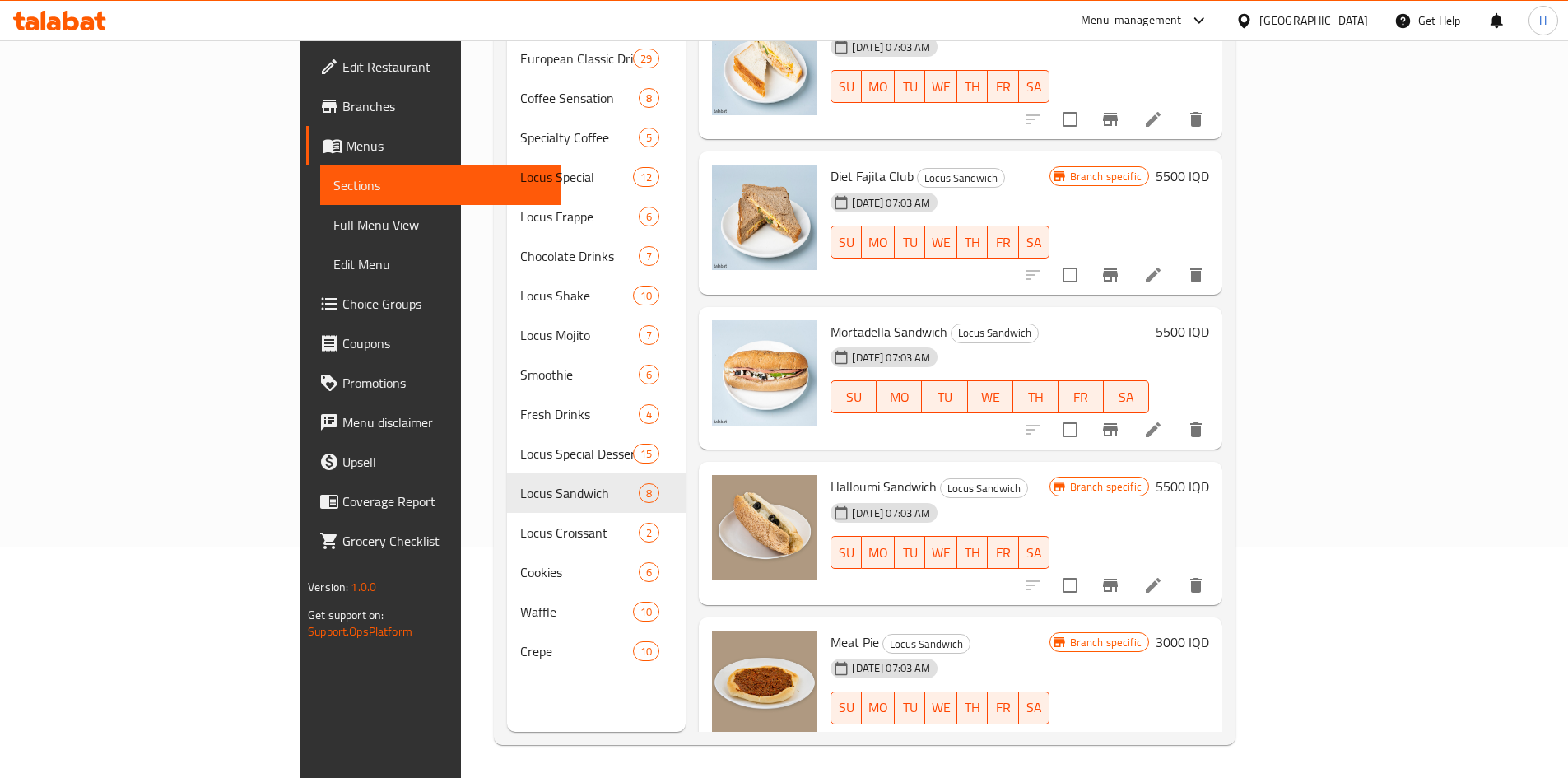
scroll to position [505, 0]
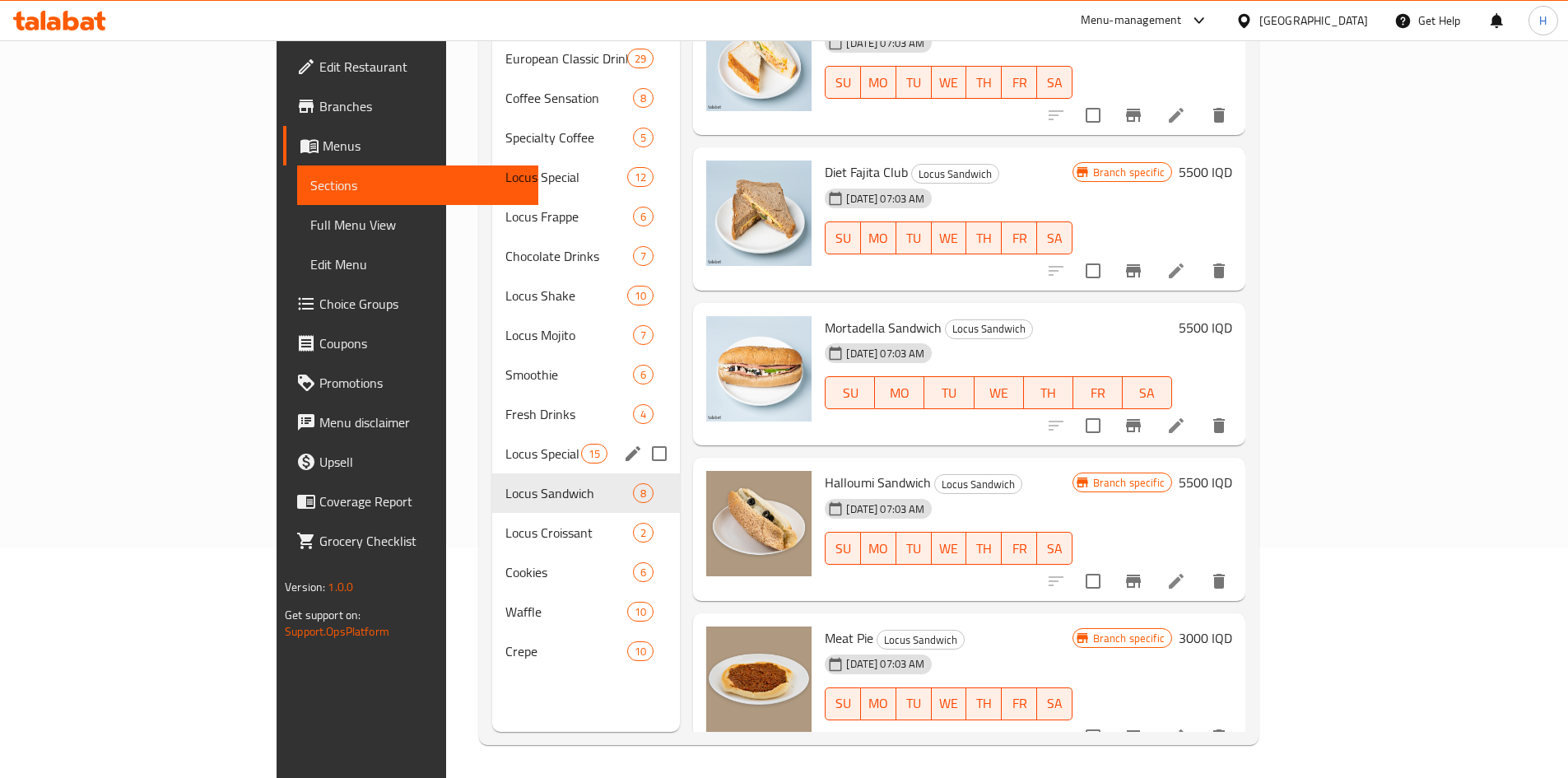
click at [492, 434] on div "Locus Special Desserts 15" at bounding box center [586, 453] width 188 height 39
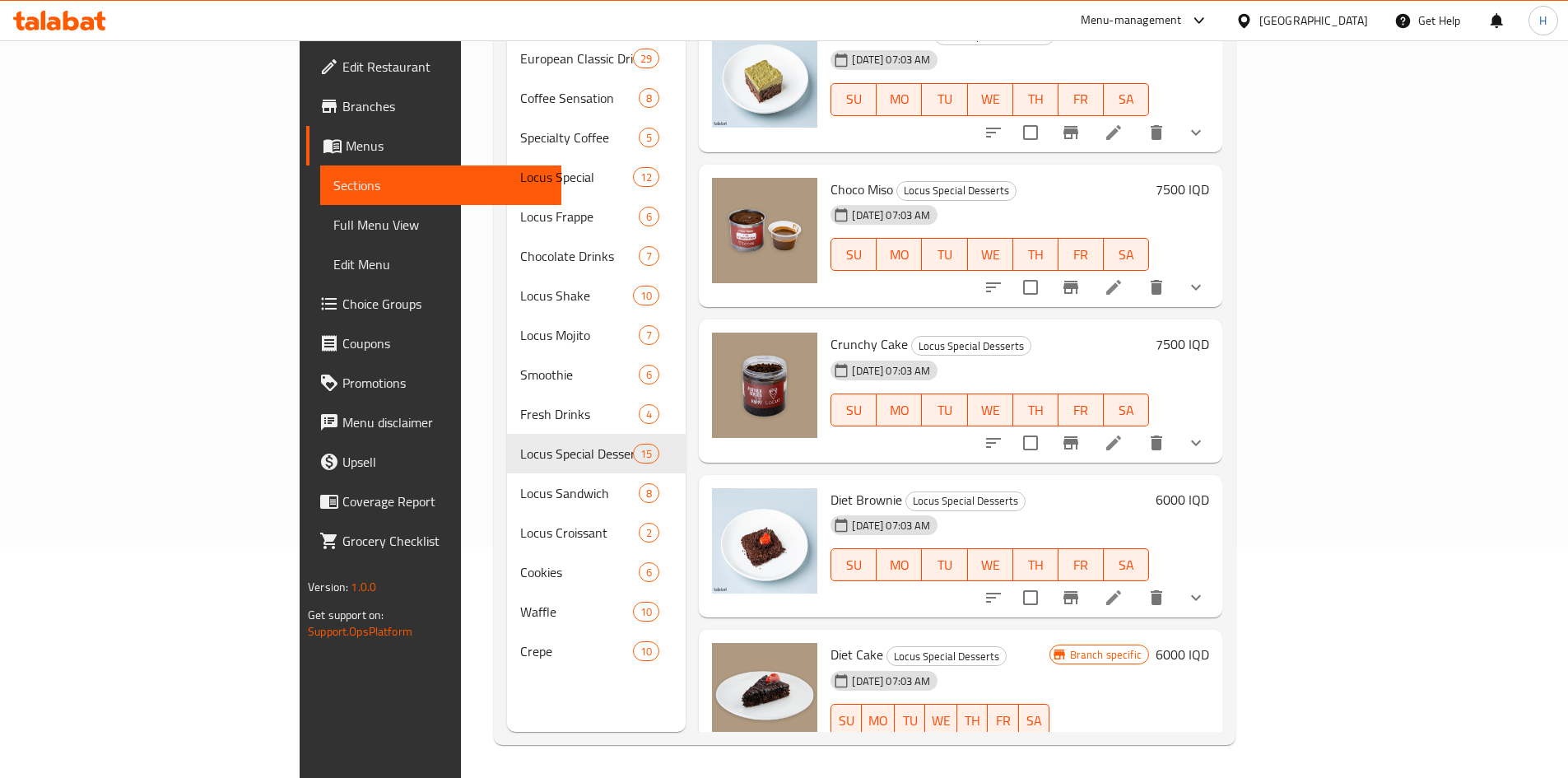
scroll to position [1247, 0]
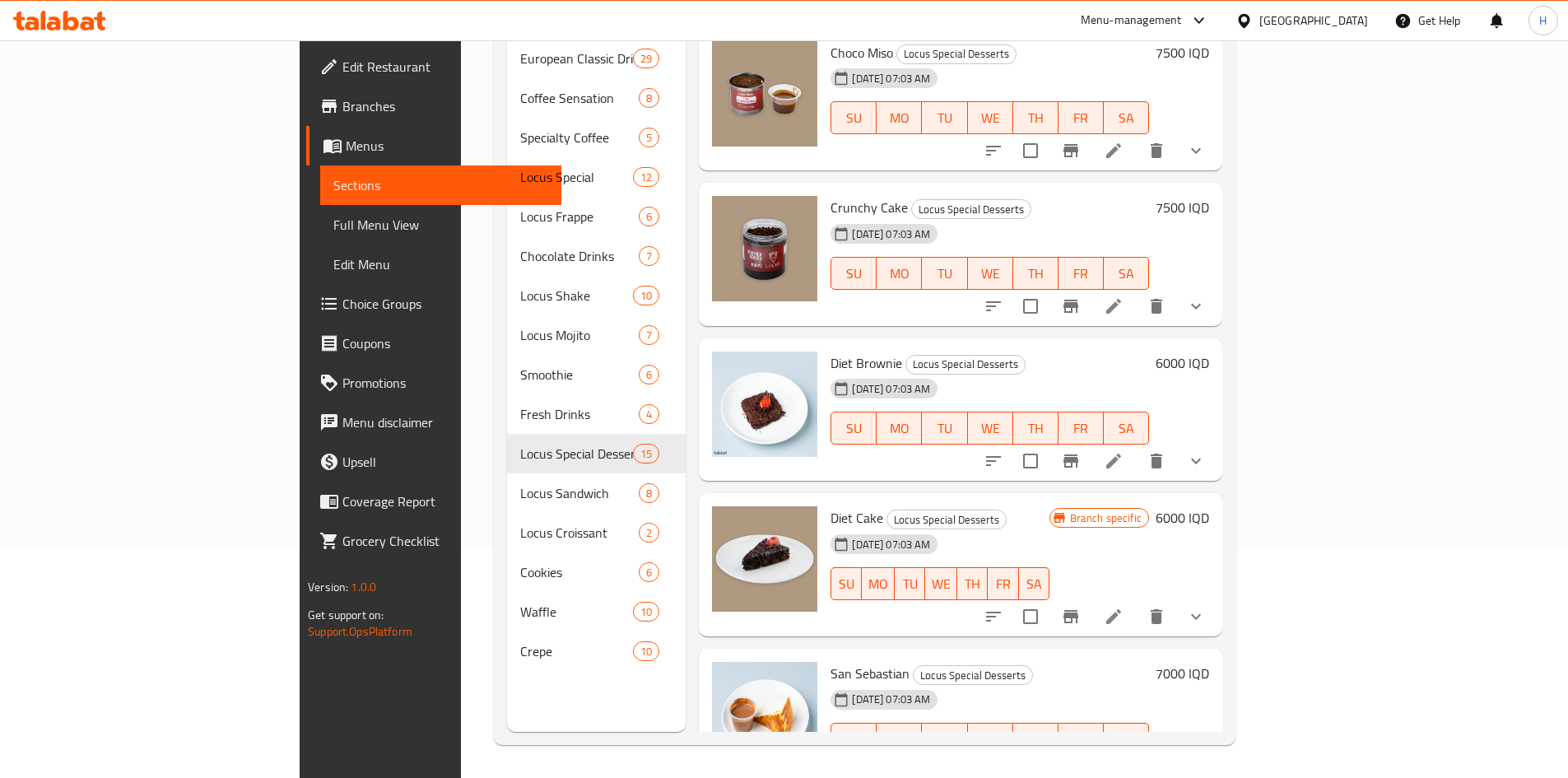
click at [1081, 607] on icon "Branch-specific-item" at bounding box center [1071, 617] width 20 height 20
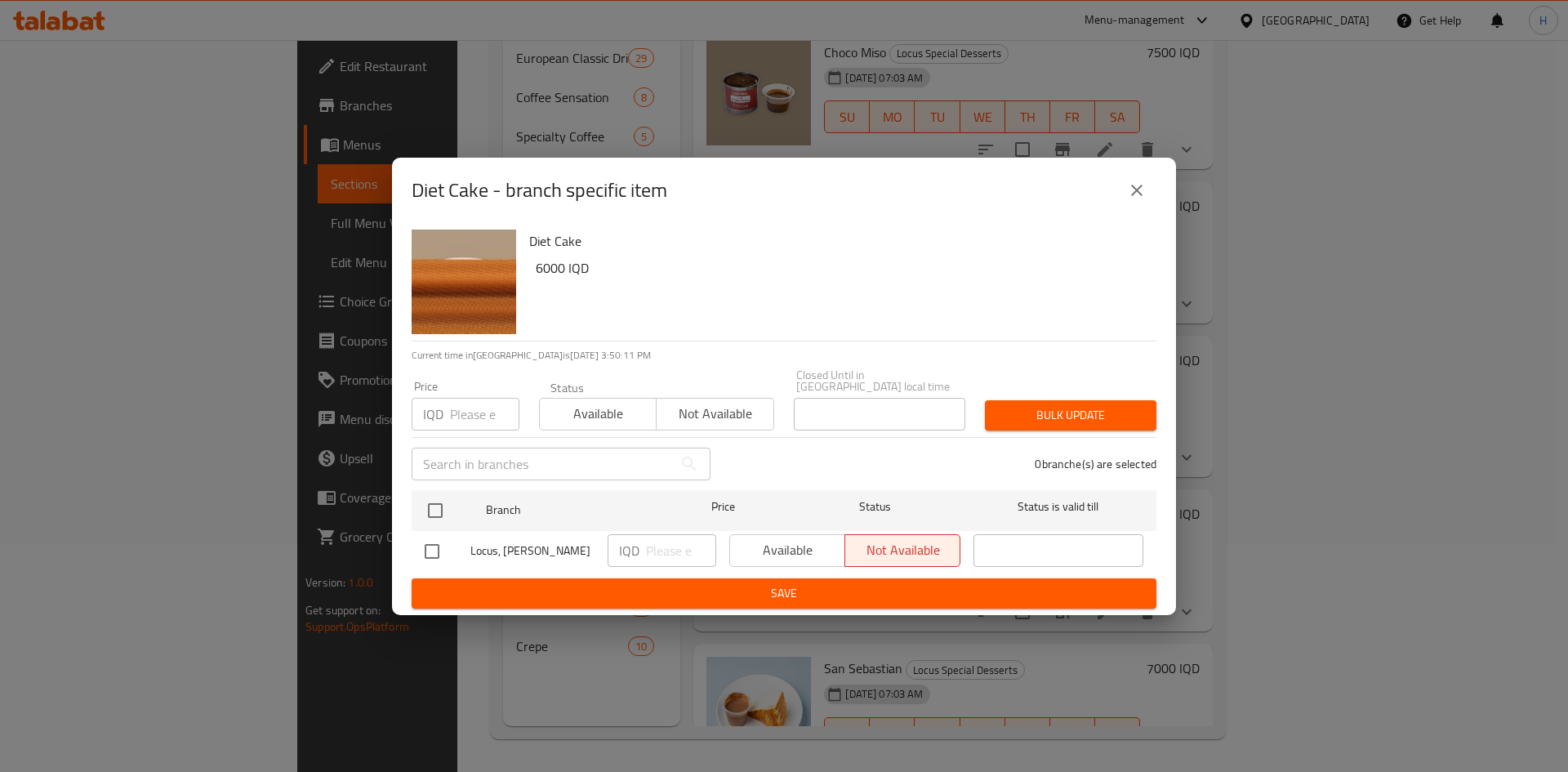
click at [1140, 187] on icon "close" at bounding box center [1137, 190] width 19 height 19
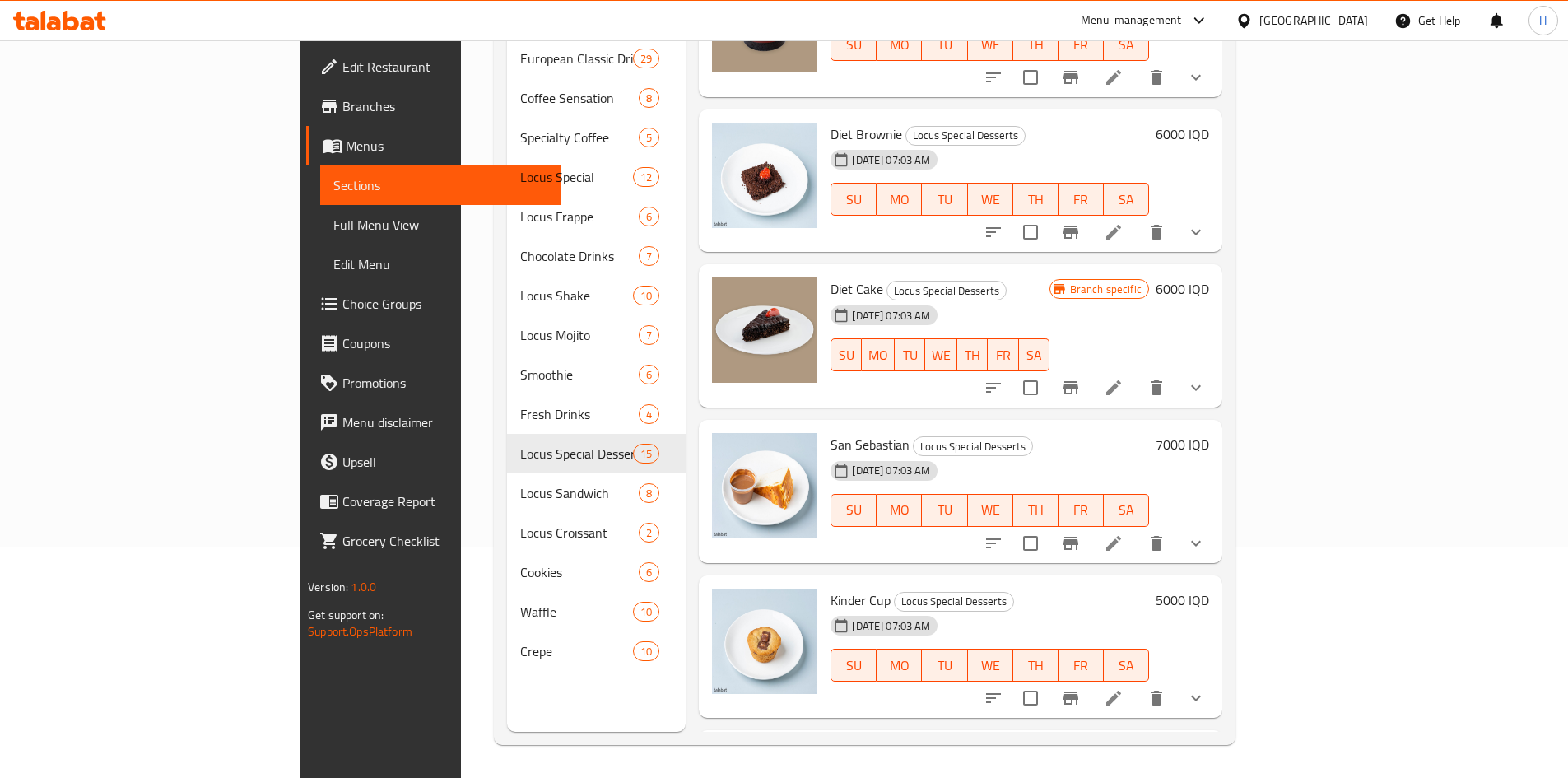
scroll to position [1494, 0]
